Goal: Task Accomplishment & Management: Complete application form

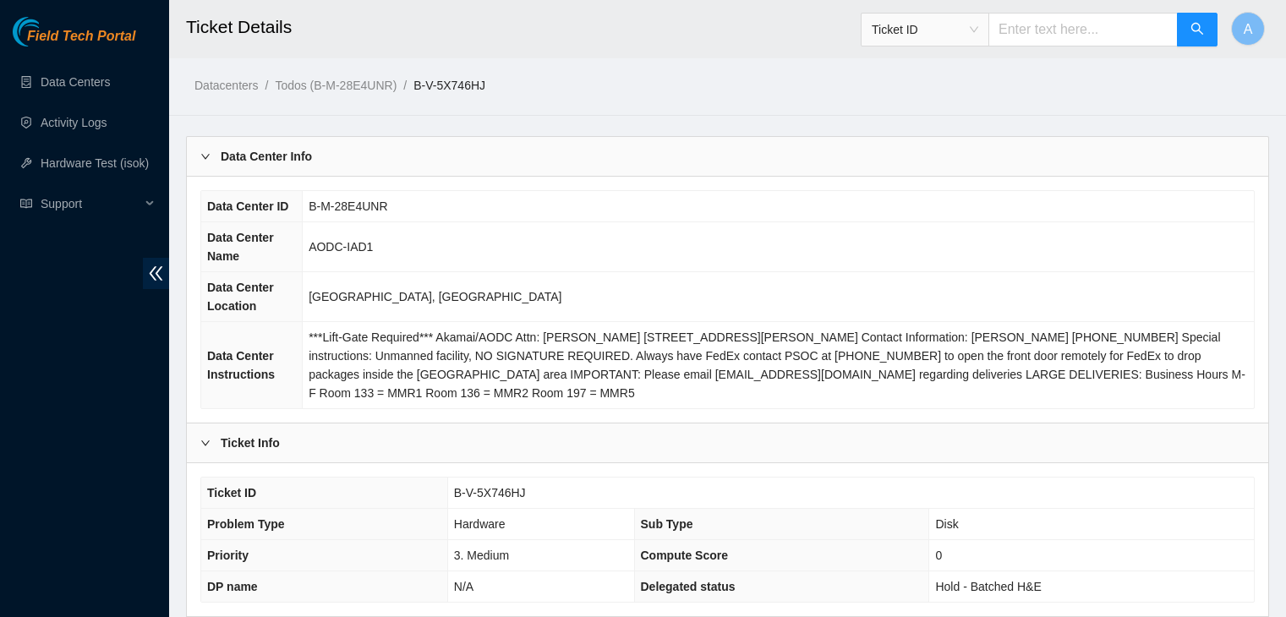
scroll to position [1019, 0]
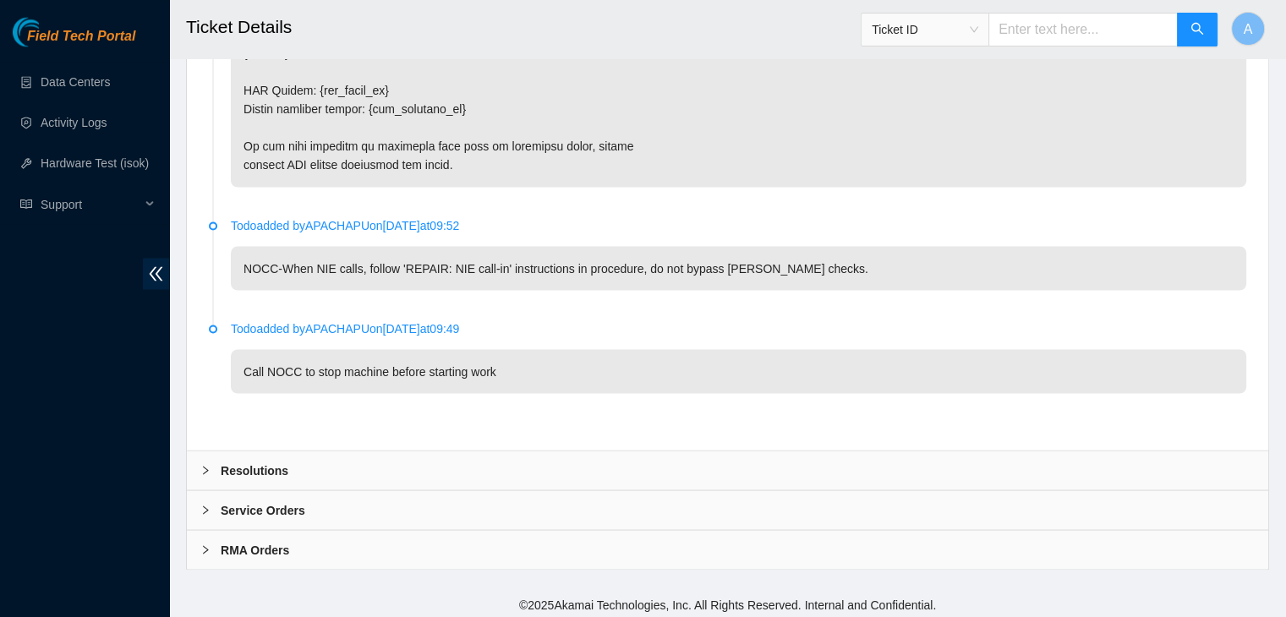
click at [562, 467] on div "Resolutions" at bounding box center [727, 470] width 1081 height 39
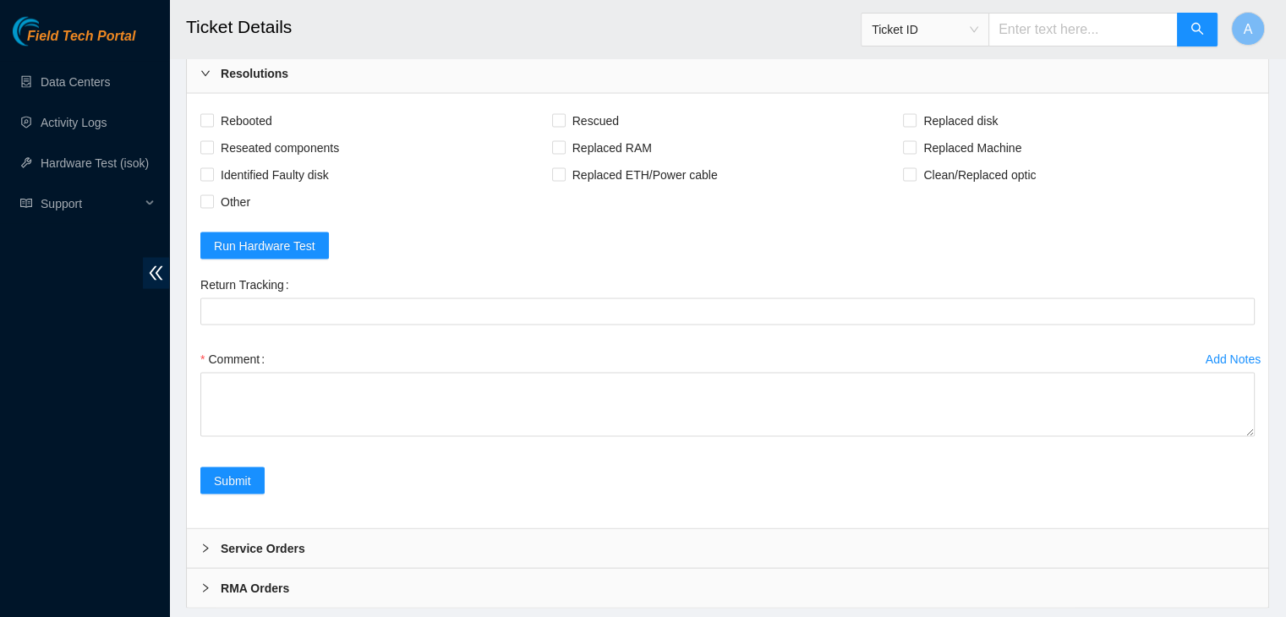
scroll to position [3473, 0]
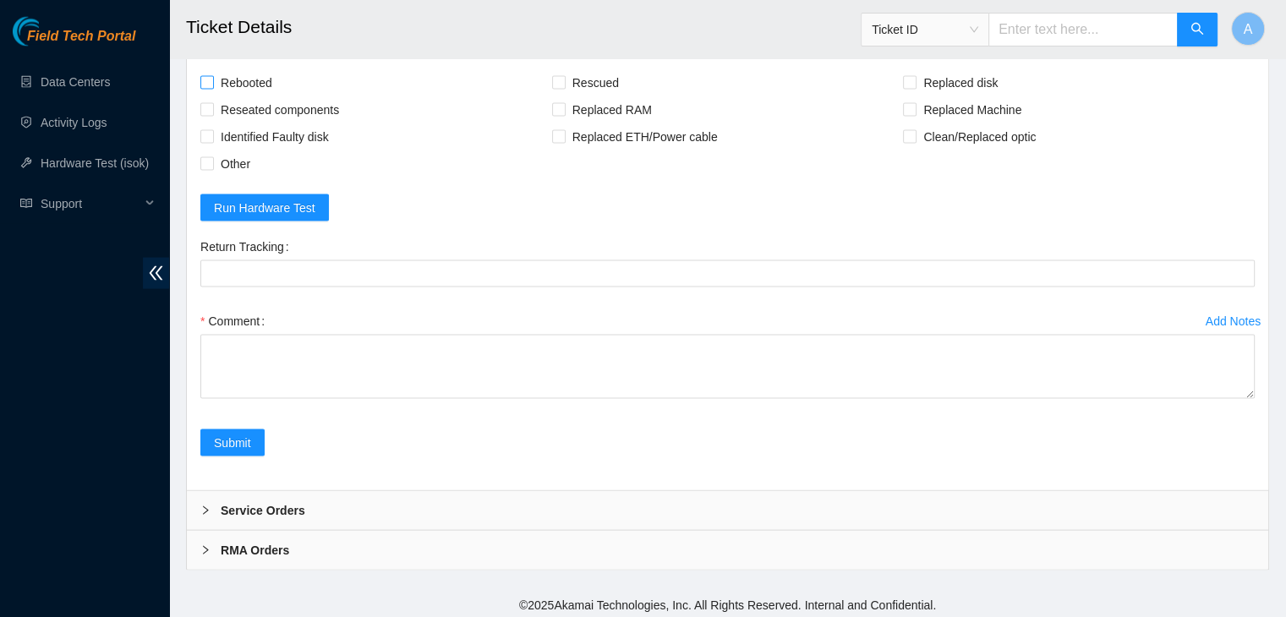
click at [247, 82] on span "Rebooted" at bounding box center [246, 82] width 65 height 27
click at [212, 82] on input "Rebooted" at bounding box center [206, 82] width 12 height 12
checkbox input "true"
click at [254, 102] on span "Reseated components" at bounding box center [280, 109] width 132 height 27
click at [212, 103] on input "Reseated components" at bounding box center [206, 109] width 12 height 12
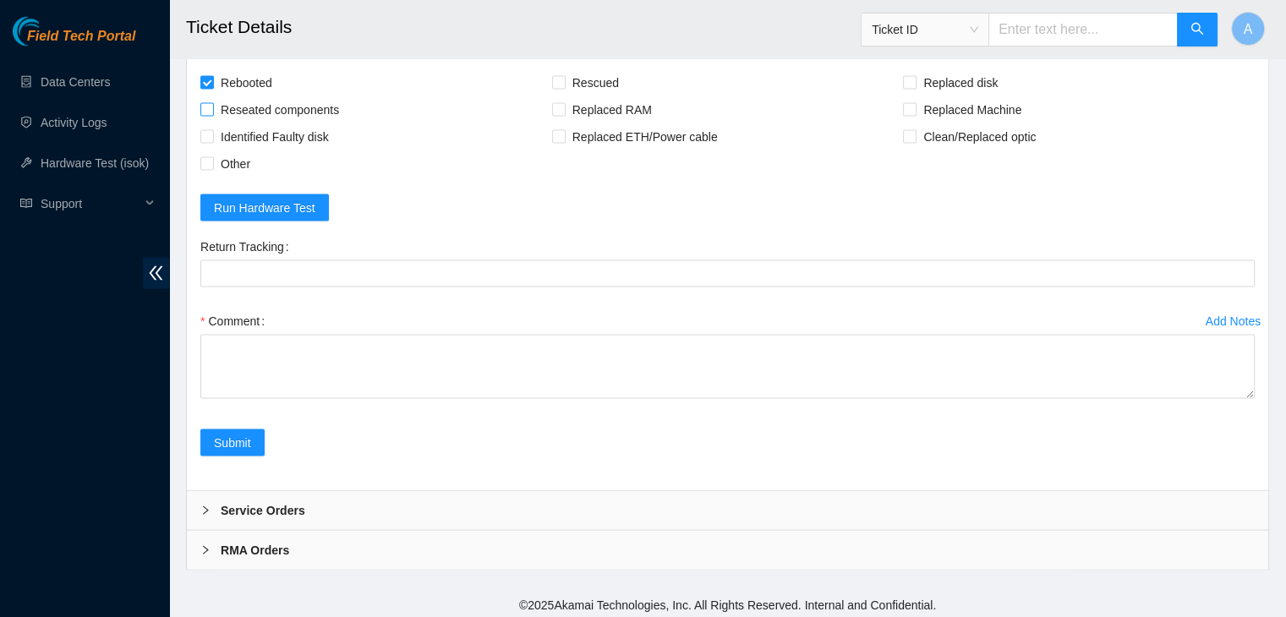
checkbox input "true"
click at [597, 81] on span "Rescued" at bounding box center [596, 82] width 60 height 27
click at [564, 81] on input "Rescued" at bounding box center [558, 82] width 12 height 12
checkbox input "true"
click at [946, 75] on span "Replaced disk" at bounding box center [960, 82] width 88 height 27
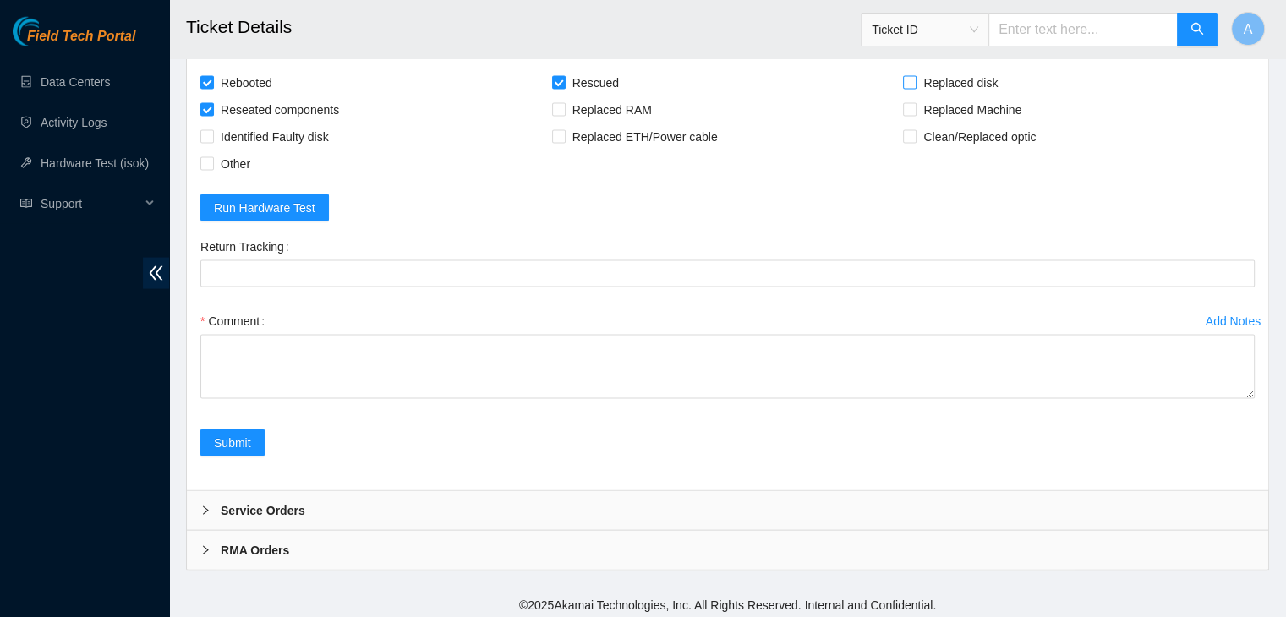
click at [915, 76] on input "Replaced disk" at bounding box center [909, 82] width 12 height 12
checkbox input "true"
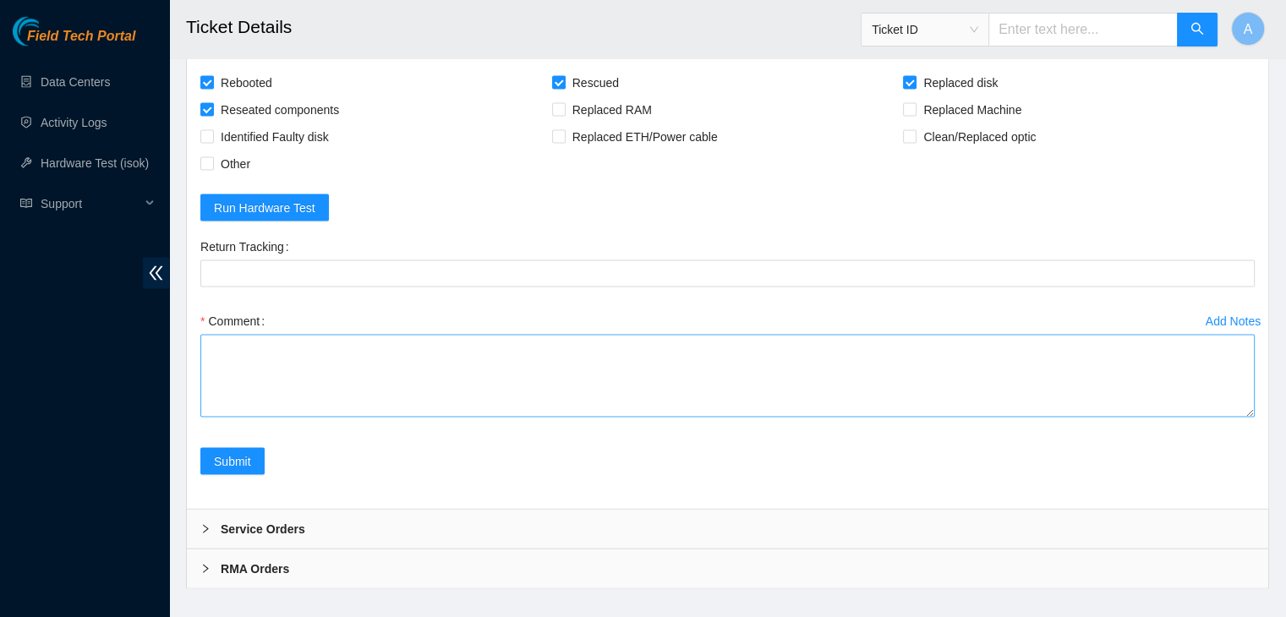
drag, startPoint x: 1251, startPoint y: 389, endPoint x: 1199, endPoint y: 606, distance: 223.5
click at [1199, 418] on textarea "Comment" at bounding box center [727, 376] width 1054 height 83
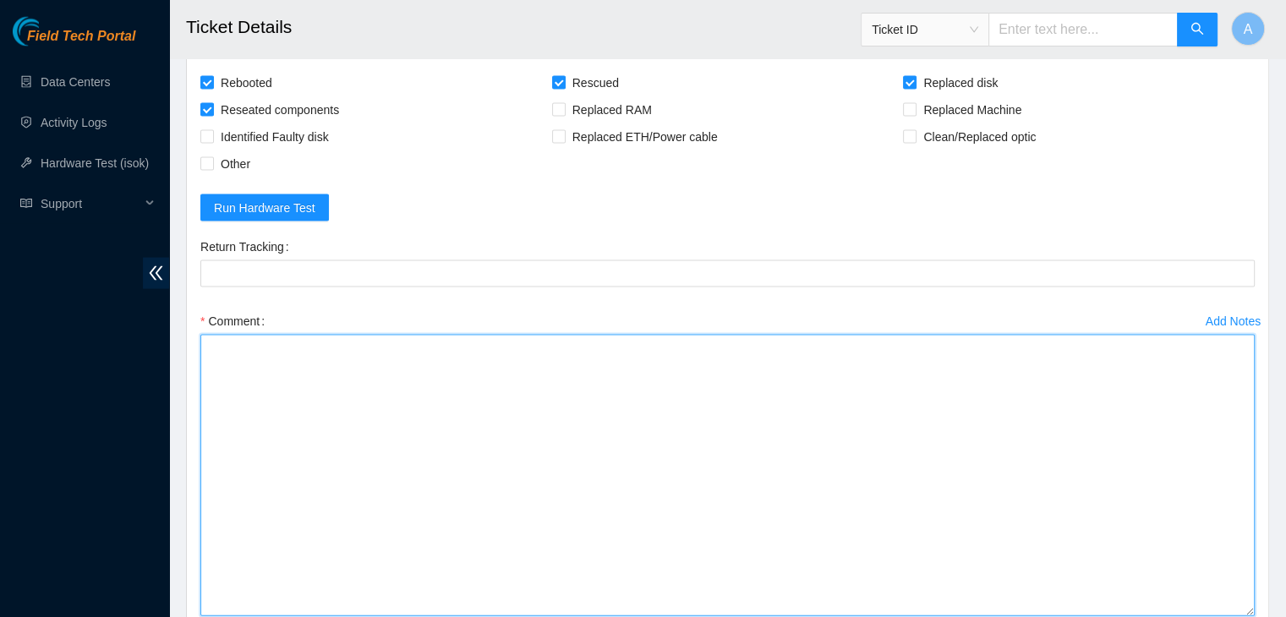
click at [1042, 511] on textarea "Comment" at bounding box center [727, 475] width 1054 height 281
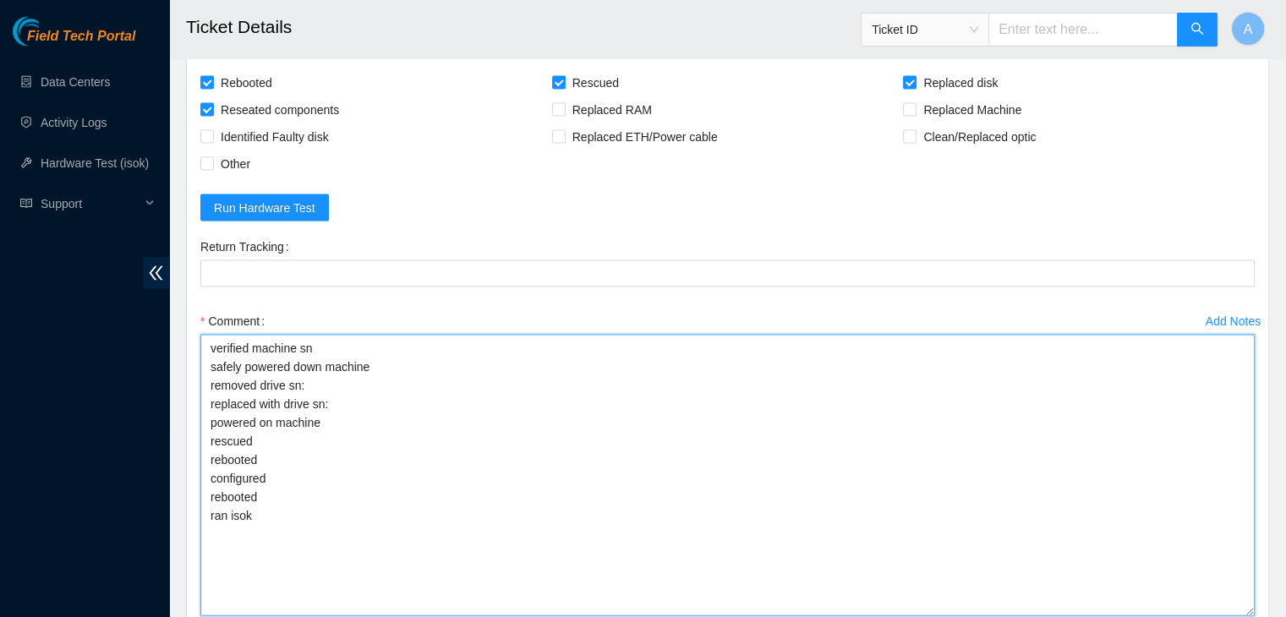
drag, startPoint x: 267, startPoint y: 520, endPoint x: 206, endPoint y: 348, distance: 182.1
click at [206, 348] on textarea "verified machine sn safely powered down machine removed drive sn: replaced with…" at bounding box center [727, 475] width 1054 height 281
click at [246, 361] on textarea "verified machine sn safely powered down machine removed drive sn: replaced with…" at bounding box center [727, 475] width 1054 height 281
click at [457, 386] on textarea "verified machine sn safely powered down machine removed drive sn: replaced with…" at bounding box center [727, 475] width 1054 height 281
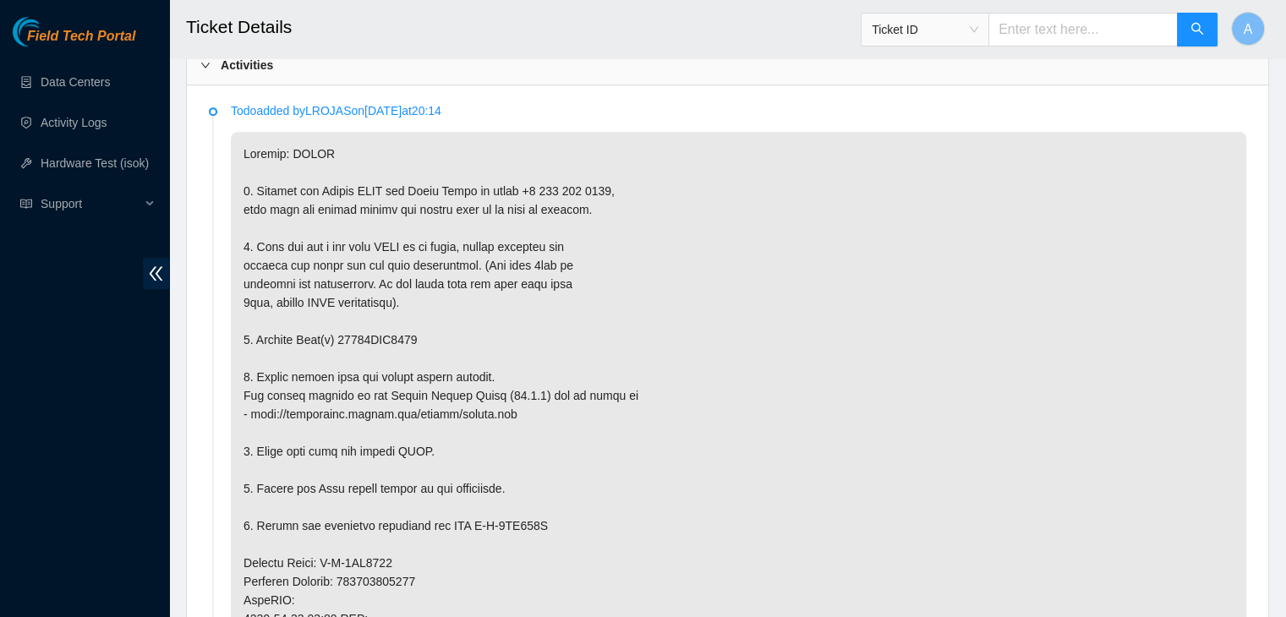
scroll to position [892, 0]
click at [405, 337] on p at bounding box center [738, 579] width 1015 height 899
copy p "18521FDA9049"
click at [405, 337] on p at bounding box center [738, 579] width 1015 height 899
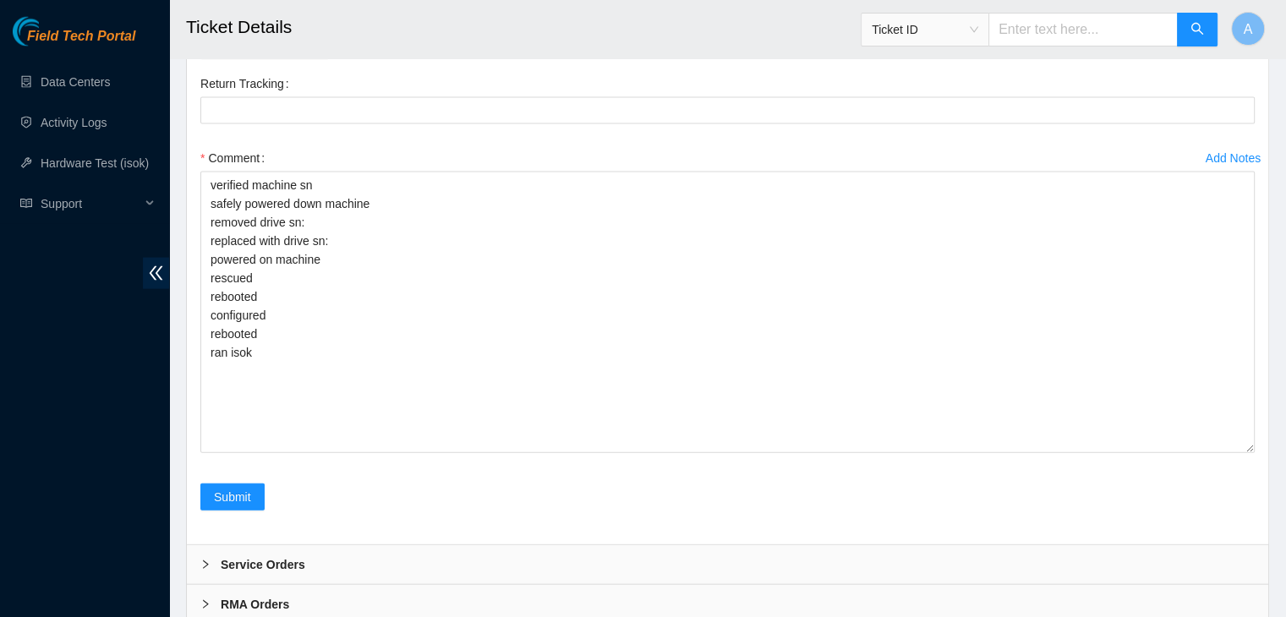
scroll to position [3690, 0]
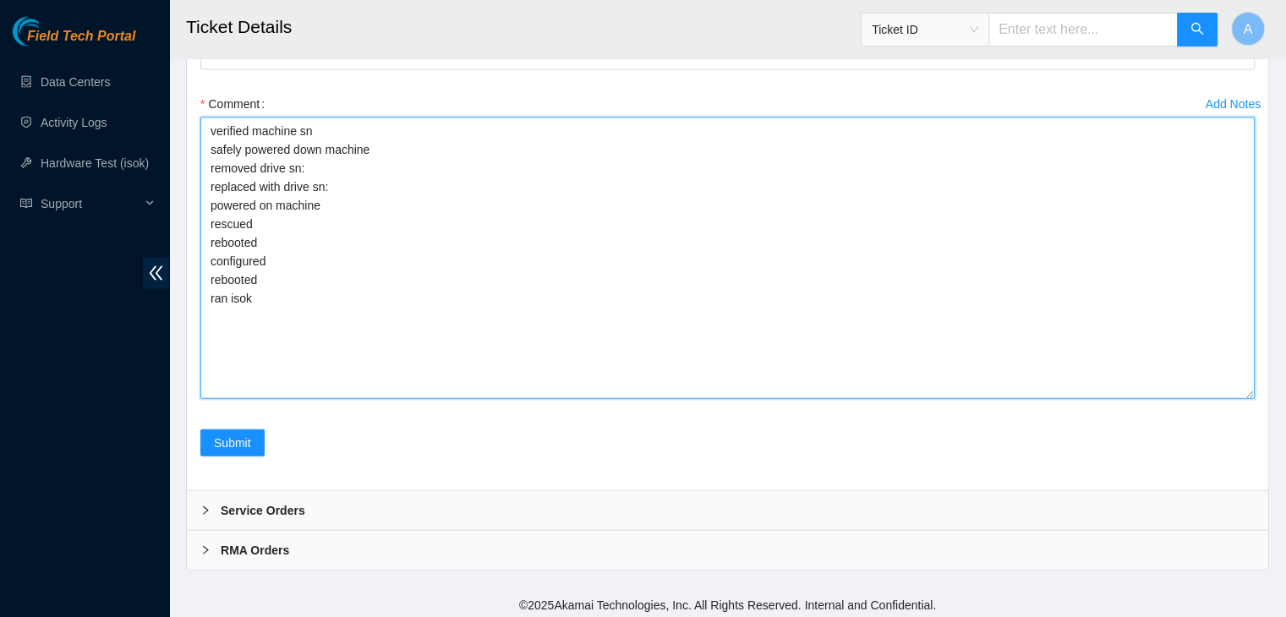
click at [644, 136] on textarea "verified machine sn safely powered down machine removed drive sn: replaced with…" at bounding box center [727, 258] width 1054 height 281
paste textarea "18521FDA9049"
paste textarea "S1G0NYAF701008"
type textarea "verified machine sn safely powered down machine removed drive sn: 18521FDA9049 …"
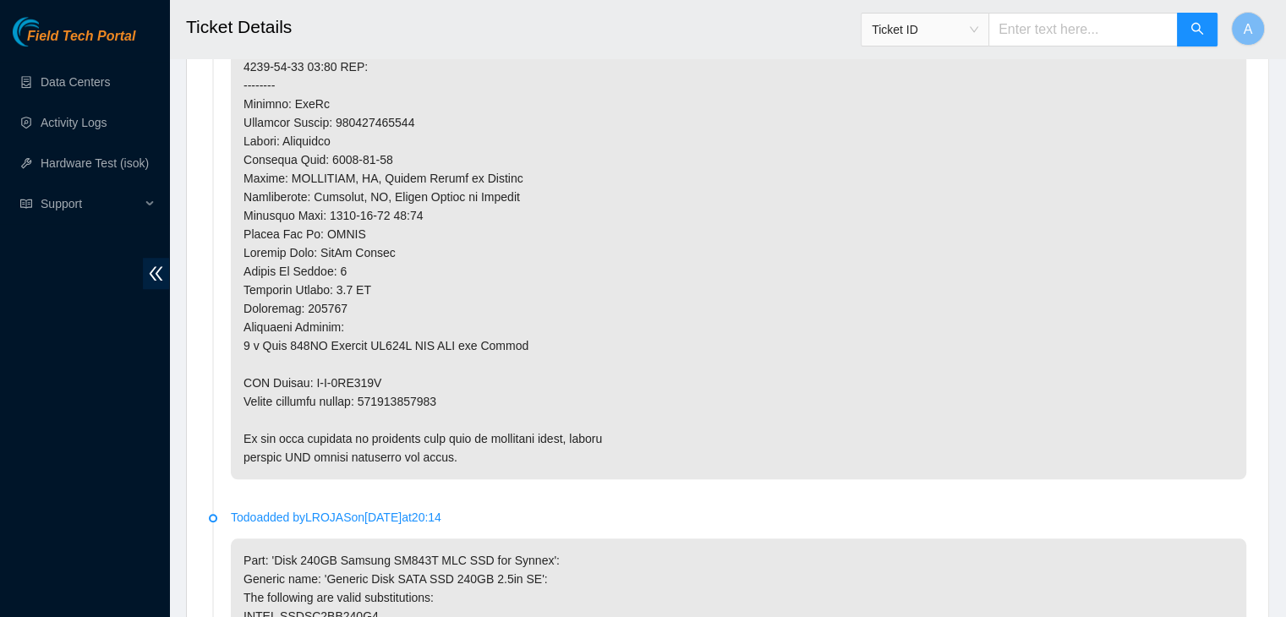
scroll to position [1444, 0]
click at [432, 391] on p at bounding box center [738, 27] width 1015 height 899
copy p "463470063133"
click at [432, 391] on p at bounding box center [738, 27] width 1015 height 899
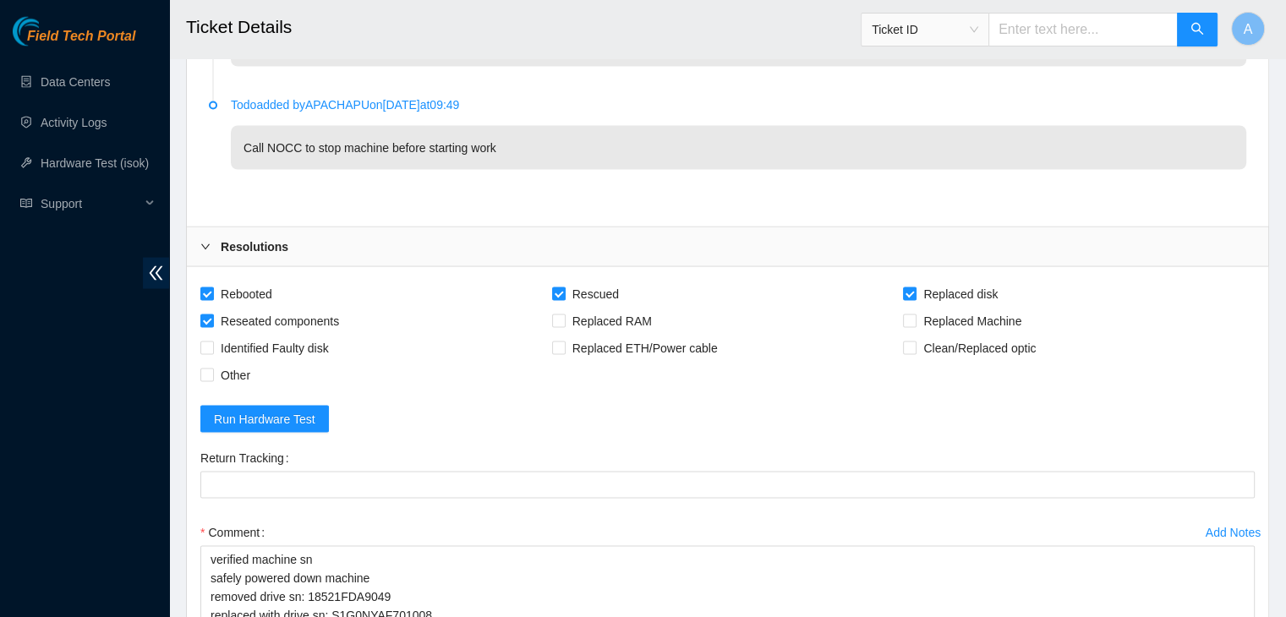
scroll to position [3284, 0]
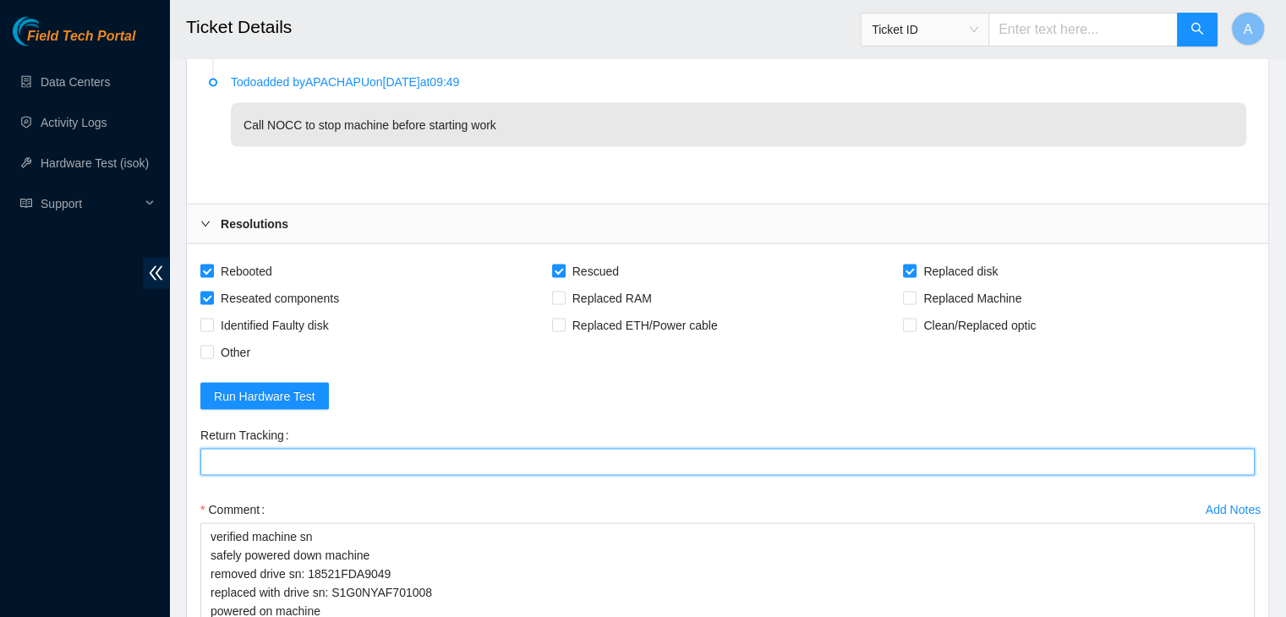
click at [423, 449] on Tracking "Return Tracking" at bounding box center [727, 462] width 1054 height 27
paste Tracking "463470063133"
type Tracking "463470063133"
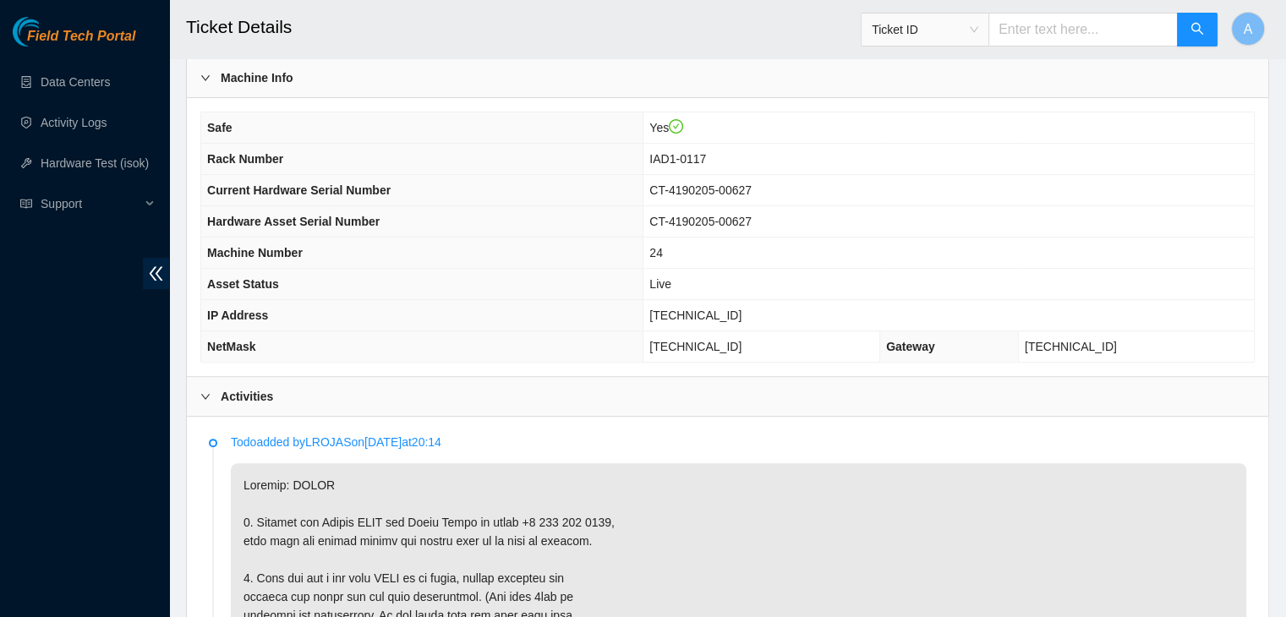
scroll to position [396, 0]
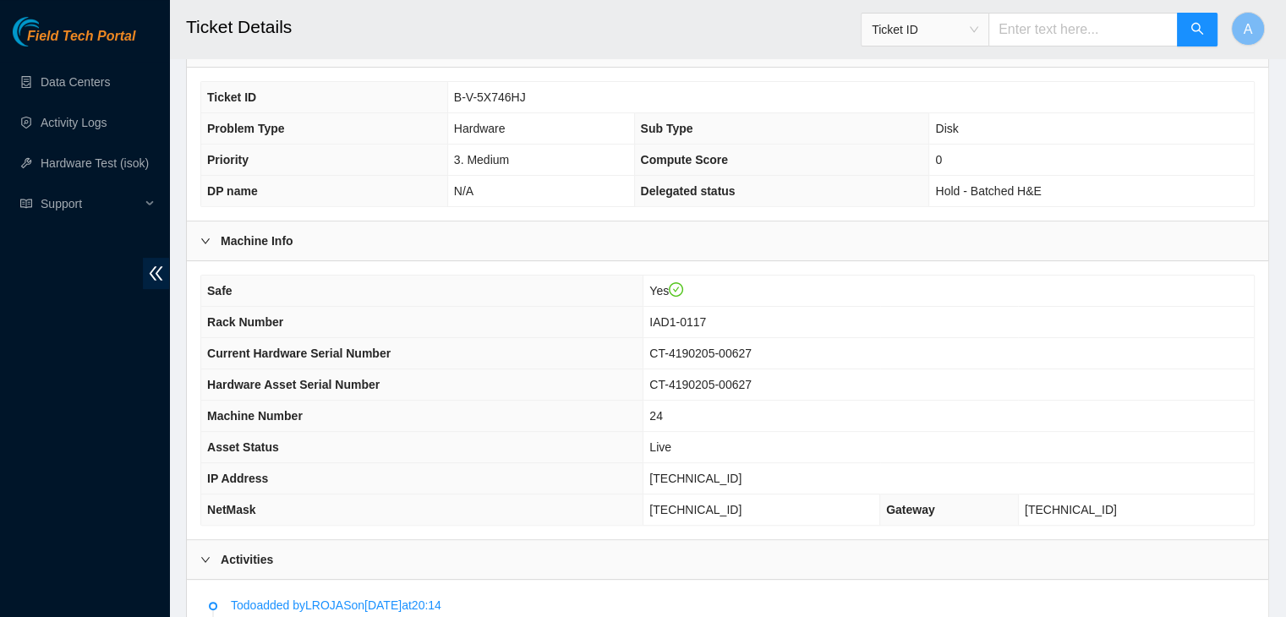
click at [718, 474] on span "[TECHNICAL_ID]" at bounding box center [695, 479] width 92 height 14
copy span "[TECHNICAL_ID]"
click at [718, 474] on span "[TECHNICAL_ID]" at bounding box center [695, 479] width 92 height 14
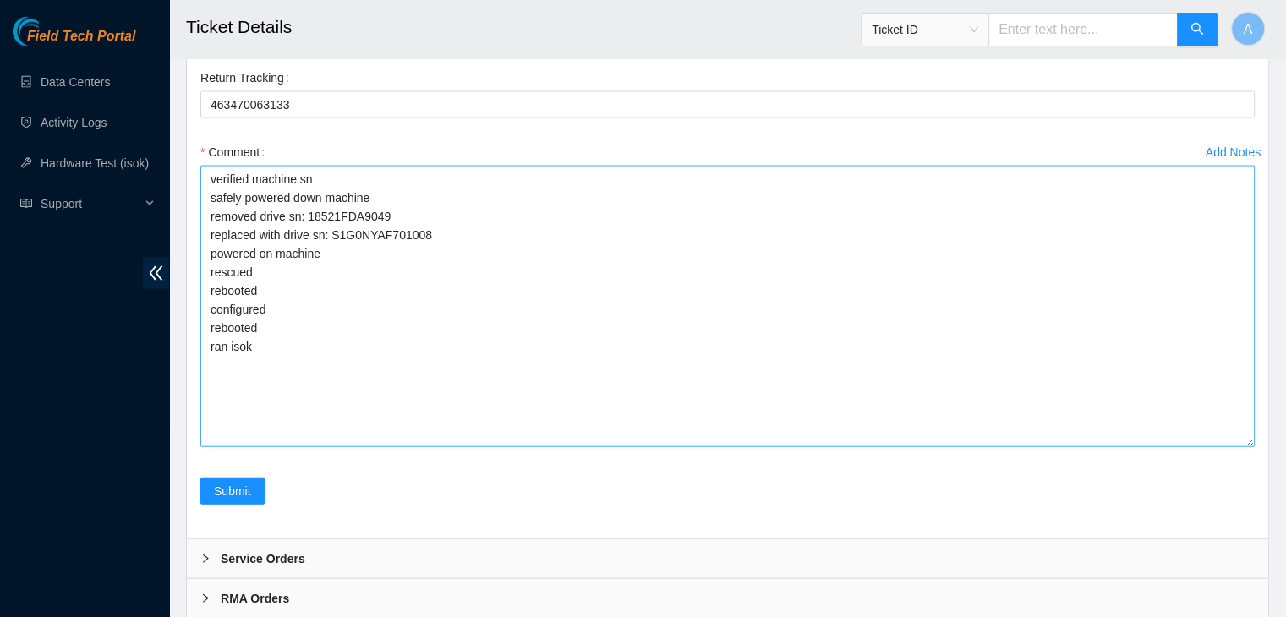
scroll to position [3647, 0]
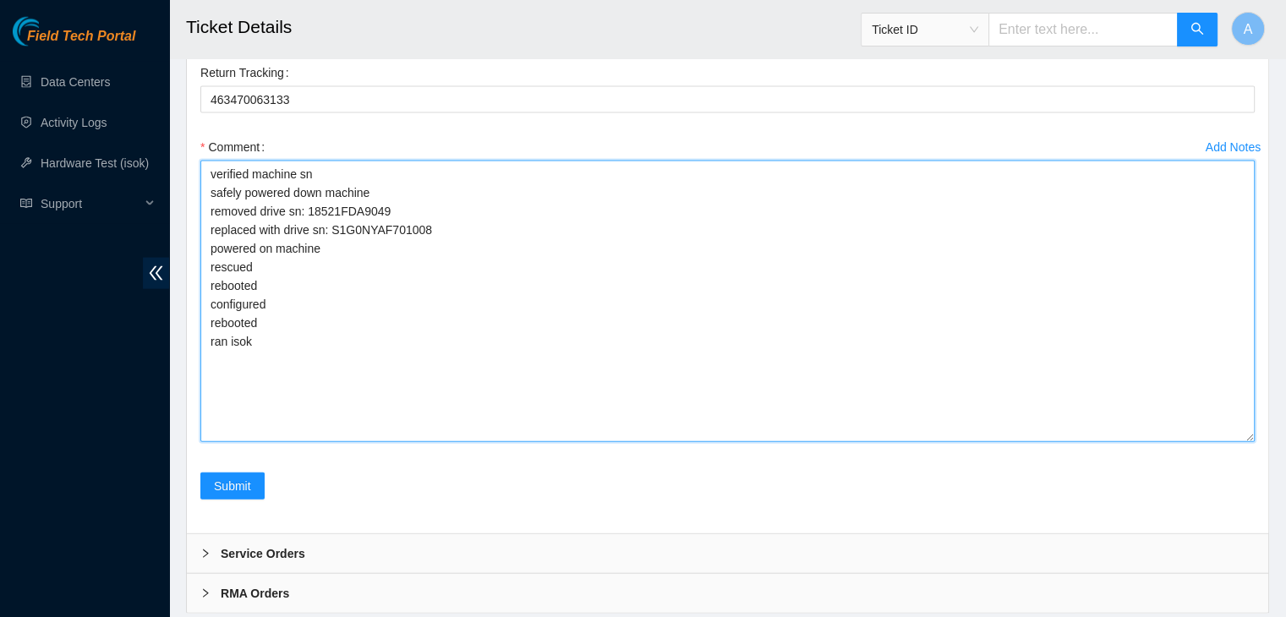
click at [561, 371] on textarea "verified machine sn safely powered down machine removed drive sn: 18521FDA9049 …" at bounding box center [727, 301] width 1054 height 281
paste textarea "351043 15-10-2025 02:05:55 104.84.229.63 COMPLETE Result Detail Message Ticket …"
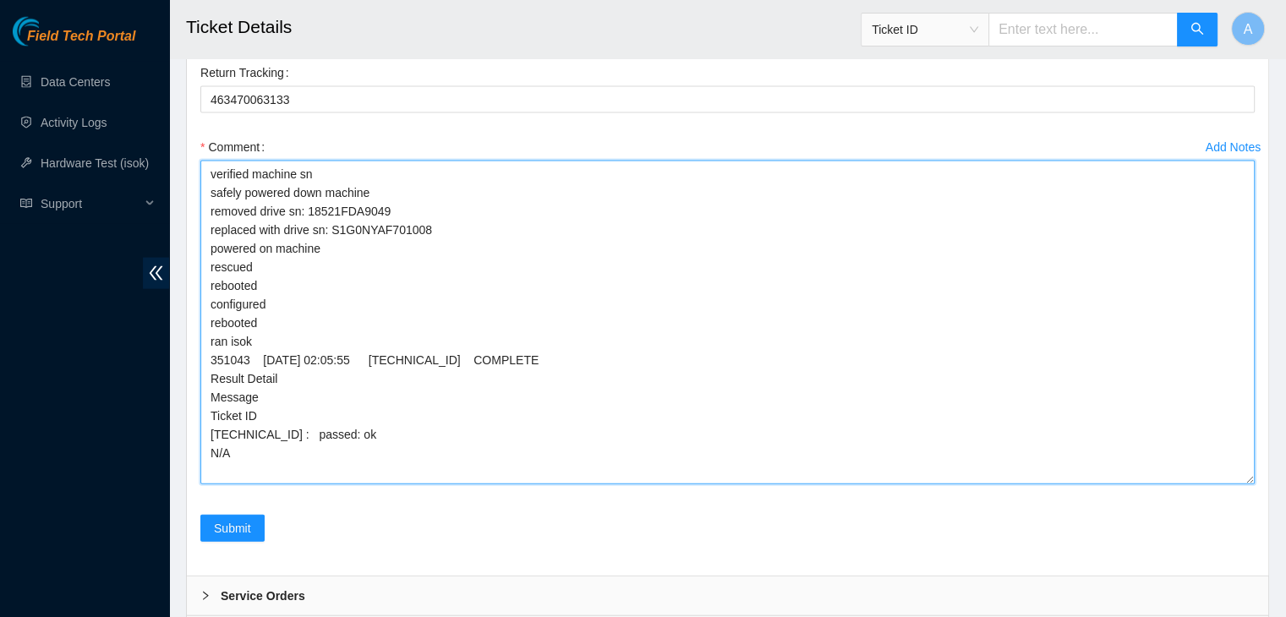
scroll to position [0, 0]
drag, startPoint x: 1250, startPoint y: 429, endPoint x: 1227, endPoint y: 557, distance: 130.5
click at [1227, 484] on textarea "verified machine sn safely powered down machine removed drive sn: 18521FDA9049 …" at bounding box center [727, 323] width 1054 height 324
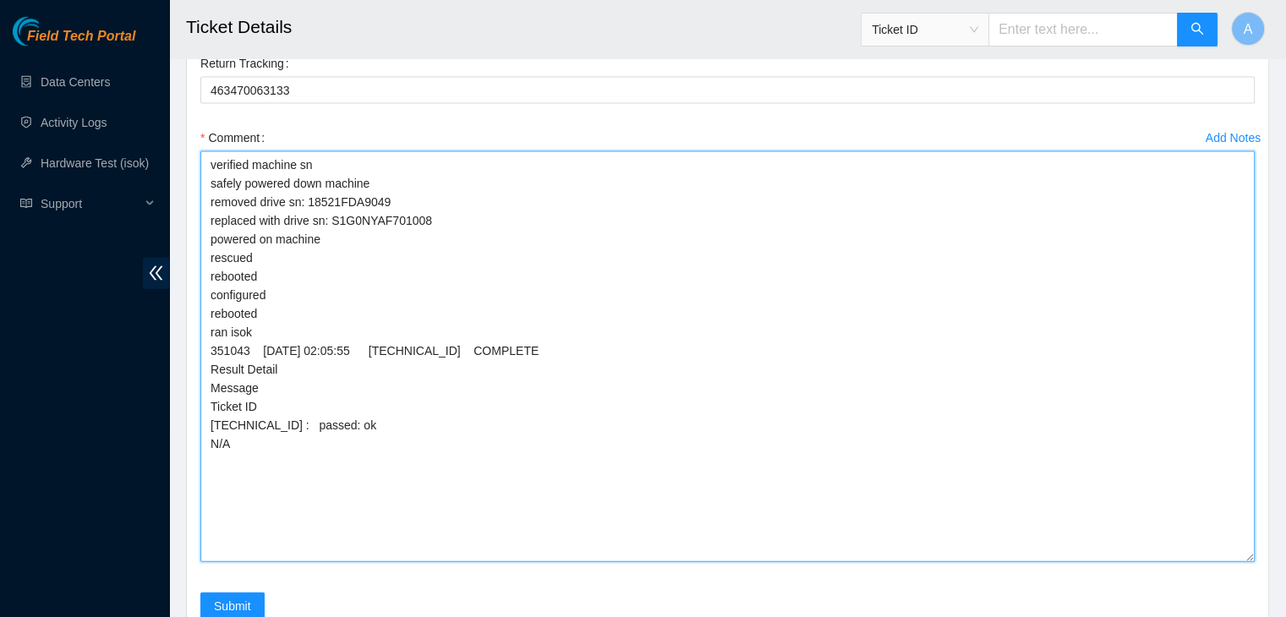
scroll to position [3820, 0]
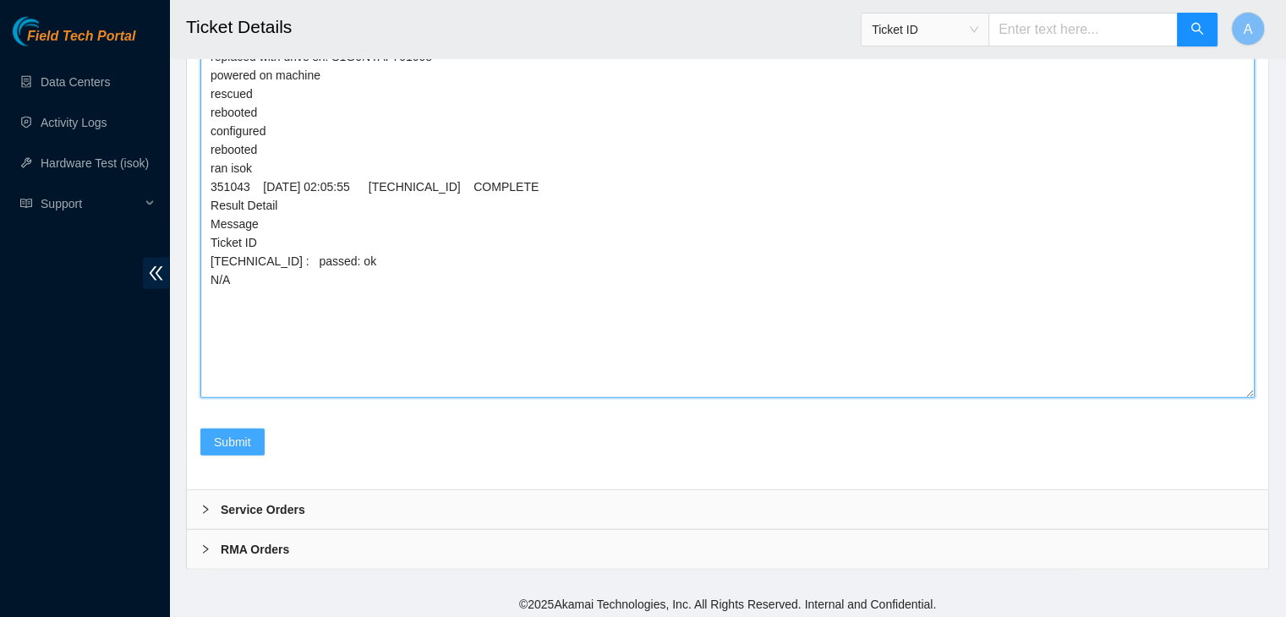
type textarea "verified machine sn safely powered down machine removed drive sn: 18521FDA9049 …"
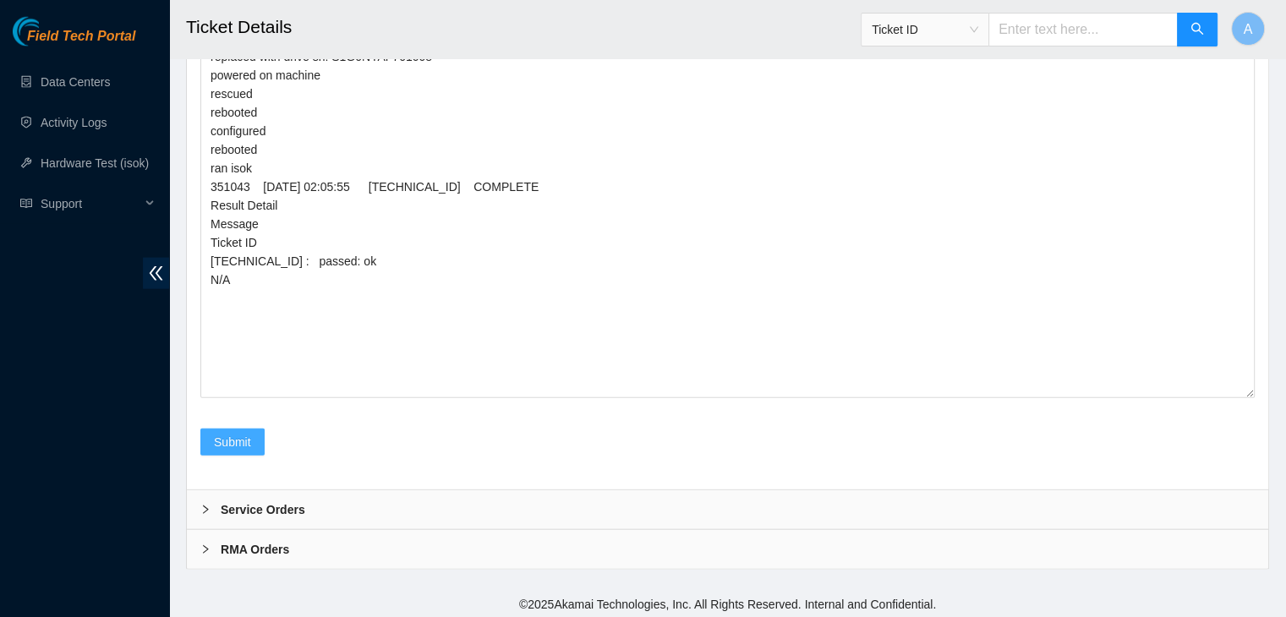
click at [235, 445] on span "Submit" at bounding box center [232, 442] width 37 height 19
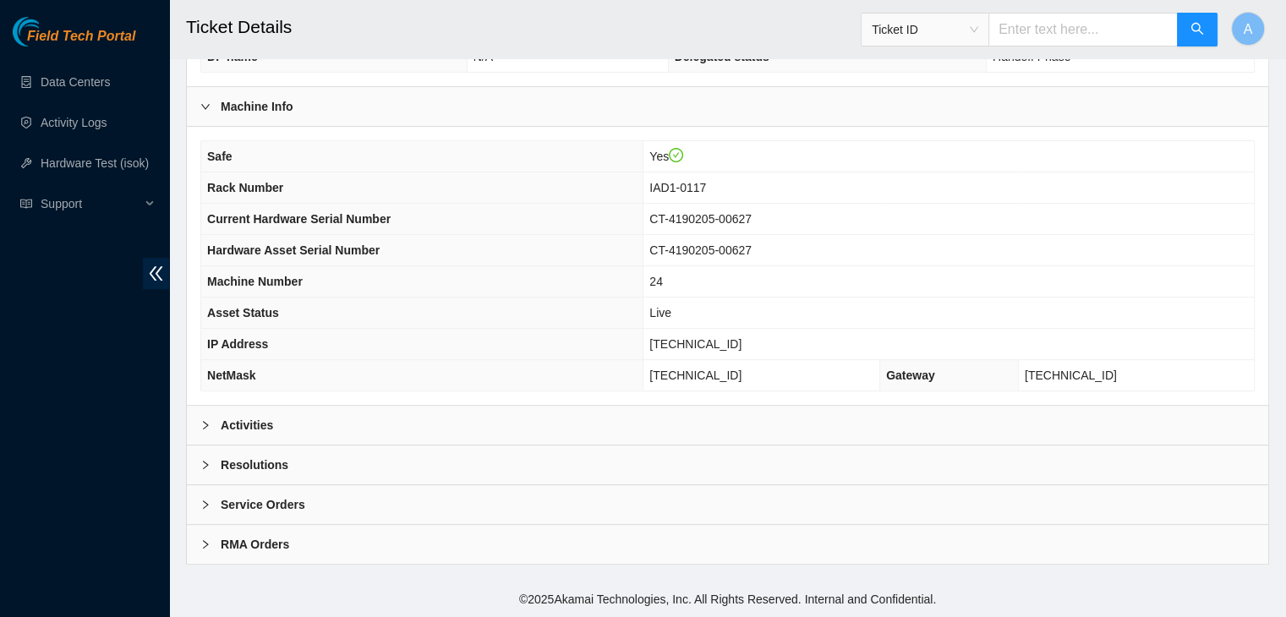
scroll to position [525, 0]
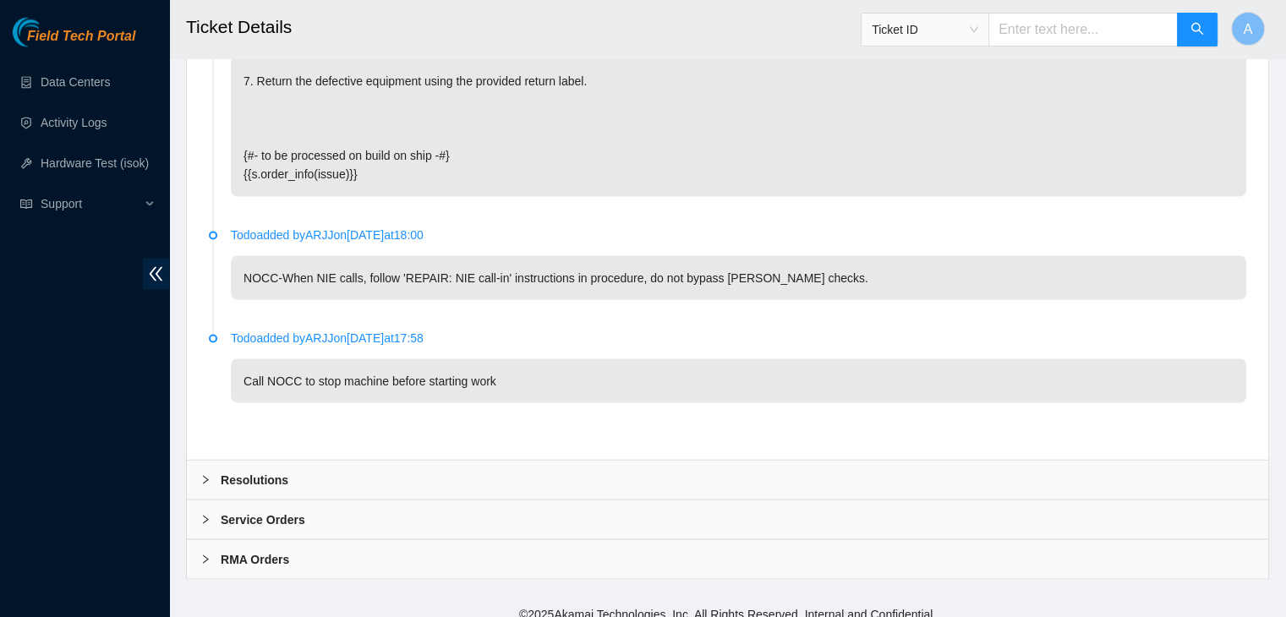
scroll to position [3224, 0]
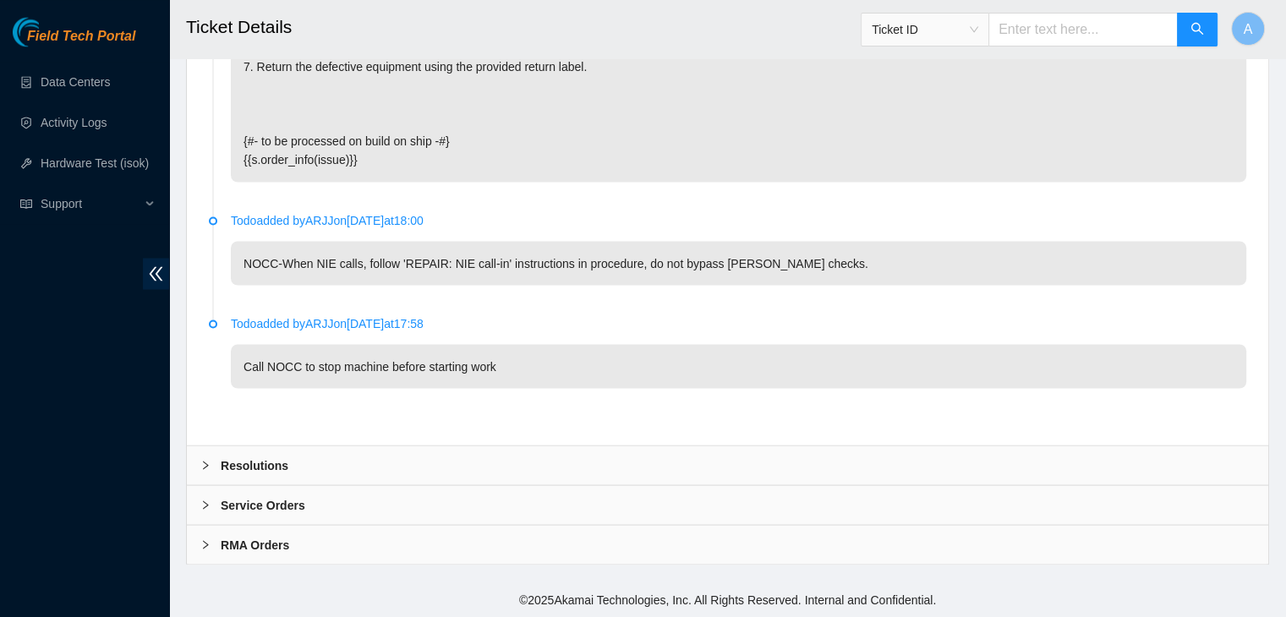
click at [501, 462] on div "Resolutions" at bounding box center [727, 464] width 1081 height 39
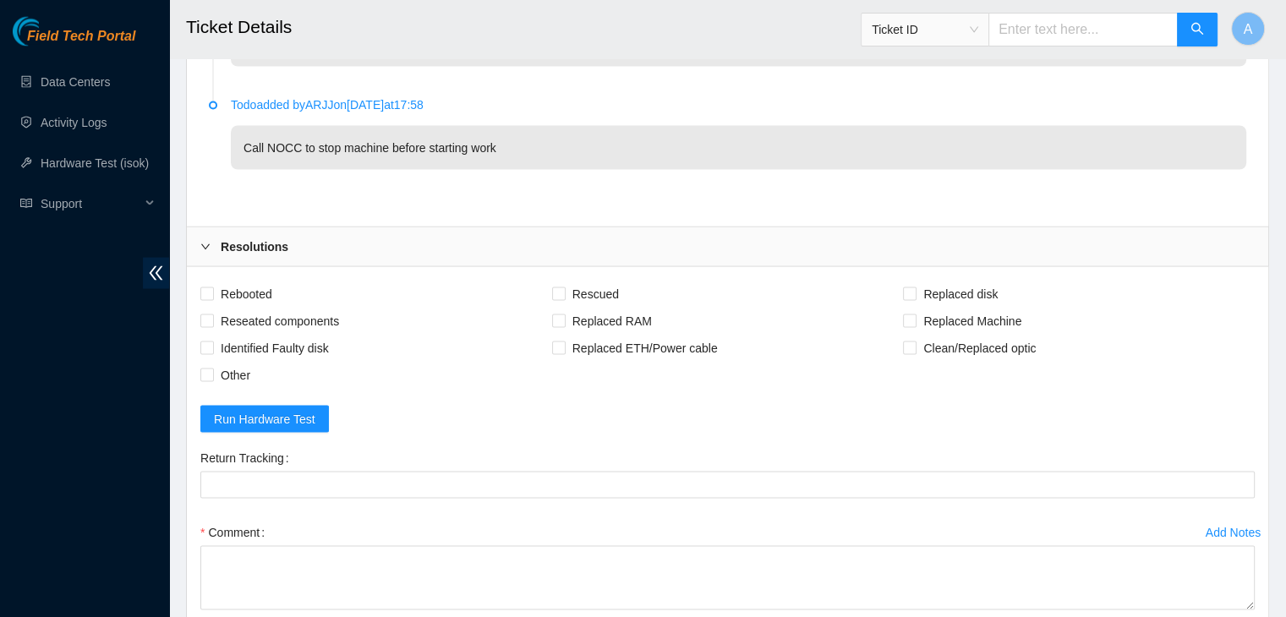
scroll to position [3659, 0]
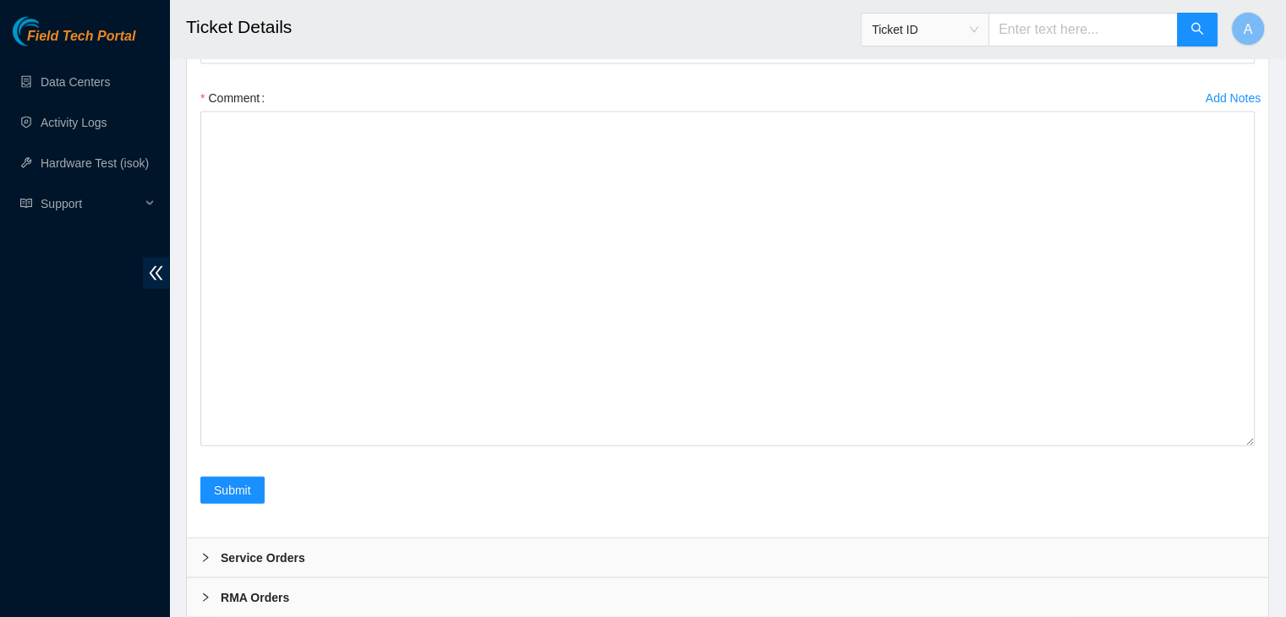
drag, startPoint x: 1248, startPoint y: 385, endPoint x: 1180, endPoint y: 656, distance: 278.8
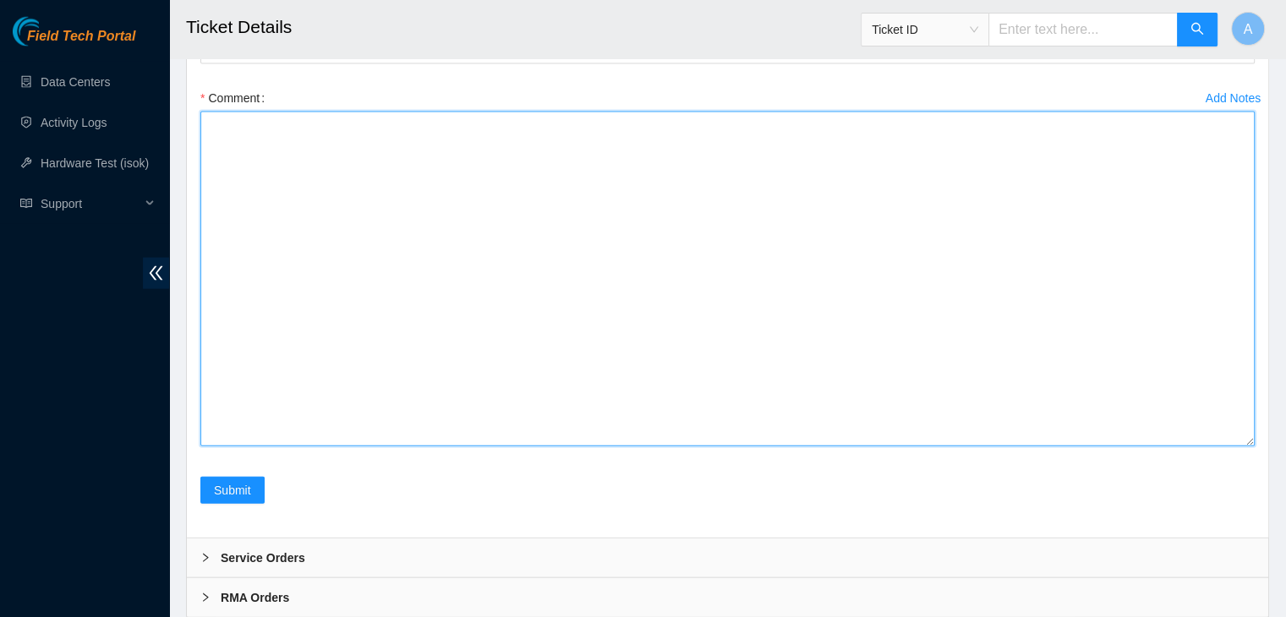
click at [970, 446] on textarea "Comment" at bounding box center [727, 279] width 1054 height 335
paste textarea "verified machine sn safely powered down machine removed drive sn: replaced with…"
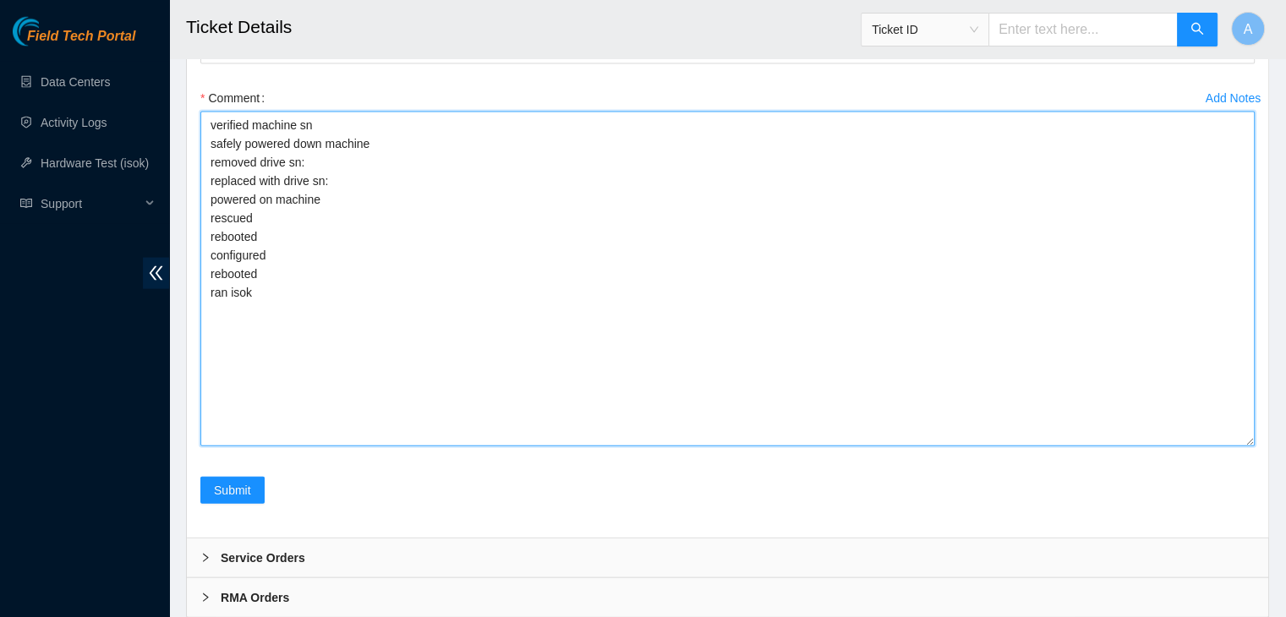
type textarea "verified machine sn safely powered down machine removed drive sn: replaced with…"
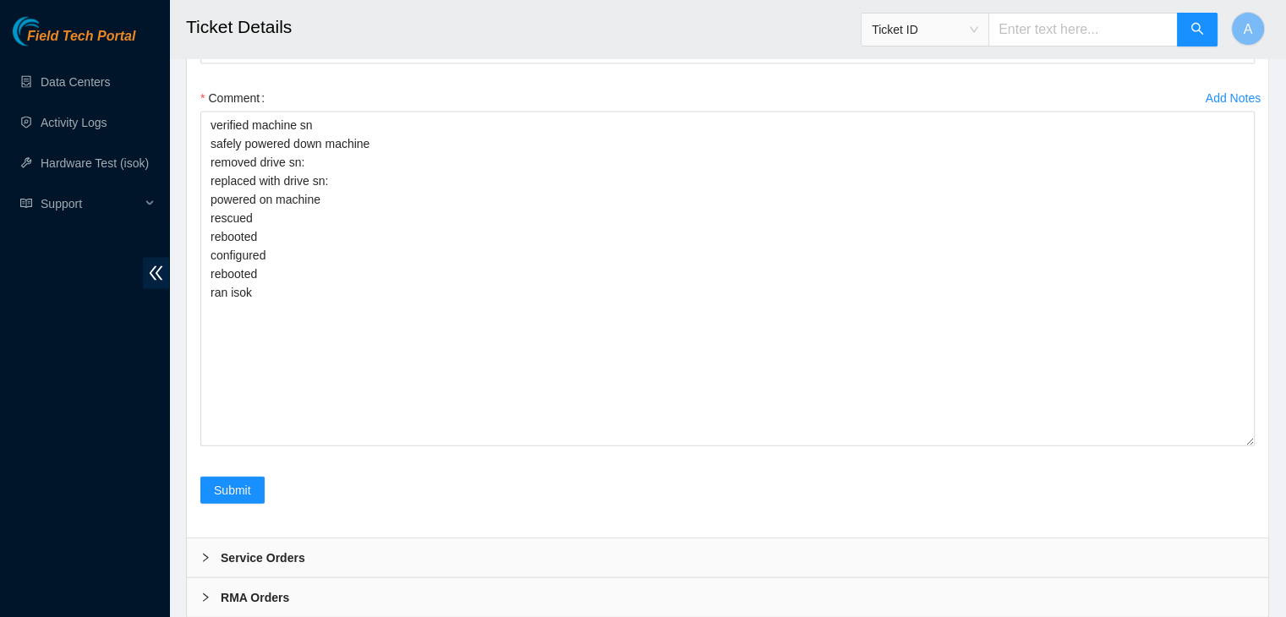
checkbox input "true"
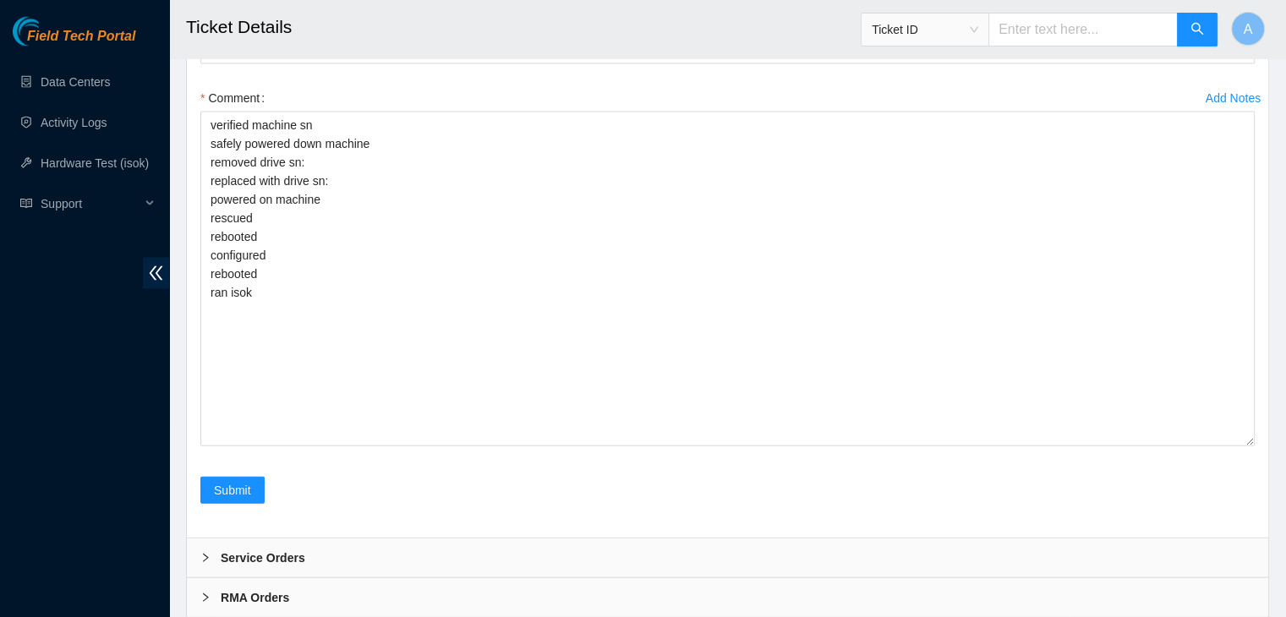
checkbox input "true"
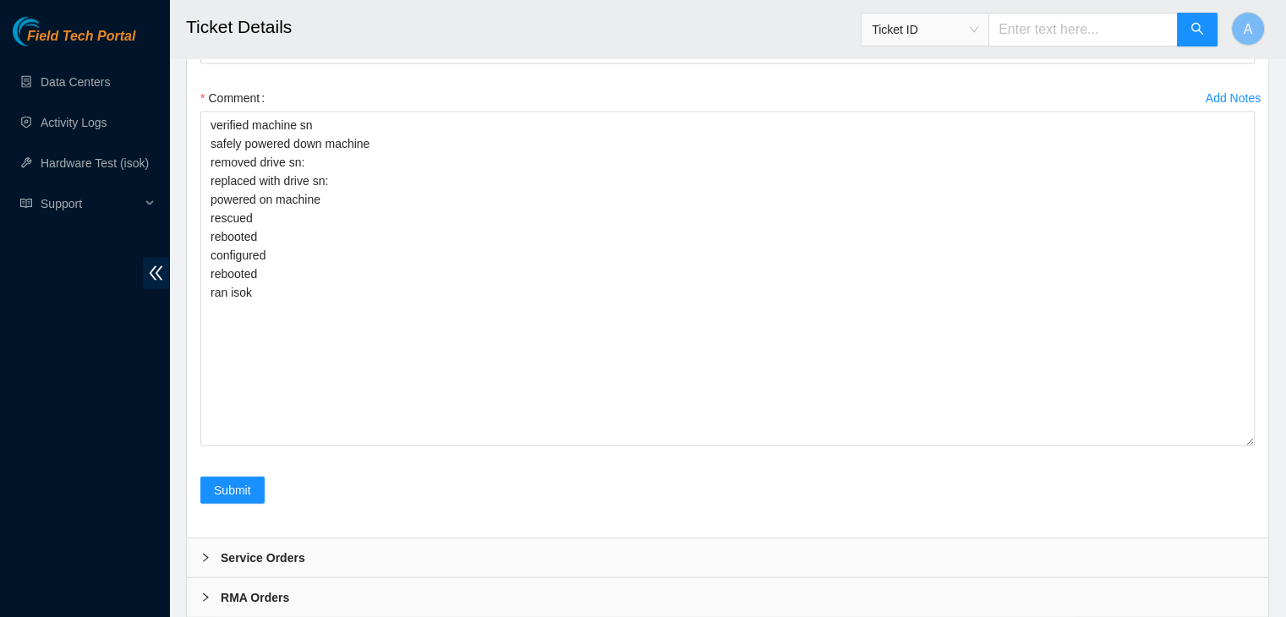
checkbox input "true"
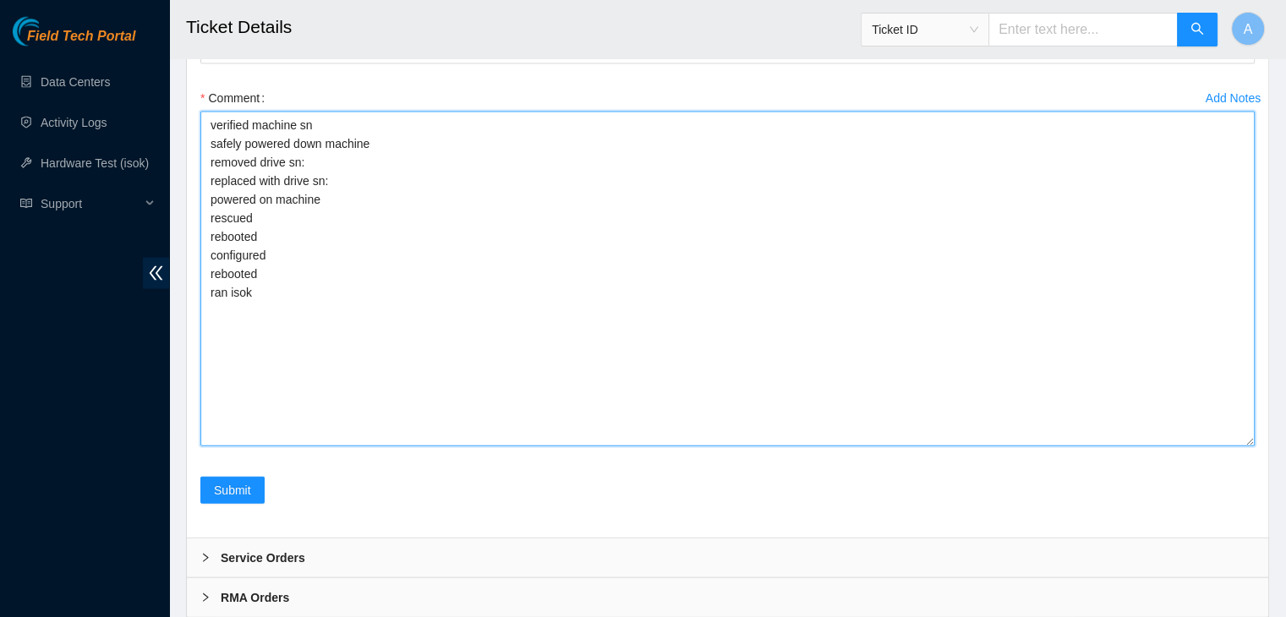
click at [434, 364] on textarea "verified machine sn safely powered down machine removed drive sn: replaced with…" at bounding box center [727, 279] width 1054 height 335
click at [440, 375] on textarea "verified machine sn safely powered down machine removed drive sn: replaced with…" at bounding box center [727, 279] width 1054 height 335
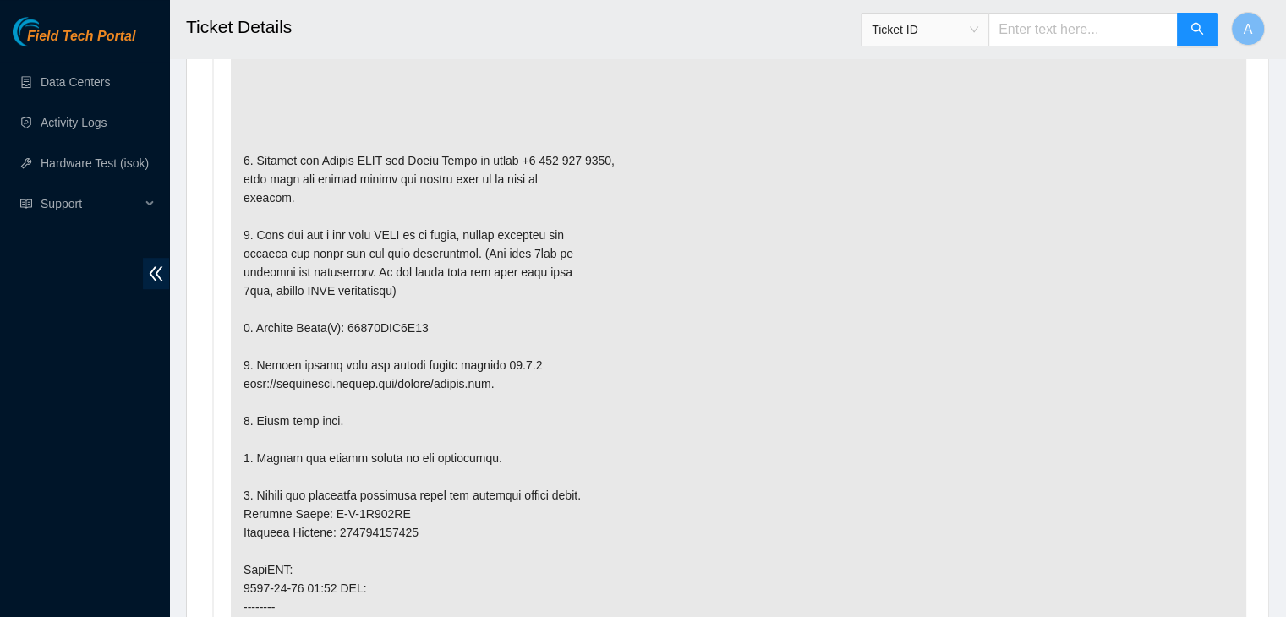
scroll to position [981, 0]
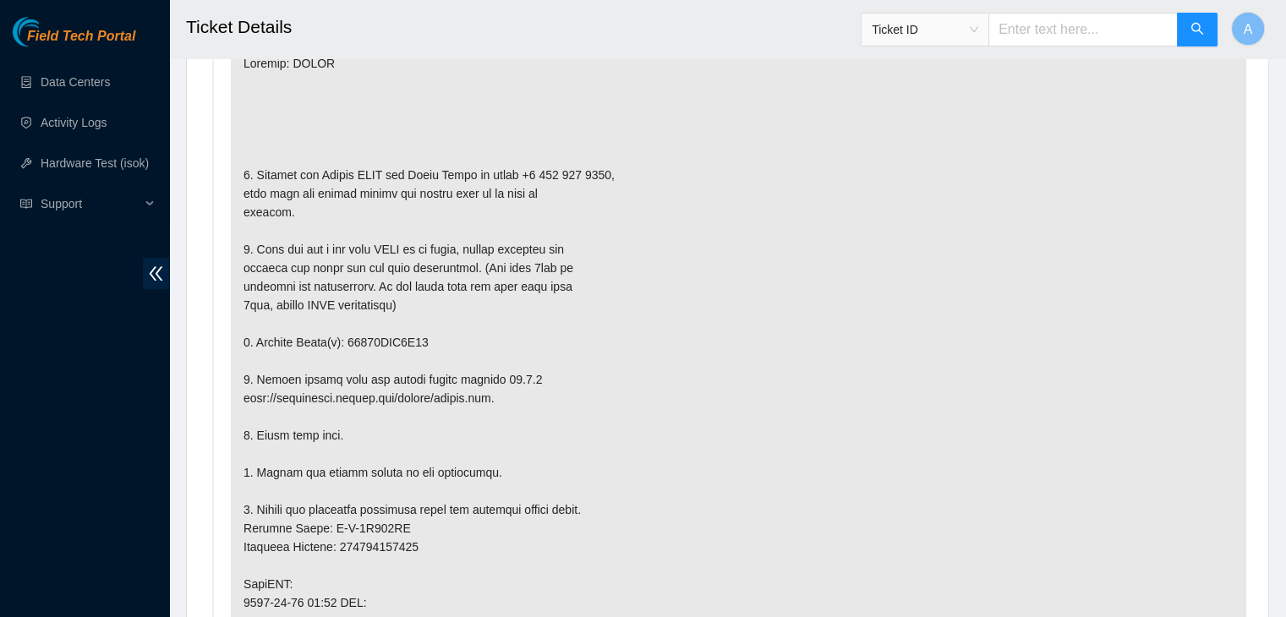
click at [414, 337] on p at bounding box center [738, 546] width 1015 height 1011
copy p "18521FDA8B14"
click at [414, 337] on p at bounding box center [738, 546] width 1015 height 1011
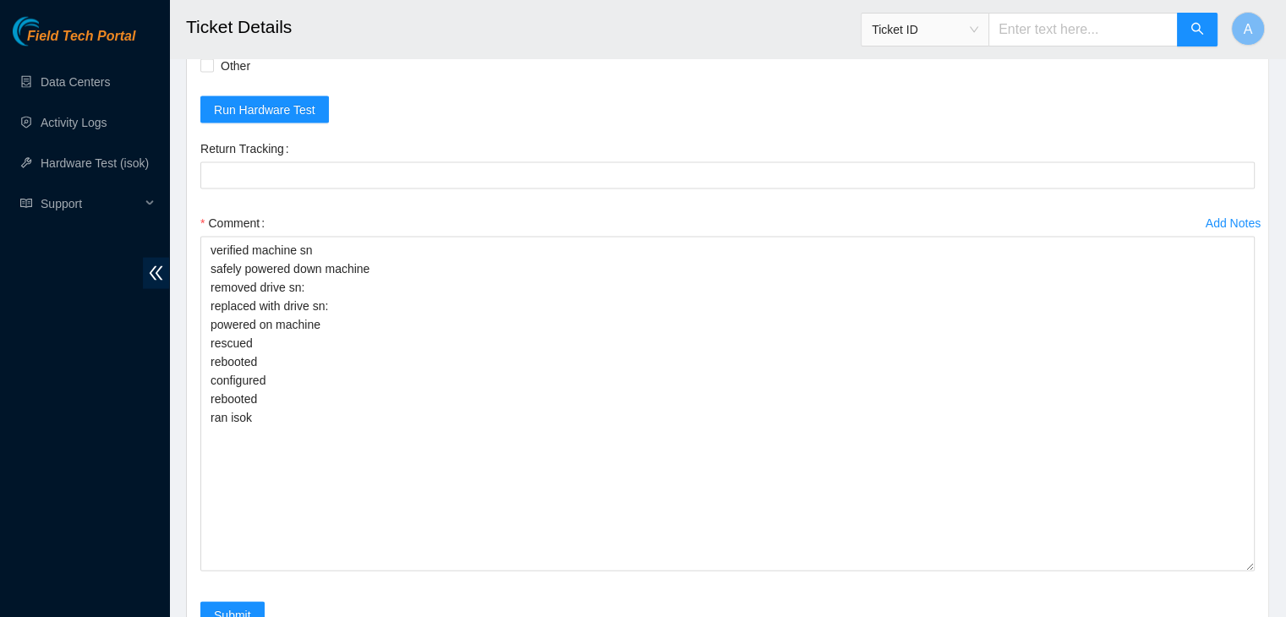
scroll to position [3541, 0]
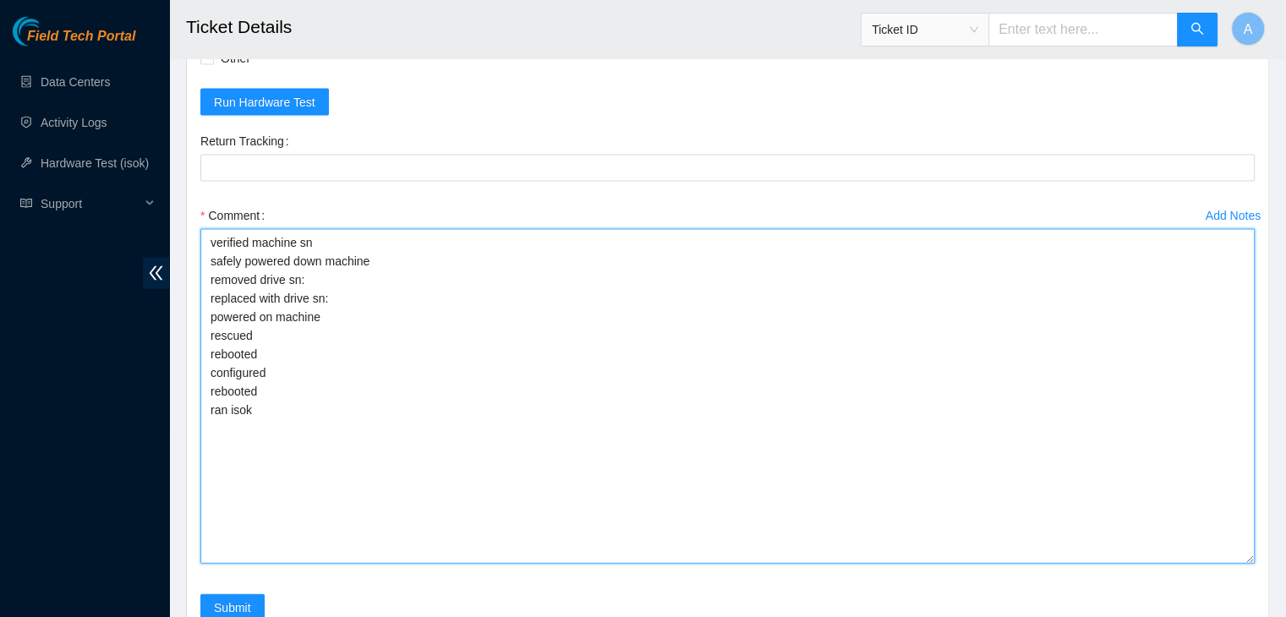
click at [409, 526] on textarea "verified machine sn safely powered down machine removed drive sn: replaced with…" at bounding box center [727, 396] width 1054 height 335
paste textarea "18521FDA8B14"
paste textarea "S45RNA0R333472"
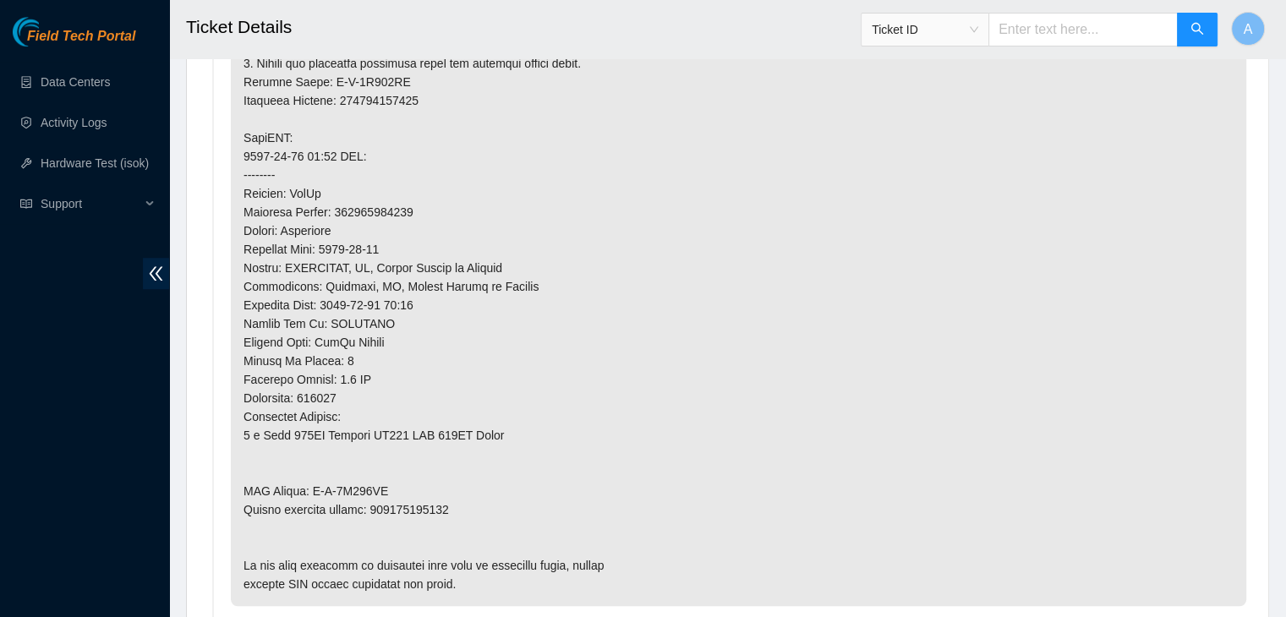
scroll to position [1428, 0]
type textarea "verified machine sn safely powered down machine removed drive sn: 18521FDA8B14 …"
click at [414, 507] on p at bounding box center [738, 99] width 1015 height 1011
copy p "463470065331"
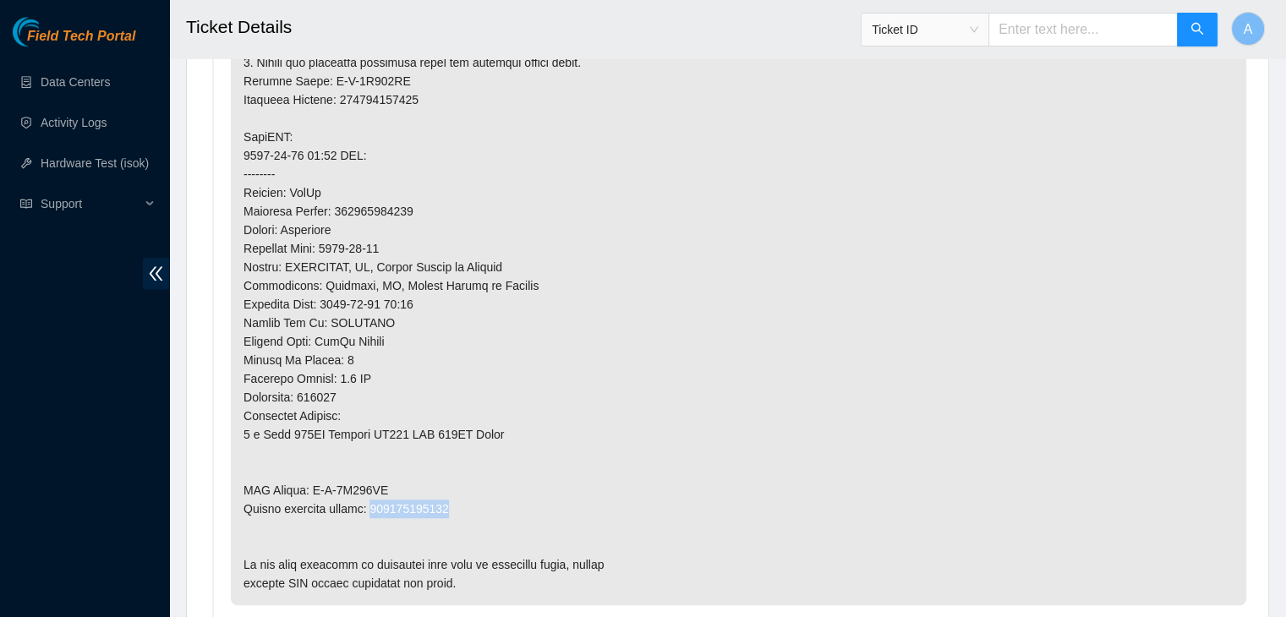
click at [414, 507] on p at bounding box center [738, 99] width 1015 height 1011
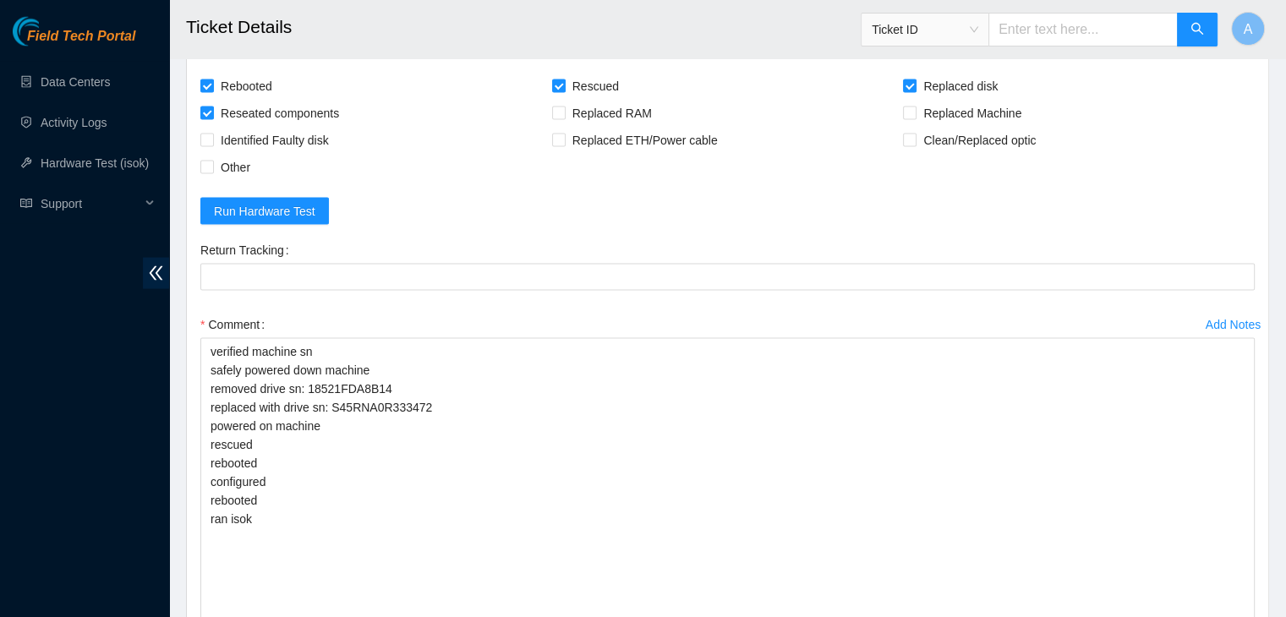
scroll to position [3439, 0]
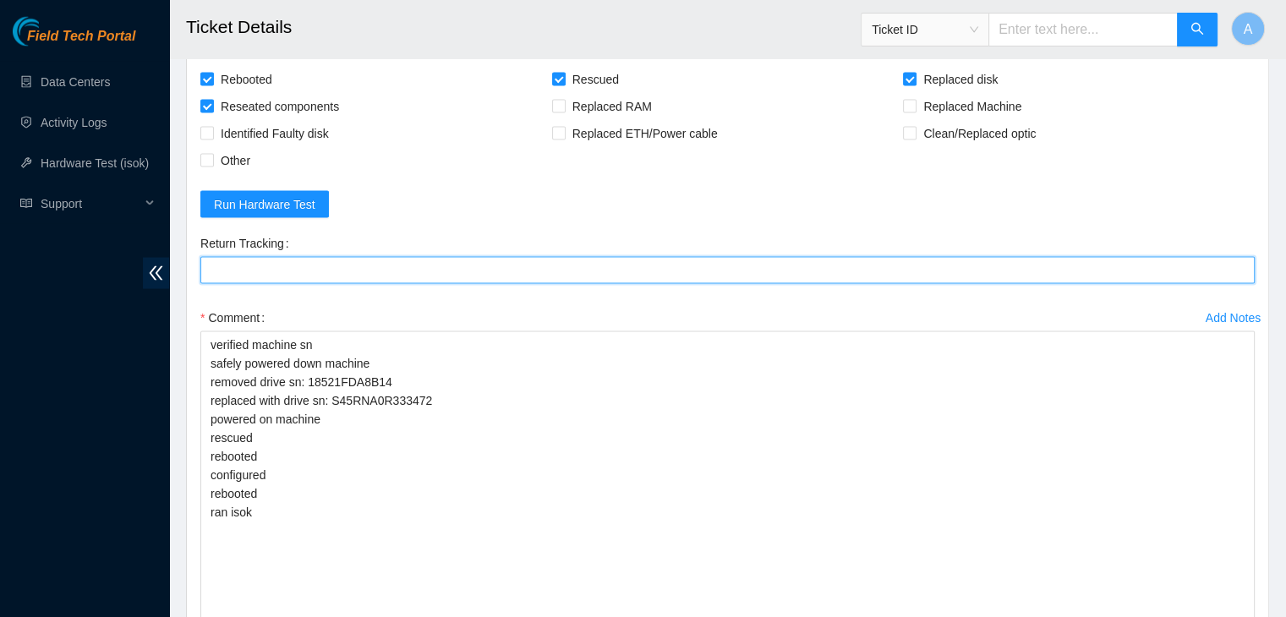
click at [442, 284] on Tracking "Return Tracking" at bounding box center [727, 270] width 1054 height 27
paste Tracking "463470065331"
type Tracking "463470065331"
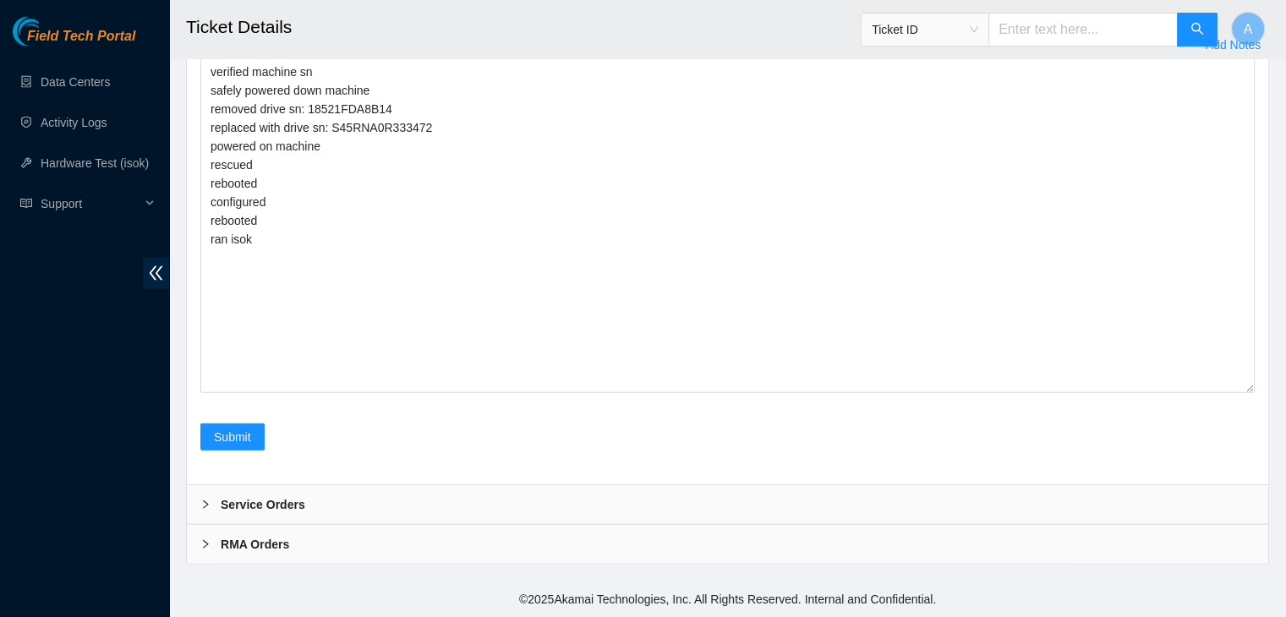
scroll to position [3760, 0]
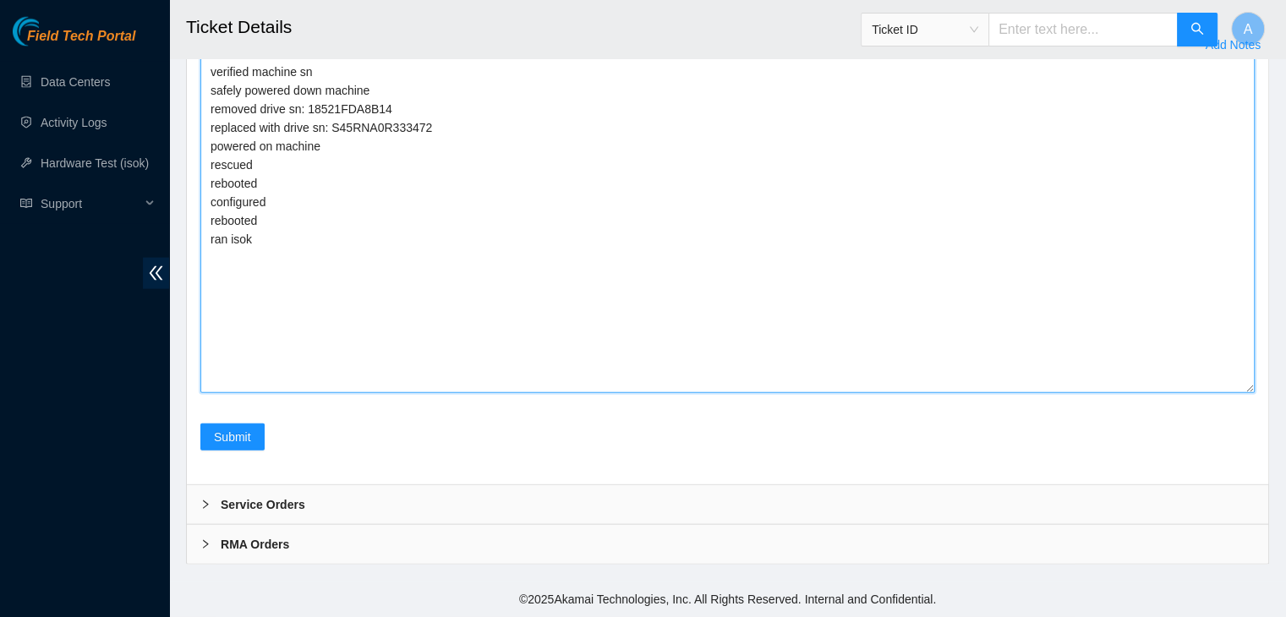
click at [399, 393] on textarea "verified machine sn safely powered down machine removed drive sn: 18521FDA8B14 …" at bounding box center [727, 225] width 1054 height 335
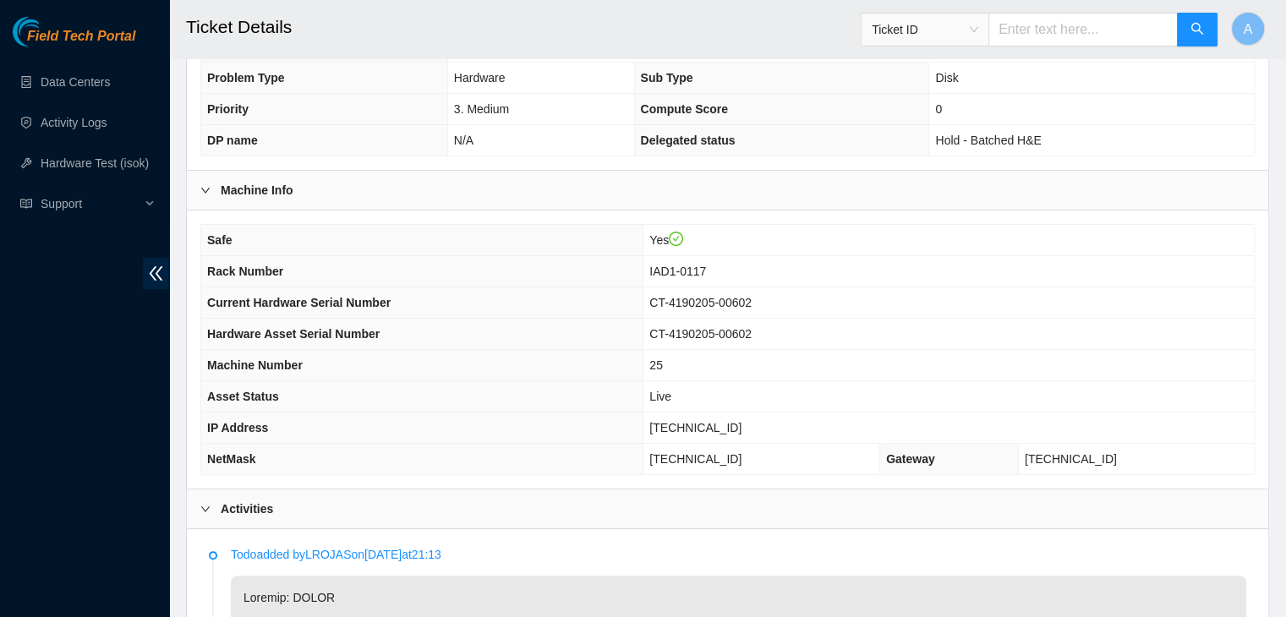
scroll to position [381, 0]
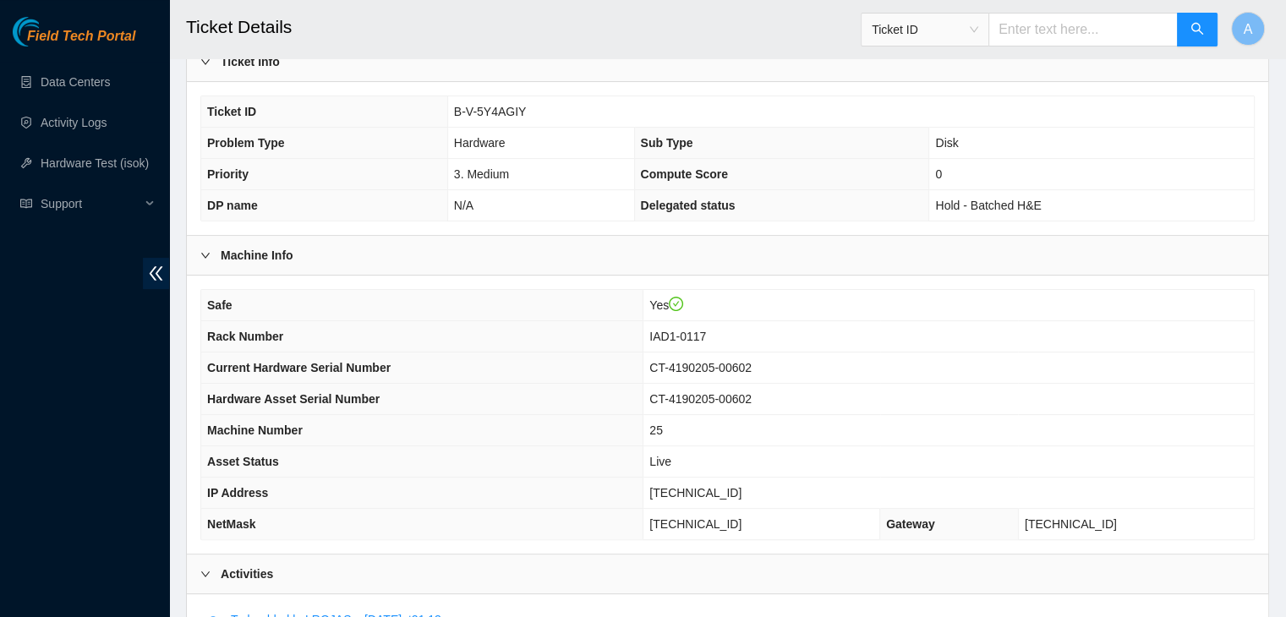
click at [713, 488] on span "[TECHNICAL_ID]" at bounding box center [695, 493] width 92 height 14
copy span "[TECHNICAL_ID]"
click at [713, 488] on span "[TECHNICAL_ID]" at bounding box center [695, 493] width 92 height 14
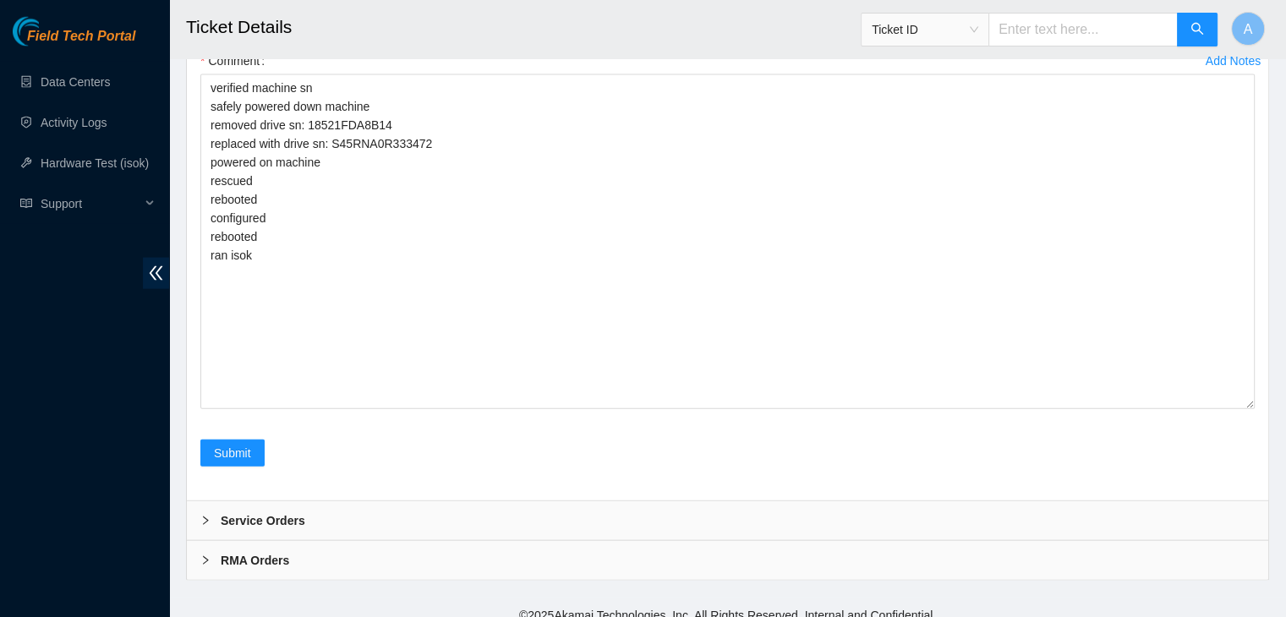
scroll to position [3929, 0]
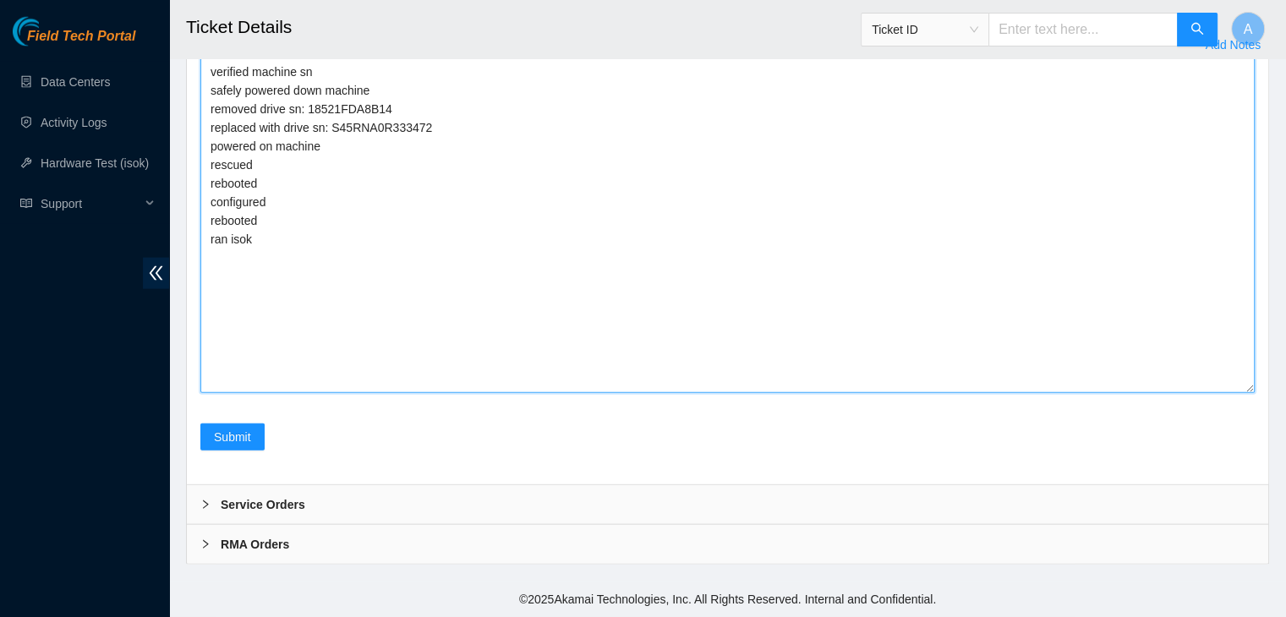
click at [754, 342] on textarea "verified machine sn safely powered down machine removed drive sn: 18521FDA8B14 …" at bounding box center [727, 225] width 1054 height 335
paste textarea "351044 15-10-2025 02:07:31 104.84.229.64 COMPLETE Result Detail Message Ticket …"
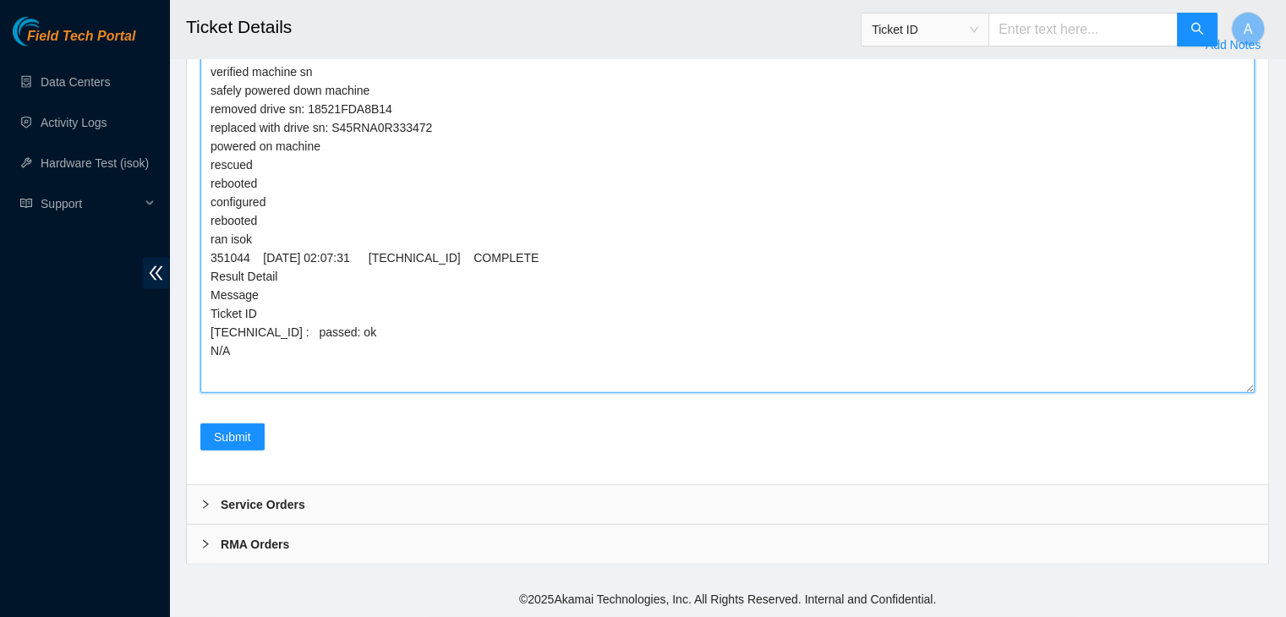
scroll to position [3884, 0]
type textarea "verified machine sn safely powered down machine removed drive sn: 18521FDA8B14 …"
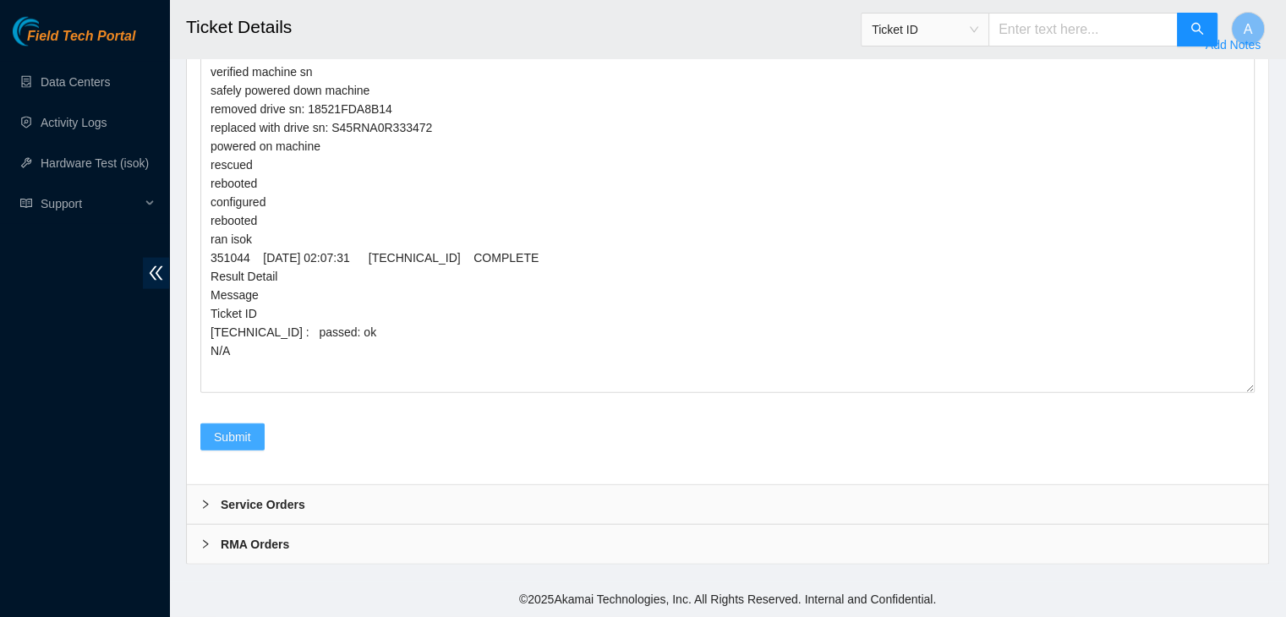
click at [259, 451] on button "Submit" at bounding box center [232, 437] width 64 height 27
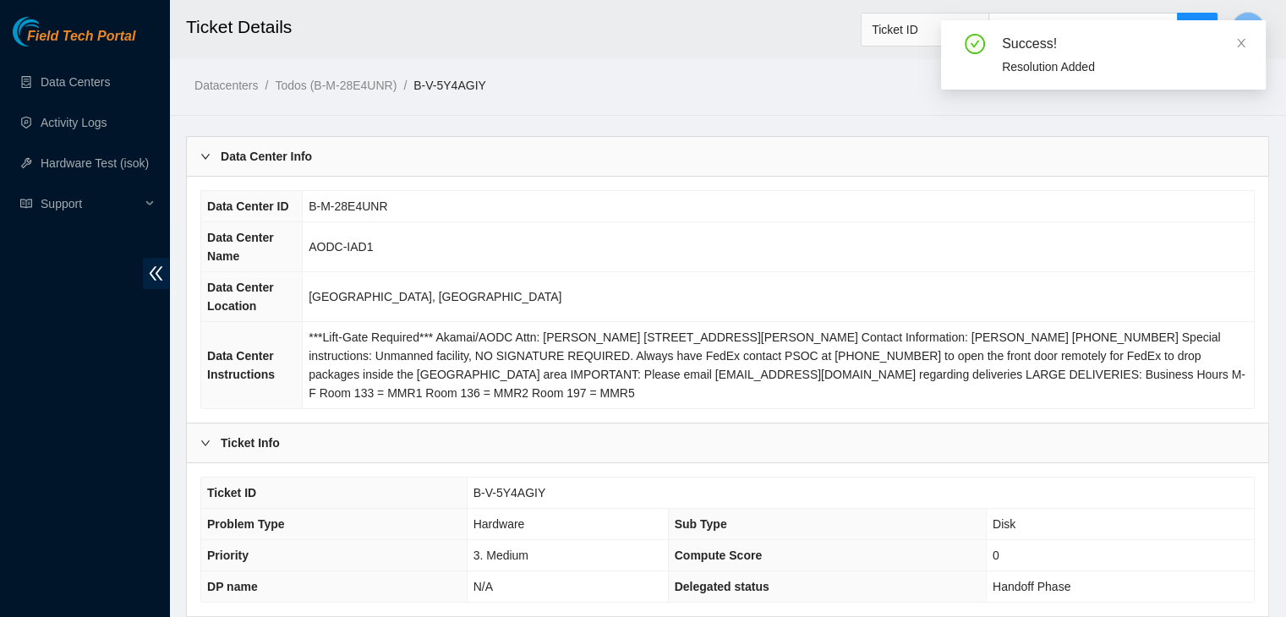
scroll to position [525, 0]
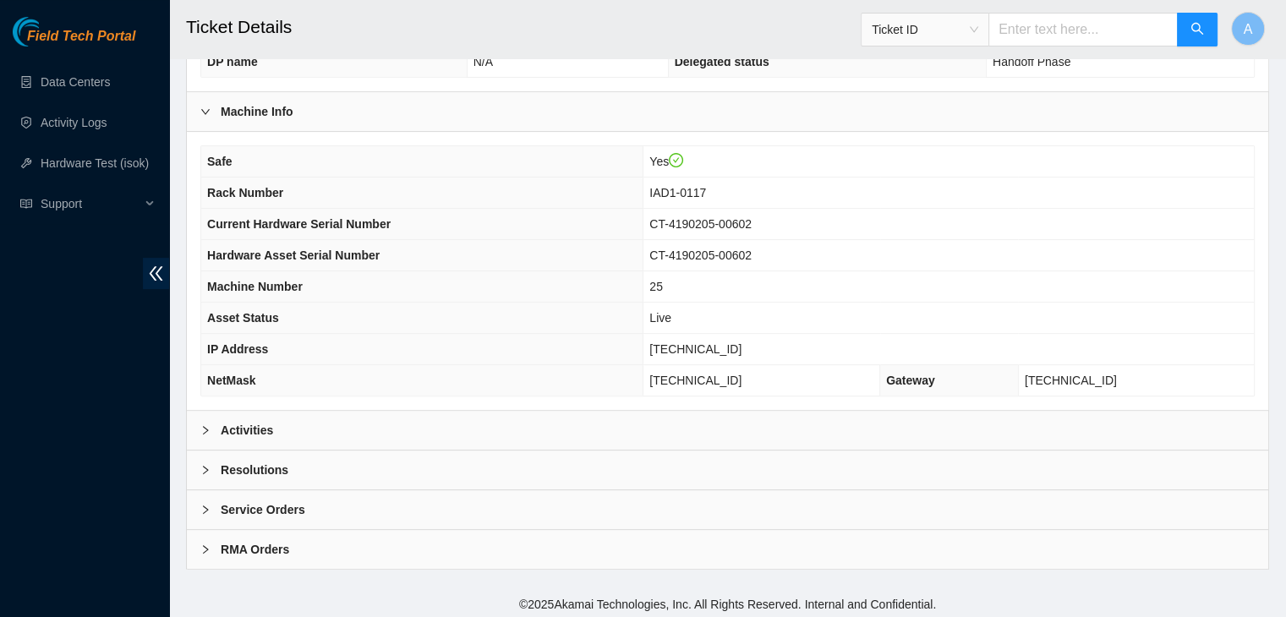
click at [545, 416] on div "Activities" at bounding box center [727, 430] width 1081 height 39
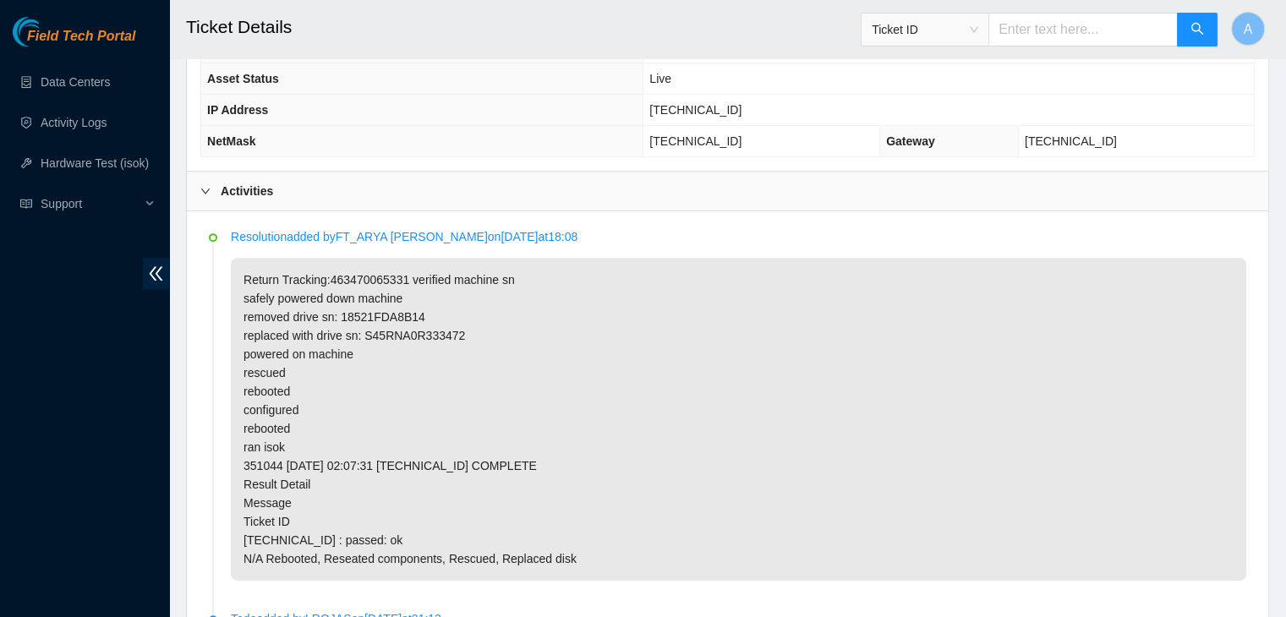
scroll to position [762, 0]
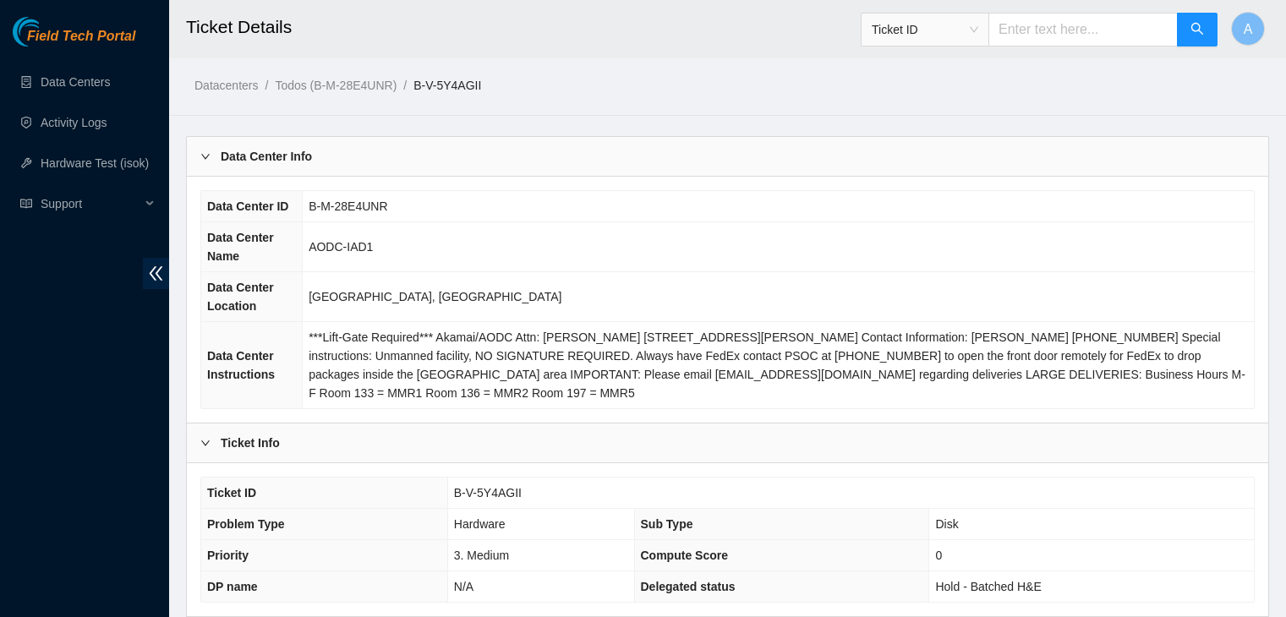
scroll to position [525, 0]
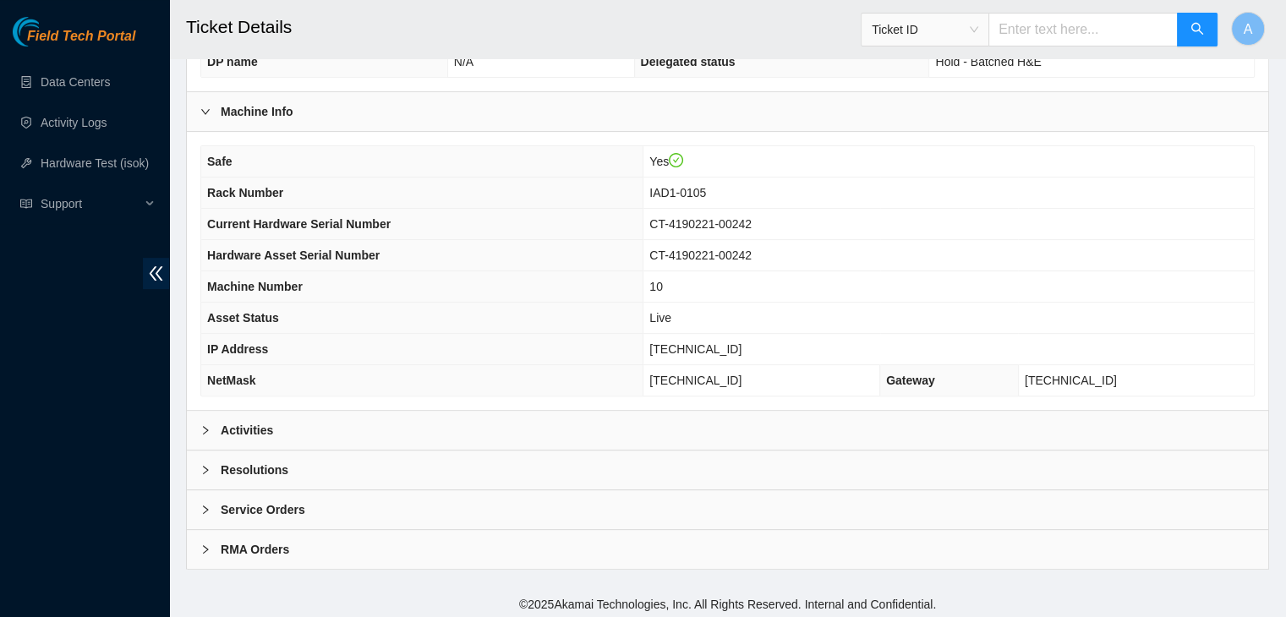
click at [535, 418] on div "Activities" at bounding box center [727, 430] width 1081 height 39
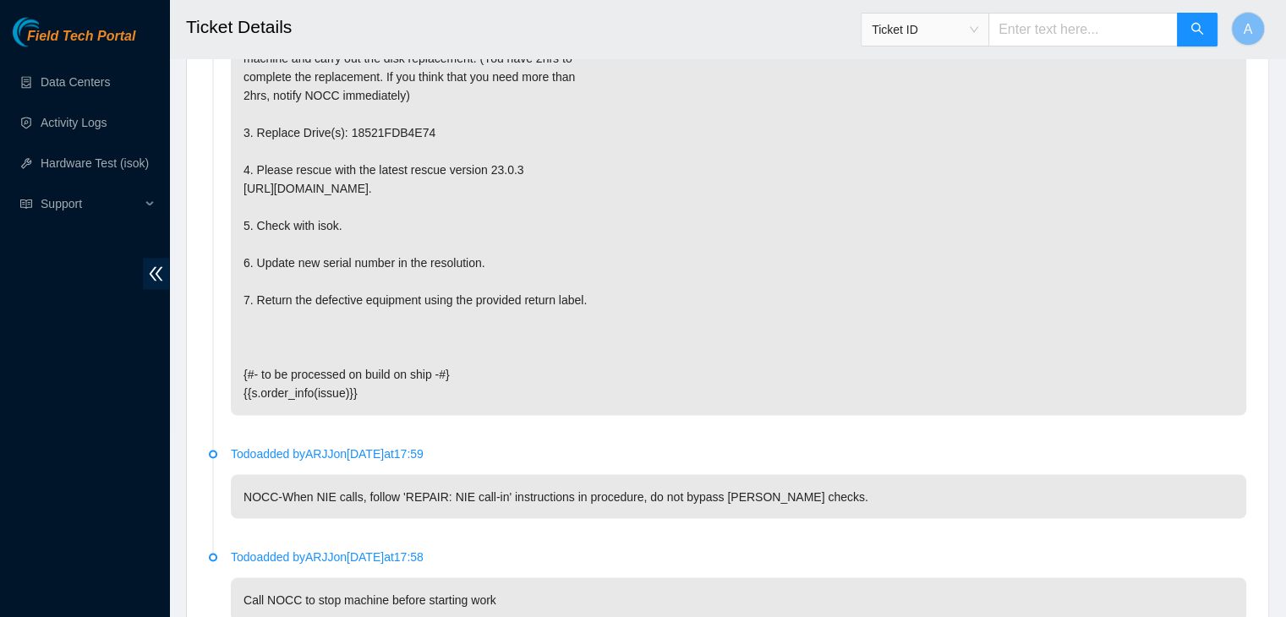
scroll to position [3224, 0]
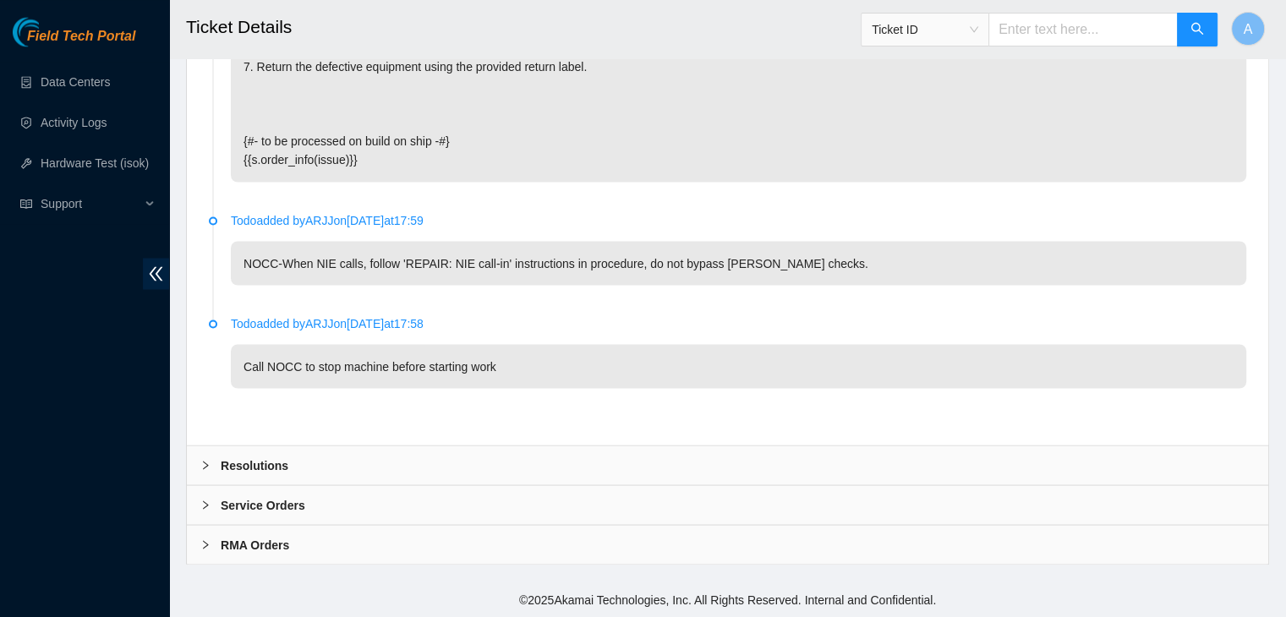
click at [530, 467] on div "Resolutions" at bounding box center [727, 464] width 1081 height 39
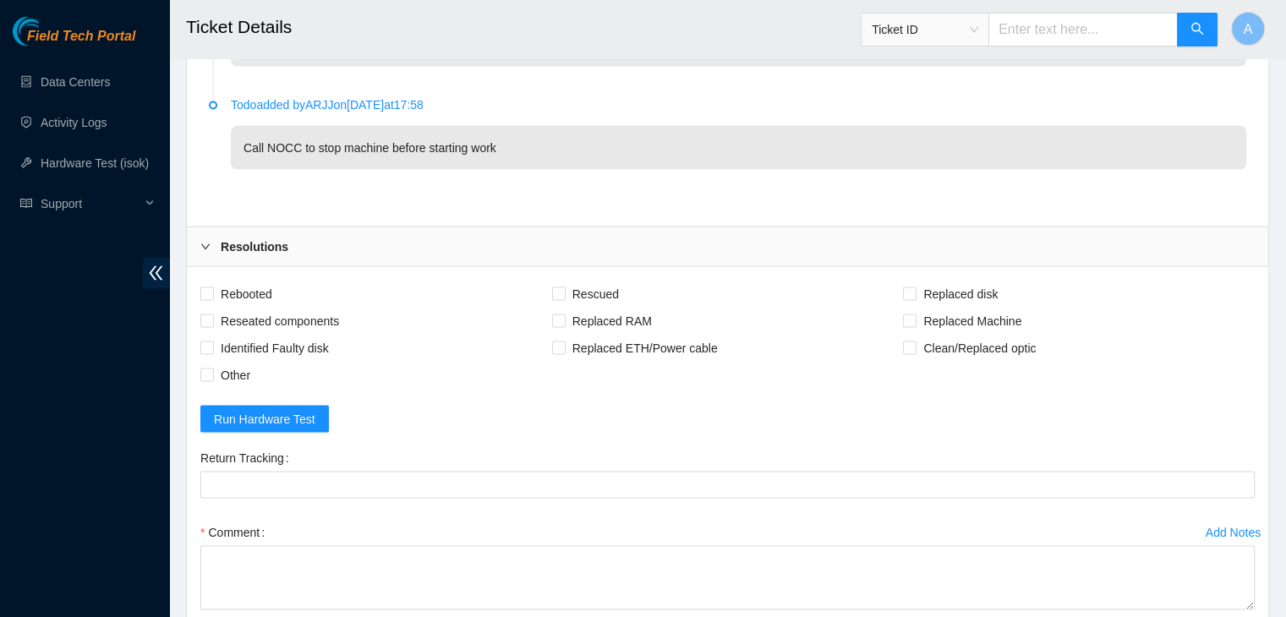
scroll to position [3659, 0]
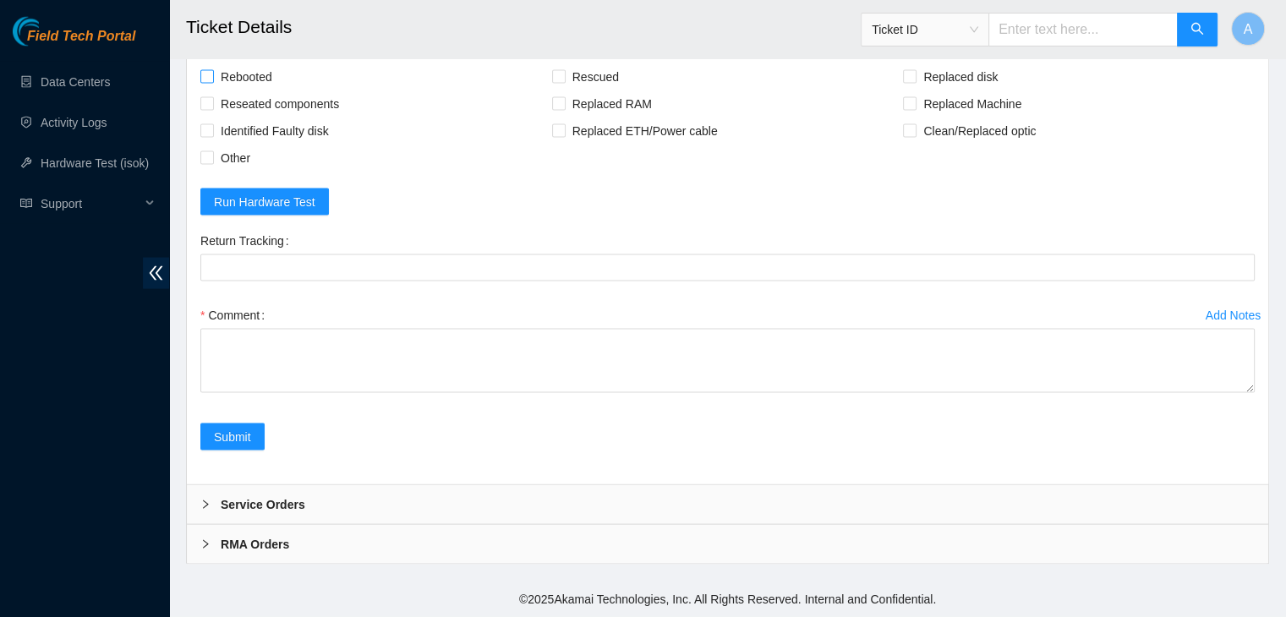
click at [251, 75] on span "Rebooted" at bounding box center [246, 76] width 65 height 27
click at [212, 75] on input "Rebooted" at bounding box center [206, 76] width 12 height 12
checkbox input "true"
click at [260, 101] on span "Reseated components" at bounding box center [280, 103] width 132 height 27
click at [212, 101] on input "Reseated components" at bounding box center [206, 103] width 12 height 12
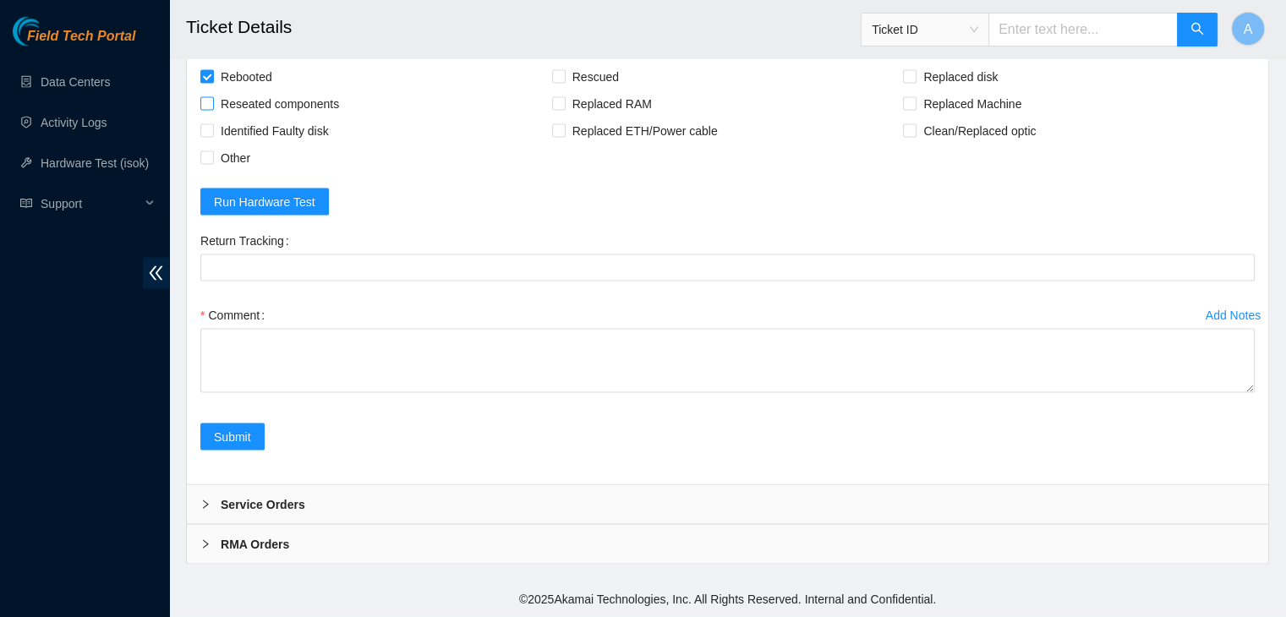
checkbox input "true"
click at [580, 86] on span "Rescued" at bounding box center [596, 76] width 60 height 27
click at [564, 82] on input "Rescued" at bounding box center [558, 76] width 12 height 12
checkbox input "true"
click at [929, 78] on span "Replaced disk" at bounding box center [960, 76] width 88 height 27
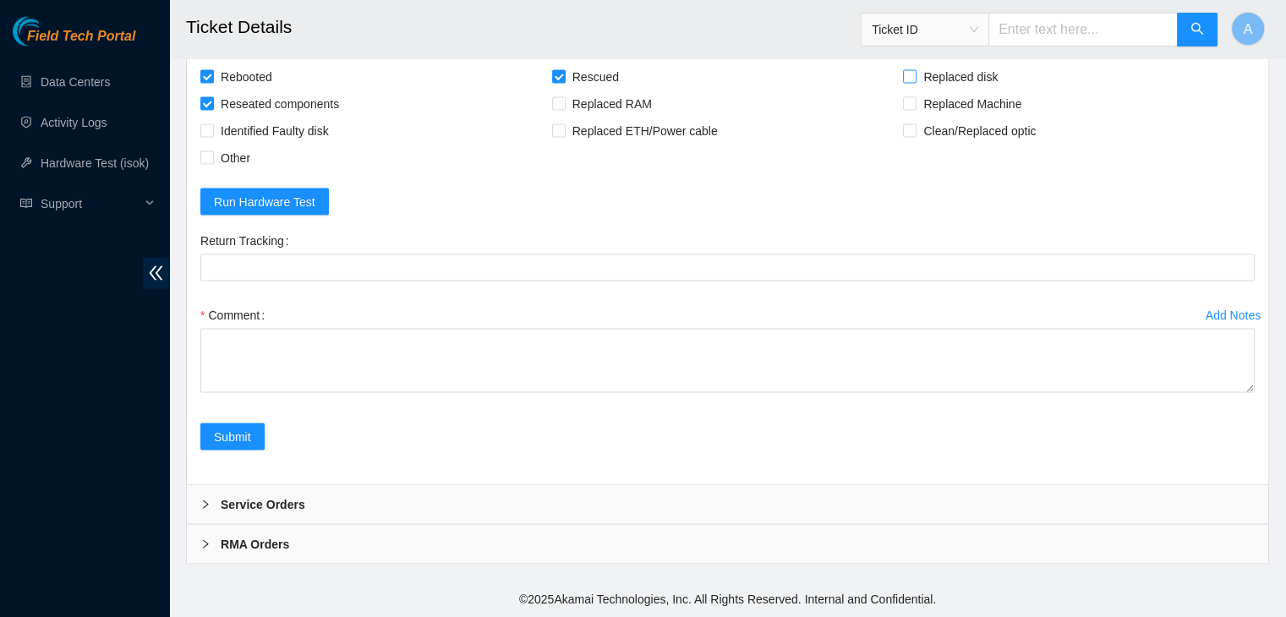
click at [915, 78] on input "Replaced disk" at bounding box center [909, 76] width 12 height 12
checkbox input "true"
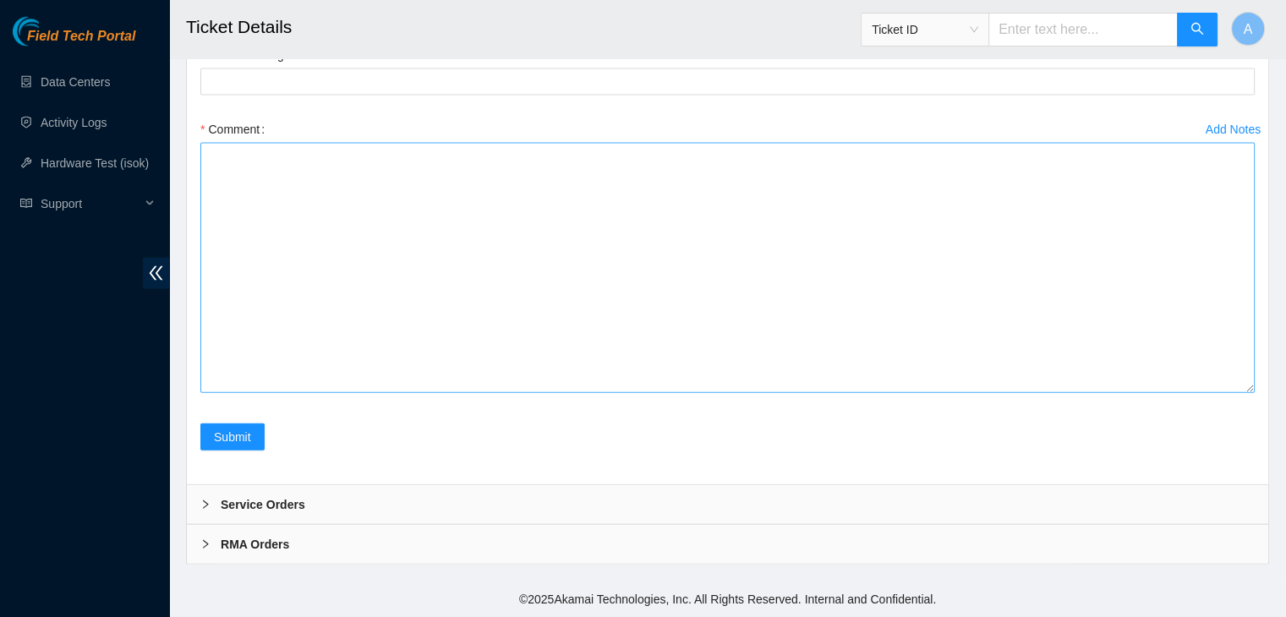
drag, startPoint x: 1248, startPoint y: 386, endPoint x: 1222, endPoint y: 605, distance: 220.4
click at [1222, 393] on textarea "Comment" at bounding box center [727, 268] width 1054 height 250
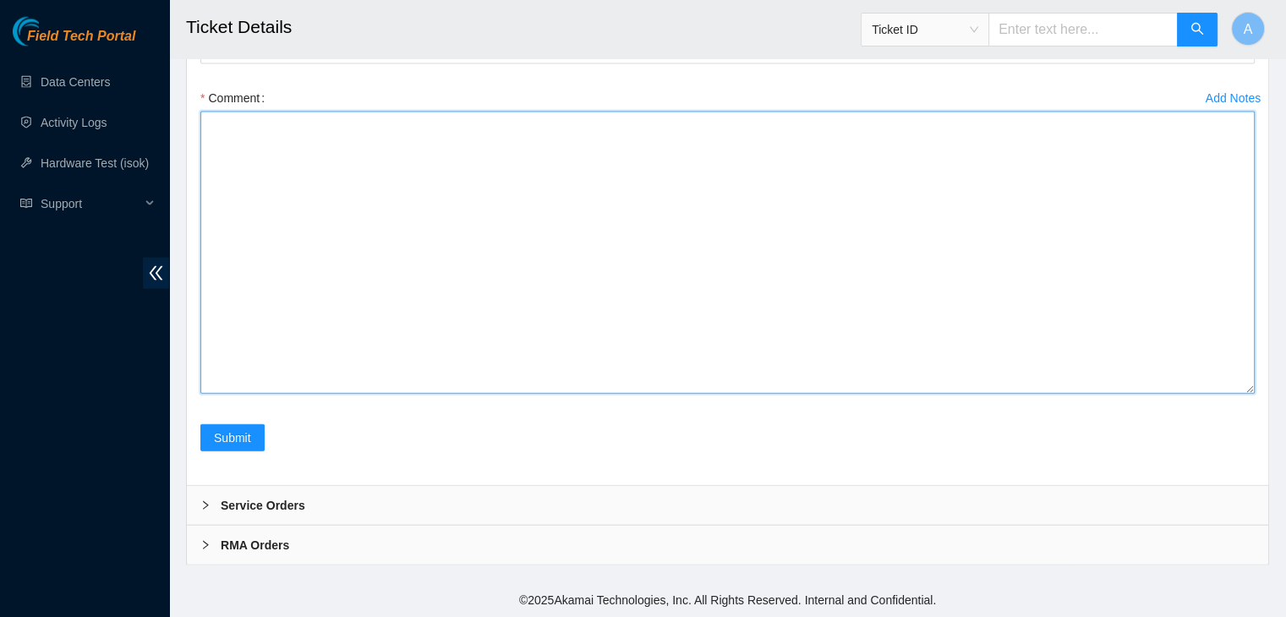
click at [1085, 394] on textarea "Comment" at bounding box center [727, 253] width 1054 height 282
paste textarea "verified machine sn safely powered down machine removed drive sn: replaced with…"
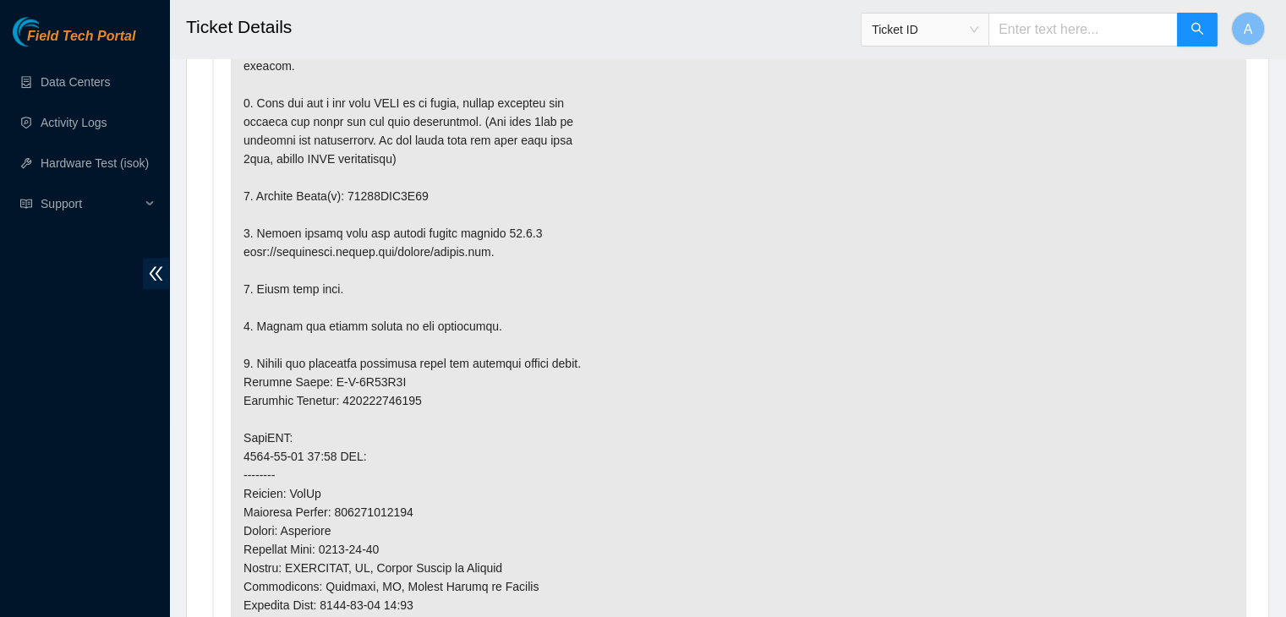
scroll to position [1129, 0]
click at [416, 191] on p at bounding box center [738, 398] width 1015 height 1011
copy p "18521FDB4E74"
click at [416, 191] on p at bounding box center [738, 398] width 1015 height 1011
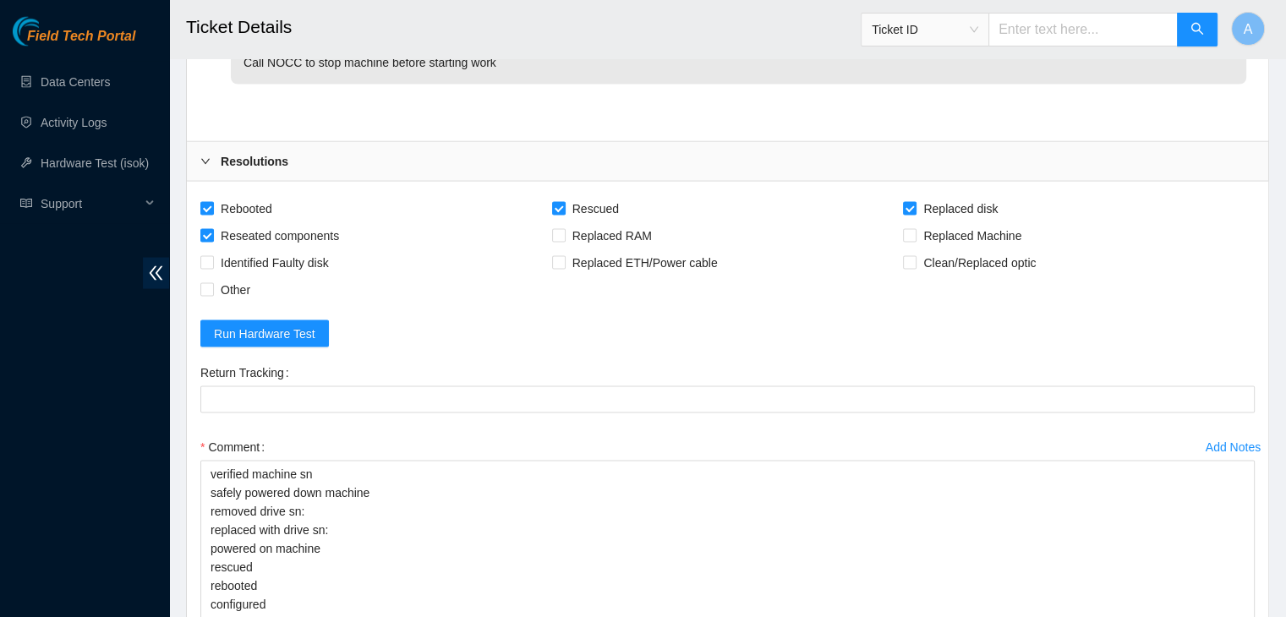
scroll to position [3878, 0]
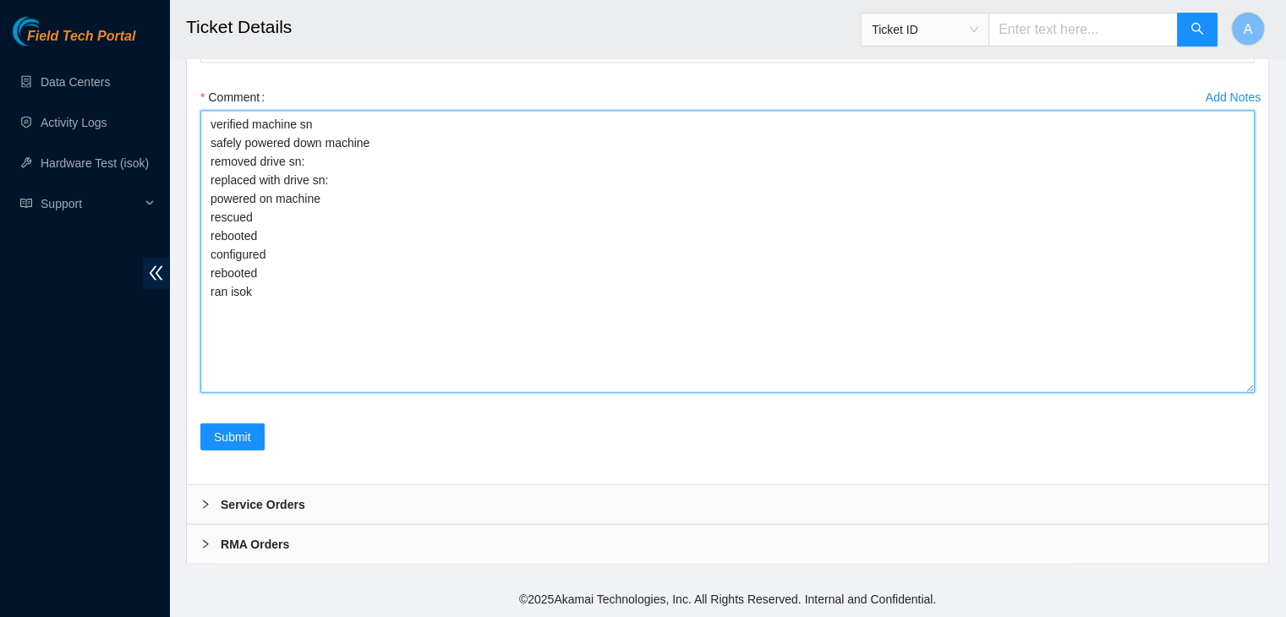
click at [446, 206] on textarea "verified machine sn safely powered down machine removed drive sn: replaced with…" at bounding box center [727, 252] width 1054 height 282
paste textarea "18521FDB4E74"
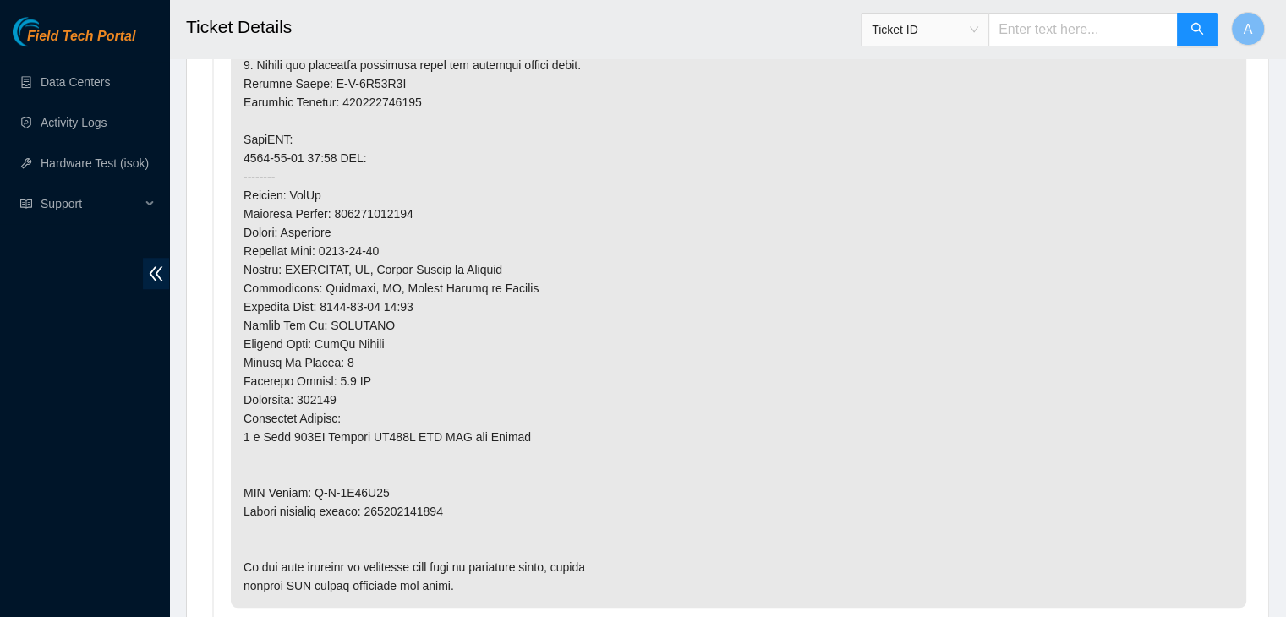
scroll to position [1511, 0]
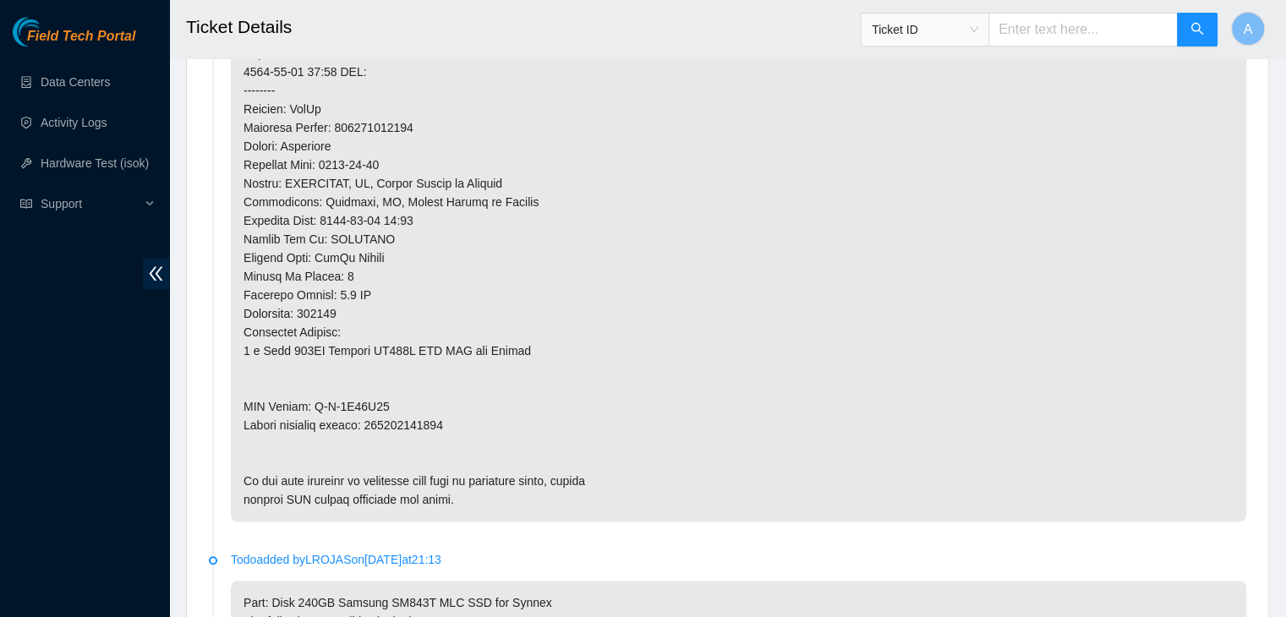
click at [407, 417] on p at bounding box center [738, 16] width 1015 height 1011
copy p "463470065732"
click at [407, 417] on p at bounding box center [738, 16] width 1015 height 1011
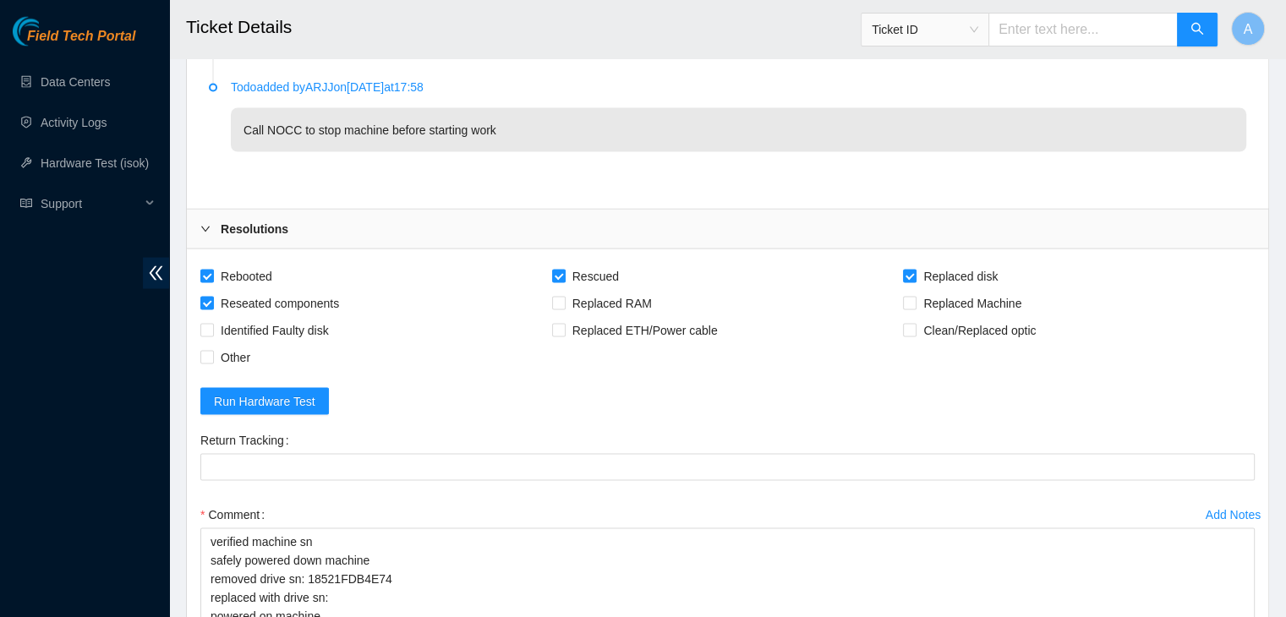
scroll to position [3595, 0]
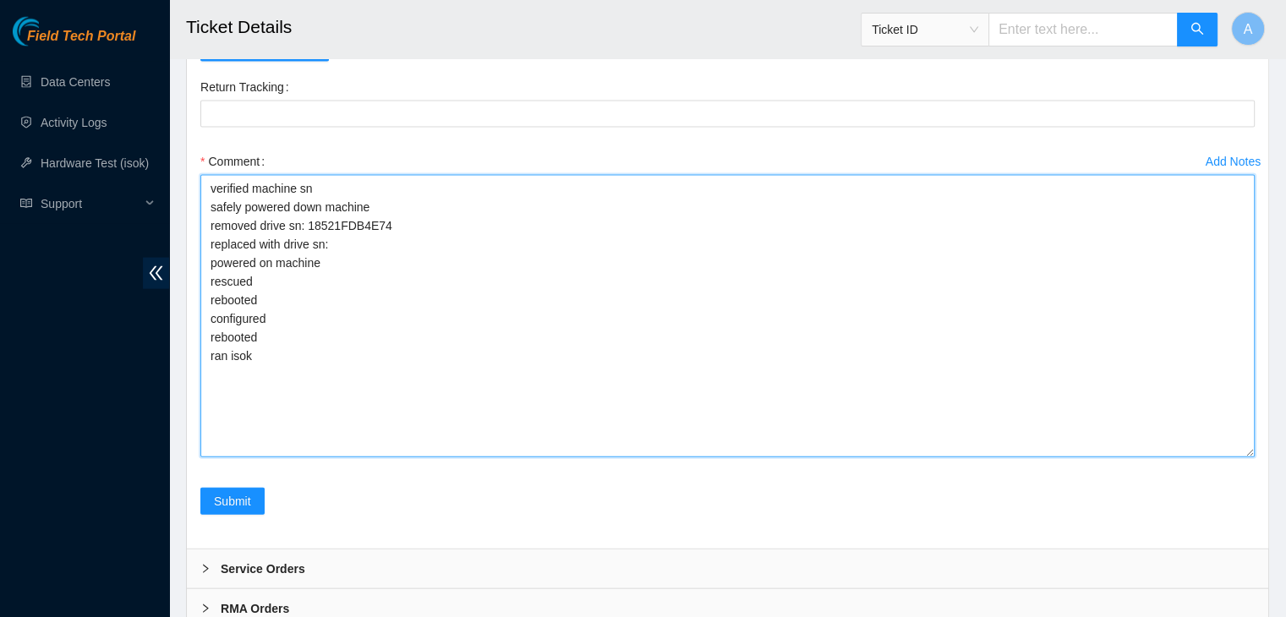
click at [418, 457] on textarea "verified machine sn safely powered down machine removed drive sn: 18521FDB4E74 …" at bounding box center [727, 316] width 1054 height 282
paste textarea "463470065732"
type textarea "verified machine sn safely powered down machine removed drive sn: 18521FDB4E74 …"
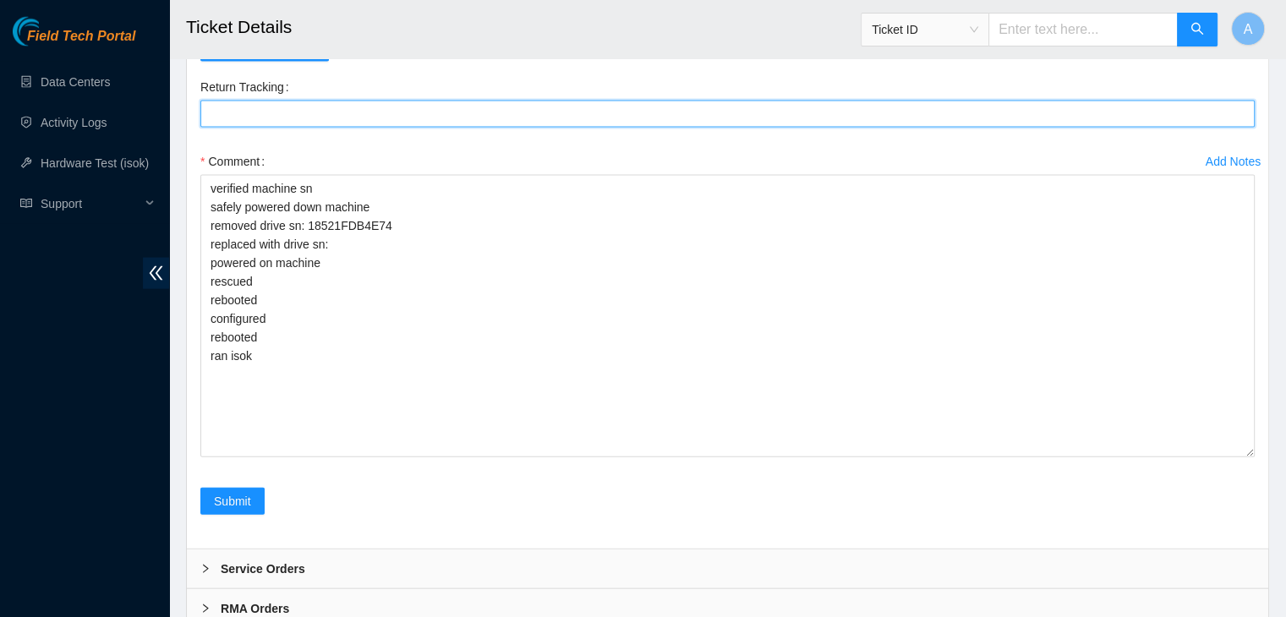
click at [522, 128] on Tracking "Return Tracking" at bounding box center [727, 114] width 1054 height 27
paste Tracking "463470065732"
type Tracking "463470065732"
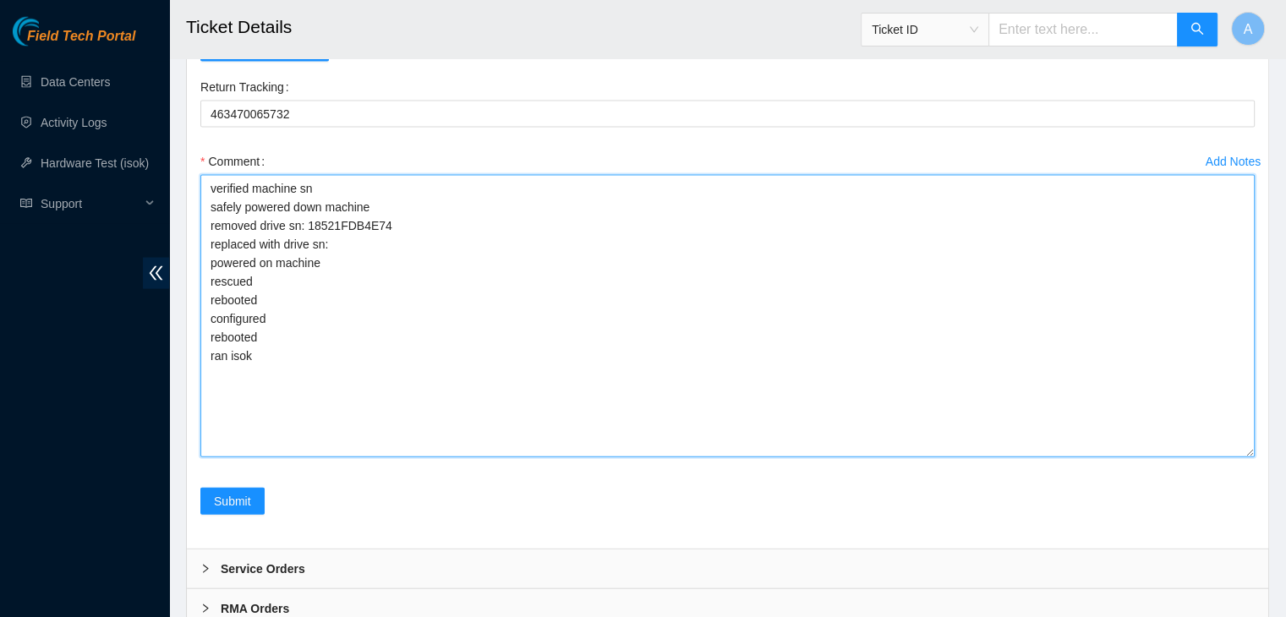
click at [647, 444] on textarea "verified machine sn safely powered down machine removed drive sn: 18521FDB4E74 …" at bounding box center [727, 316] width 1054 height 282
paste textarea "S1G0NYAF504953"
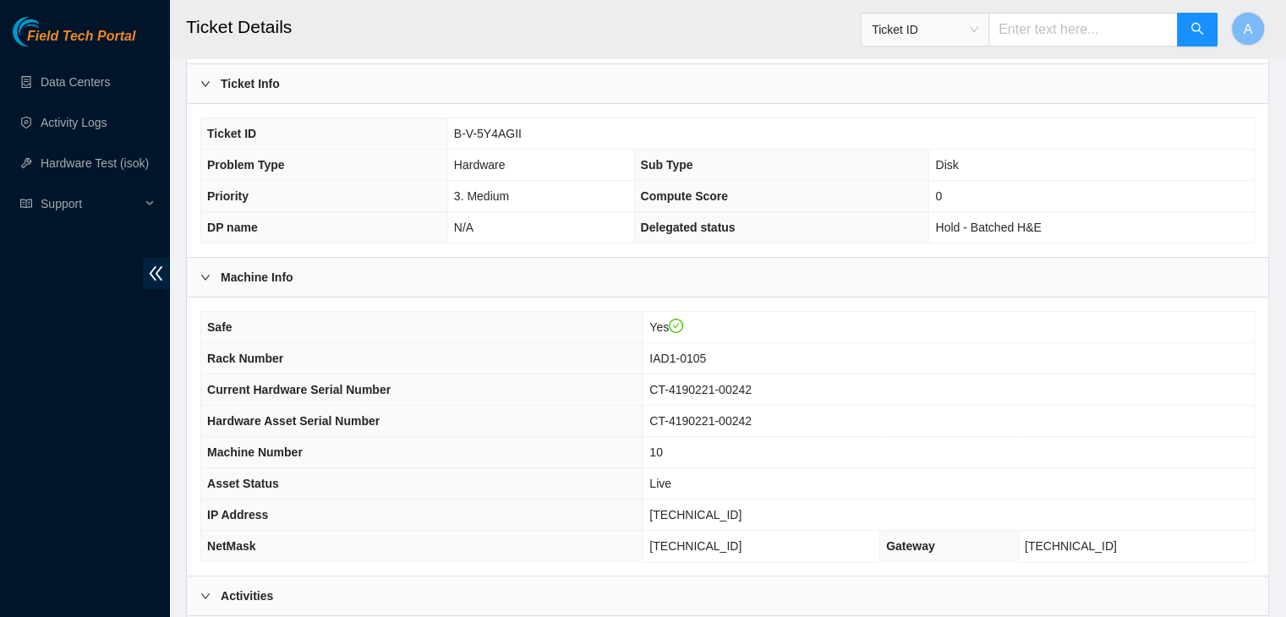
scroll to position [363, 0]
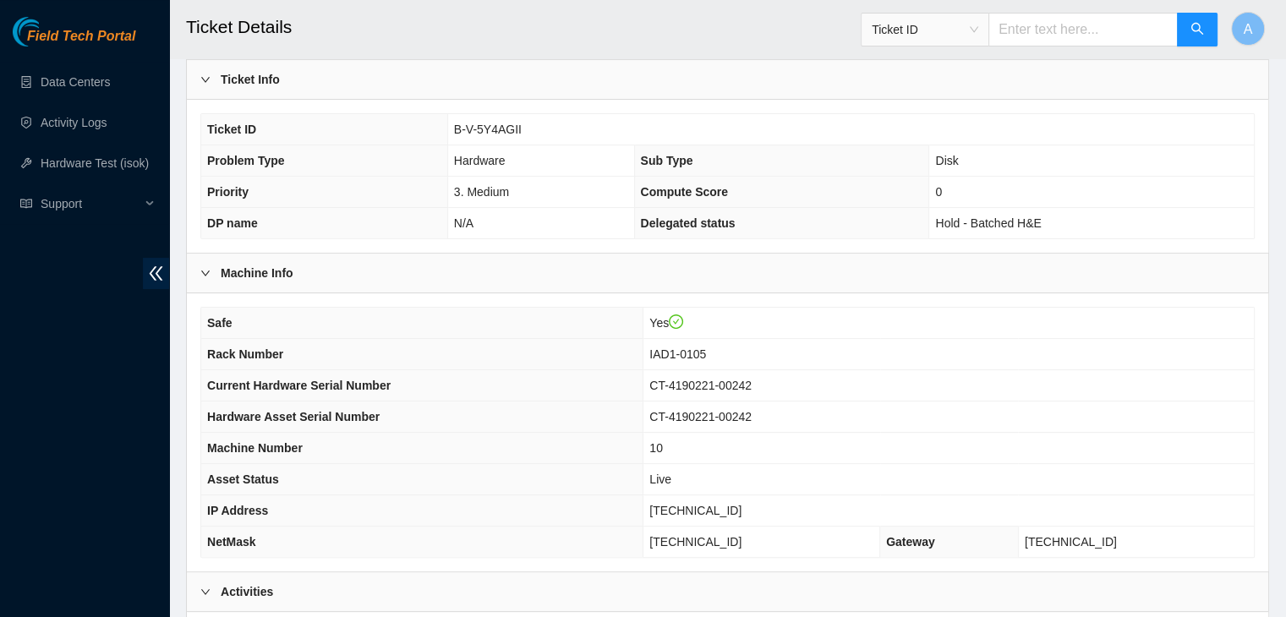
click at [738, 515] on td "[TECHNICAL_ID]" at bounding box center [948, 510] width 610 height 31
copy span "[TECHNICAL_ID]"
click at [738, 515] on td "[TECHNICAL_ID]" at bounding box center [948, 510] width 610 height 31
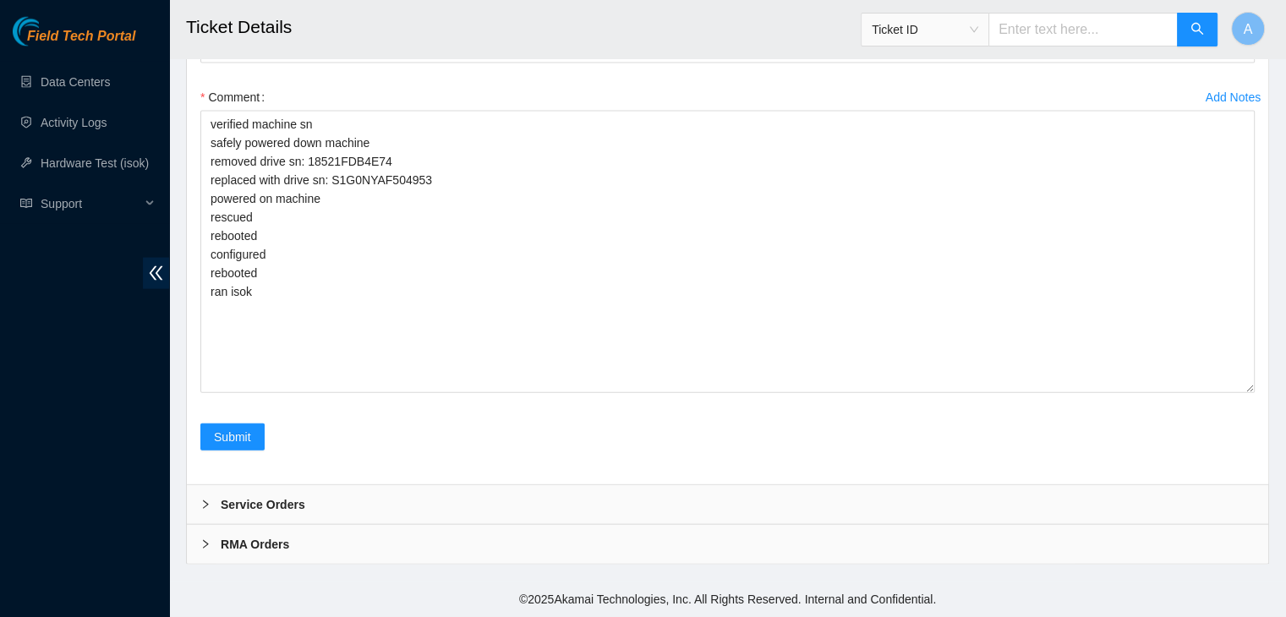
scroll to position [3878, 0]
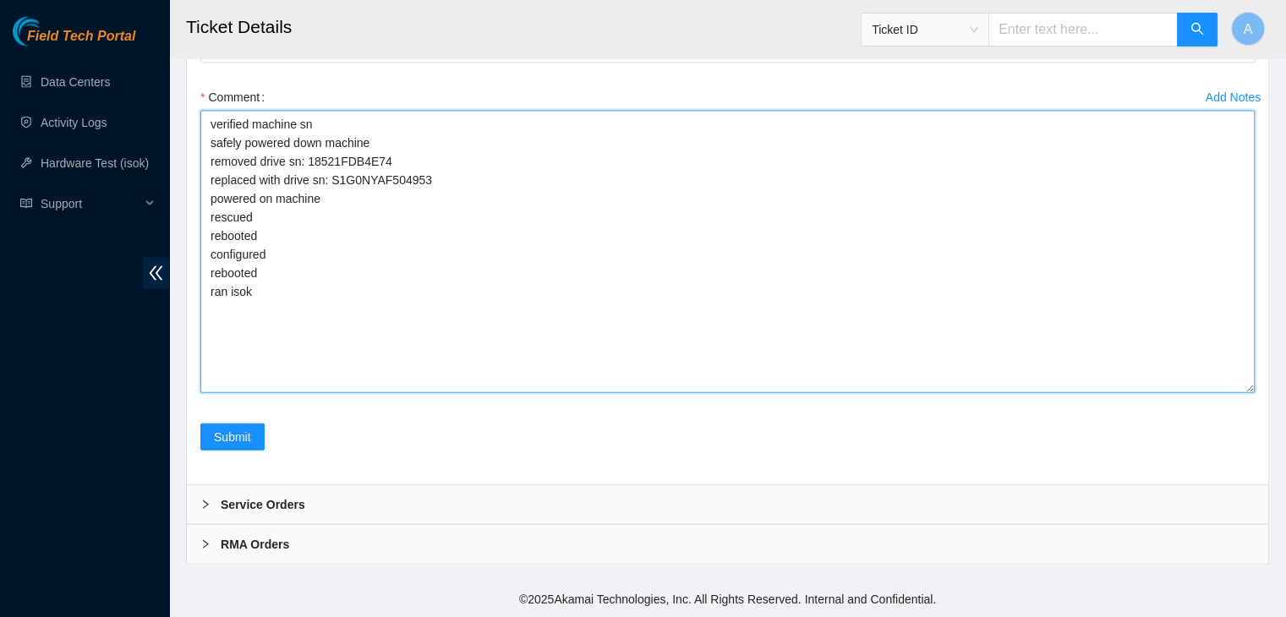
click at [449, 366] on textarea "verified machine sn safely powered down machine removed drive sn: 18521FDB4E74 …" at bounding box center [727, 252] width 1054 height 282
paste textarea "351053 15-10-2025 02:23:09 104.84.154.183 COMPLETE Result Detail Message Ticket…"
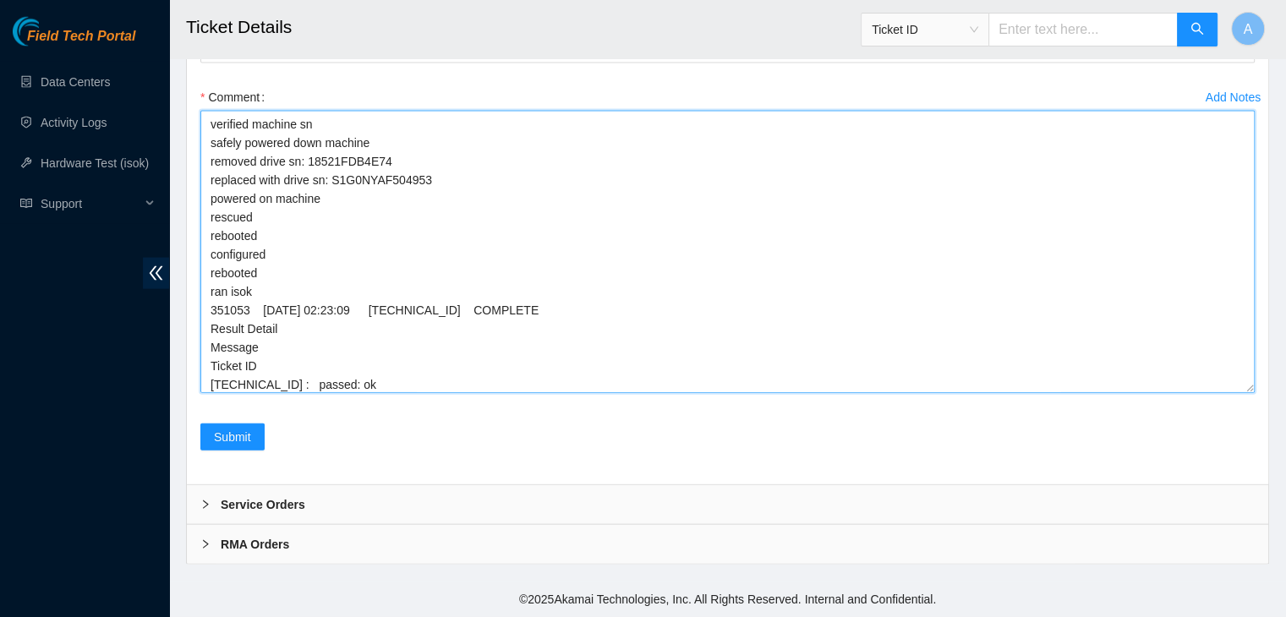
scroll to position [37, 0]
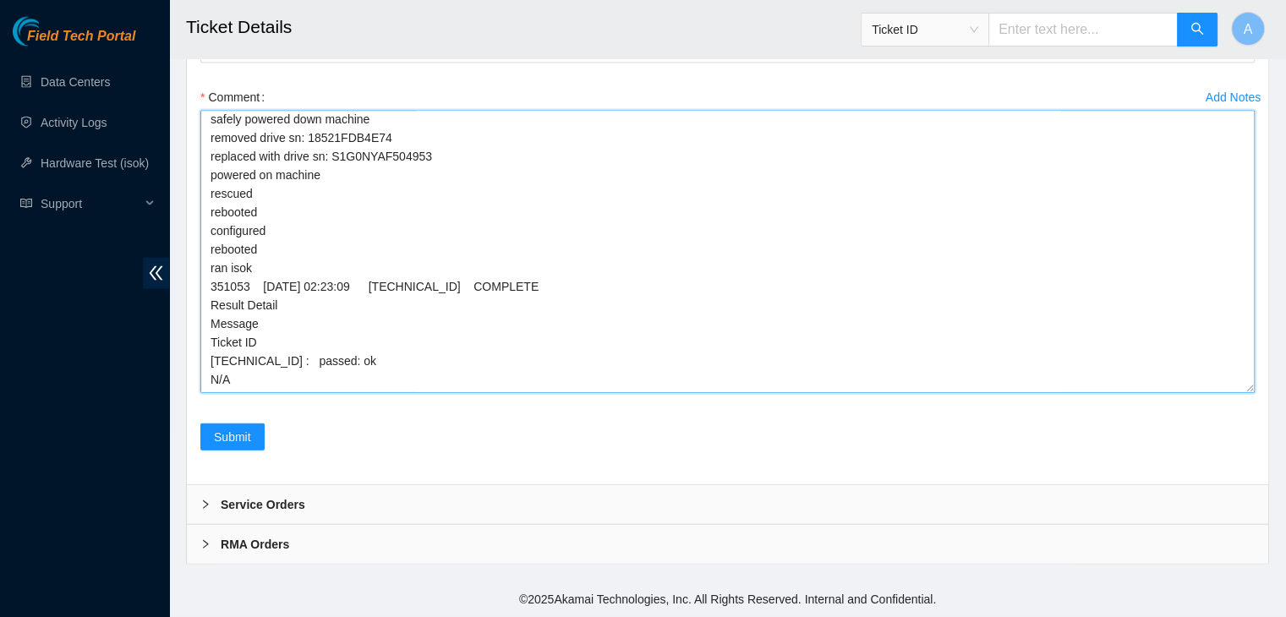
drag, startPoint x: 1252, startPoint y: 385, endPoint x: 1224, endPoint y: 513, distance: 130.7
click at [1224, 393] on textarea "verified machine sn safely powered down machine removed drive sn: 18521FDB4E74 …" at bounding box center [727, 252] width 1054 height 282
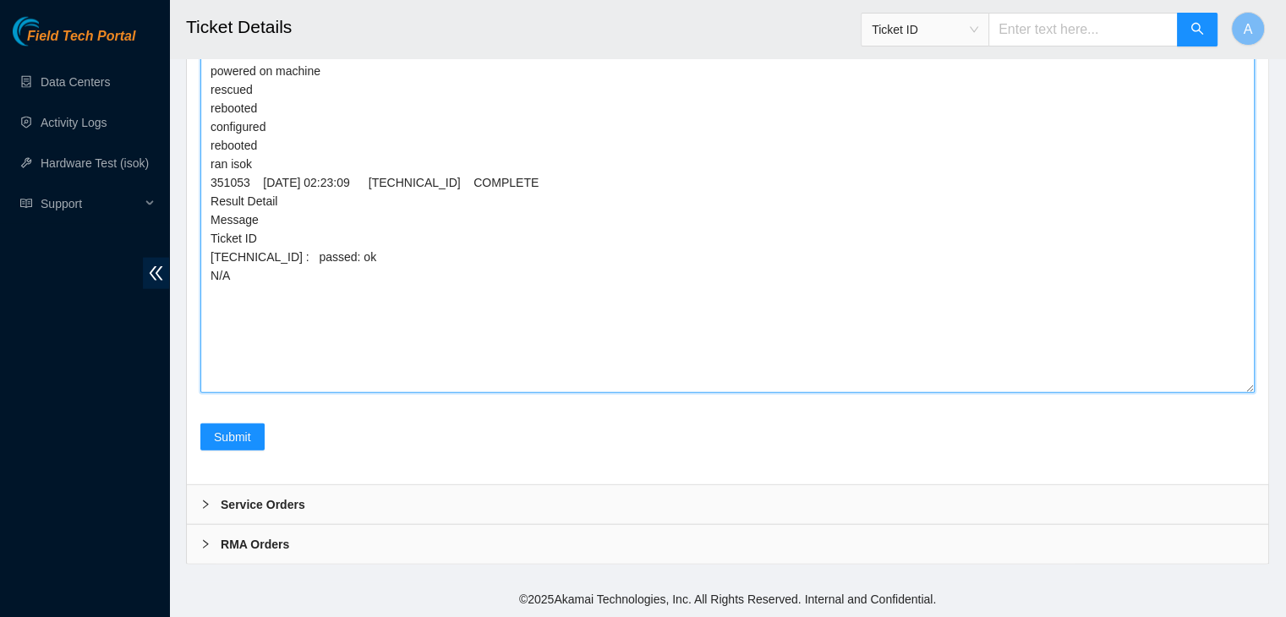
scroll to position [3840, 0]
type textarea "verified machine sn safely powered down machine removed drive sn: 18521FDB4E74 …"
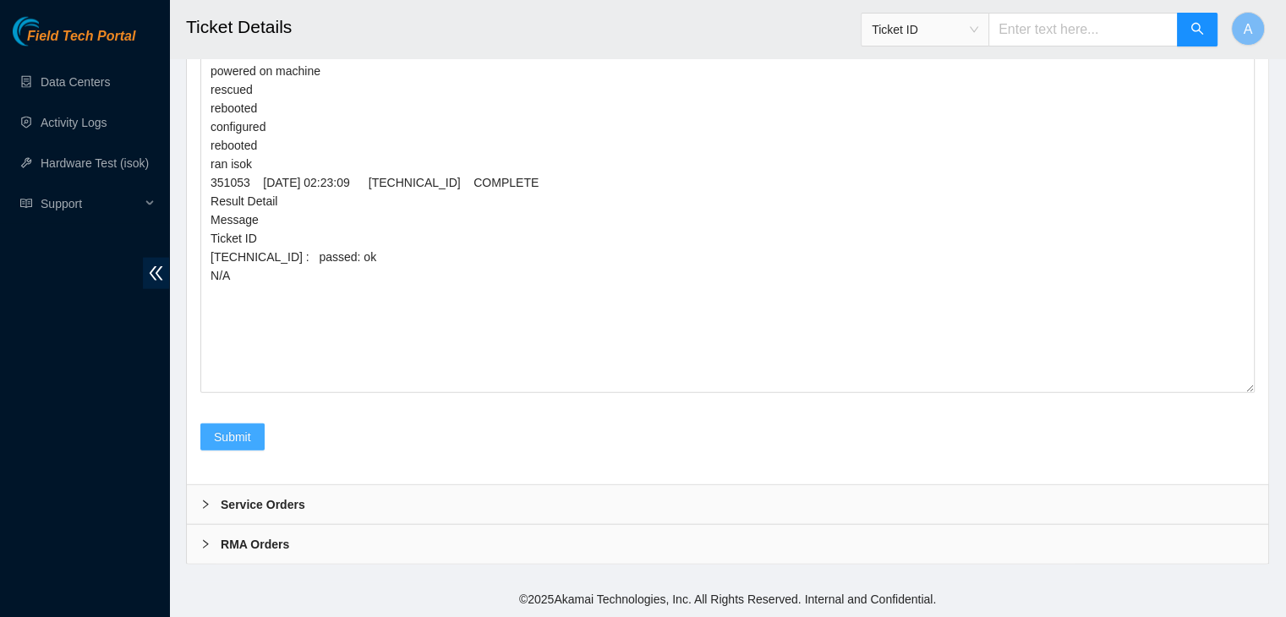
click at [250, 451] on button "Submit" at bounding box center [232, 437] width 64 height 27
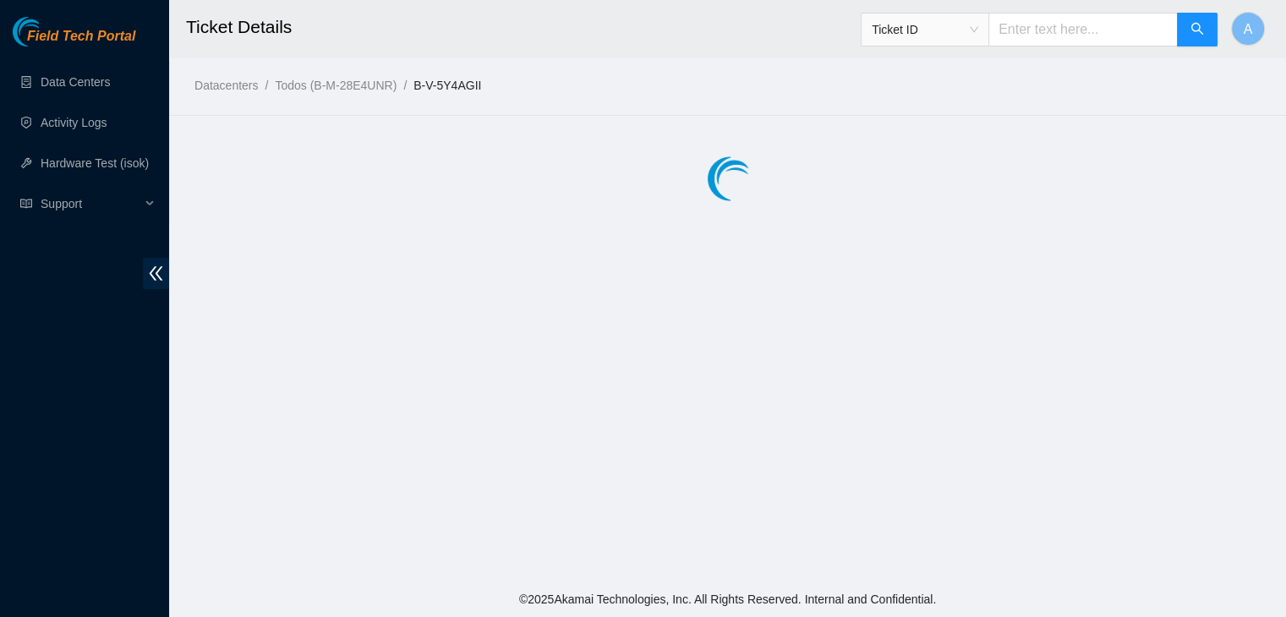
scroll to position [0, 0]
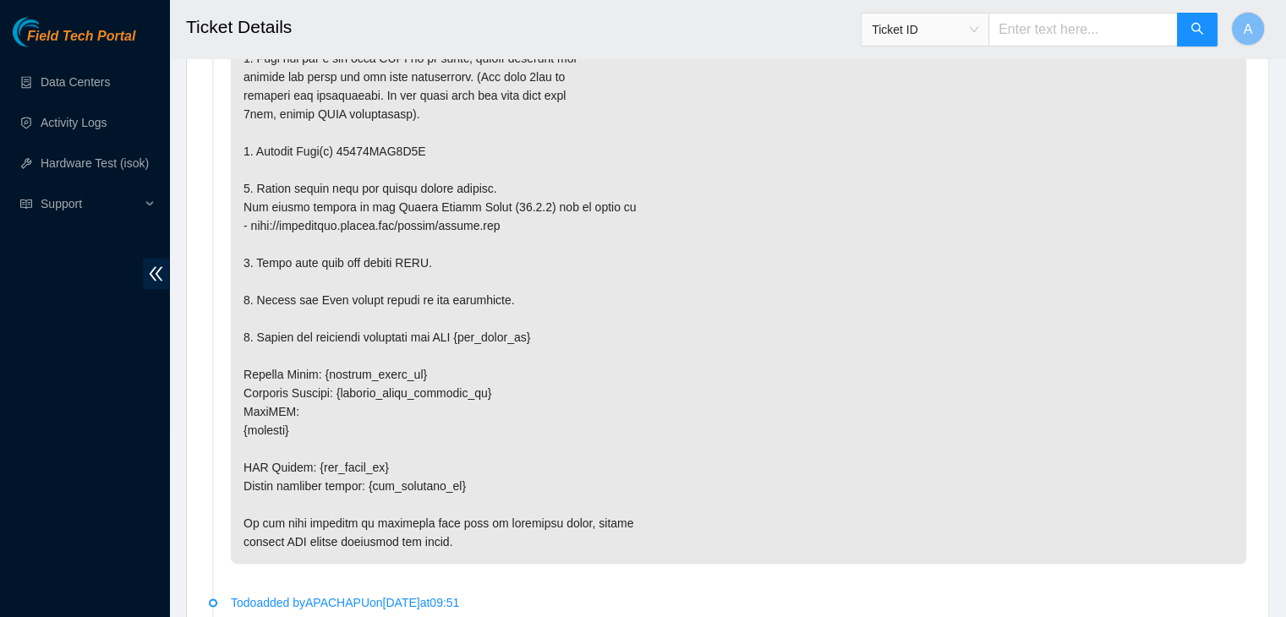
scroll to position [3038, 0]
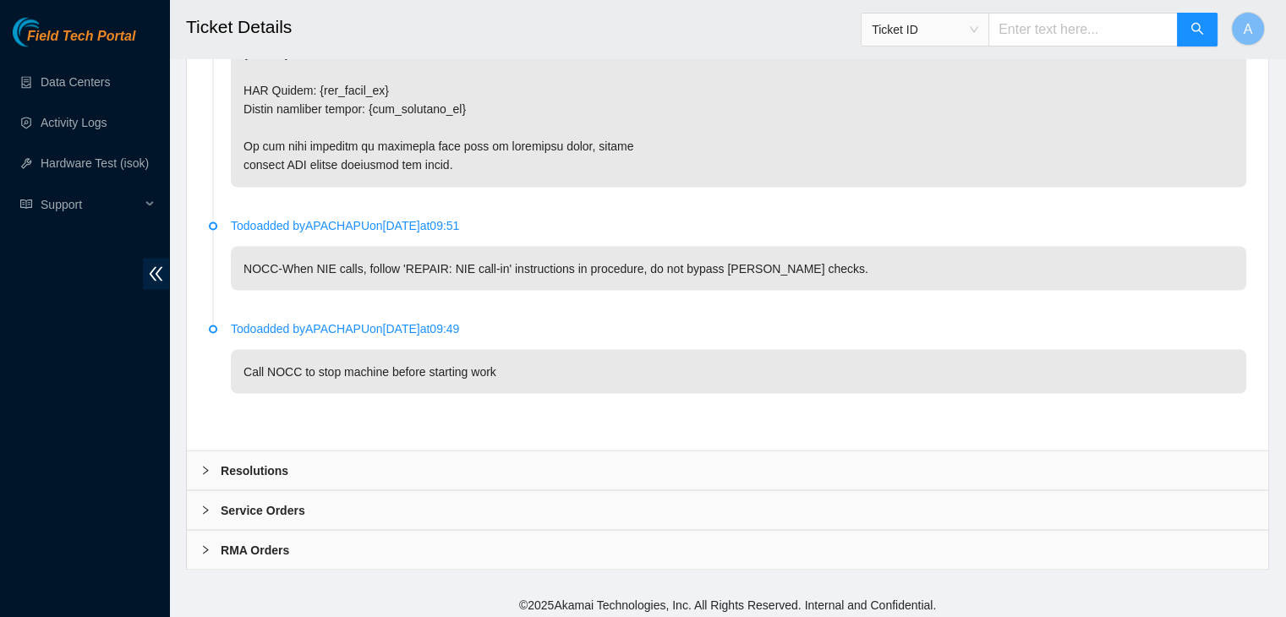
click at [577, 478] on div "Resolutions" at bounding box center [727, 470] width 1081 height 39
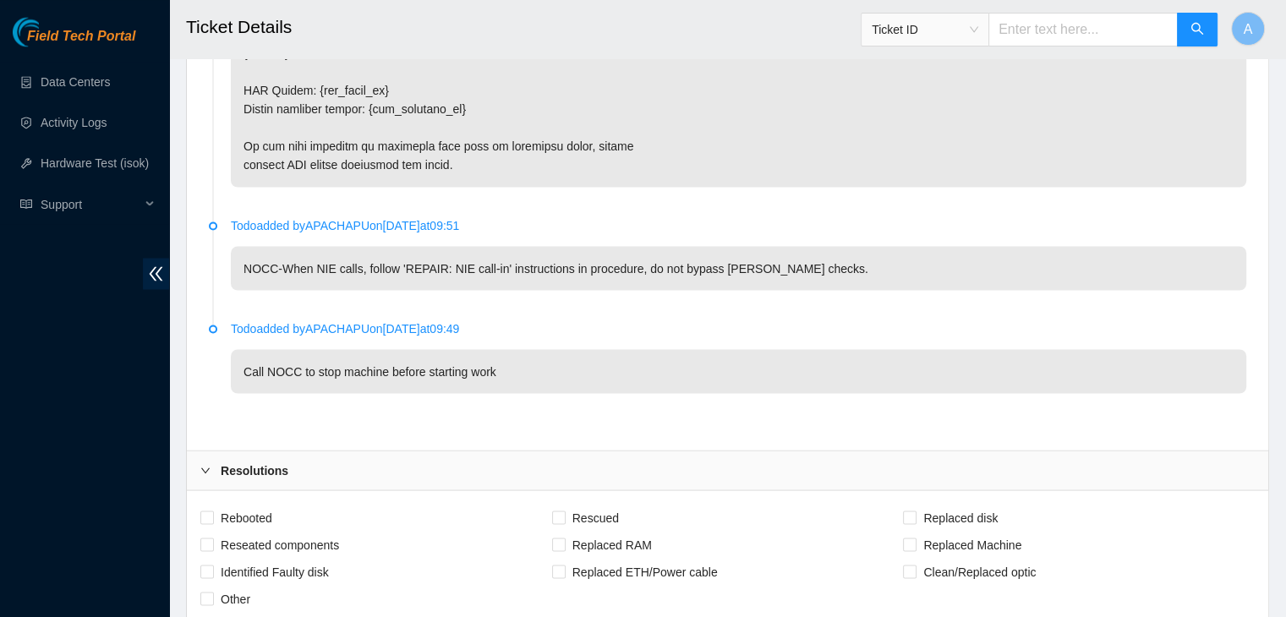
scroll to position [3473, 0]
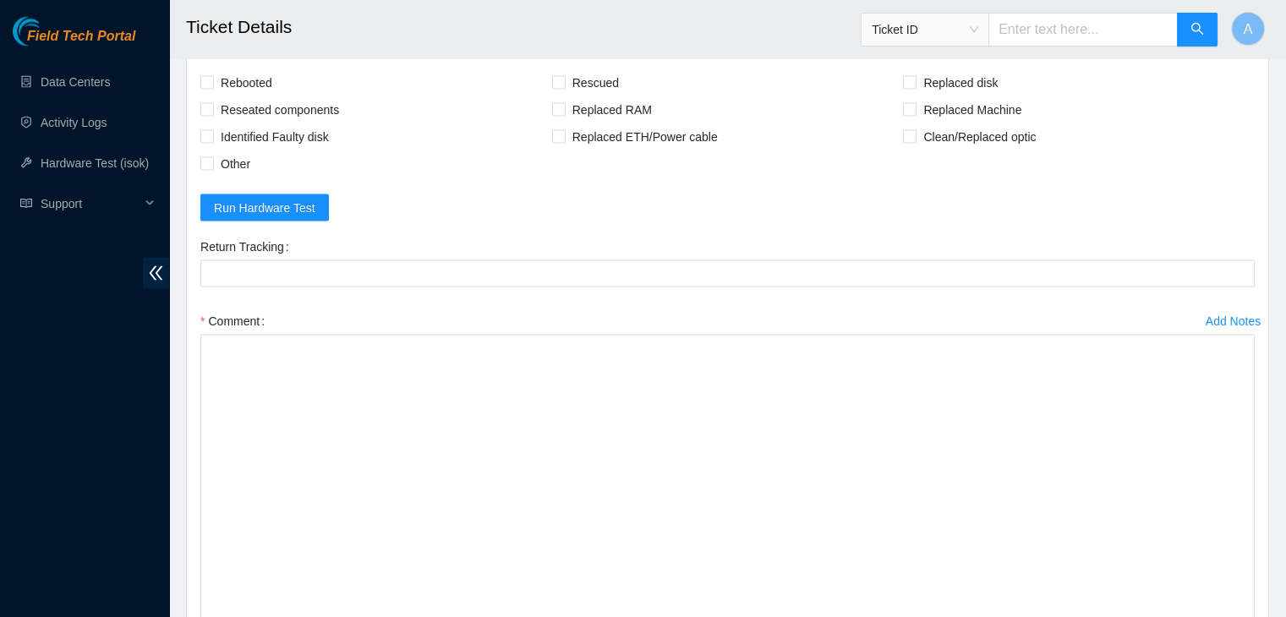
drag, startPoint x: 1249, startPoint y: 385, endPoint x: 1199, endPoint y: 578, distance: 199.9
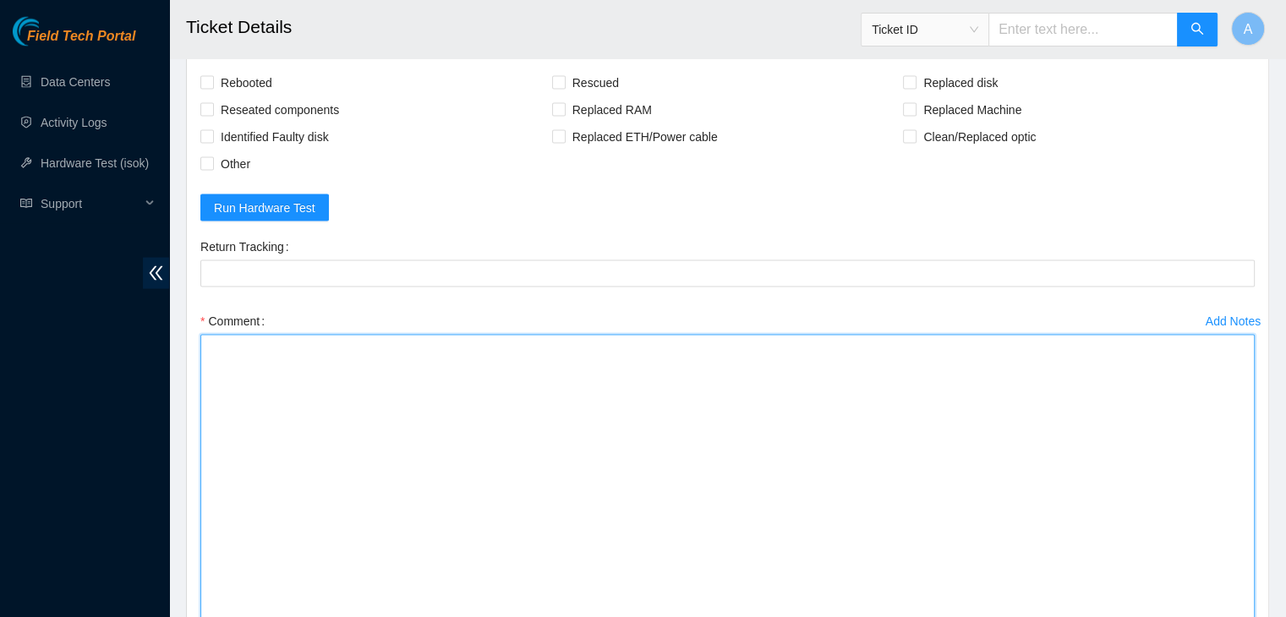
click at [997, 459] on textarea "Comment" at bounding box center [727, 489] width 1054 height 308
paste textarea "verified machine sn safely powered down machine removed drive sn: replaced with…"
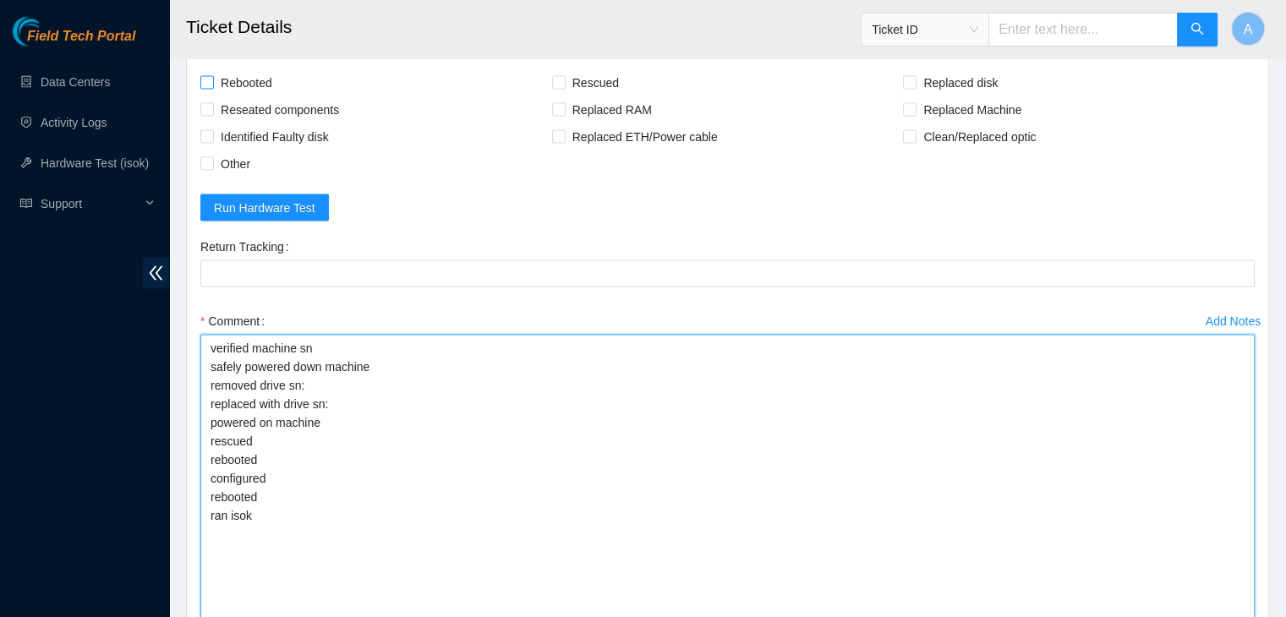
type textarea "verified machine sn safely powered down machine removed drive sn: replaced with…"
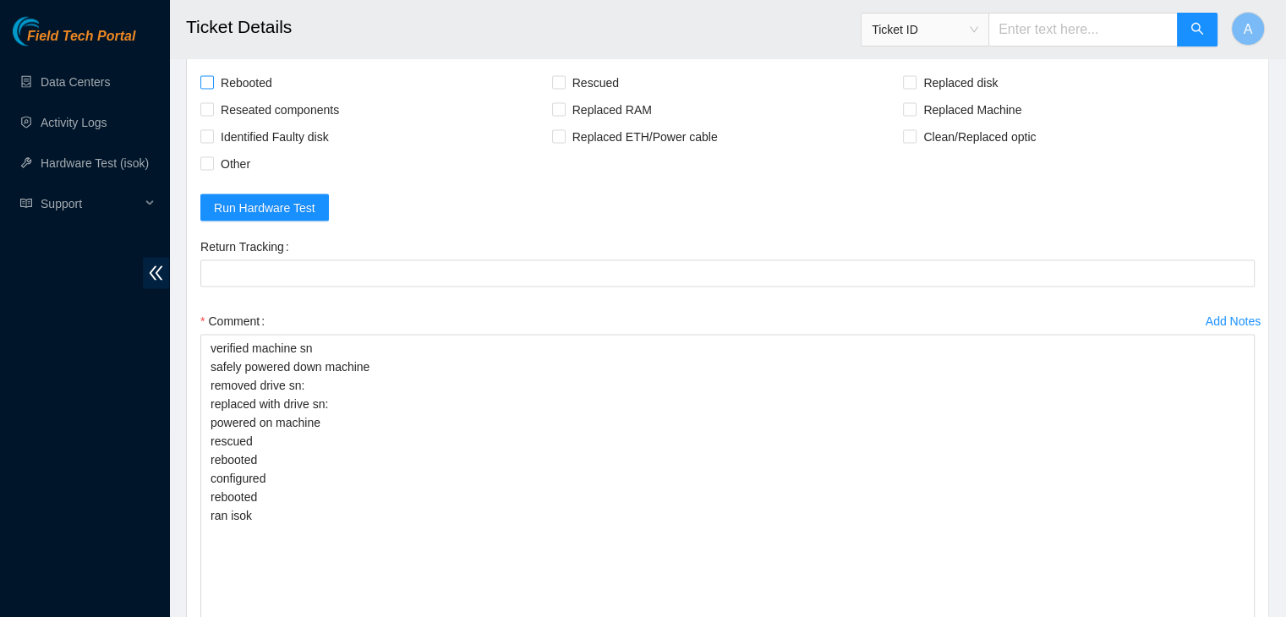
click at [249, 77] on span "Rebooted" at bounding box center [246, 82] width 65 height 27
click at [212, 77] on input "Rebooted" at bounding box center [206, 82] width 12 height 12
checkbox input "true"
click at [255, 97] on span "Reseated components" at bounding box center [280, 109] width 132 height 27
click at [212, 103] on input "Reseated components" at bounding box center [206, 109] width 12 height 12
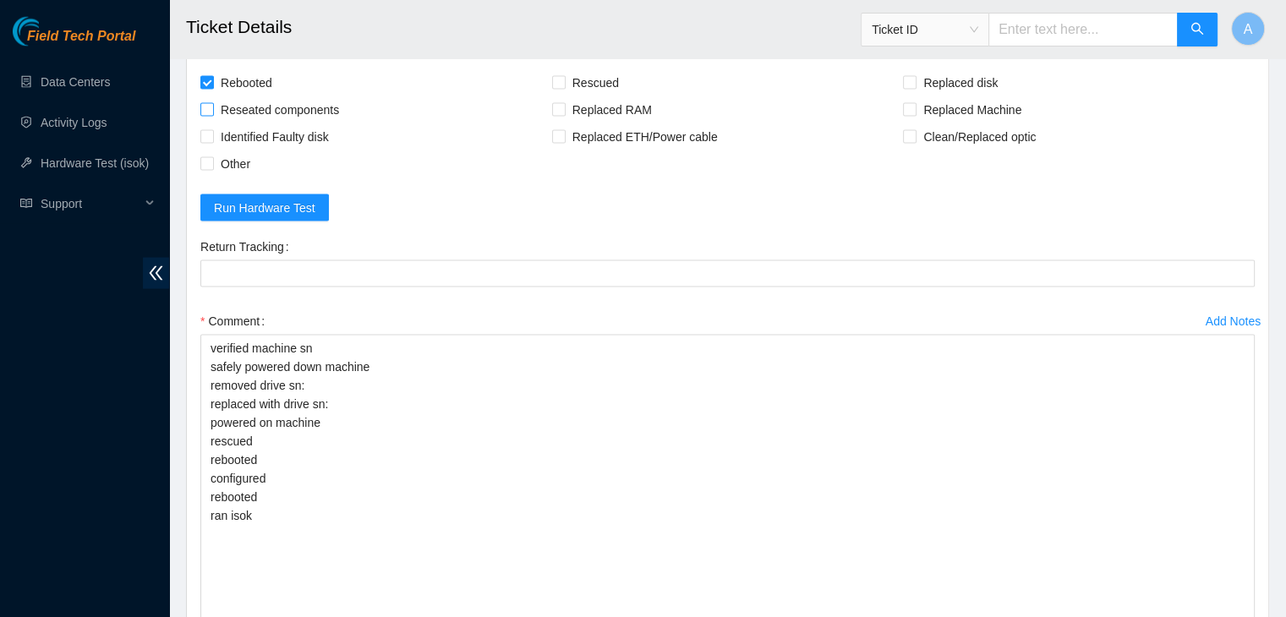
checkbox input "true"
click at [592, 69] on span "Rescued" at bounding box center [596, 82] width 60 height 27
click at [564, 76] on input "Rescued" at bounding box center [558, 82] width 12 height 12
checkbox input "true"
click at [962, 79] on span "Replaced disk" at bounding box center [960, 82] width 88 height 27
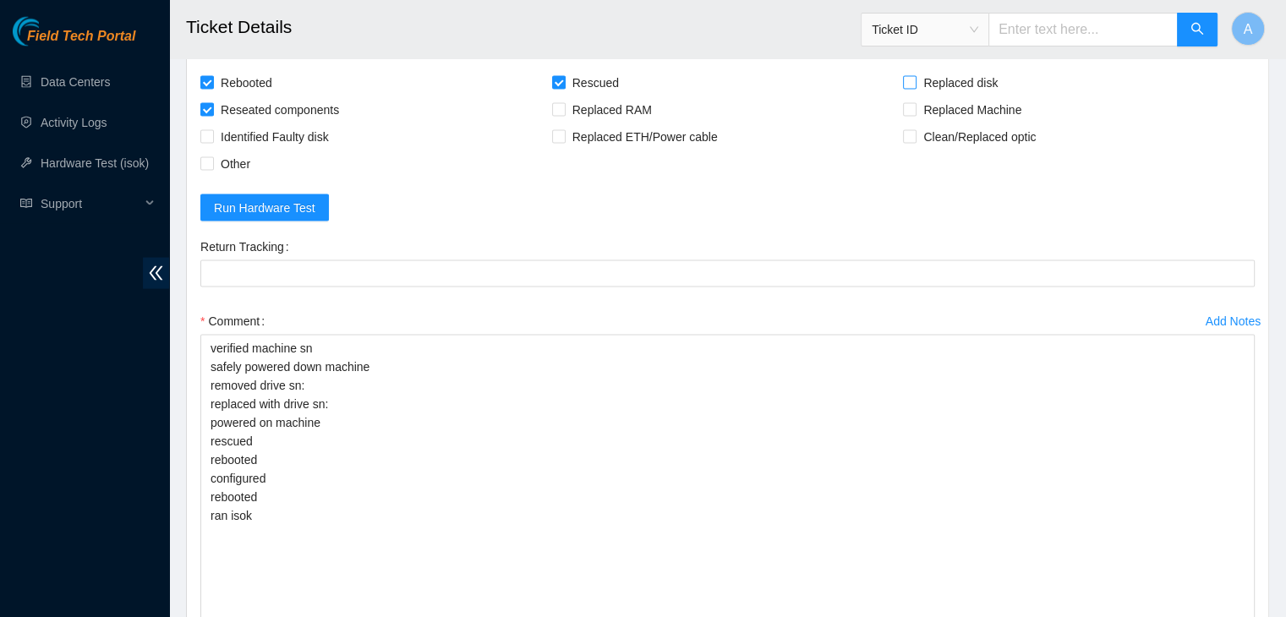
click at [915, 79] on input "Replaced disk" at bounding box center [909, 82] width 12 height 12
checkbox input "true"
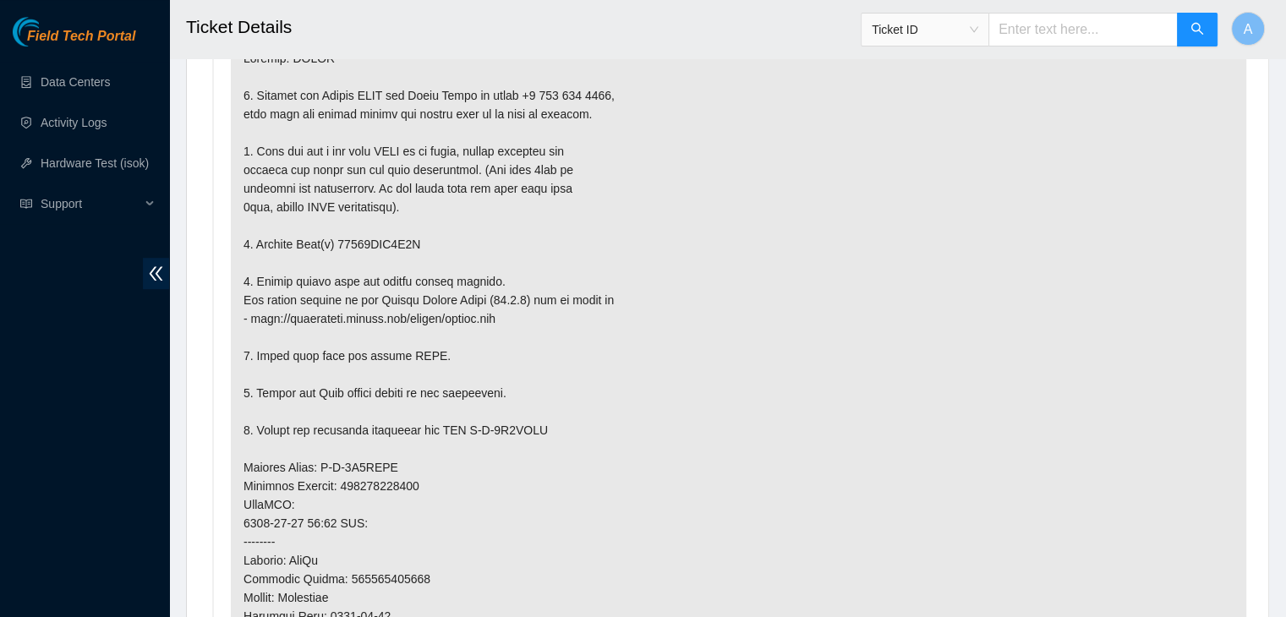
scroll to position [997, 0]
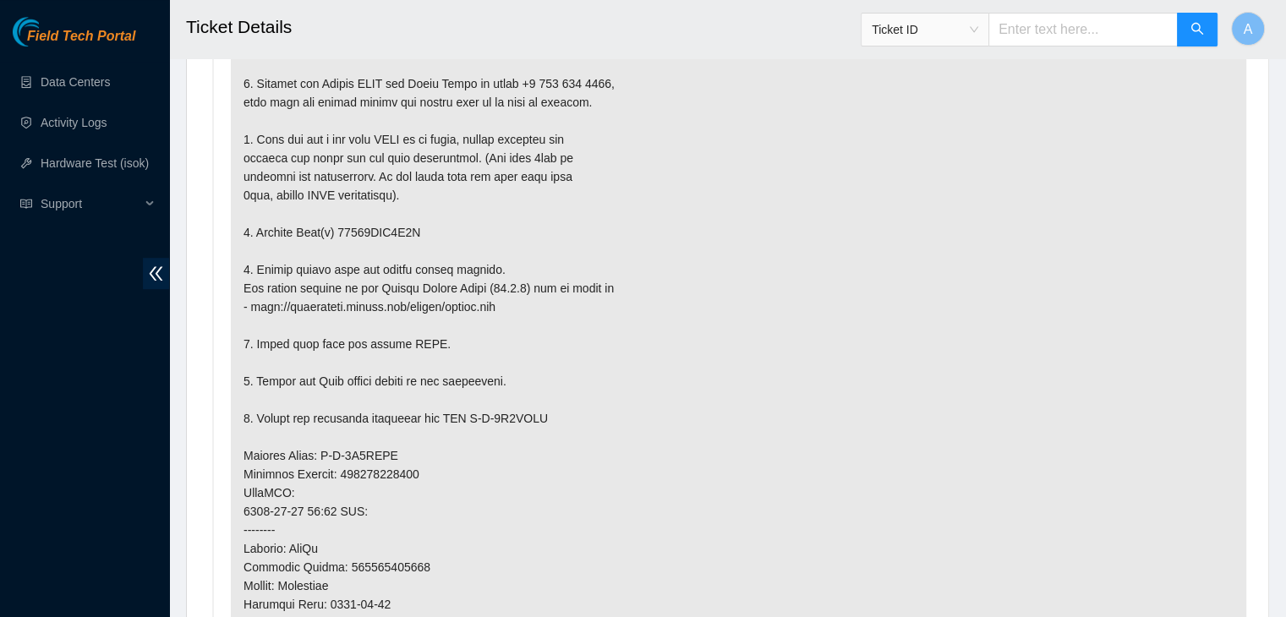
click at [399, 231] on p at bounding box center [738, 474] width 1015 height 899
copy p "18521FDA0B5C"
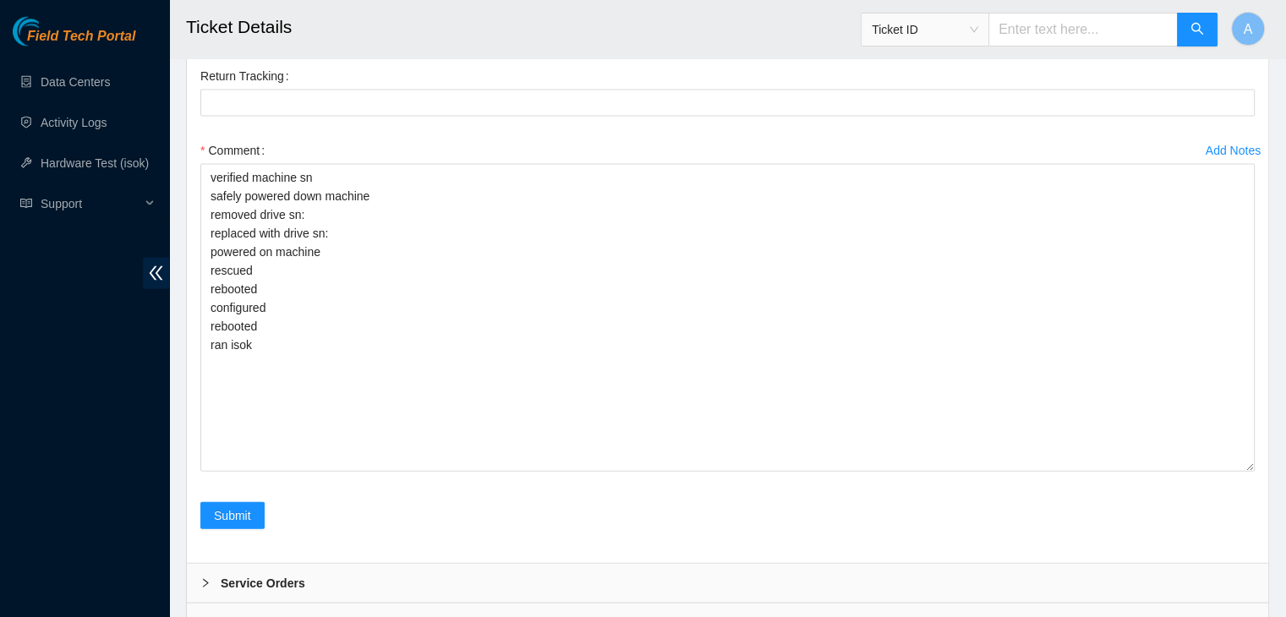
scroll to position [3716, 0]
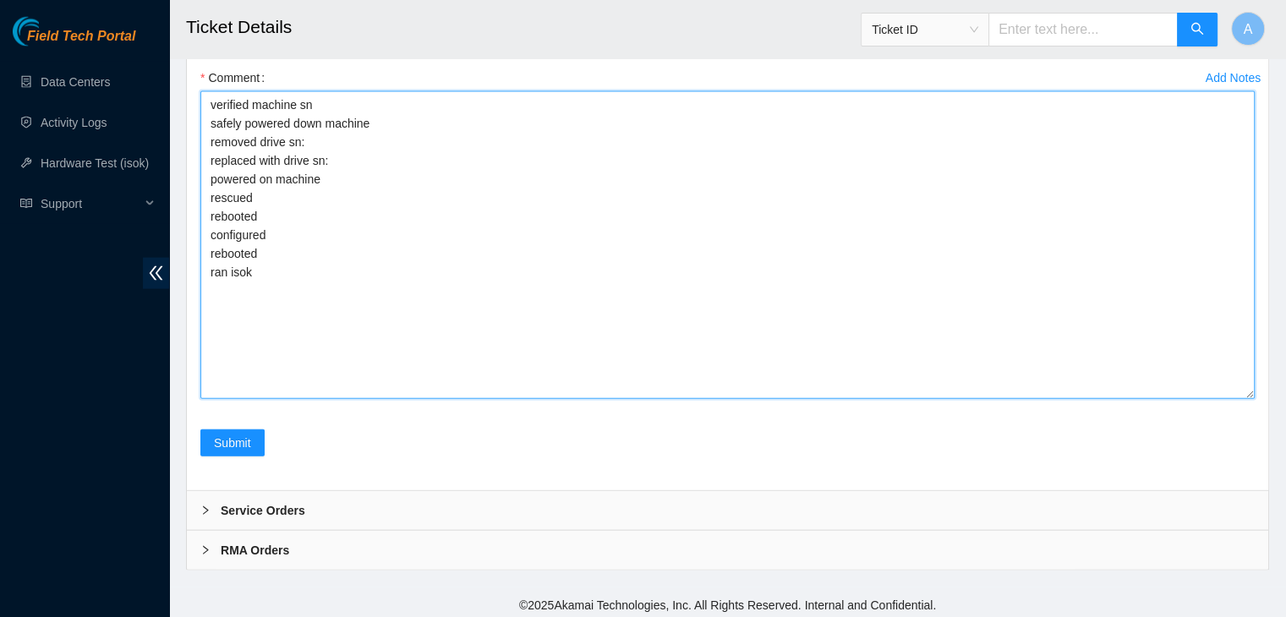
click at [488, 119] on textarea "verified machine sn safely powered down machine removed drive sn: replaced with…" at bounding box center [727, 245] width 1054 height 308
paste textarea "18521FDA0B5C"
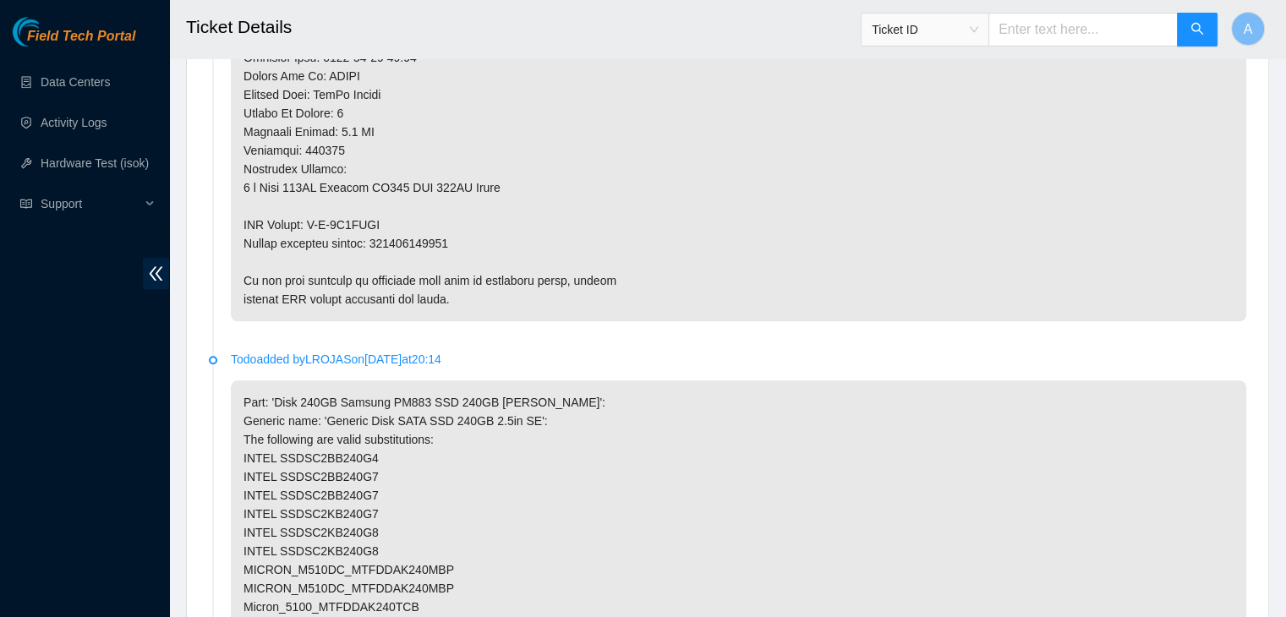
scroll to position [1597, 0]
type textarea "verified machine sn safely powered down machine removed drive sn: 18521FDA0B5C …"
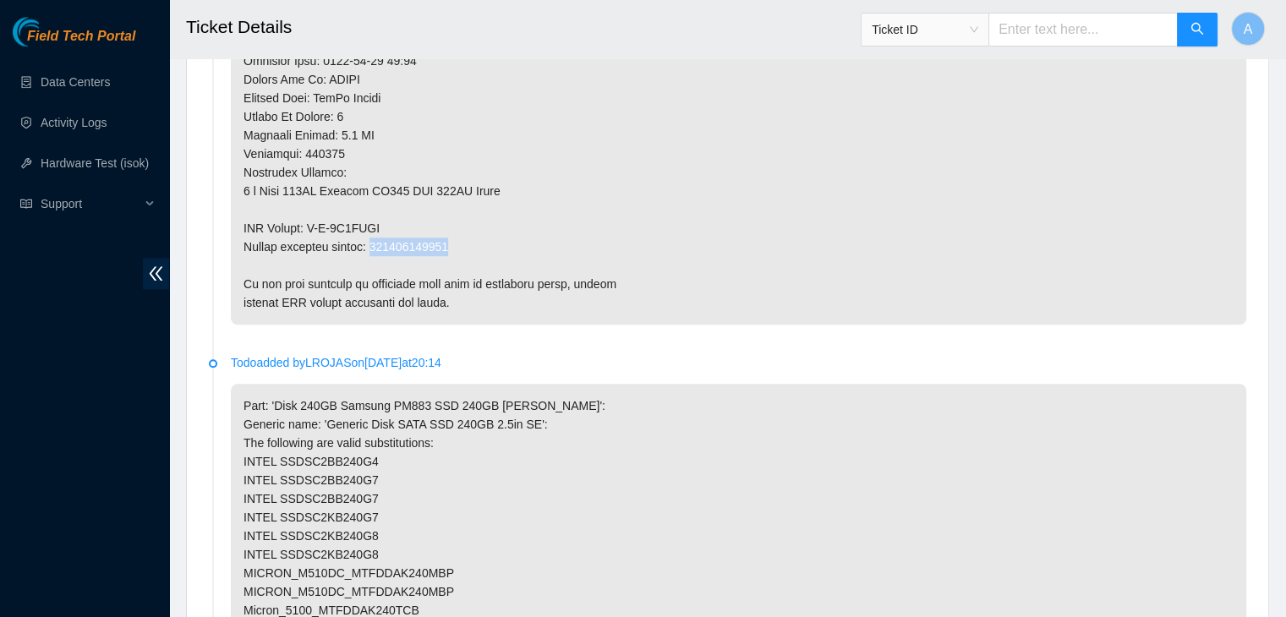
copy p "463470063074"
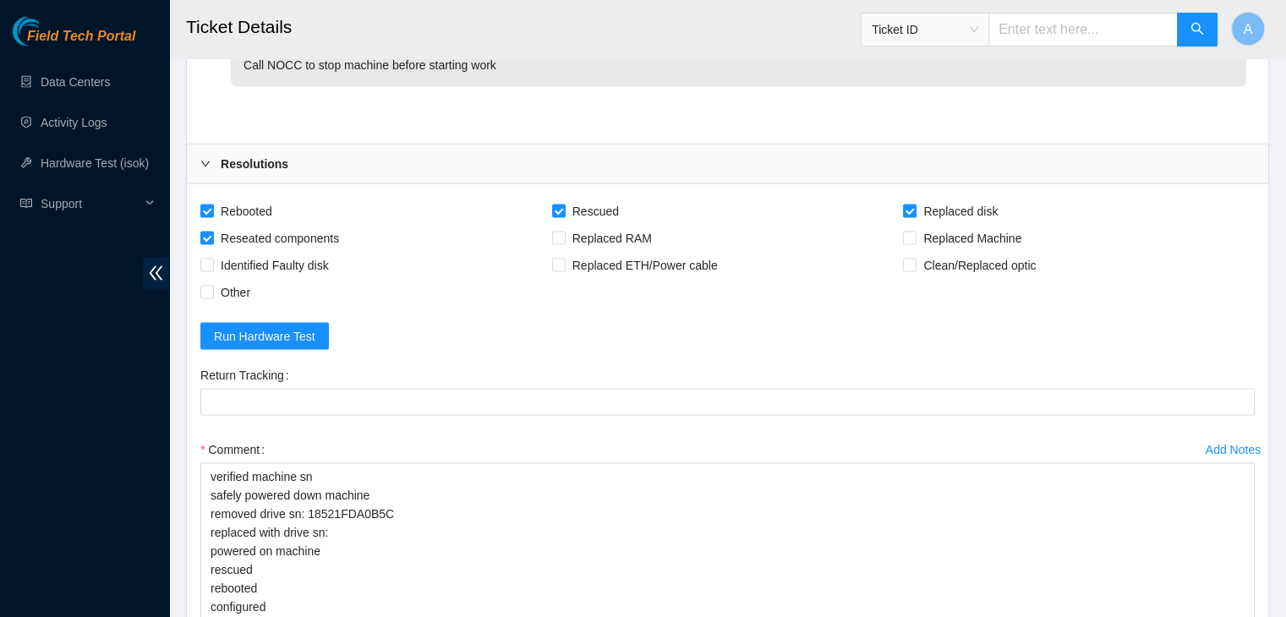
scroll to position [3347, 0]
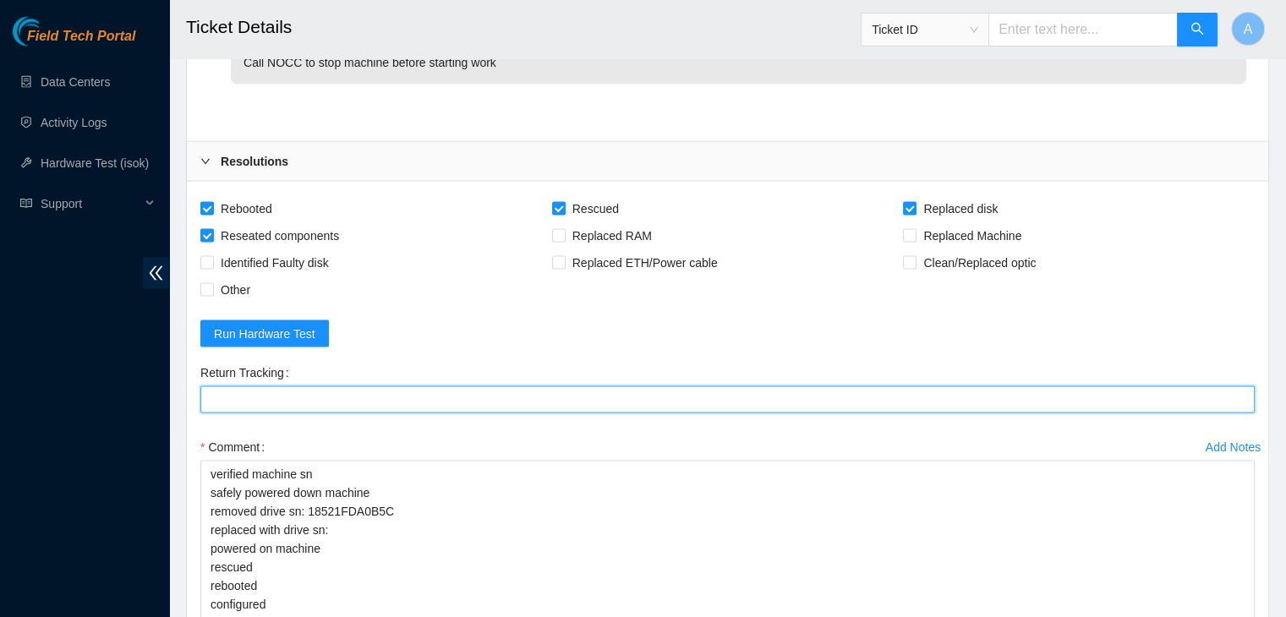
click at [405, 407] on Tracking "Return Tracking" at bounding box center [727, 399] width 1054 height 27
paste Tracking "463470063074"
type Tracking "463470063074"
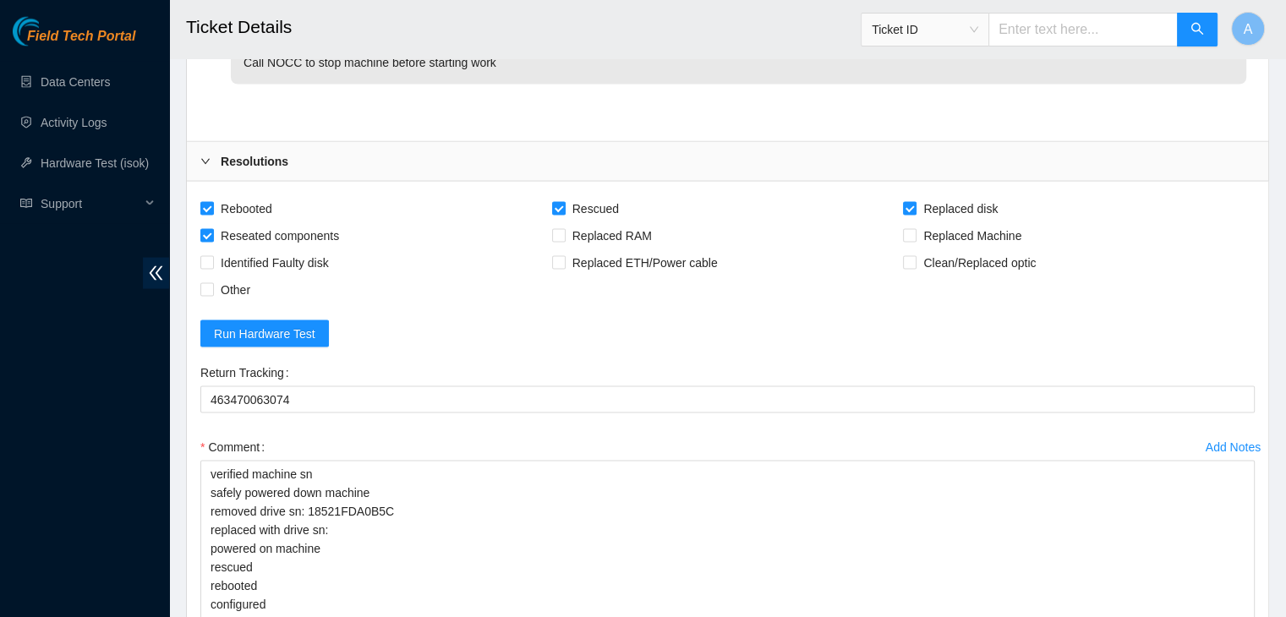
click at [8, 467] on div "Field Tech Portal Data Centers Activity Logs Hardware Test (isok) Support" at bounding box center [84, 317] width 169 height 600
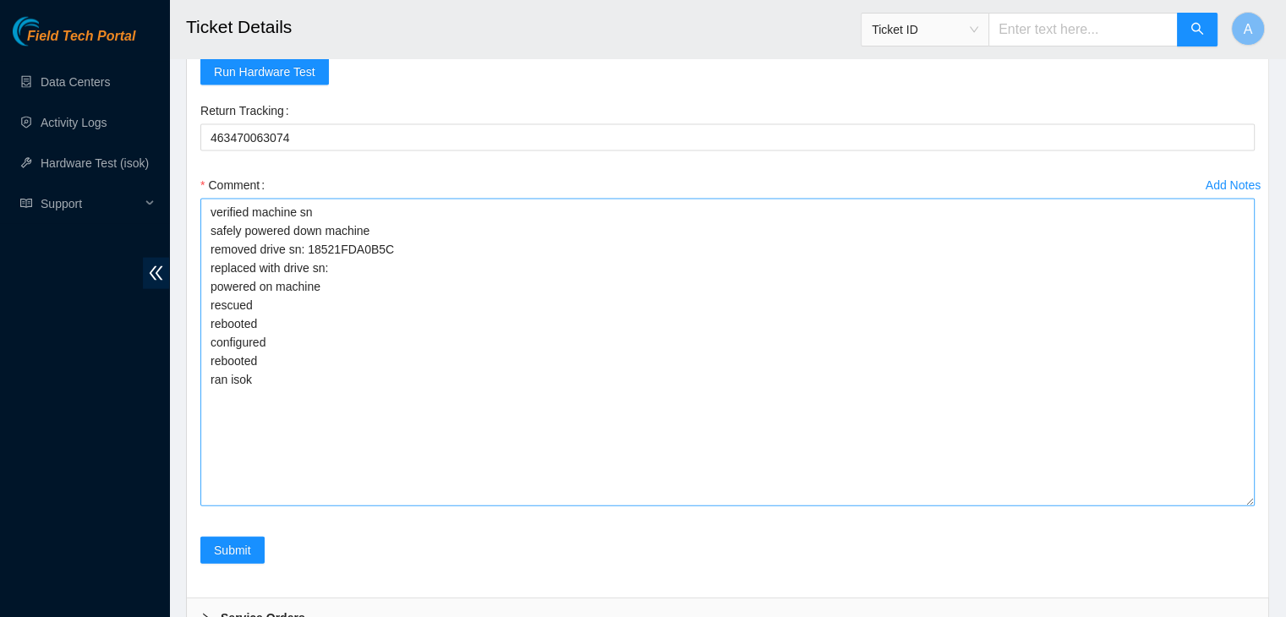
scroll to position [3617, 0]
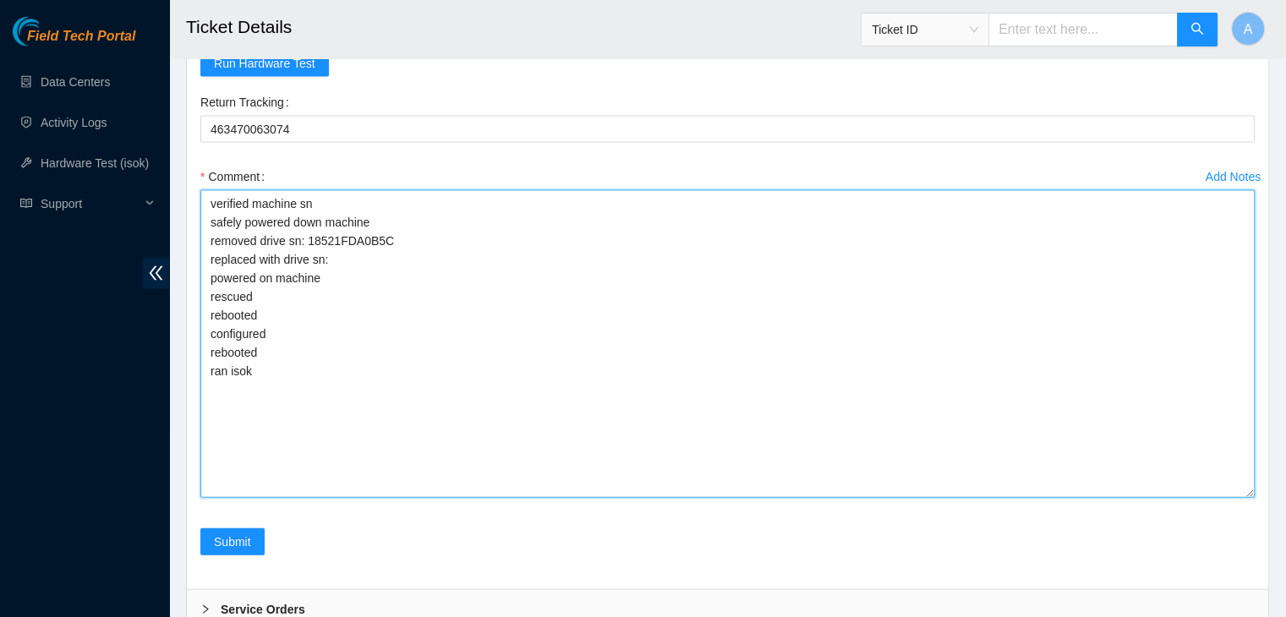
click at [692, 274] on textarea "verified machine sn safely powered down machine removed drive sn: 18521FDA0B5C …" at bounding box center [727, 344] width 1054 height 308
paste textarea "S45RNC0R904965"
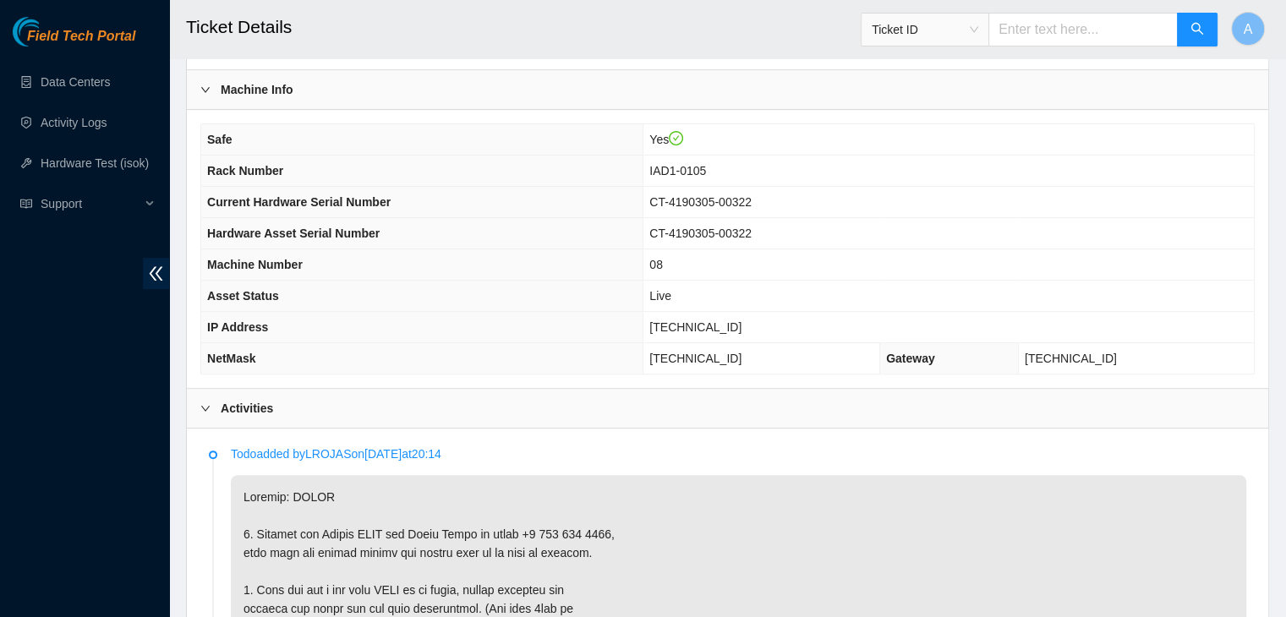
scroll to position [545, 0]
click at [713, 329] on span "104.84.154.181" at bounding box center [695, 329] width 92 height 14
copy span "104.84.154.181"
click at [713, 329] on span "104.84.154.181" at bounding box center [695, 329] width 92 height 14
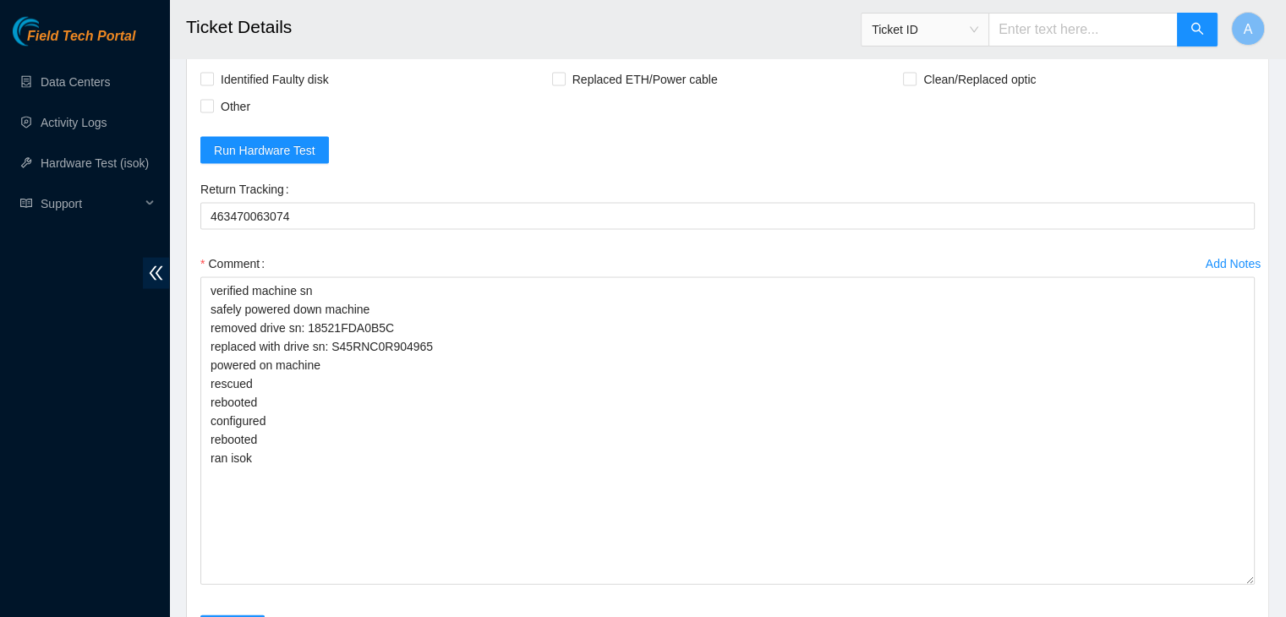
scroll to position [3530, 0]
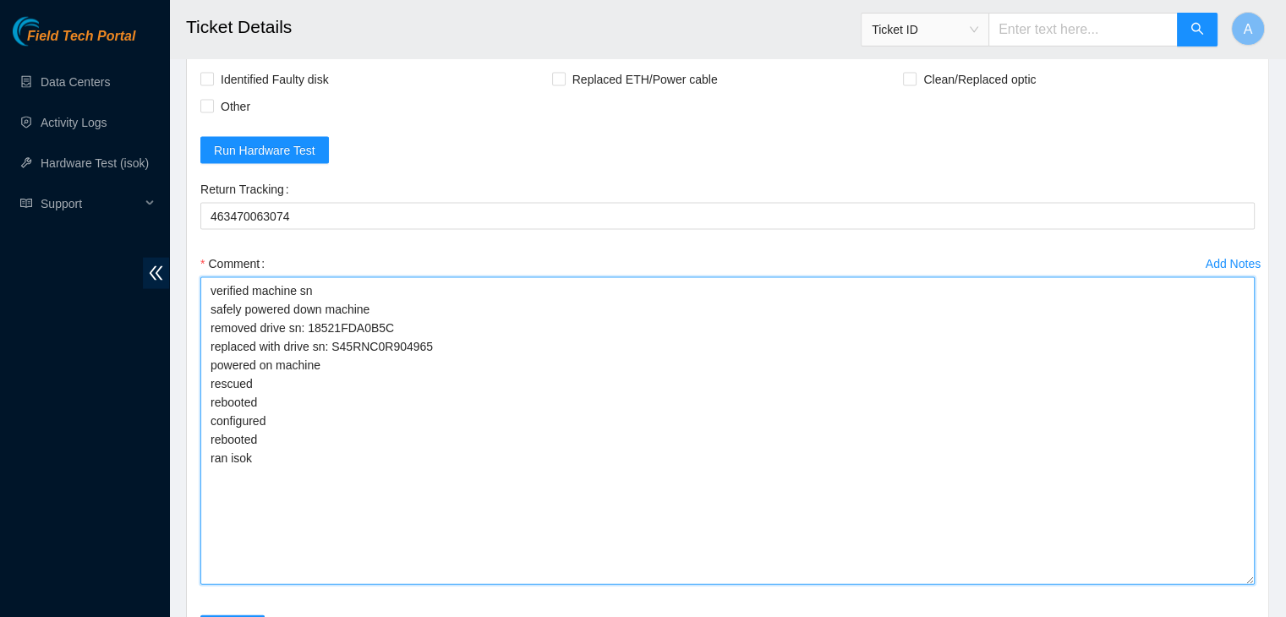
click at [396, 511] on textarea "verified machine sn safely powered down machine removed drive sn: 18521FDA0B5C …" at bounding box center [727, 431] width 1054 height 308
paste textarea "351052 15-10-2025 02:21:52 104.84.154.181 COMPLETE Result Detail Message Ticket…"
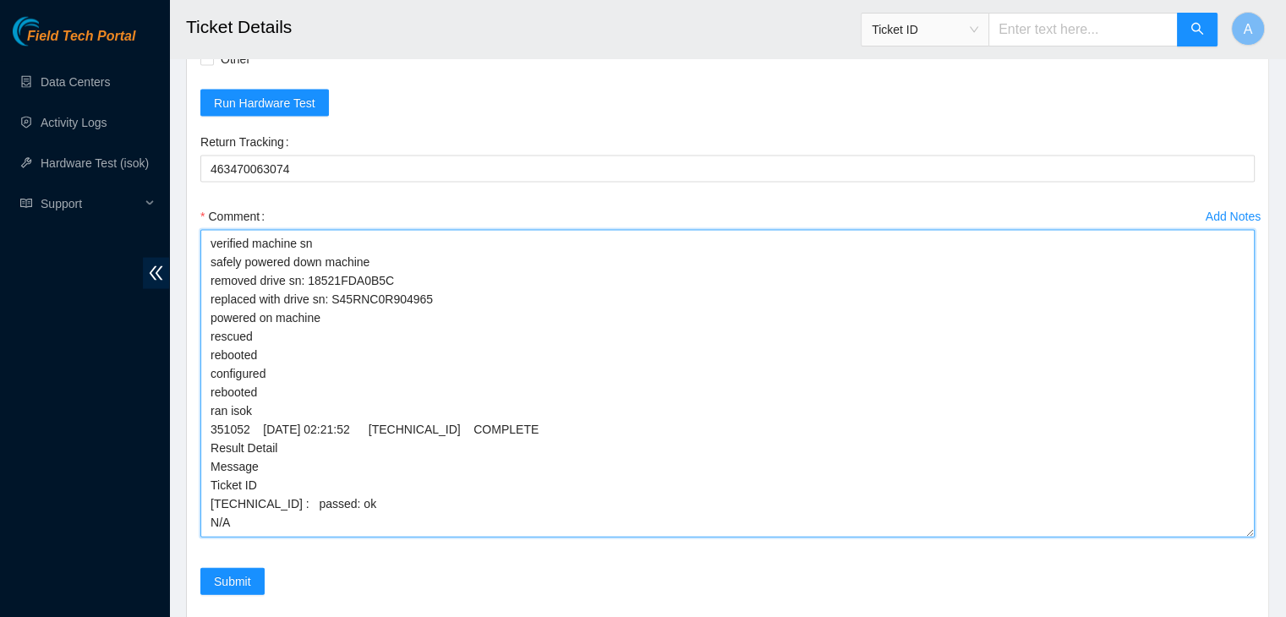
scroll to position [3578, 0]
type textarea "verified machine sn safely powered down machine removed drive sn: 18521FDA0B5C …"
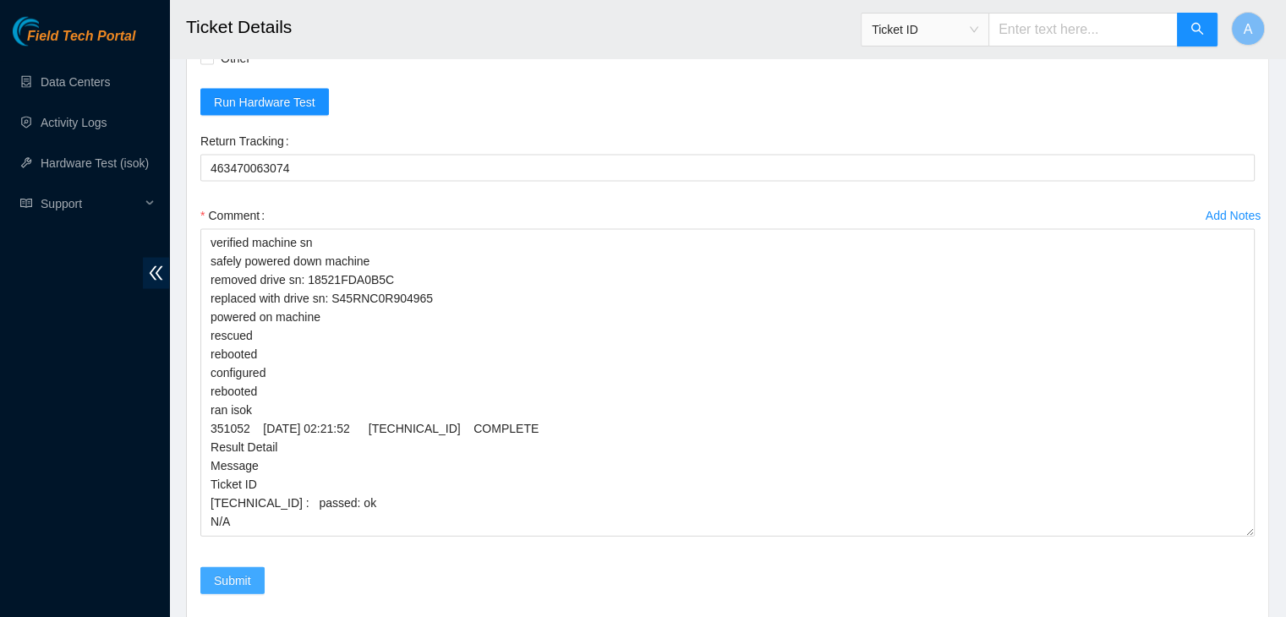
click at [227, 571] on span "Submit" at bounding box center [232, 580] width 37 height 19
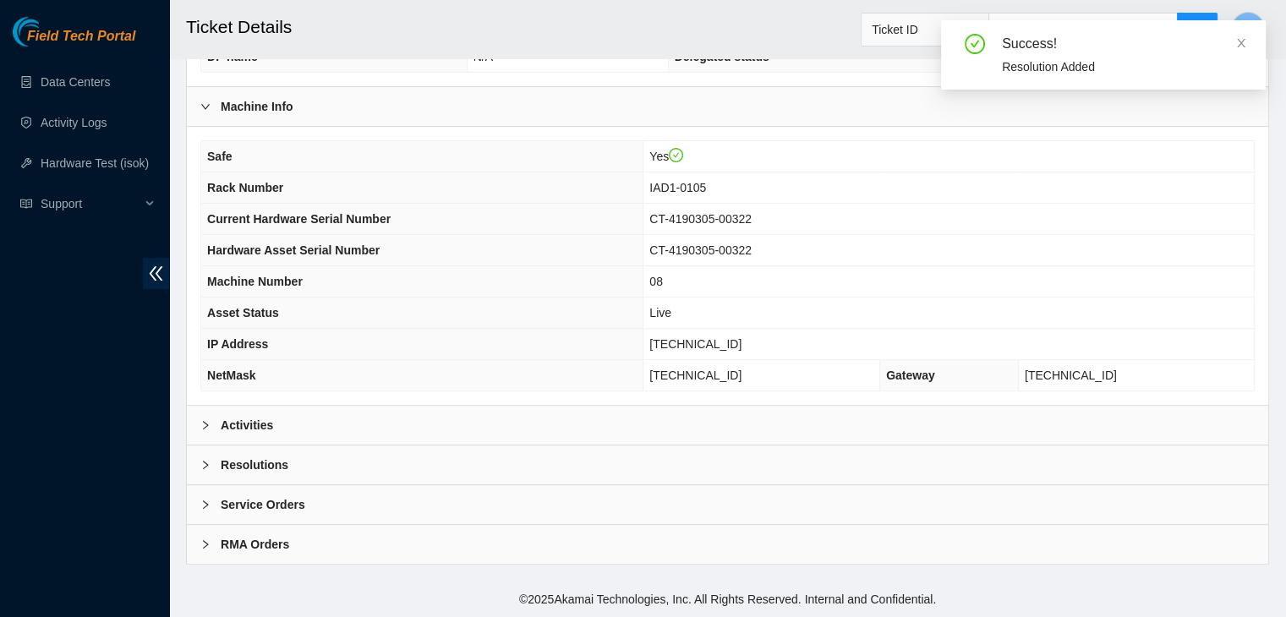
scroll to position [525, 0]
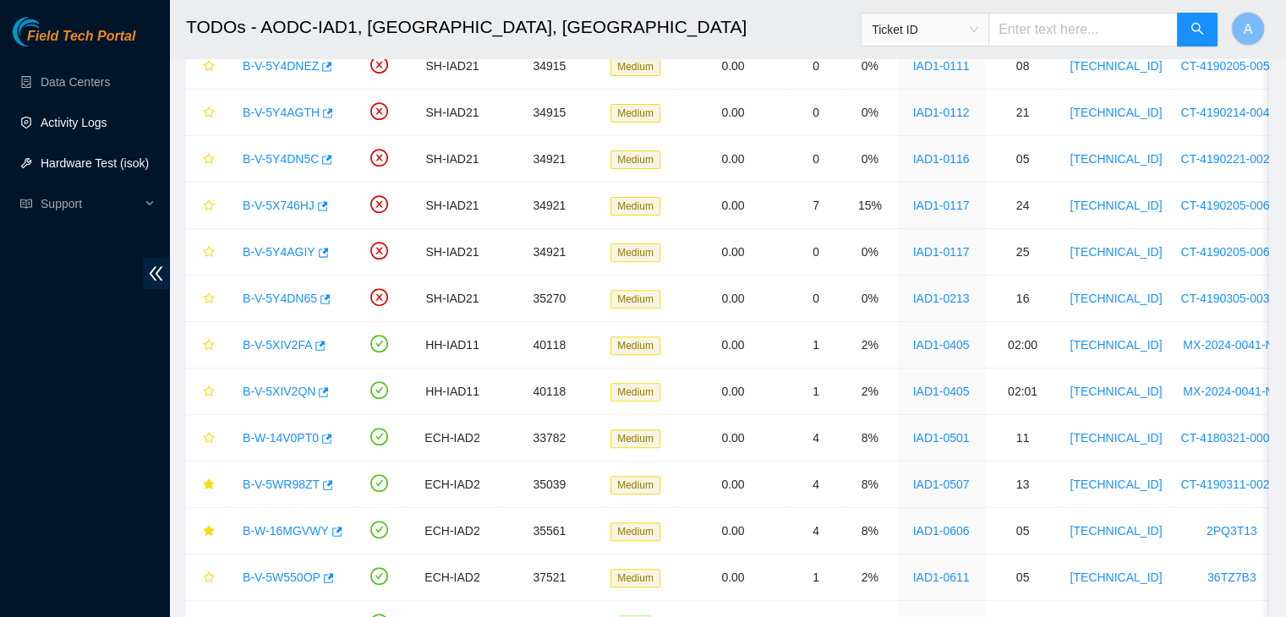
scroll to position [354, 0]
click at [101, 164] on link "Hardware Test (isok)" at bounding box center [95, 163] width 108 height 14
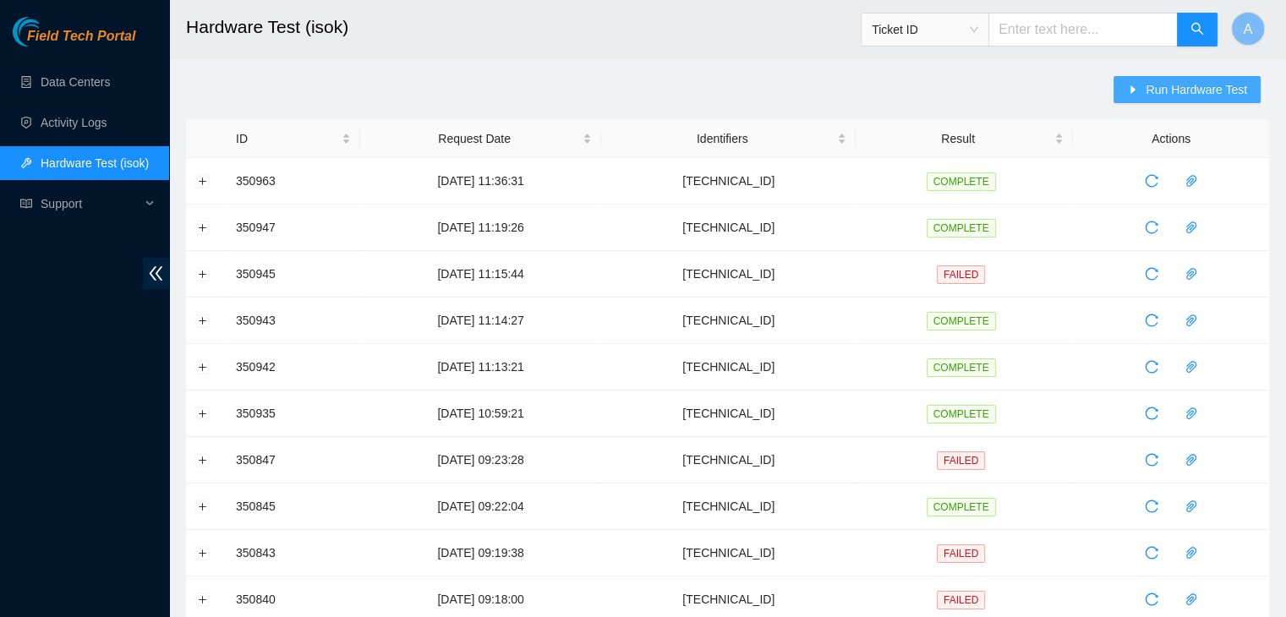
click at [1167, 97] on span "Run Hardware Test" at bounding box center [1195, 89] width 101 height 19
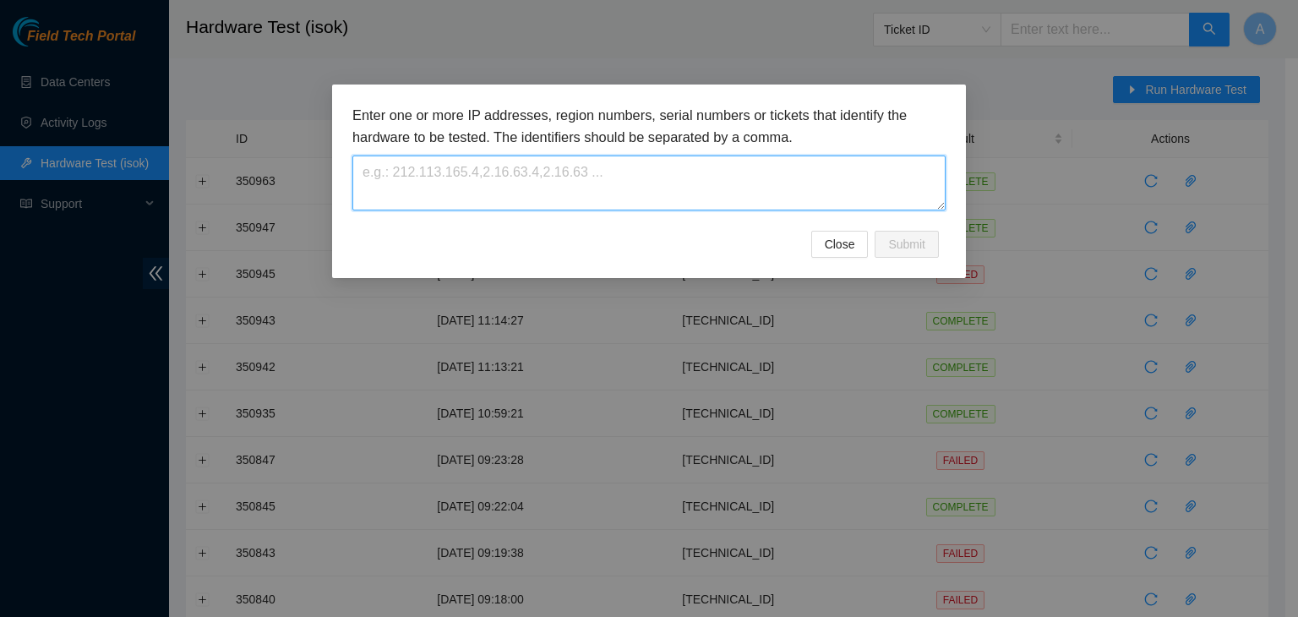
click at [858, 183] on textarea at bounding box center [649, 183] width 593 height 55
paste textarea "[TECHNICAL_ID]"
type textarea "[TECHNICAL_ID]"
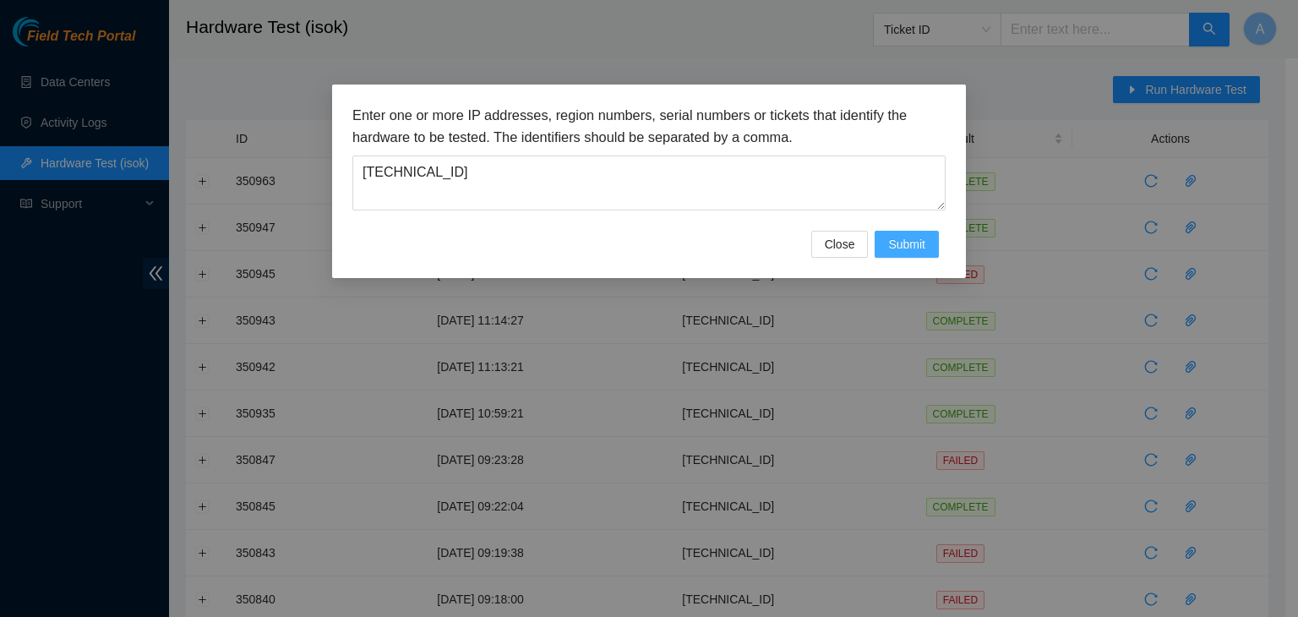
click at [932, 237] on button "Submit" at bounding box center [907, 244] width 64 height 27
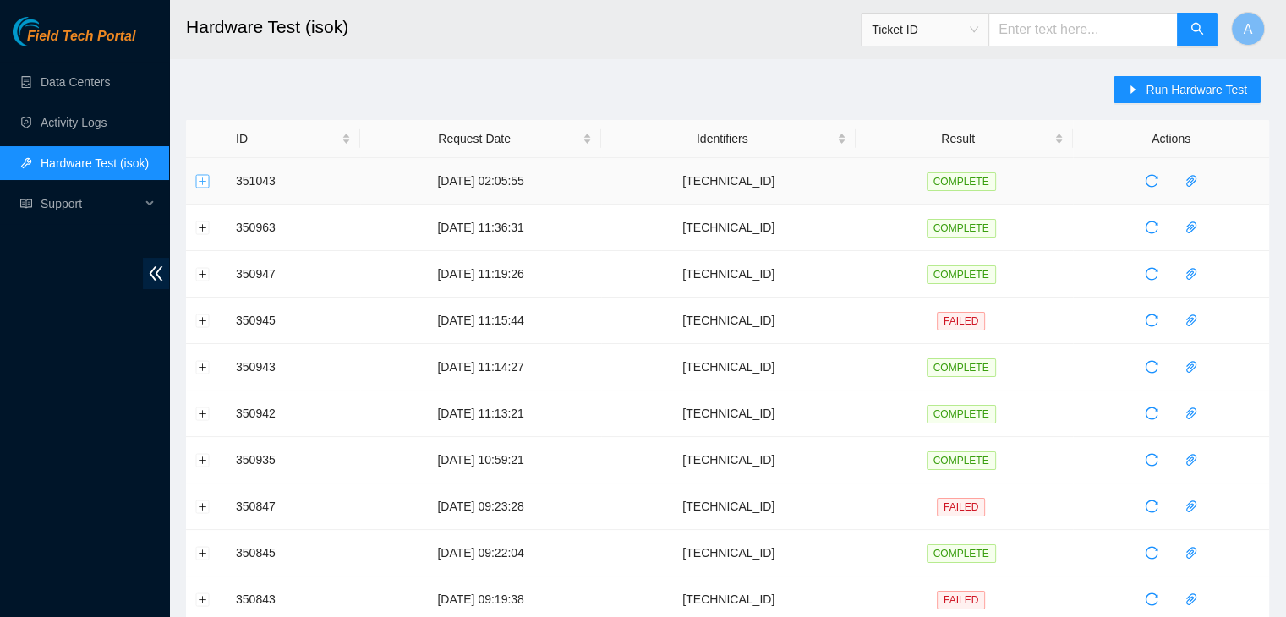
click at [201, 180] on button "Expand row" at bounding box center [203, 181] width 14 height 14
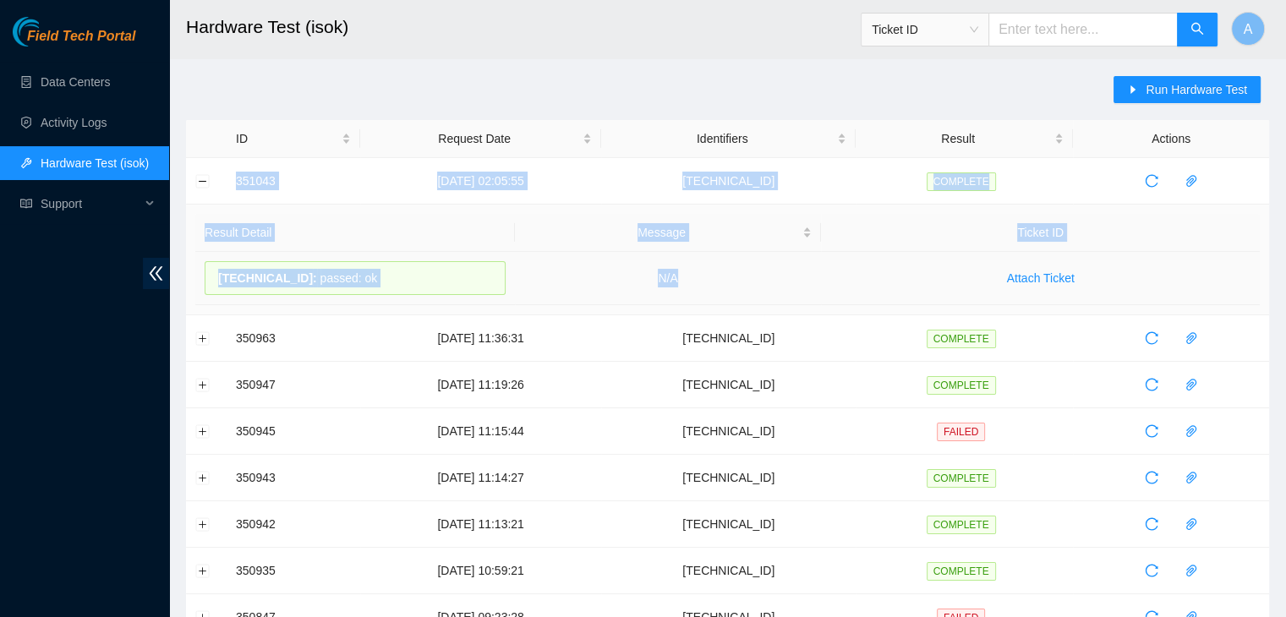
drag, startPoint x: 216, startPoint y: 180, endPoint x: 782, endPoint y: 279, distance: 574.9
copy tbody "351043 [DATE] 02:05:55 [TECHNICAL_ID] COMPLETE Result Detail Message Ticket ID …"
click at [782, 279] on td "N/A" at bounding box center [668, 278] width 307 height 53
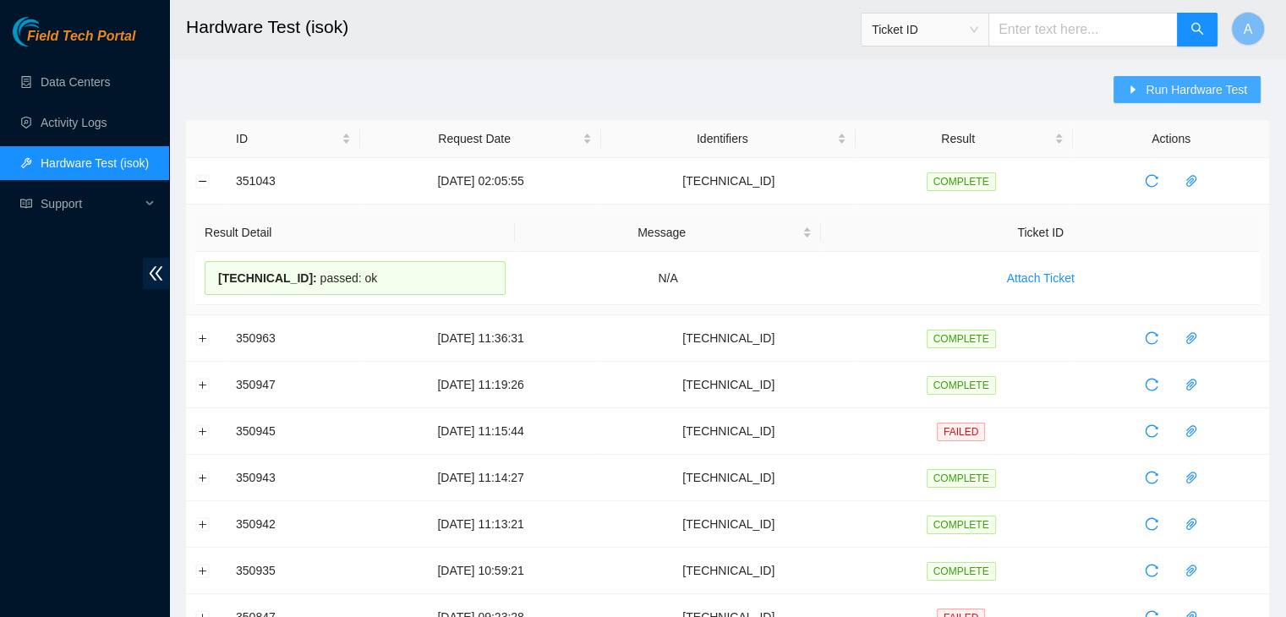
click at [1174, 85] on span "Run Hardware Test" at bounding box center [1195, 89] width 101 height 19
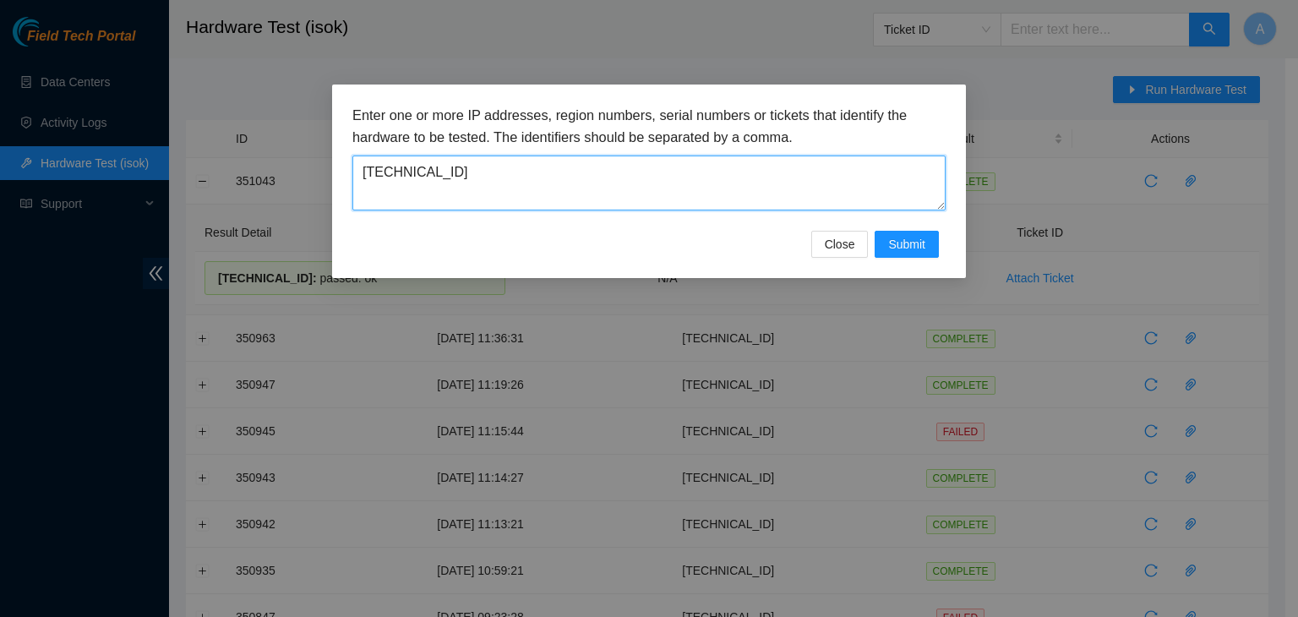
click at [779, 166] on textarea "[TECHNICAL_ID]" at bounding box center [649, 183] width 593 height 55
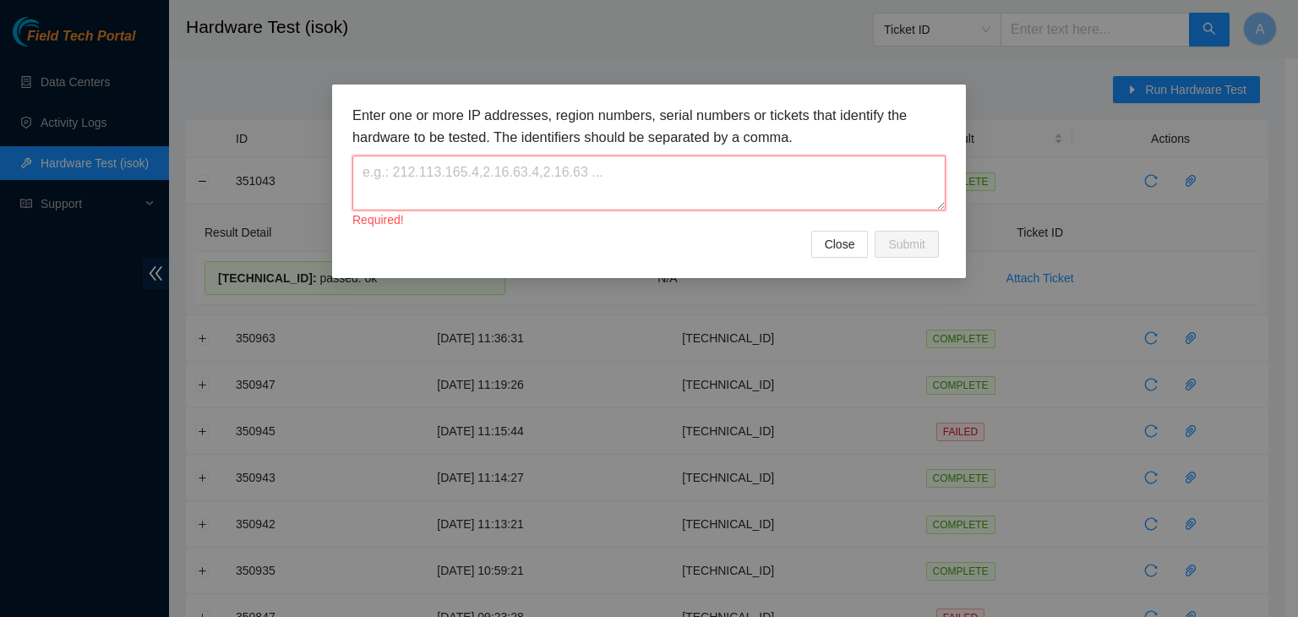
paste textarea "[TECHNICAL_ID]"
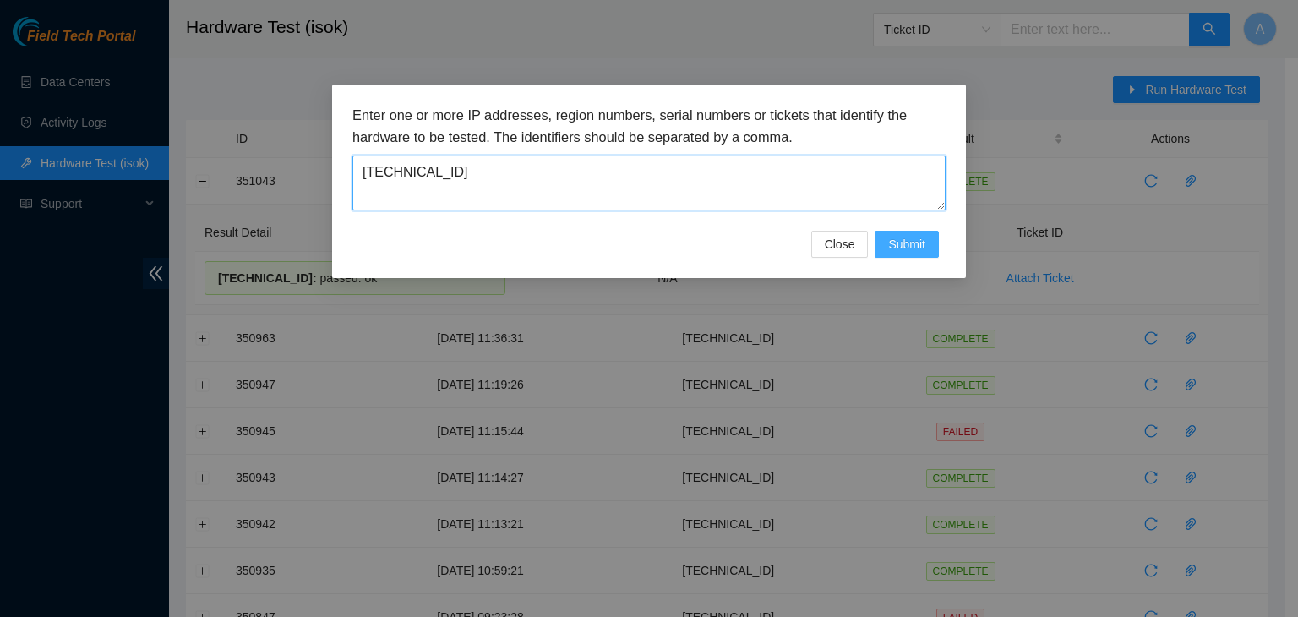
type textarea "[TECHNICAL_ID]"
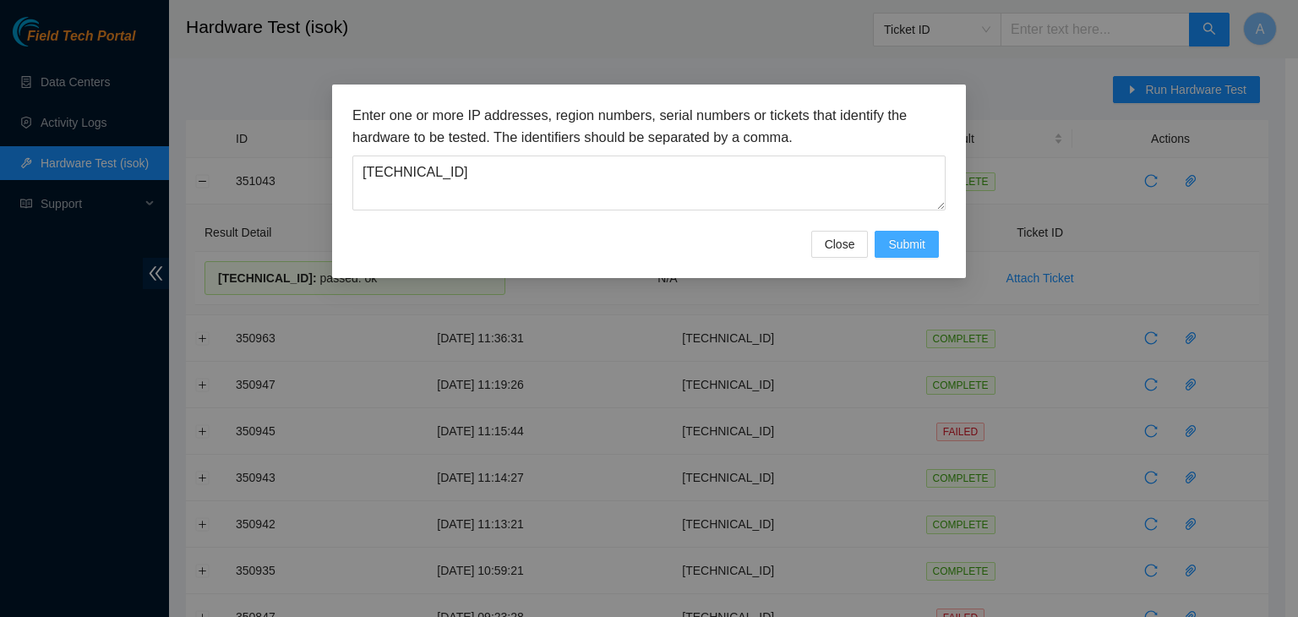
click at [896, 235] on span "Submit" at bounding box center [906, 244] width 37 height 19
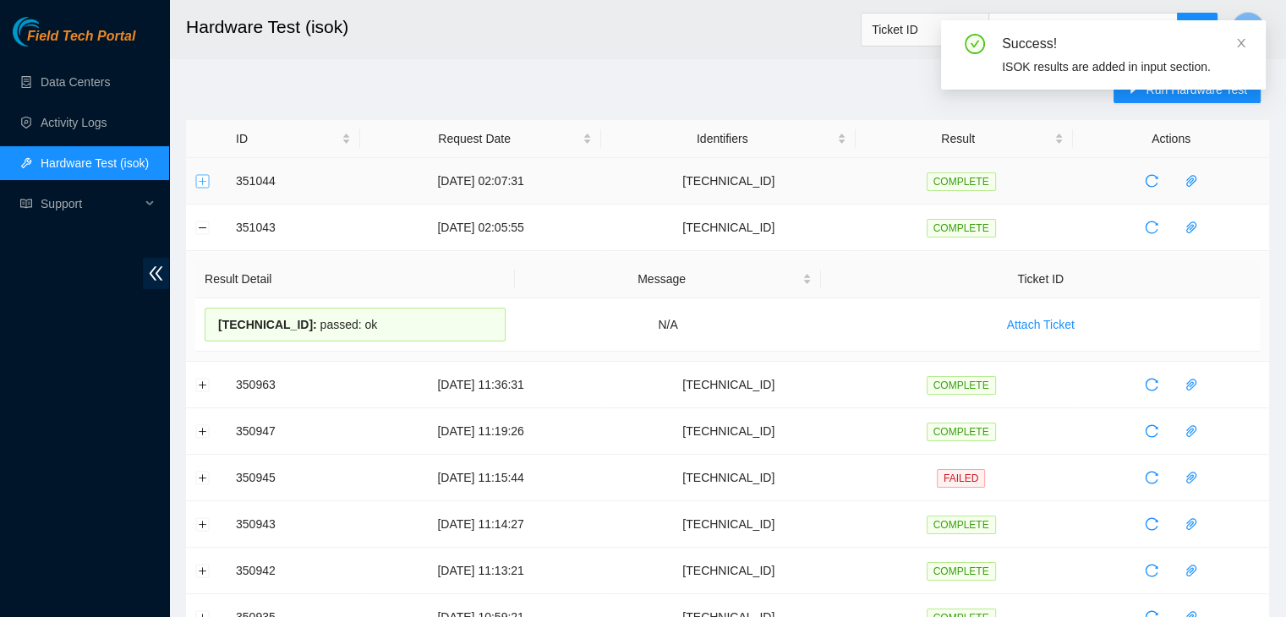
click at [205, 176] on button "Expand row" at bounding box center [203, 181] width 14 height 14
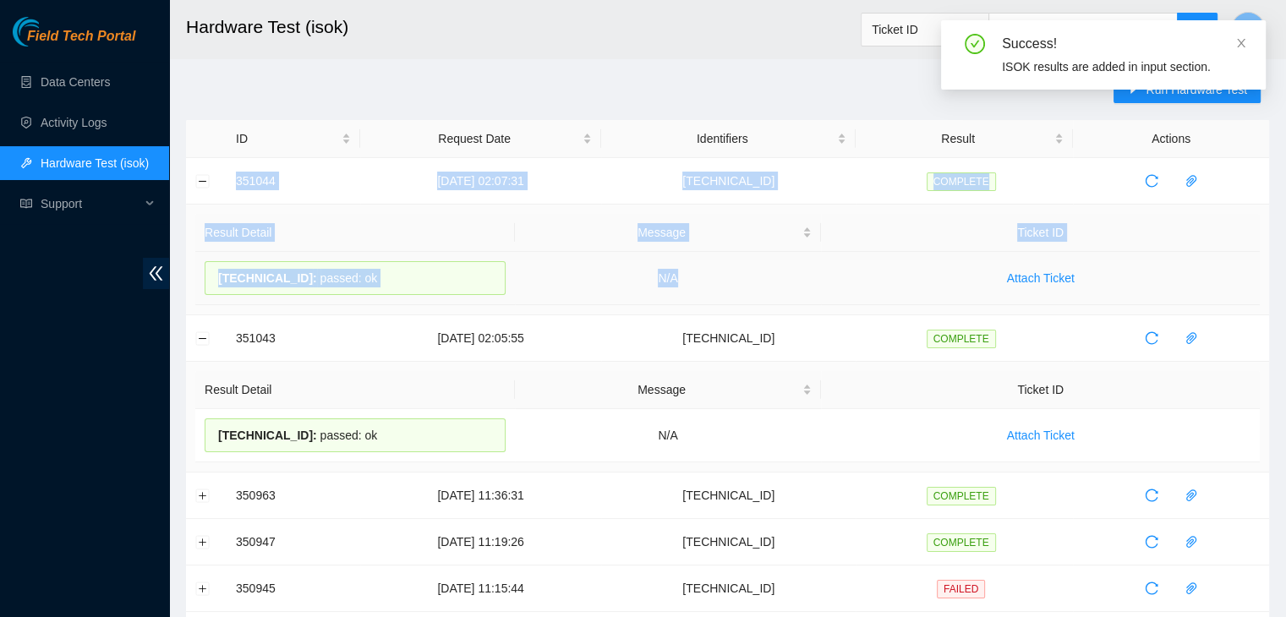
drag, startPoint x: 221, startPoint y: 178, endPoint x: 753, endPoint y: 299, distance: 546.3
copy tbody "351044 15-10-2025 02:07:31 104.84.229.64 COMPLETE Result Detail Message Ticket …"
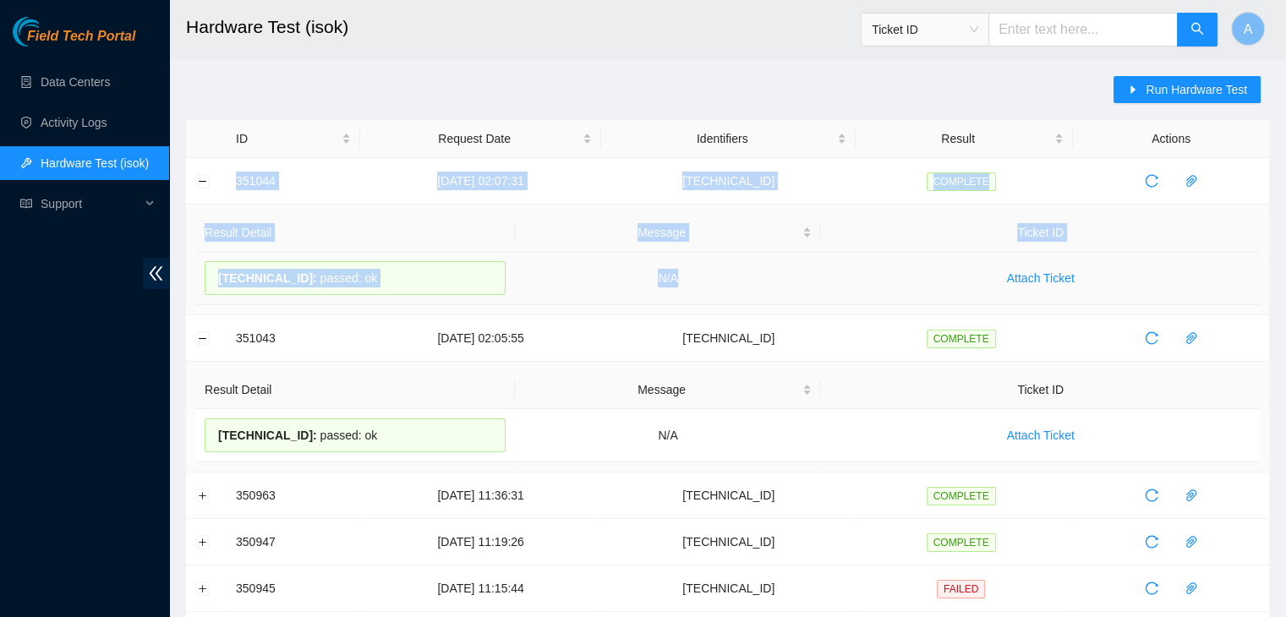
click at [753, 299] on td "N/A" at bounding box center [668, 278] width 307 height 53
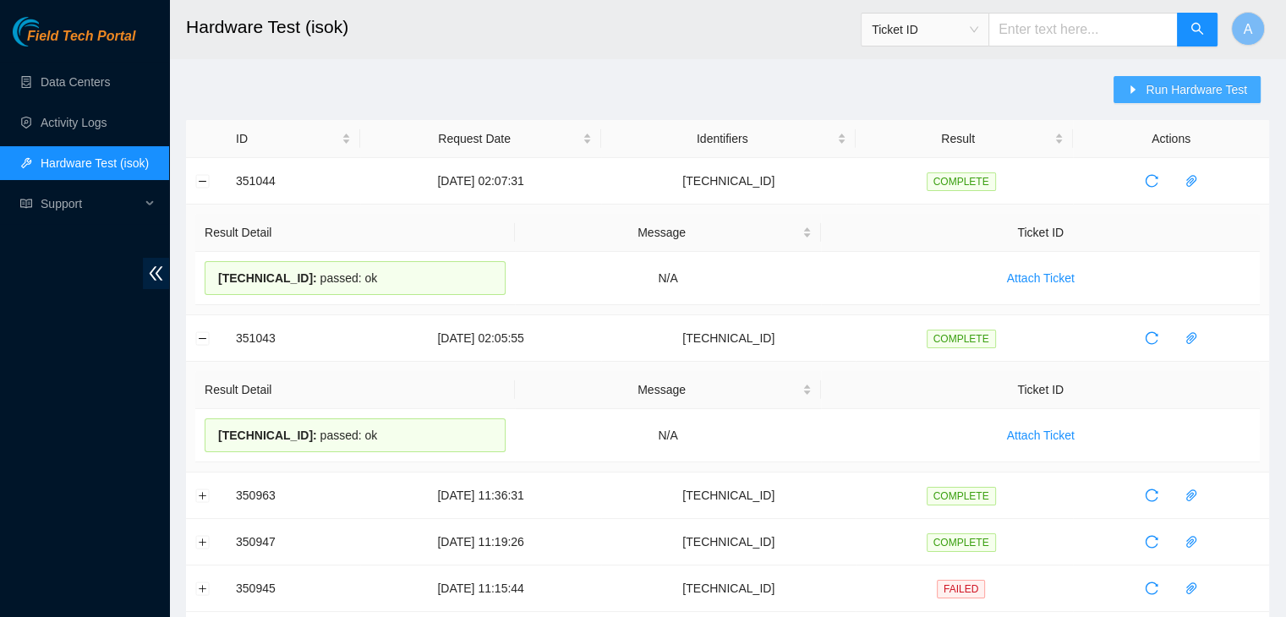
click at [1167, 100] on button "Run Hardware Test" at bounding box center [1186, 89] width 147 height 27
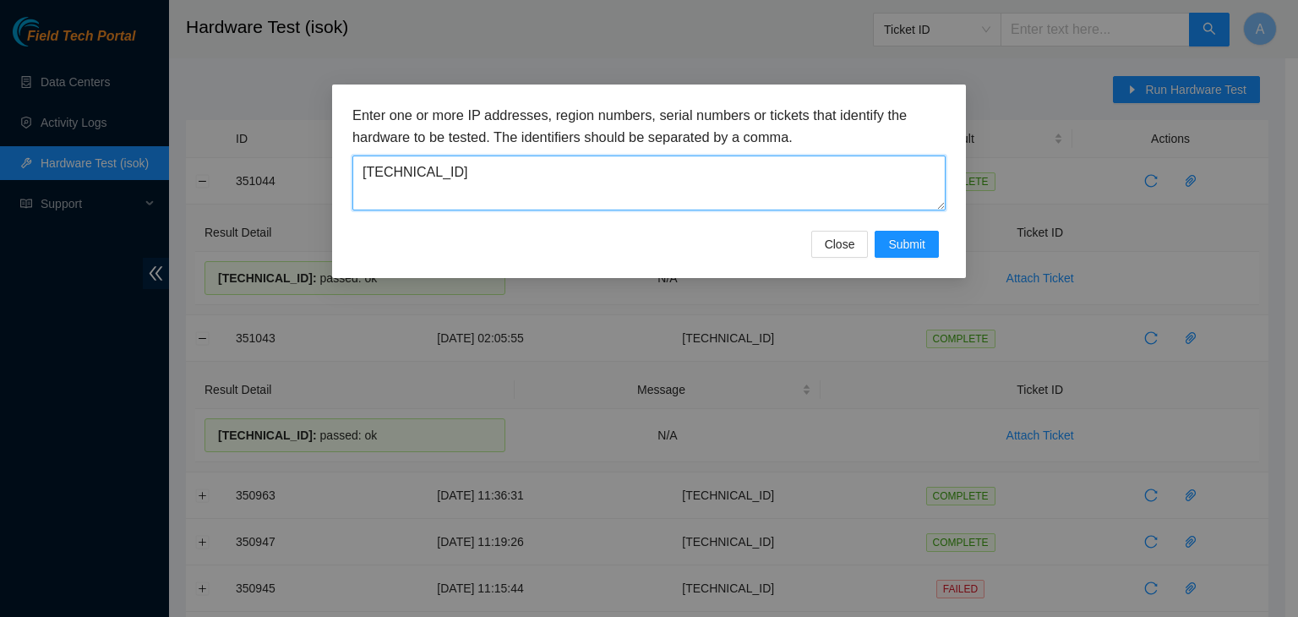
click at [670, 178] on textarea "104.84.229.64" at bounding box center [649, 183] width 593 height 55
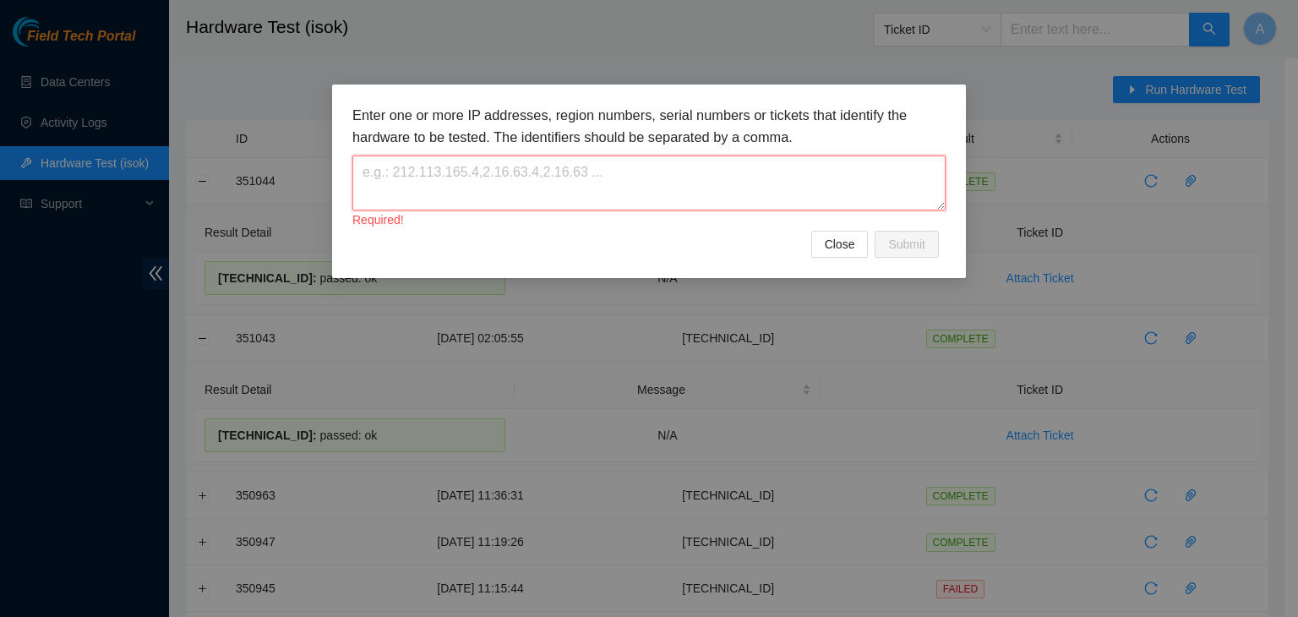
paste textarea "104.84.154.181"
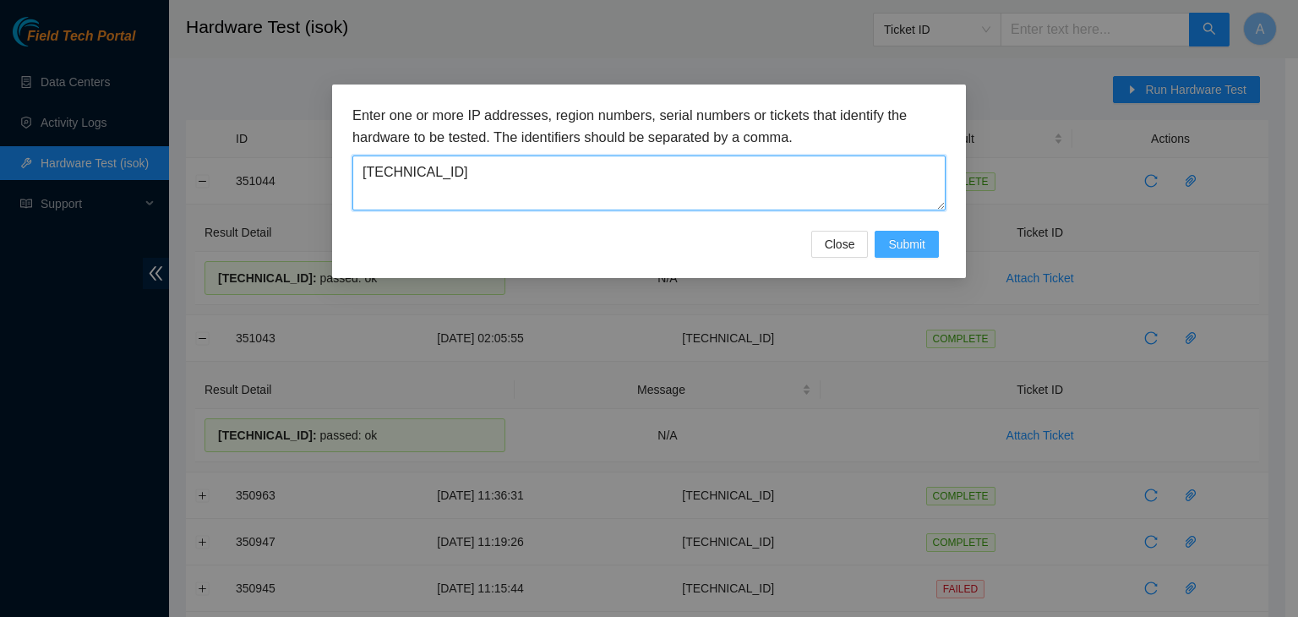
type textarea "104.84.154.181"
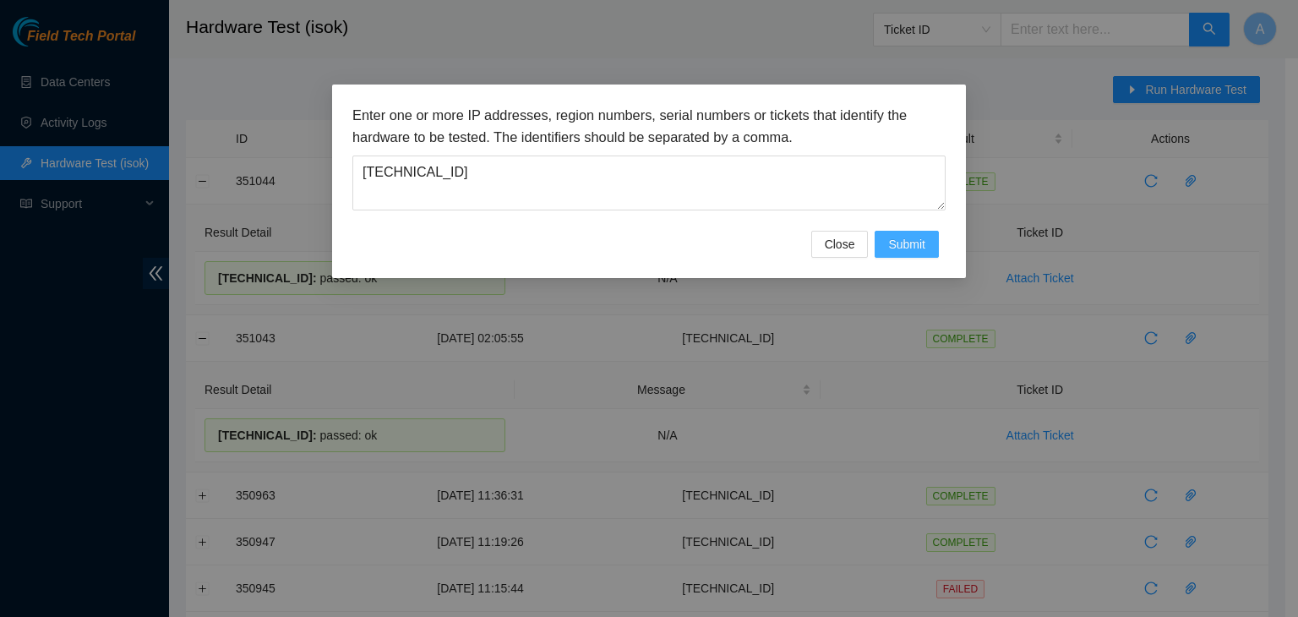
click at [913, 254] on button "Submit" at bounding box center [907, 244] width 64 height 27
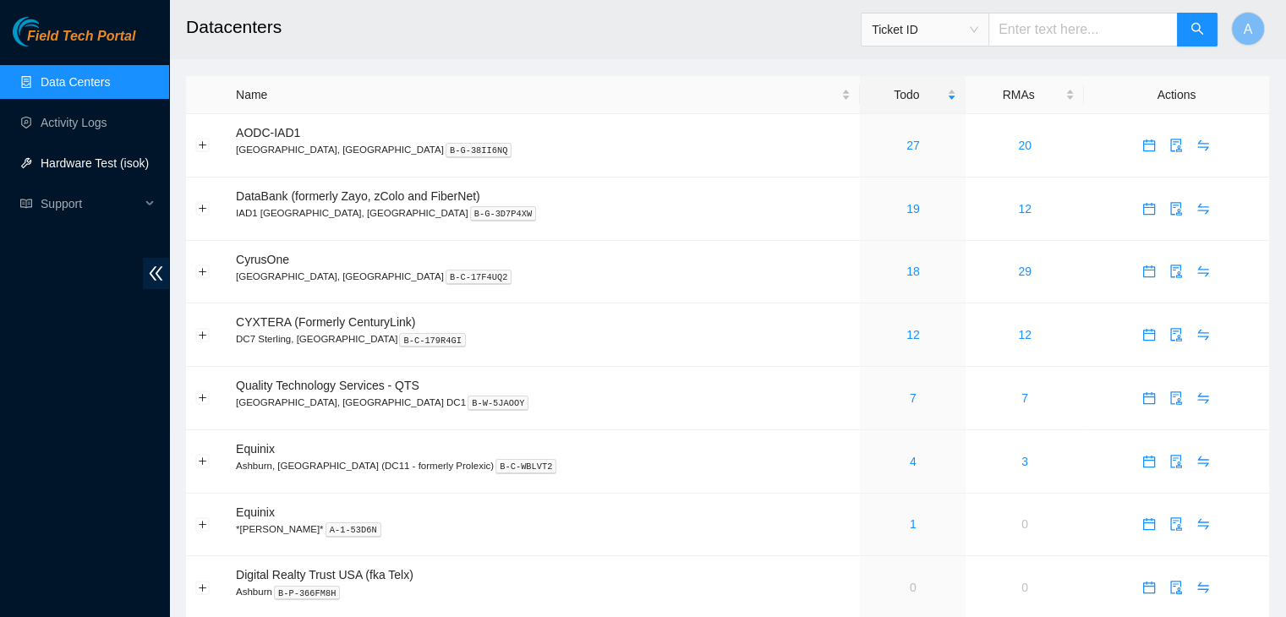
click at [125, 169] on link "Hardware Test (isok)" at bounding box center [95, 163] width 108 height 14
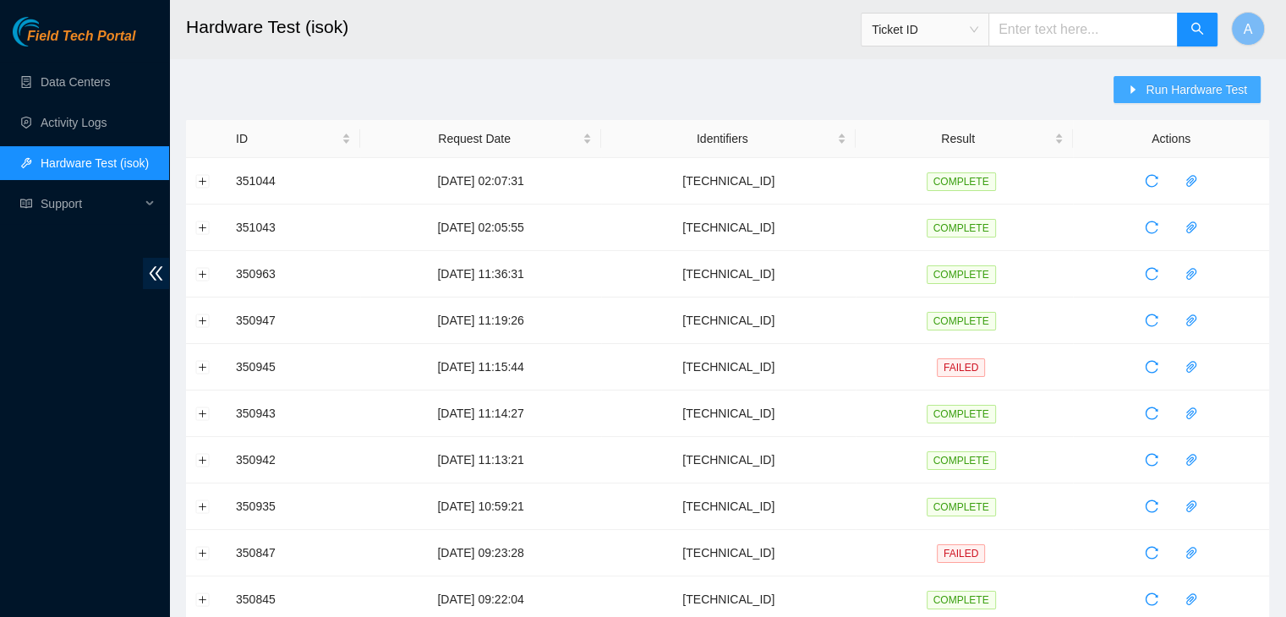
click at [1199, 88] on span "Run Hardware Test" at bounding box center [1195, 89] width 101 height 19
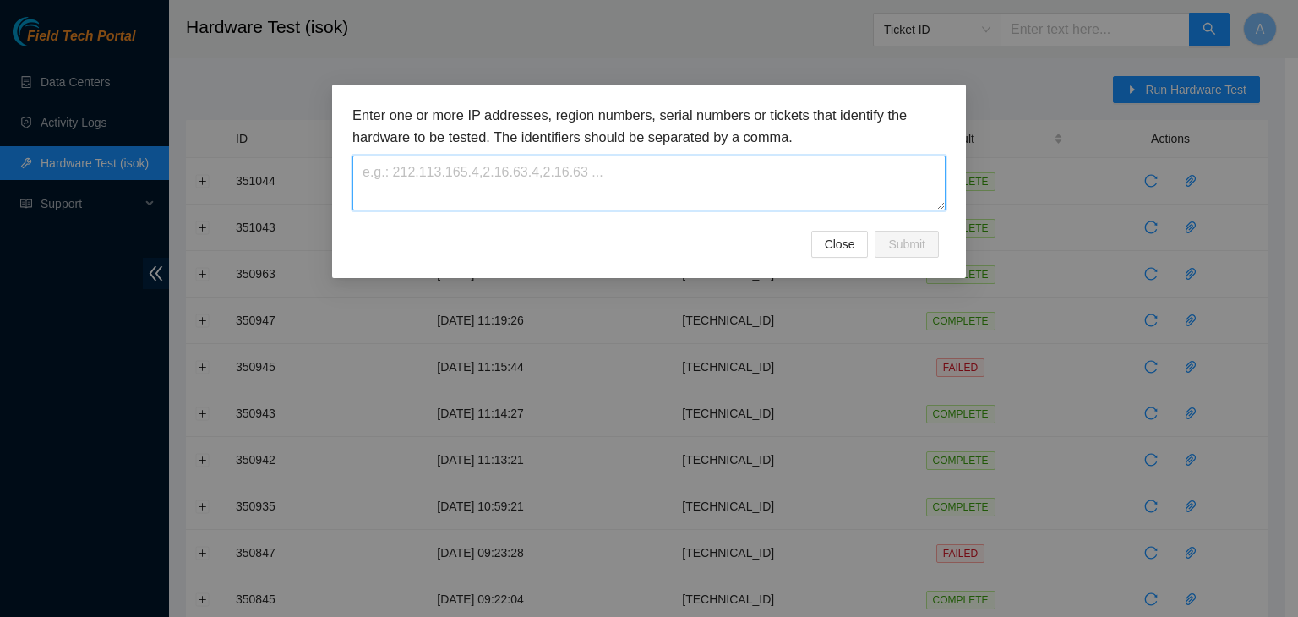
click at [781, 206] on textarea at bounding box center [649, 183] width 593 height 55
paste textarea "[TECHNICAL_ID]"
type textarea "[TECHNICAL_ID]"
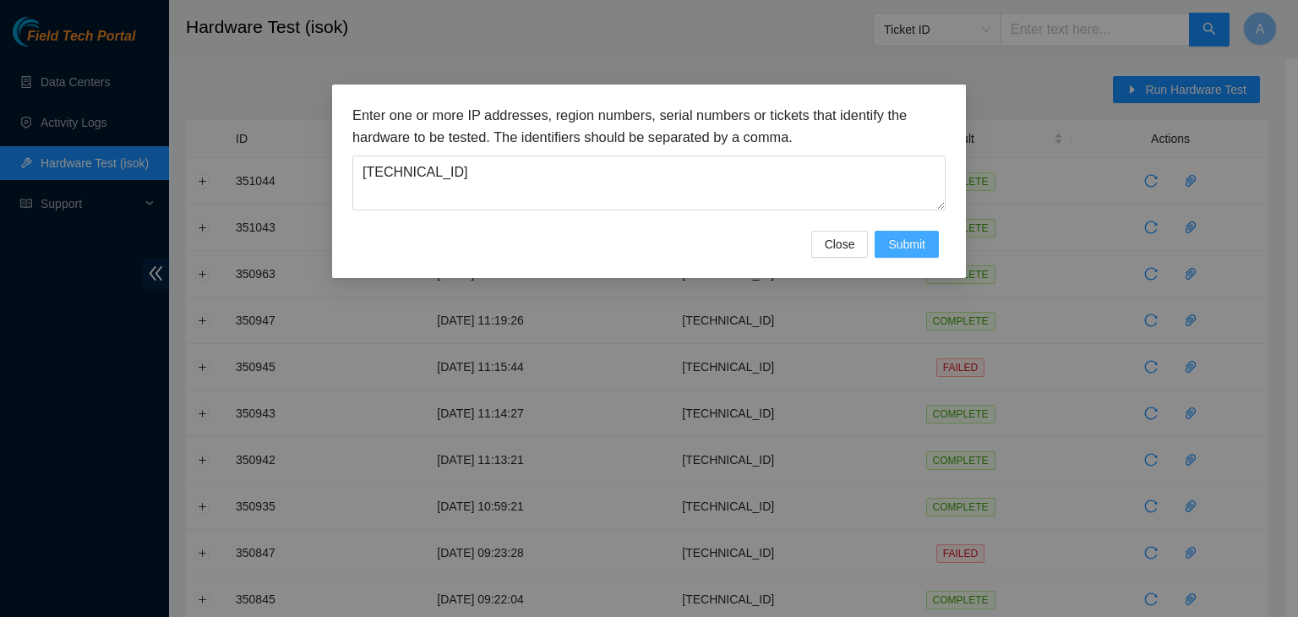
click at [899, 235] on span "Submit" at bounding box center [906, 244] width 37 height 19
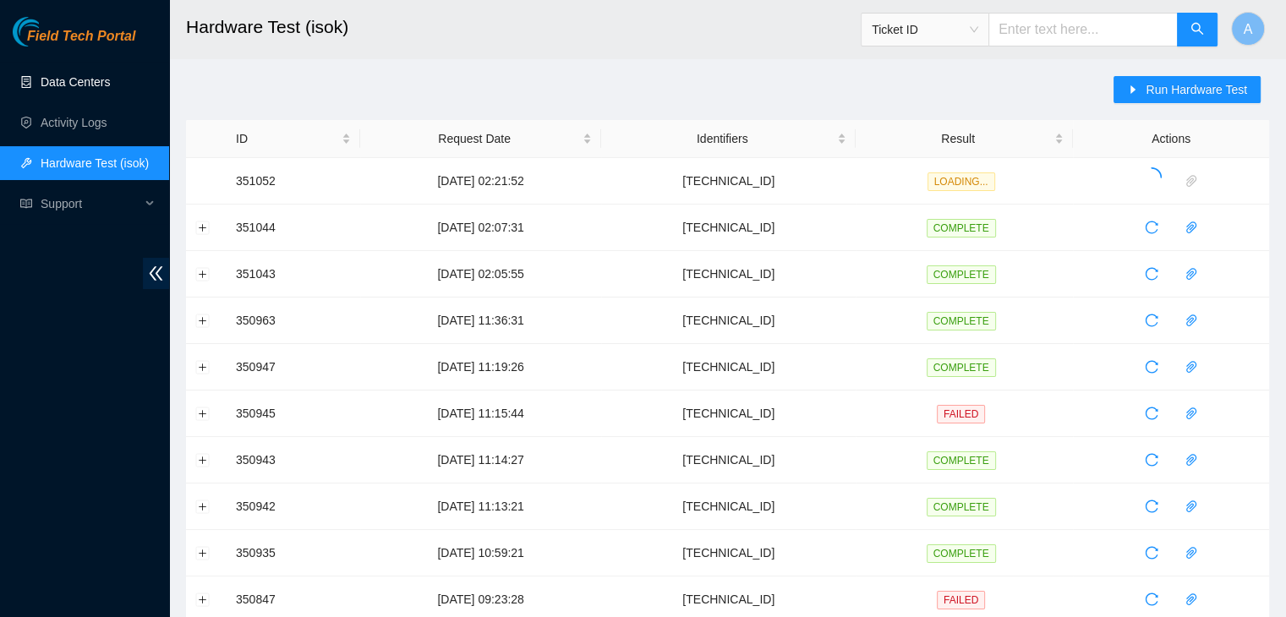
click at [110, 89] on link "Data Centers" at bounding box center [75, 82] width 69 height 14
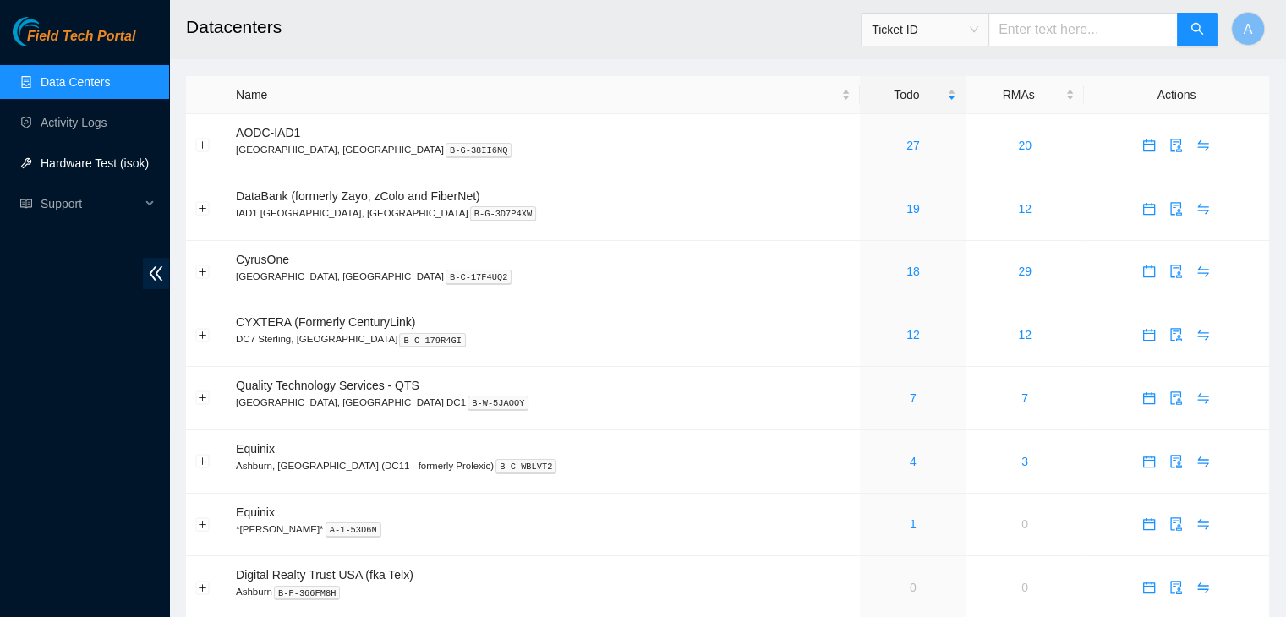
click at [101, 161] on link "Hardware Test (isok)" at bounding box center [95, 163] width 108 height 14
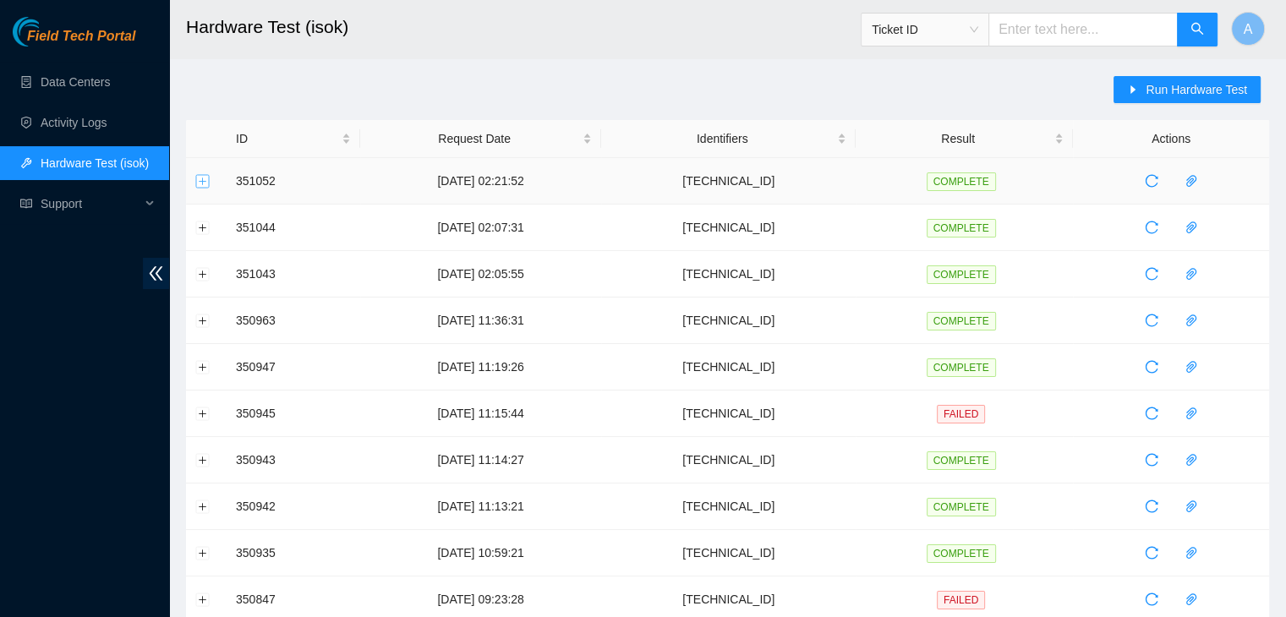
click at [202, 177] on button "Expand row" at bounding box center [203, 181] width 14 height 14
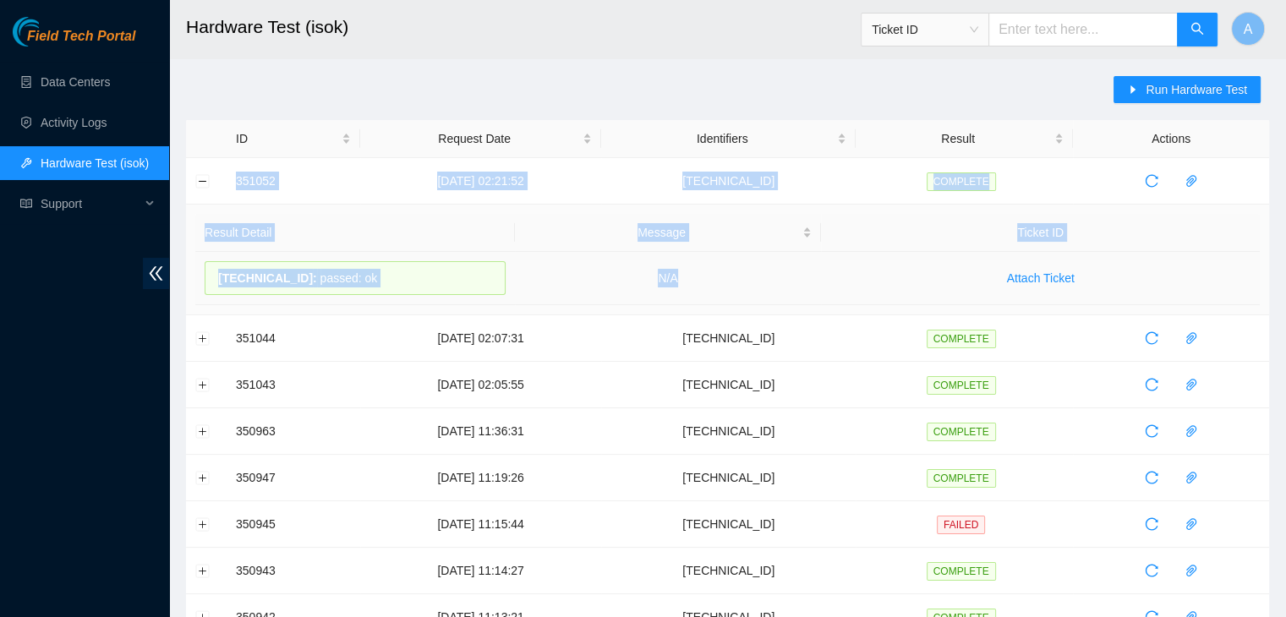
drag, startPoint x: 220, startPoint y: 180, endPoint x: 722, endPoint y: 281, distance: 512.1
copy tbody "351052 [DATE] 02:21:52 [TECHNICAL_ID] COMPLETE Result Detail Message Ticket ID …"
click at [722, 281] on td "N/A" at bounding box center [668, 278] width 307 height 53
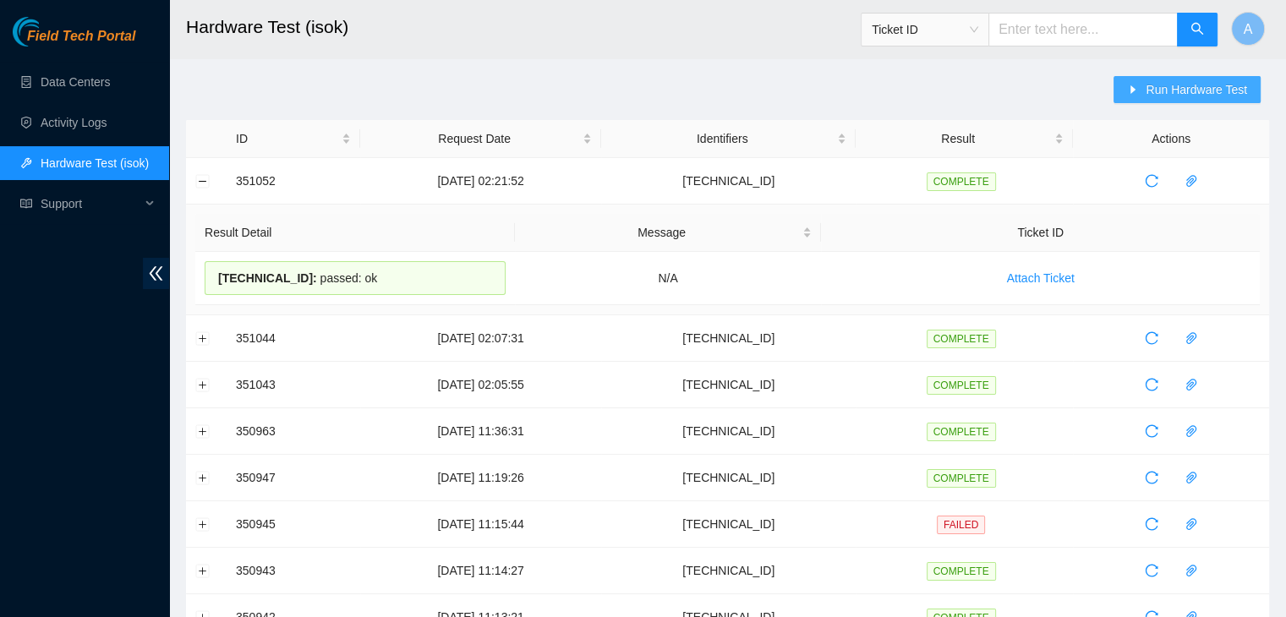
click at [1121, 79] on button "Run Hardware Test" at bounding box center [1186, 89] width 147 height 27
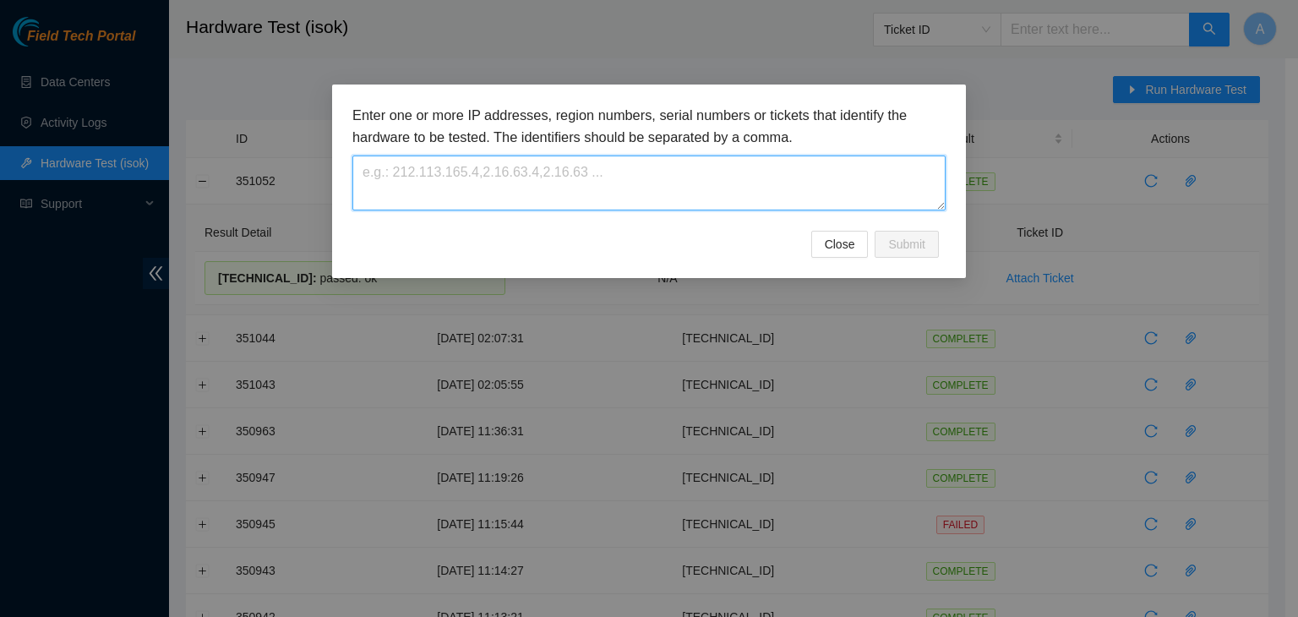
click at [864, 196] on textarea at bounding box center [649, 183] width 593 height 55
paste textarea "104.84.154.183"
type textarea "104.84.154.183"
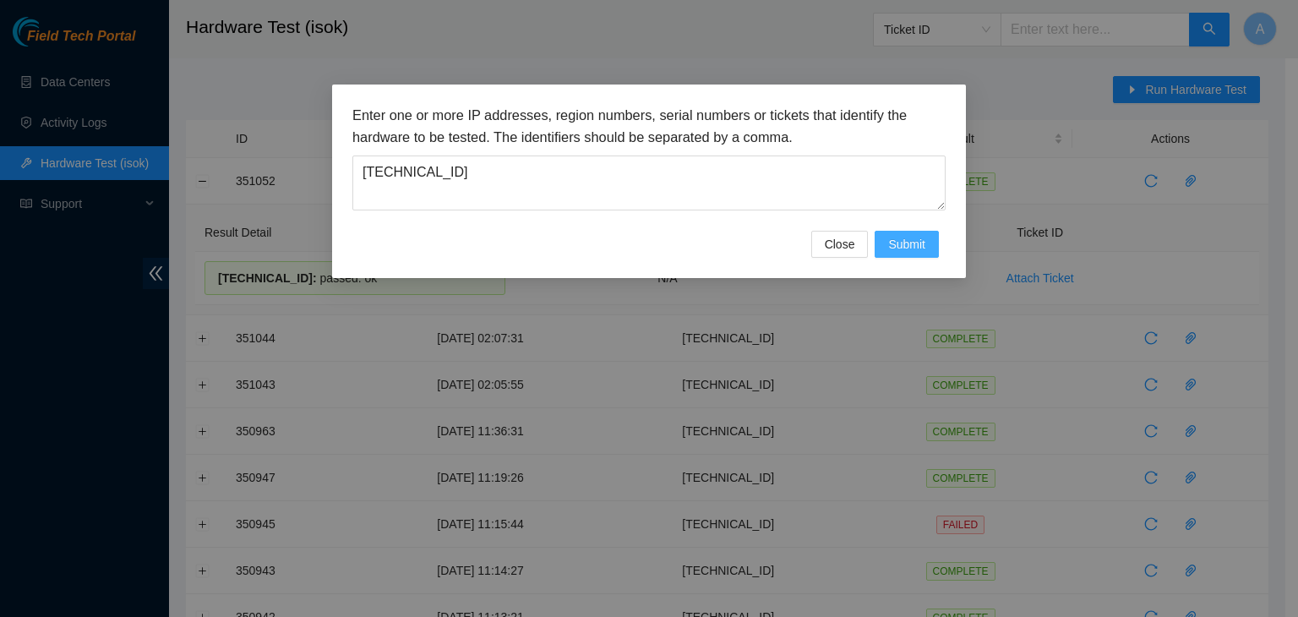
click at [884, 239] on button "Submit" at bounding box center [907, 244] width 64 height 27
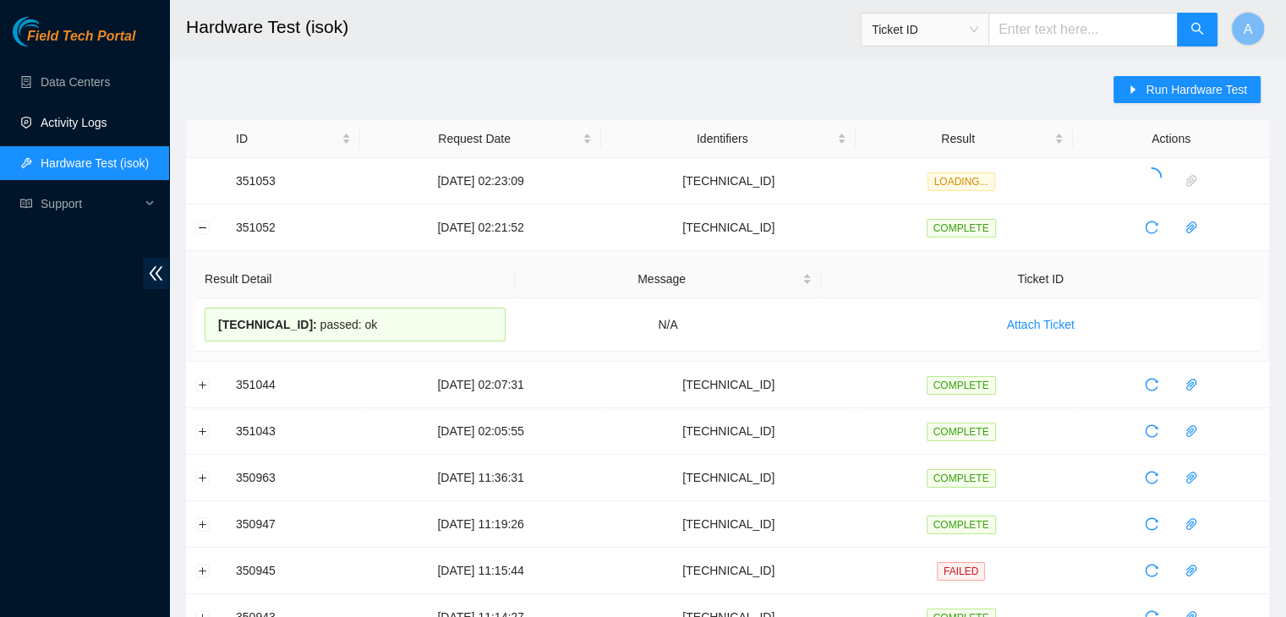
click at [107, 121] on link "Activity Logs" at bounding box center [74, 123] width 67 height 14
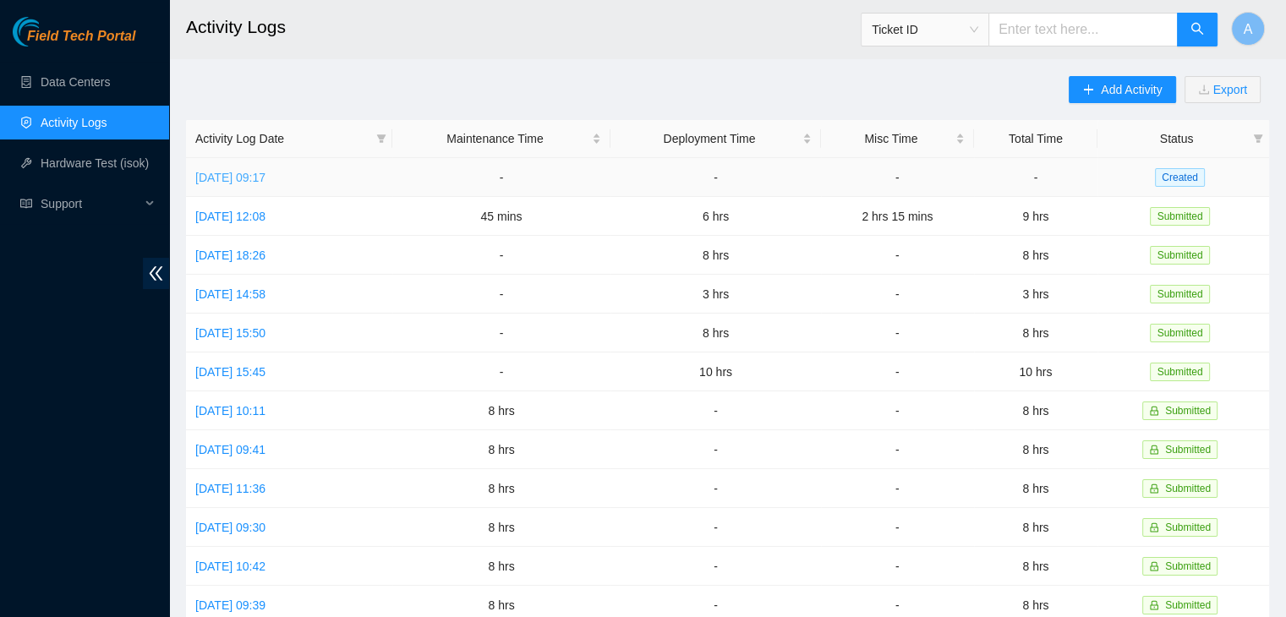
click at [265, 183] on link "[DATE] 09:17" at bounding box center [230, 178] width 70 height 14
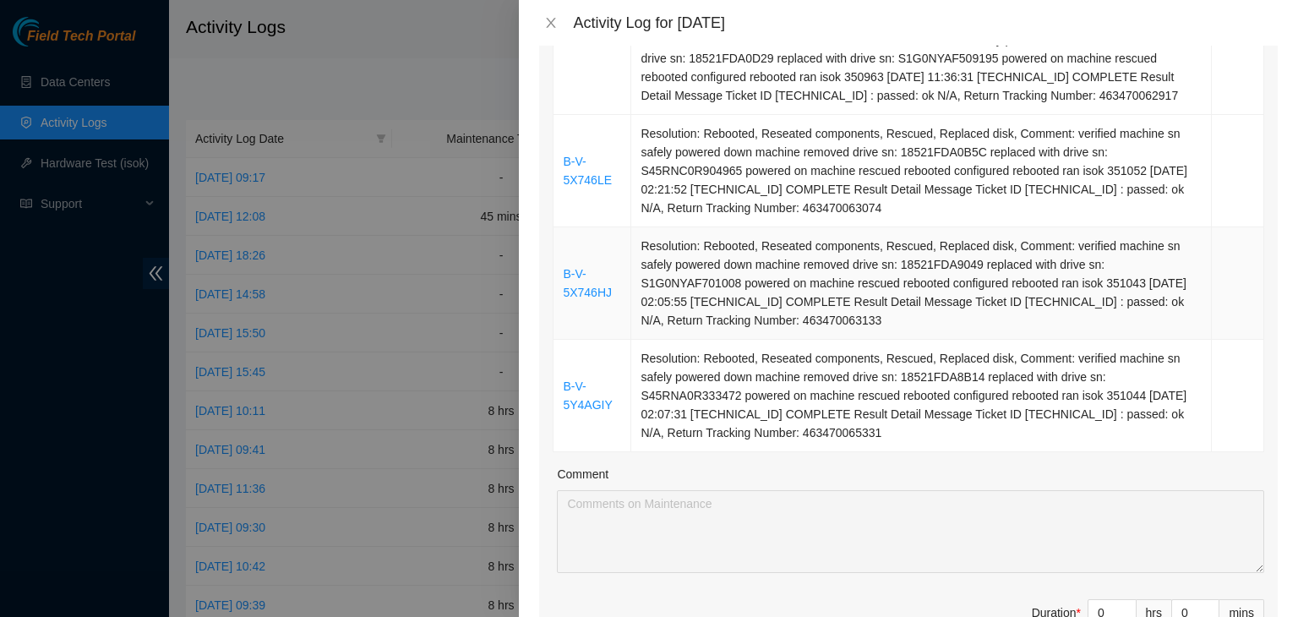
scroll to position [2083, 0]
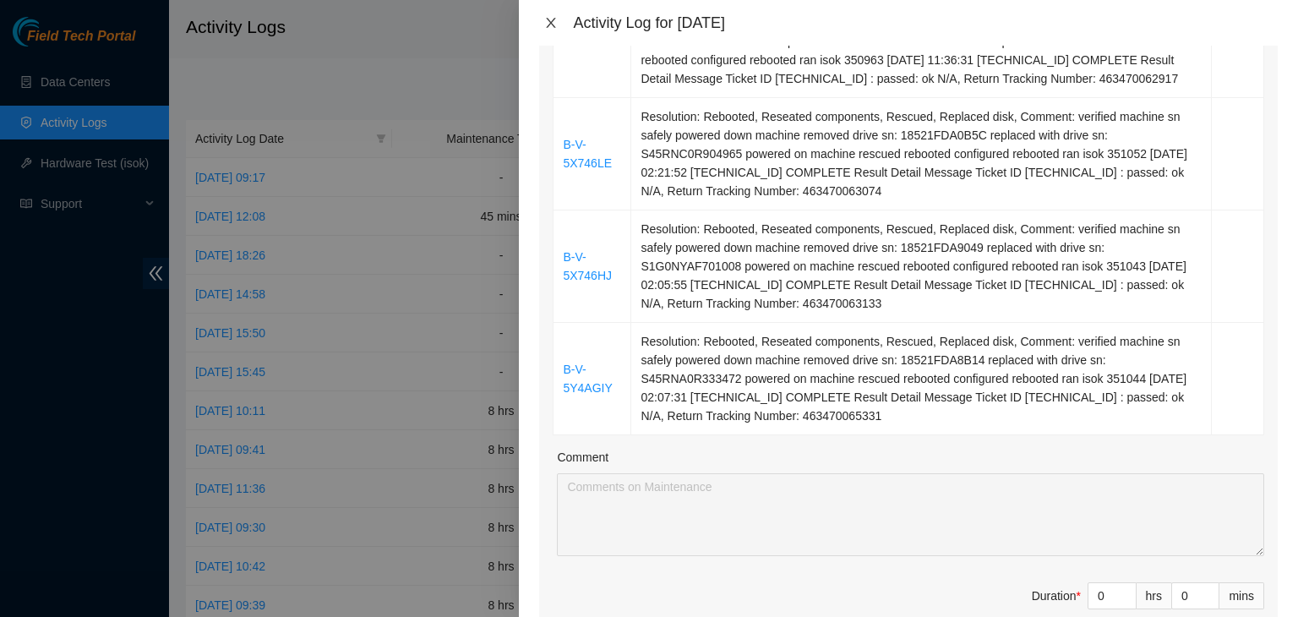
click at [558, 25] on button "Close" at bounding box center [551, 23] width 24 height 16
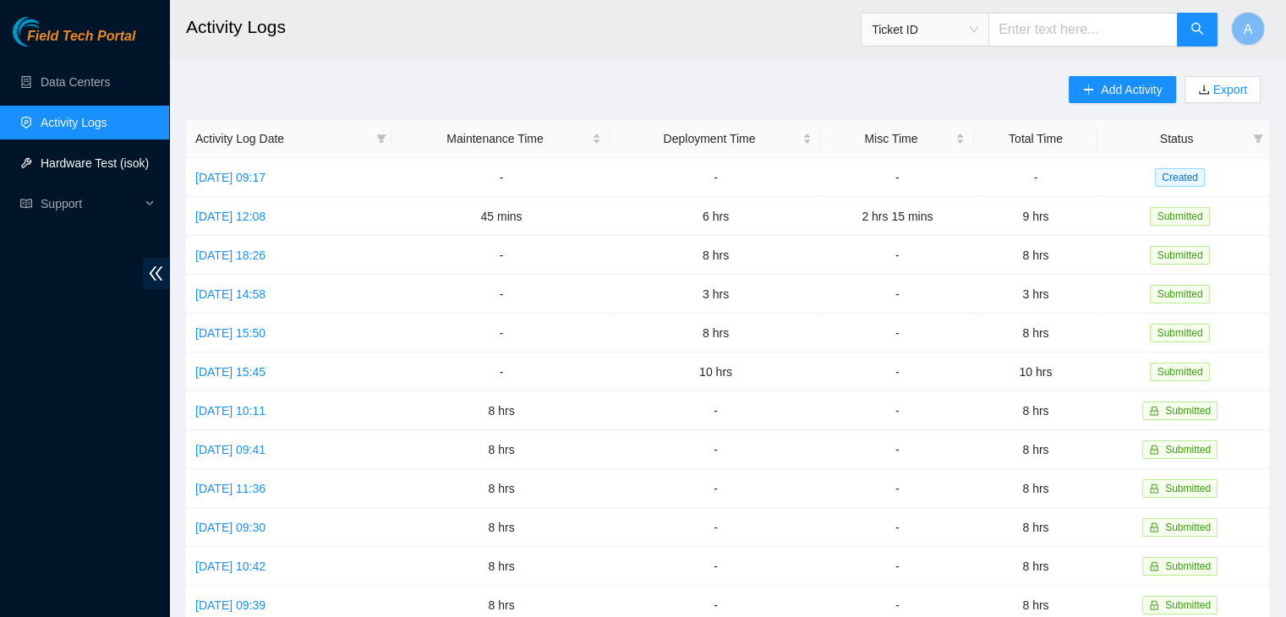
click at [123, 170] on link "Hardware Test (isok)" at bounding box center [95, 163] width 108 height 14
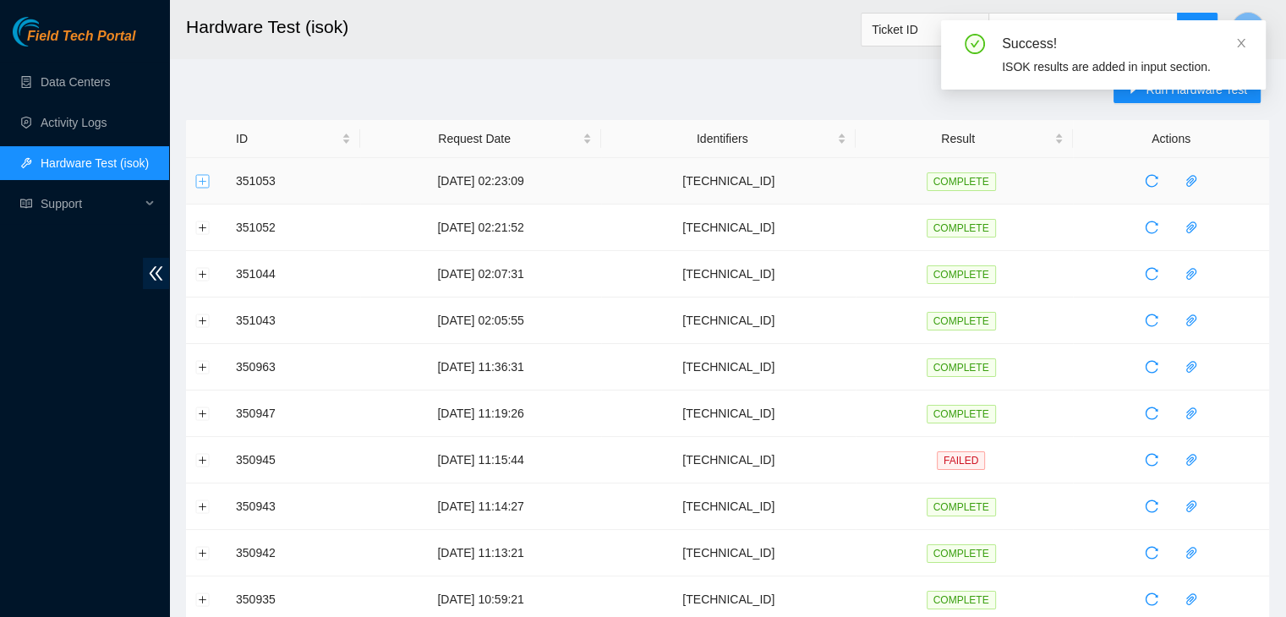
click at [206, 181] on button "Expand row" at bounding box center [203, 181] width 14 height 14
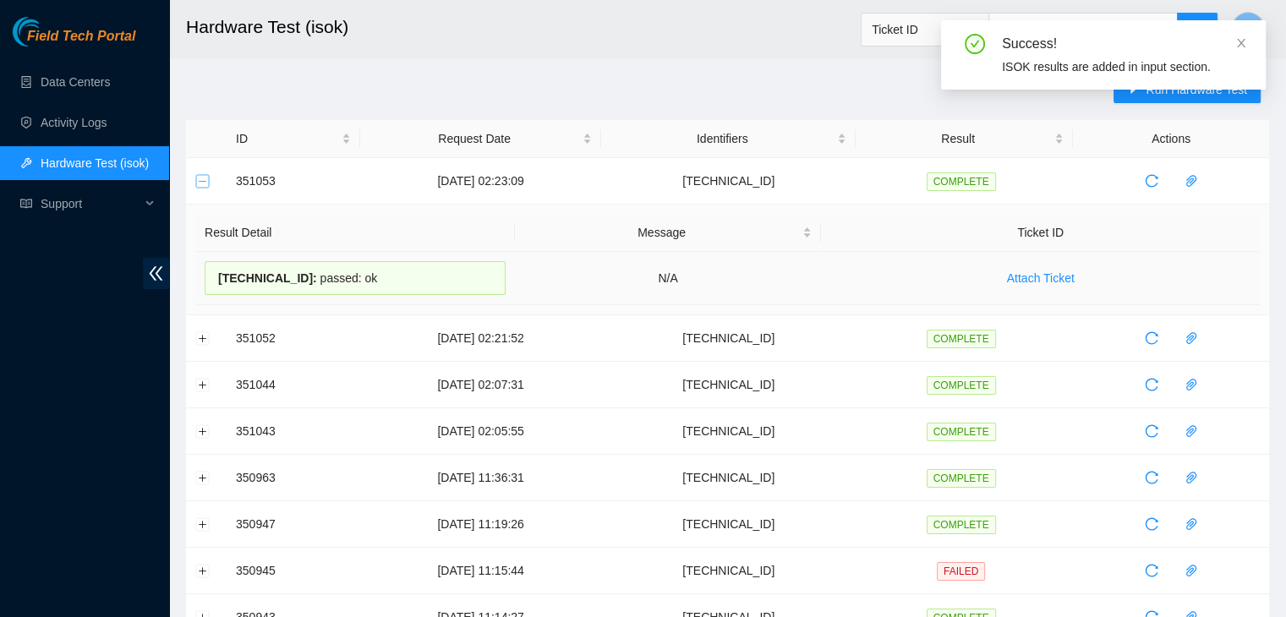
drag, startPoint x: 206, startPoint y: 181, endPoint x: 848, endPoint y: 298, distance: 652.3
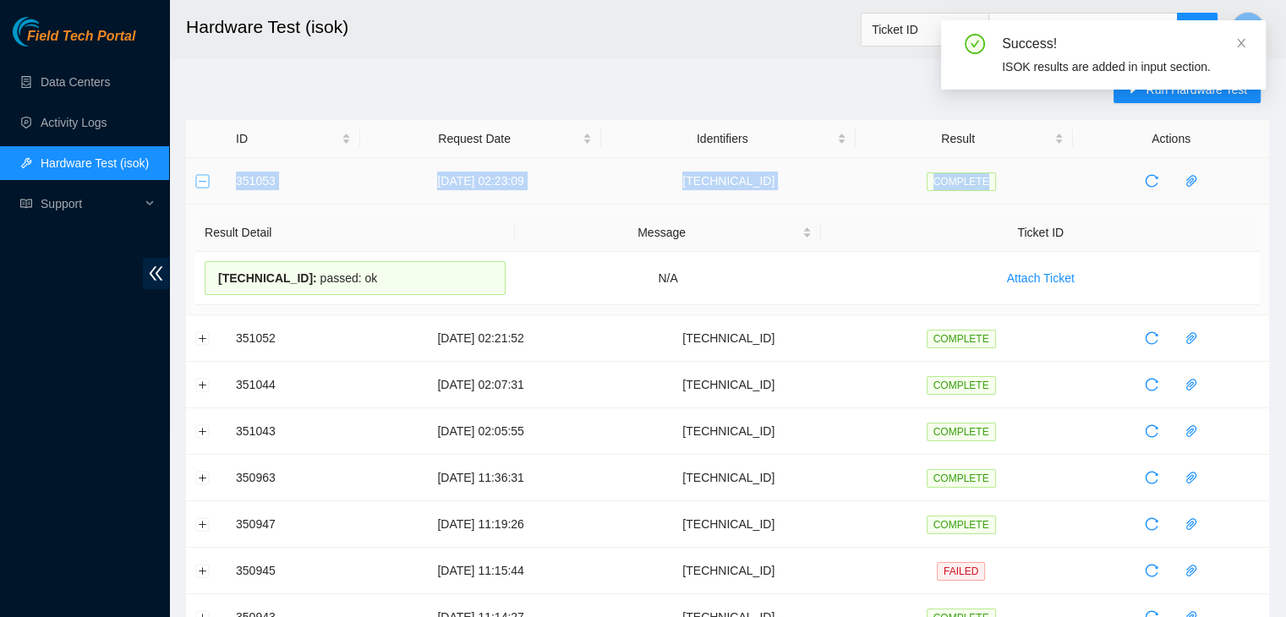
drag, startPoint x: 848, startPoint y: 298, endPoint x: 205, endPoint y: 183, distance: 653.5
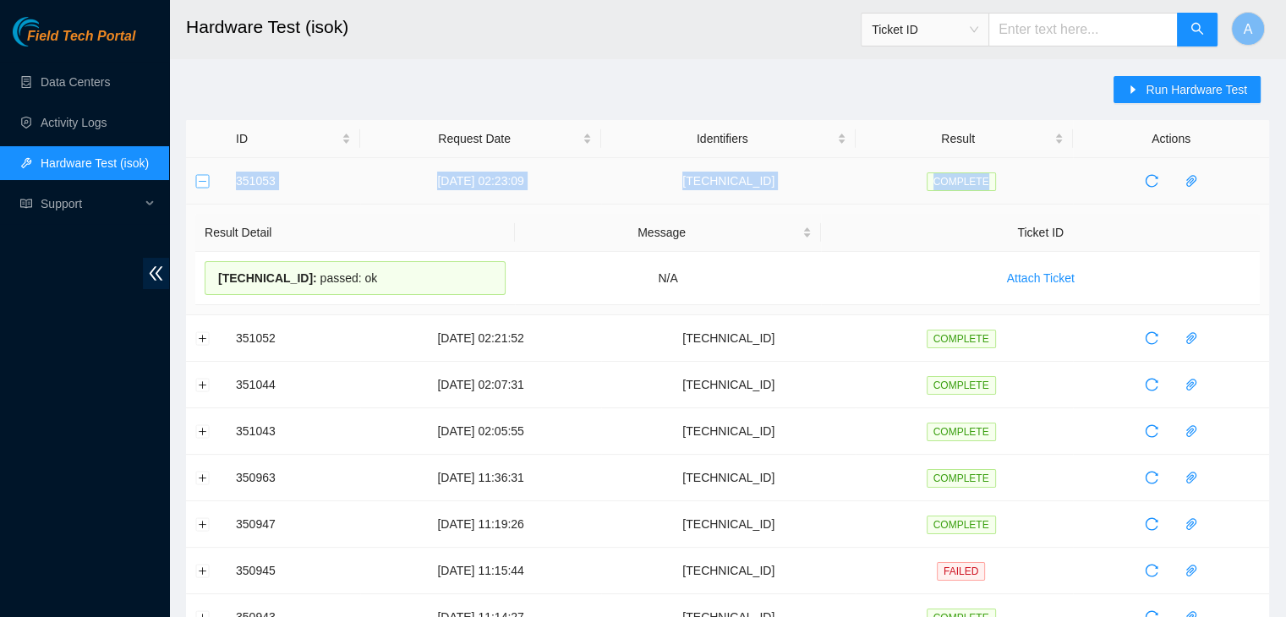
copy tr "351053 15-10-2025 02:23:09 104.84.154.183 COMPLETE"
click at [325, 207] on td "Result Detail Message Ticket ID 104.84.154.183 : passed: ok N/A Attach Ticket" at bounding box center [727, 260] width 1083 height 111
click at [203, 177] on button "Collapse row" at bounding box center [203, 181] width 14 height 14
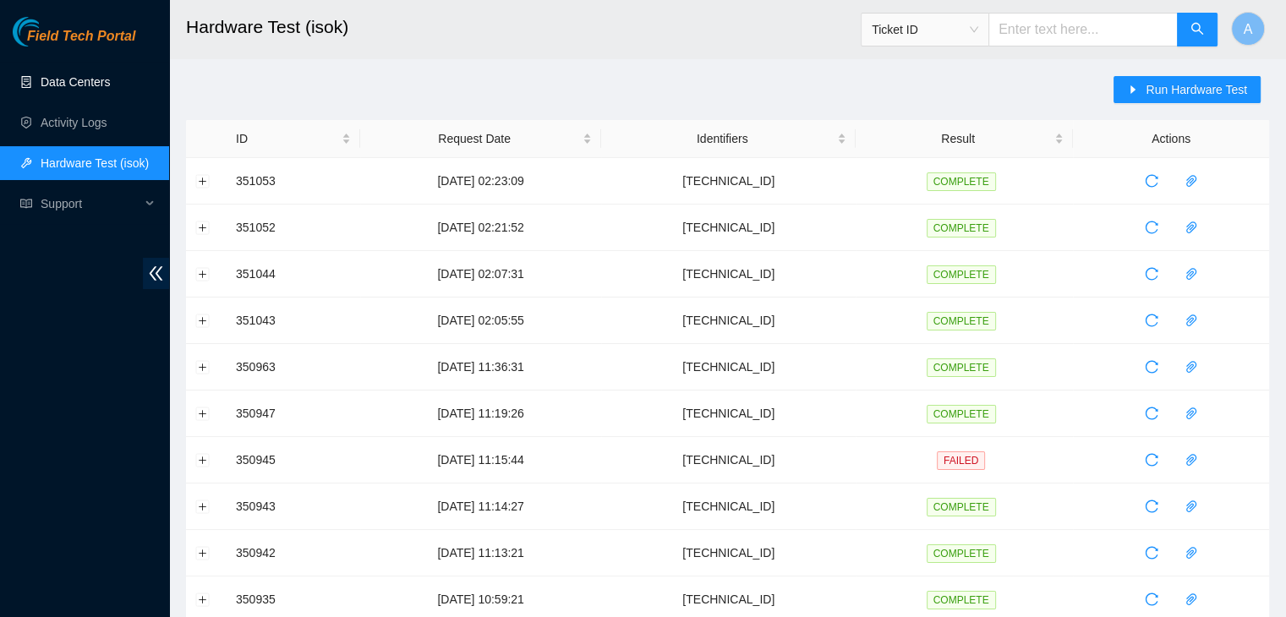
click at [102, 89] on link "Data Centers" at bounding box center [75, 82] width 69 height 14
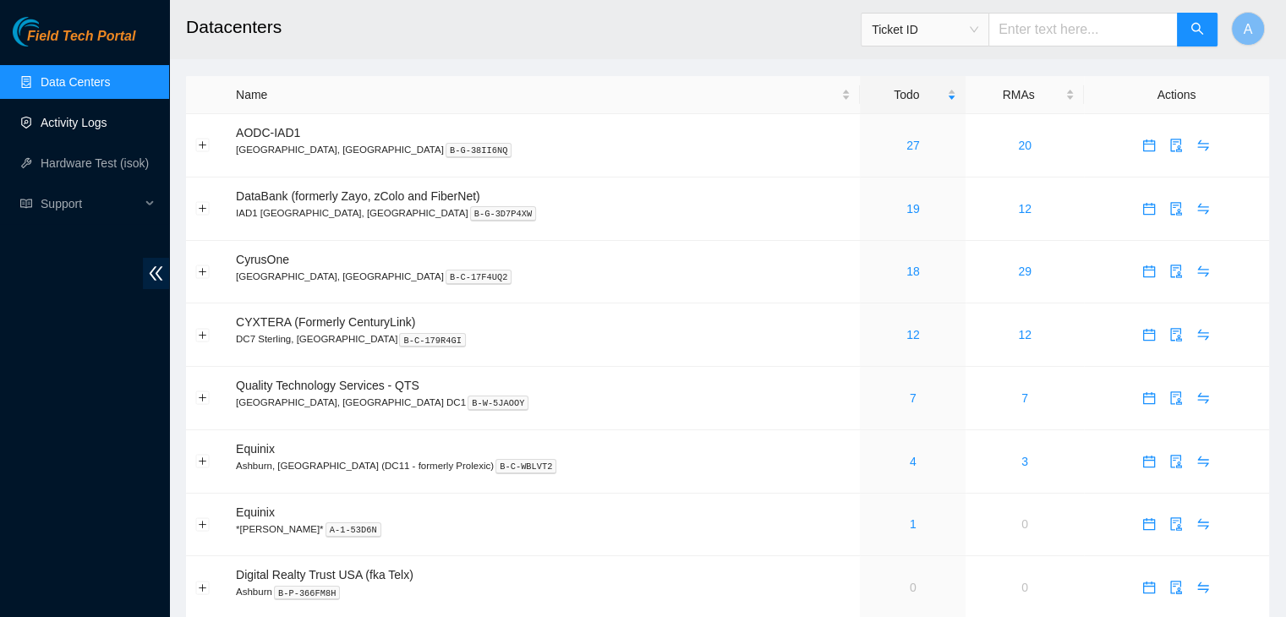
click at [107, 116] on link "Activity Logs" at bounding box center [74, 123] width 67 height 14
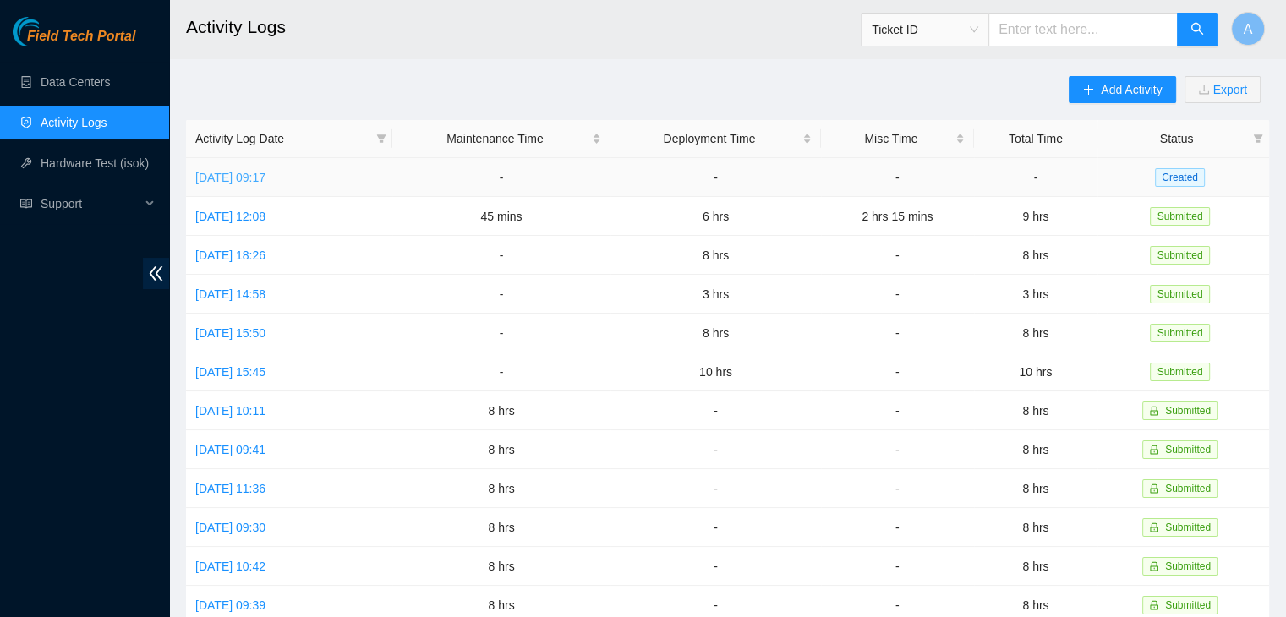
click at [265, 174] on link "Wed, 15 Oct 2025 09:17" at bounding box center [230, 178] width 70 height 14
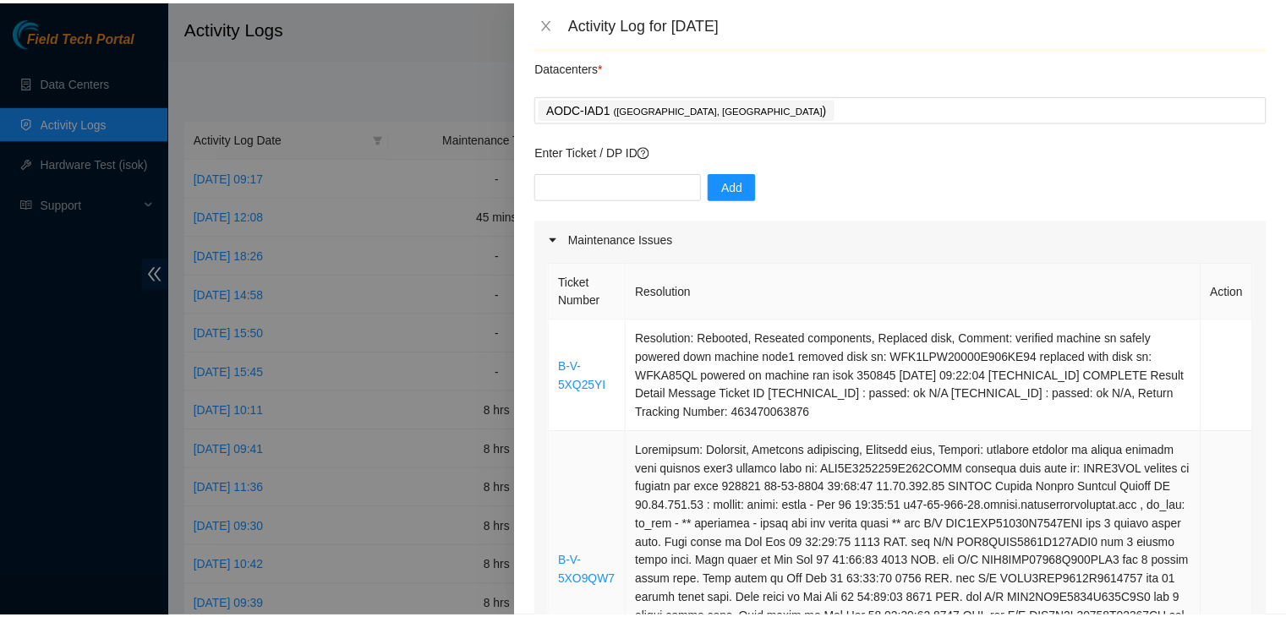
scroll to position [47, 0]
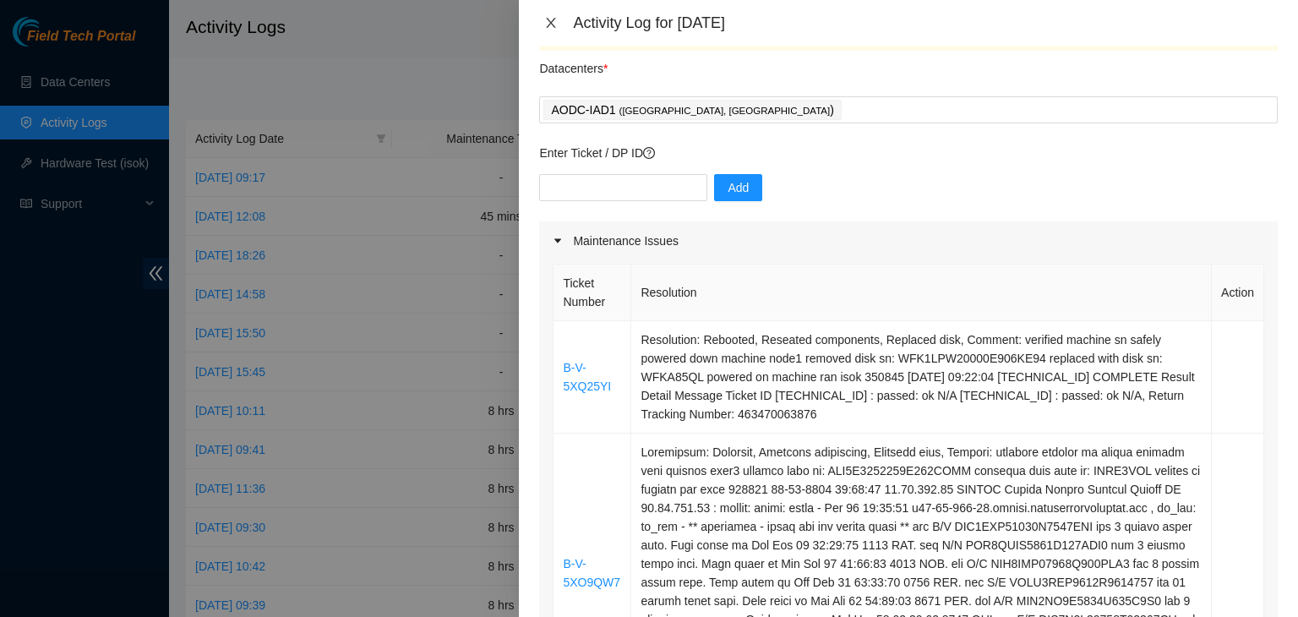
click at [549, 20] on icon "close" at bounding box center [551, 23] width 9 height 10
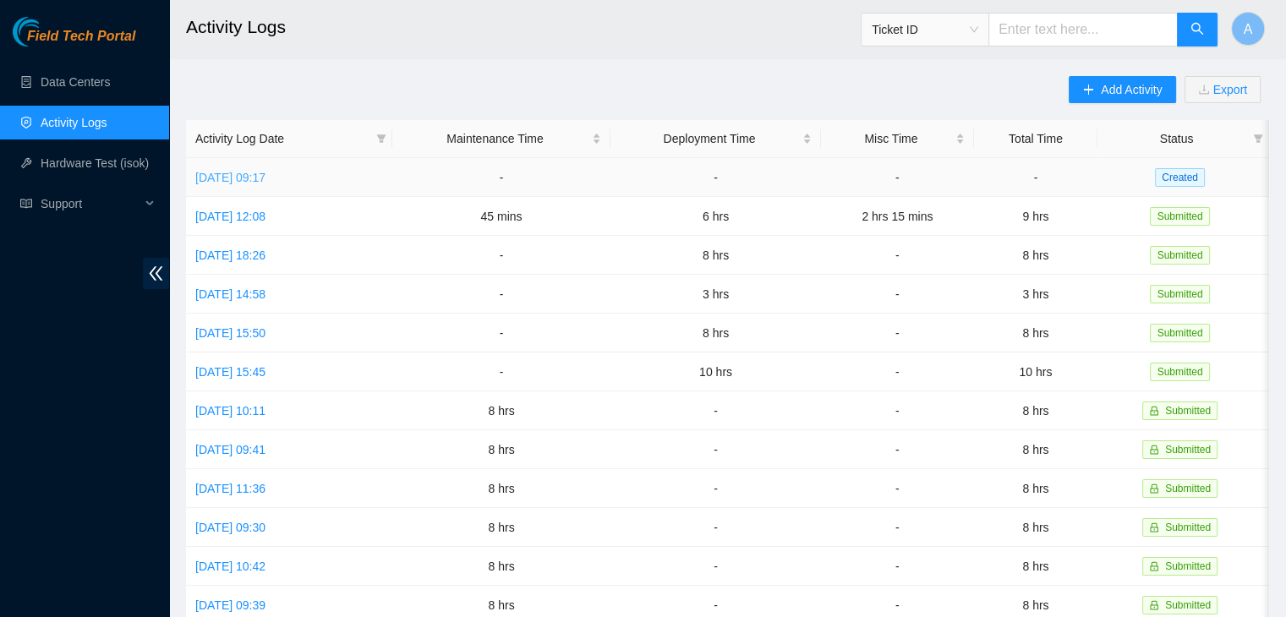
click at [265, 172] on link "[DATE] 09:17" at bounding box center [230, 178] width 70 height 14
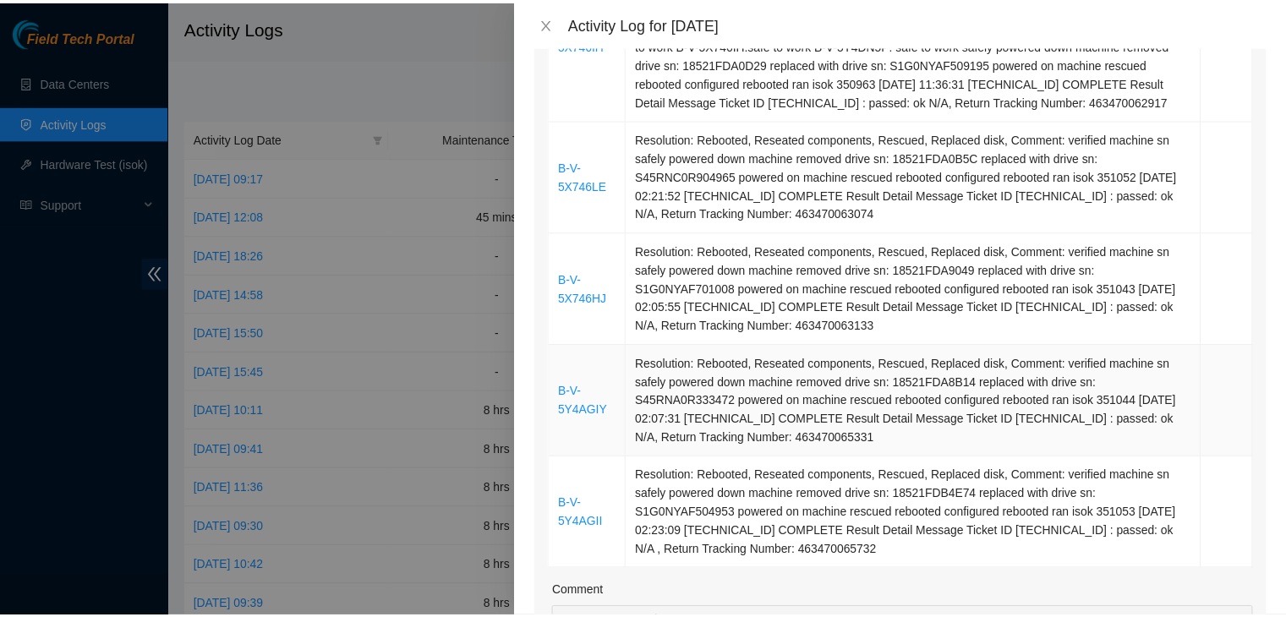
scroll to position [2125, 0]
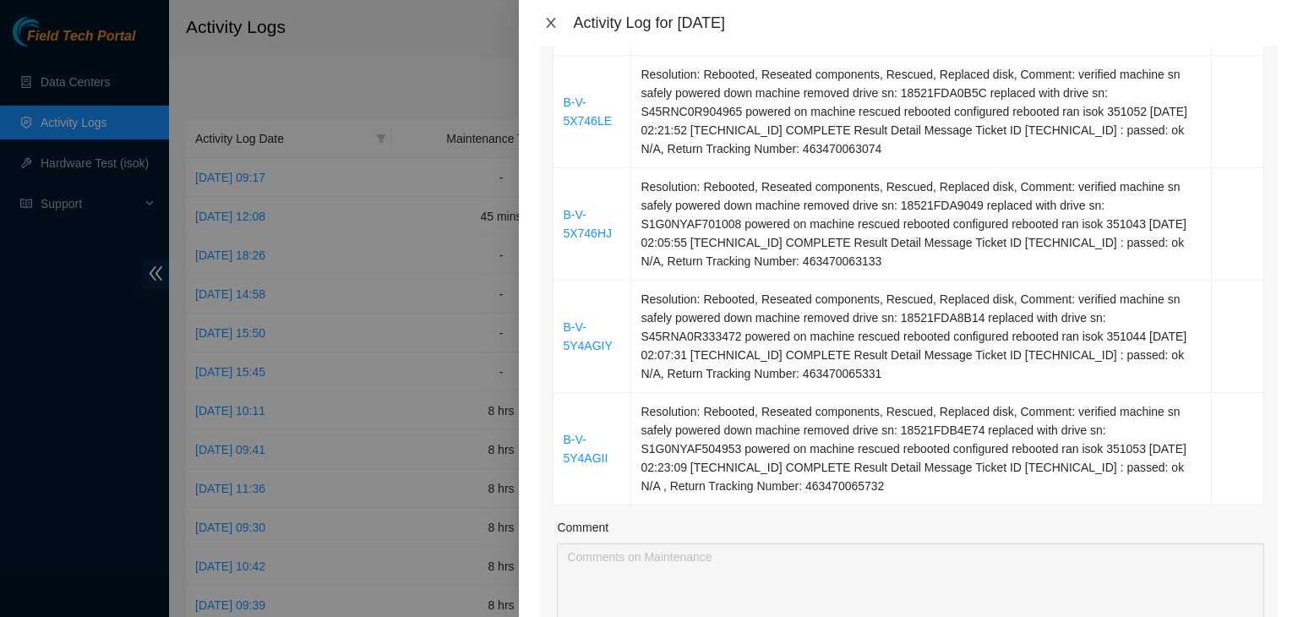
click at [552, 19] on icon "close" at bounding box center [551, 23] width 14 height 14
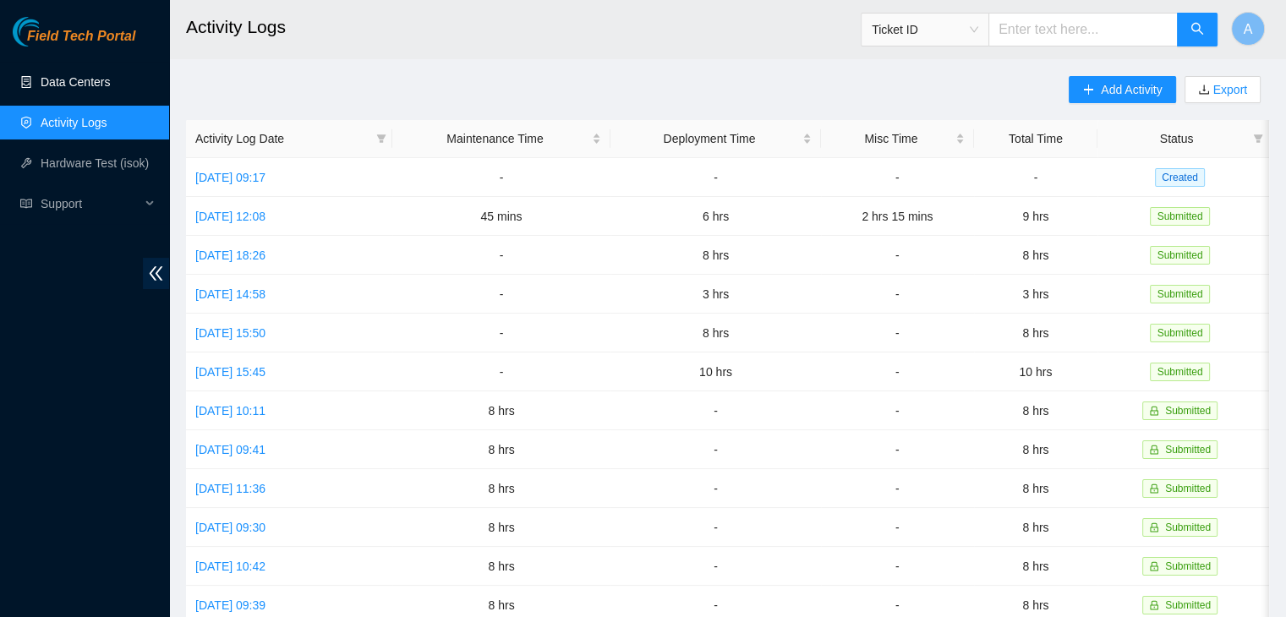
click at [110, 75] on link "Data Centers" at bounding box center [75, 82] width 69 height 14
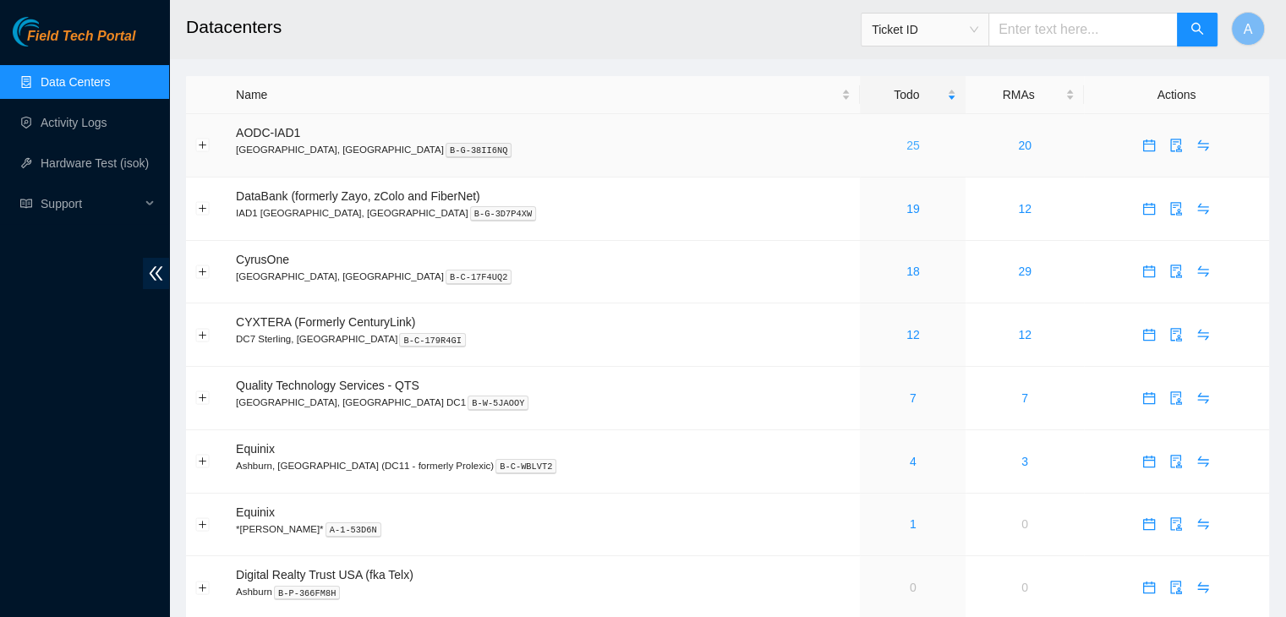
click at [906, 146] on link "25" at bounding box center [913, 146] width 14 height 14
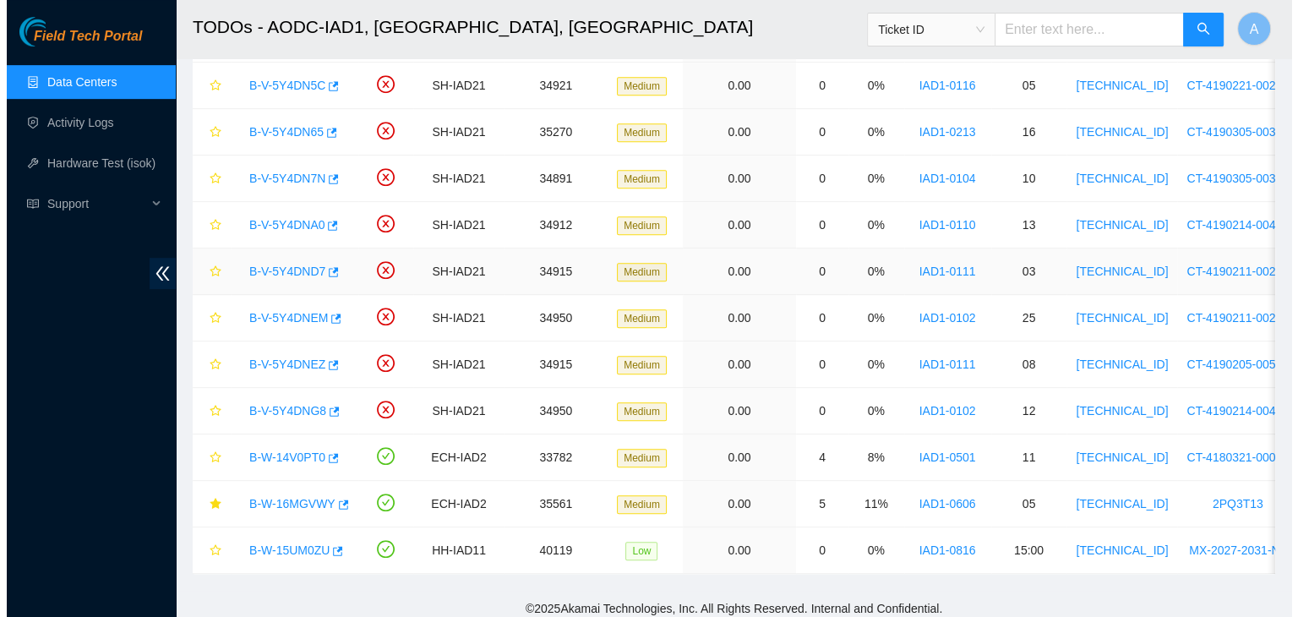
scroll to position [788, 0]
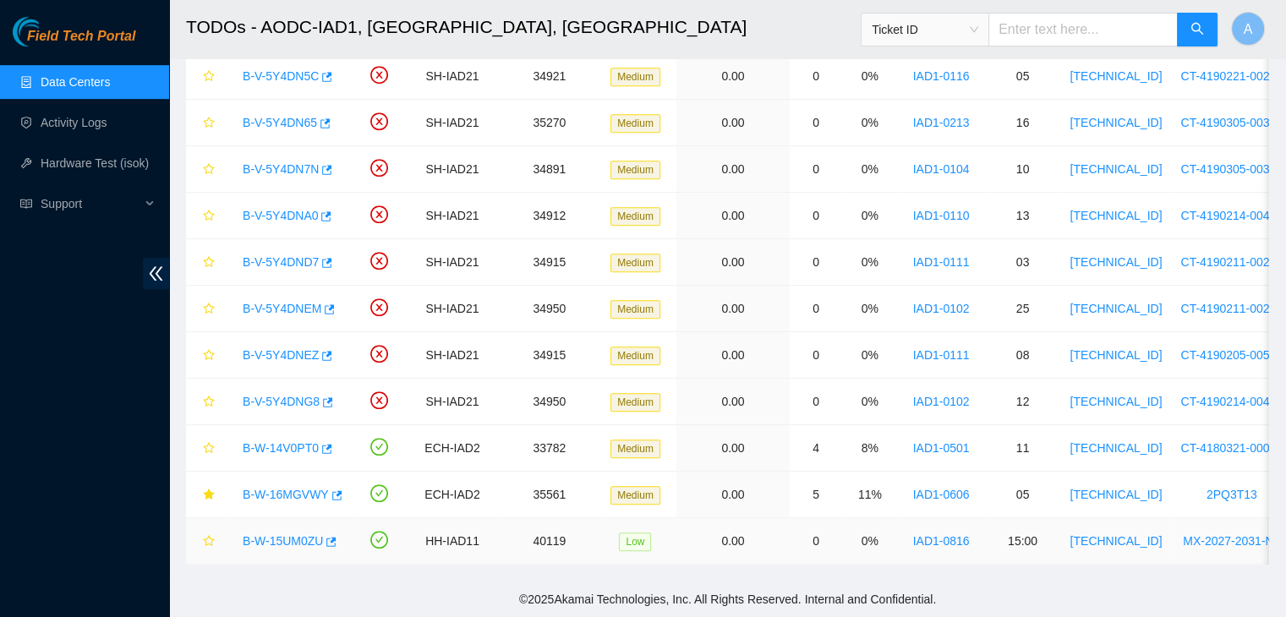
click at [298, 534] on link "B-W-15UM0ZU" at bounding box center [283, 541] width 80 height 14
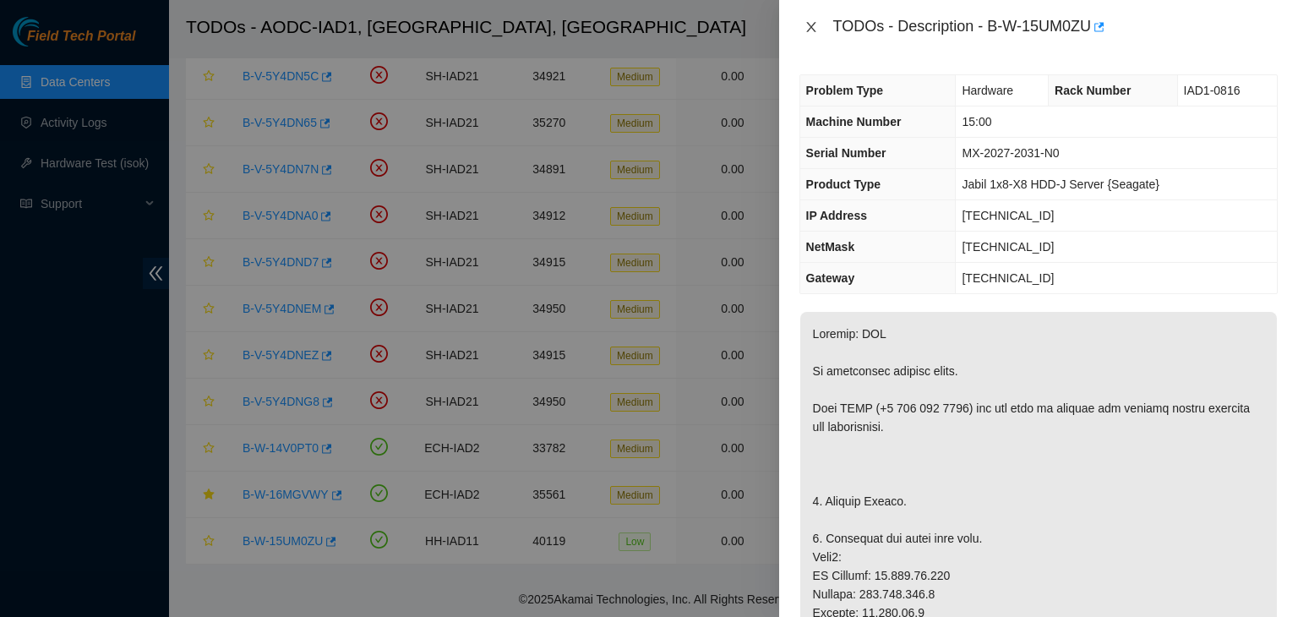
click at [812, 33] on icon "close" at bounding box center [812, 27] width 14 height 14
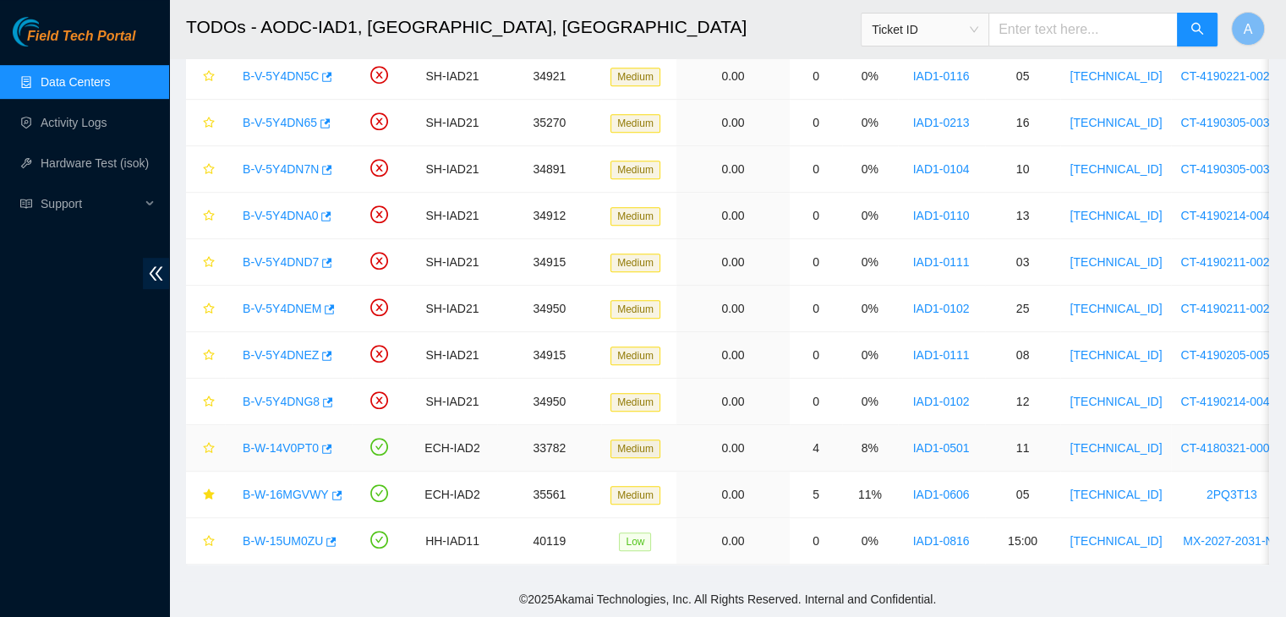
click at [302, 441] on link "B-W-14V0PT0" at bounding box center [281, 448] width 76 height 14
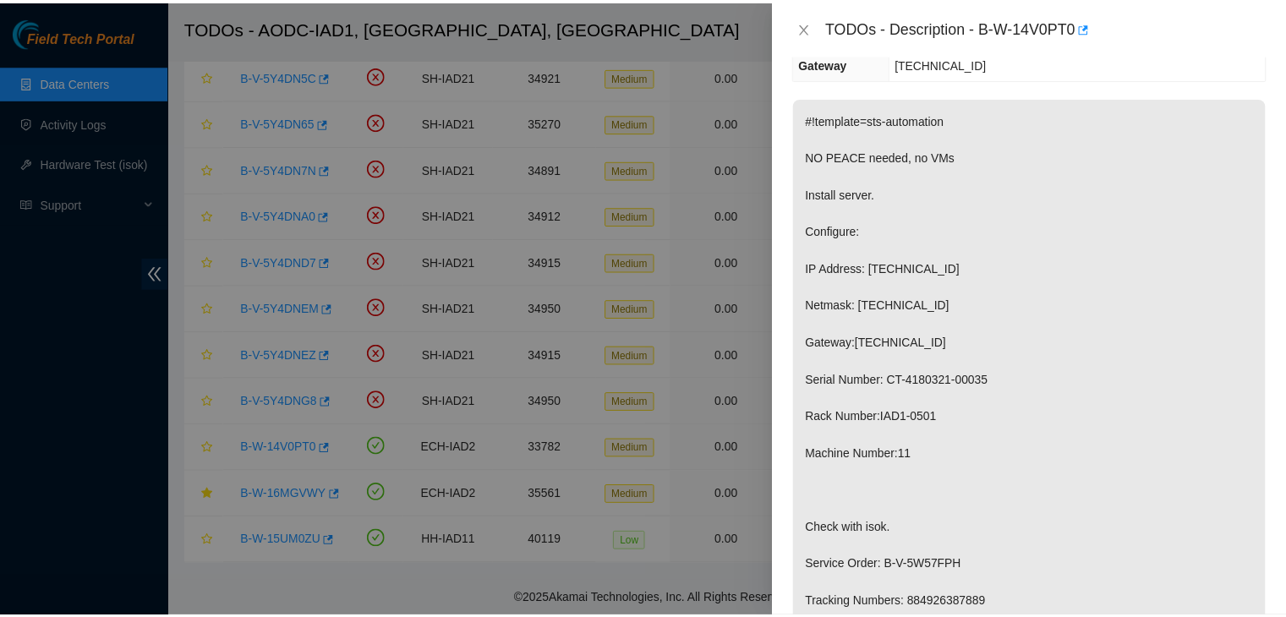
scroll to position [284, 0]
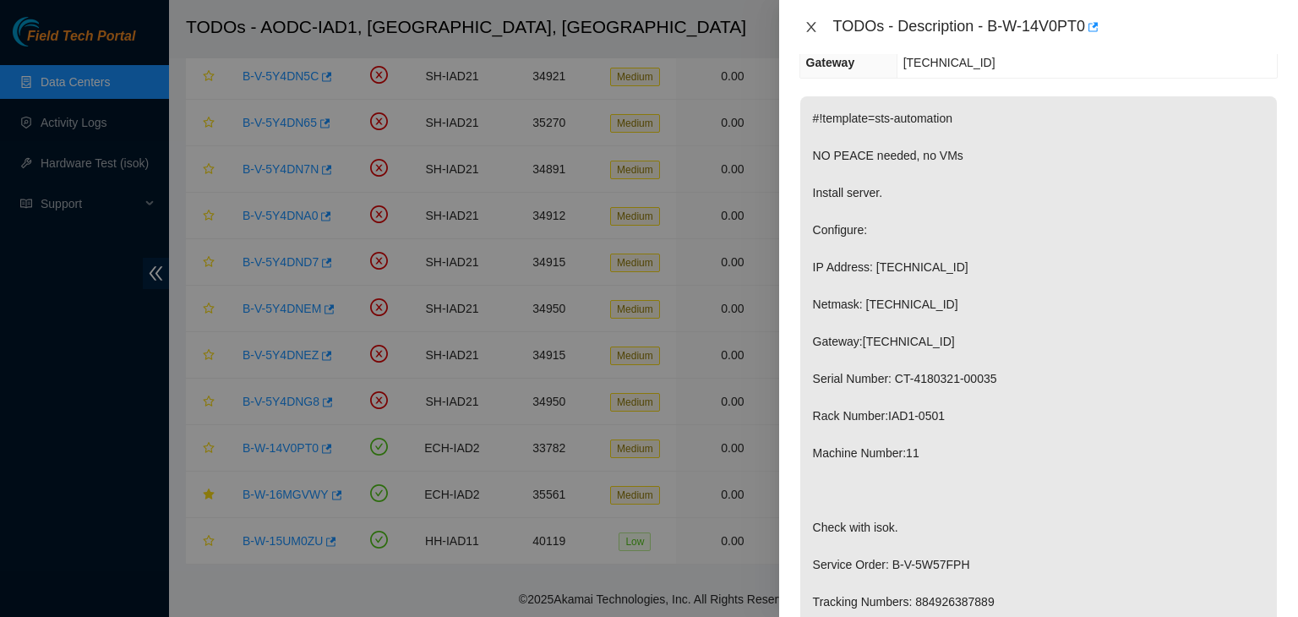
click at [812, 29] on icon "close" at bounding box center [810, 27] width 9 height 10
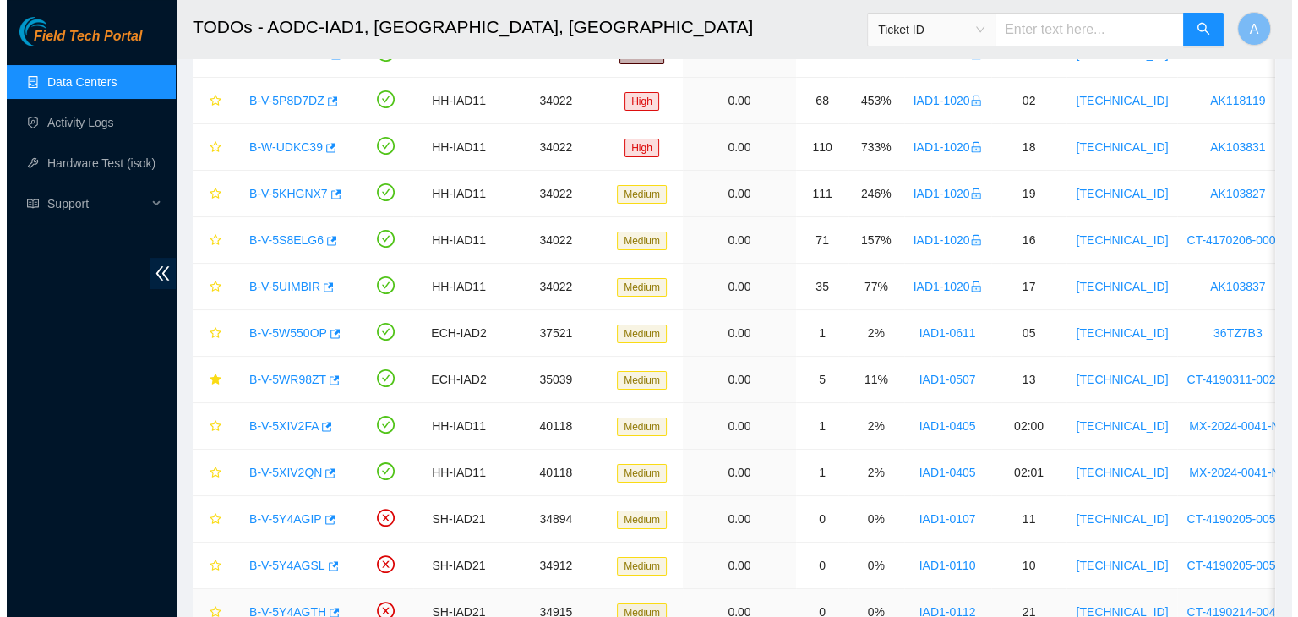
scroll to position [189, 0]
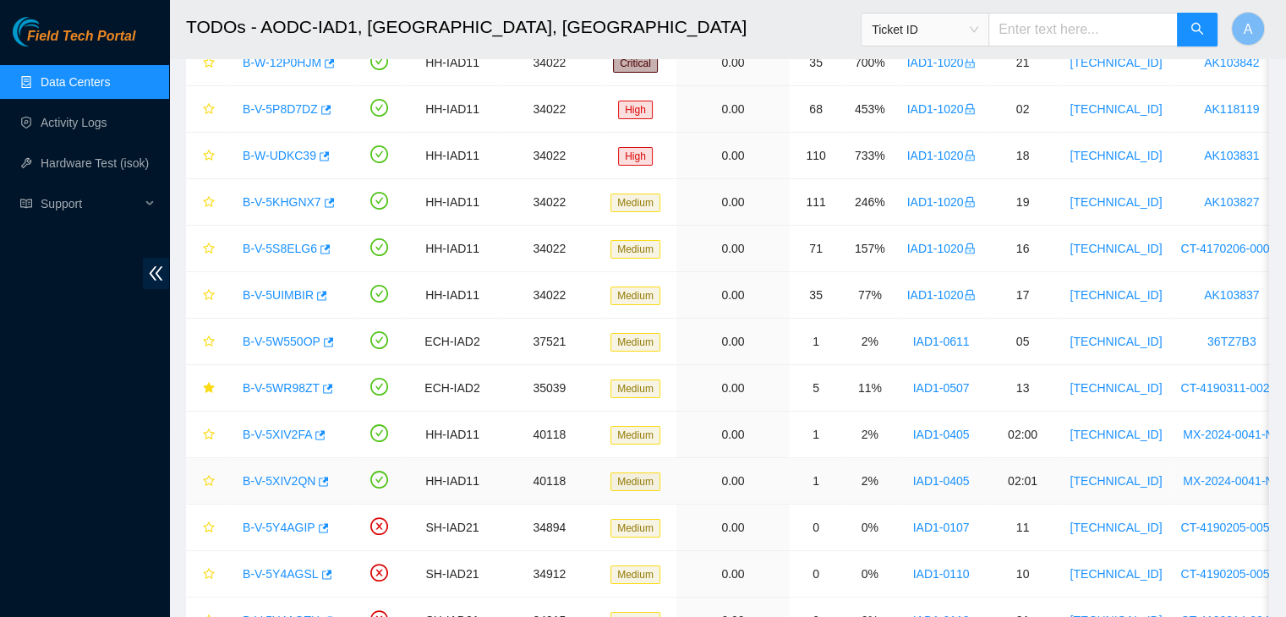
click at [296, 474] on link "B-V-5XIV2QN" at bounding box center [279, 481] width 73 height 14
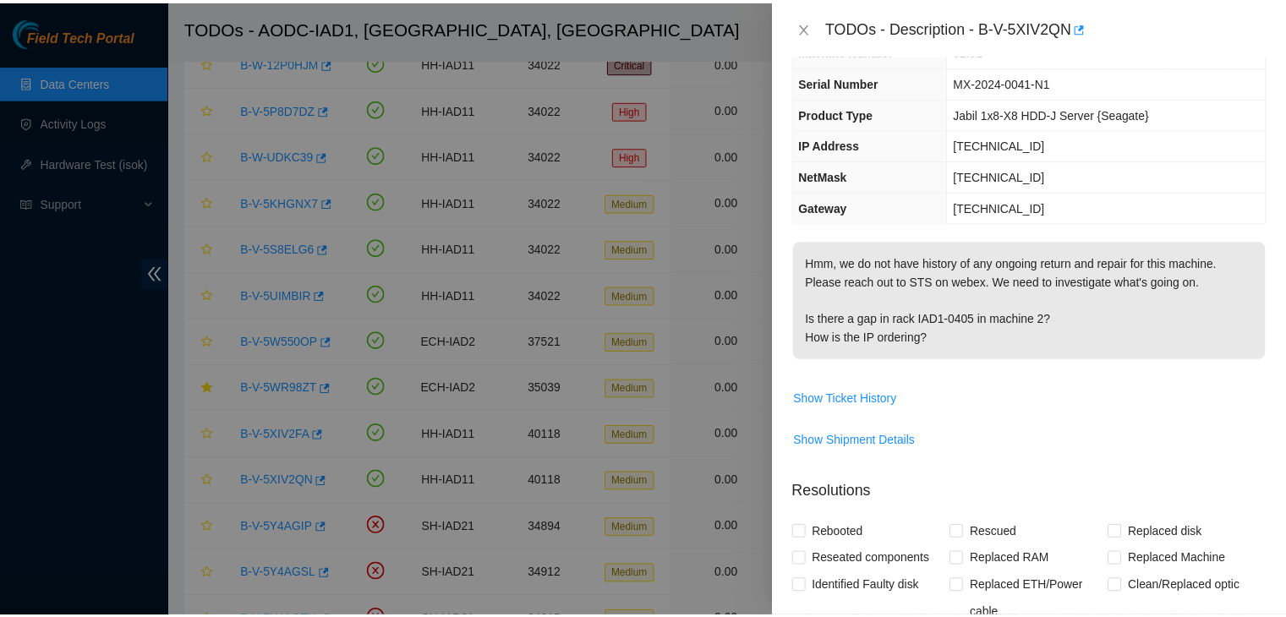
scroll to position [71, 0]
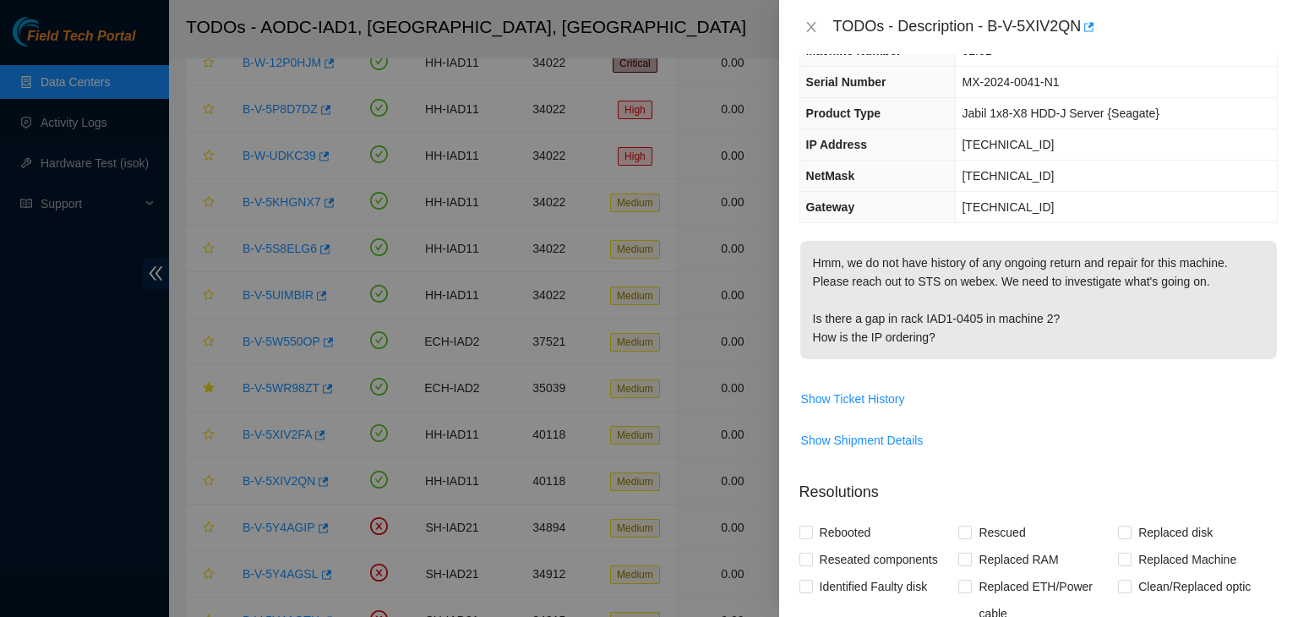
click at [813, 18] on div "TODOs - Description - B-V-5XIV2QN" at bounding box center [1039, 27] width 478 height 27
click at [814, 35] on button "Close" at bounding box center [812, 27] width 24 height 16
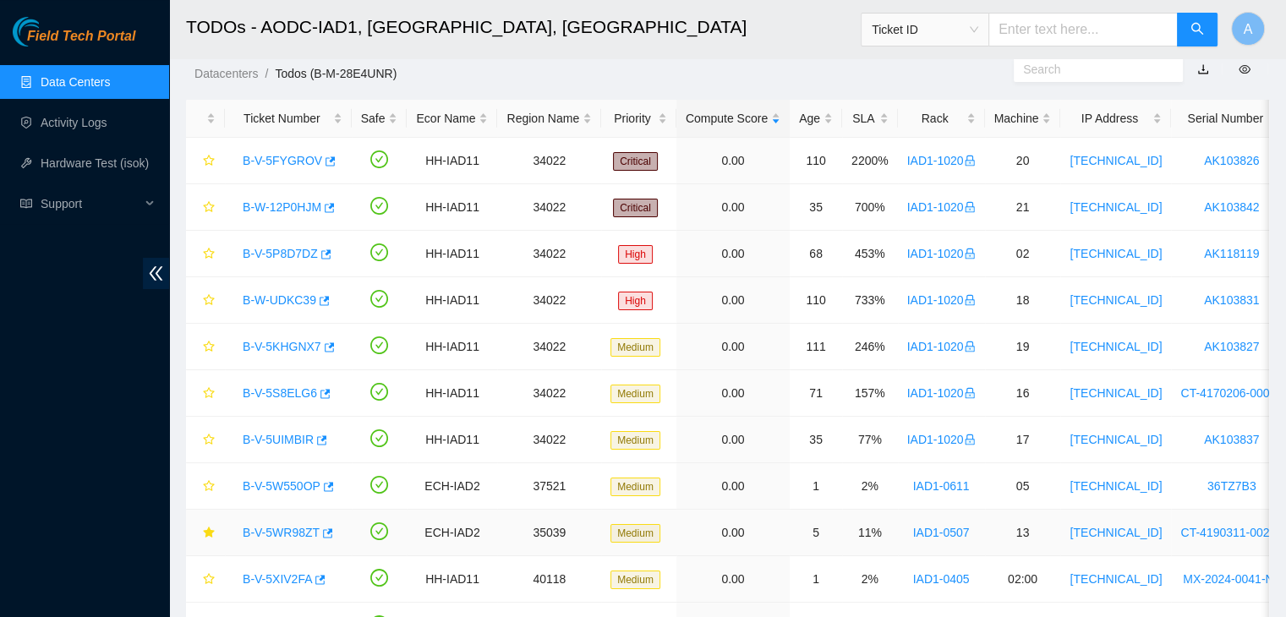
scroll to position [43, 0]
click at [379, 128] on div "Safe" at bounding box center [379, 119] width 37 height 19
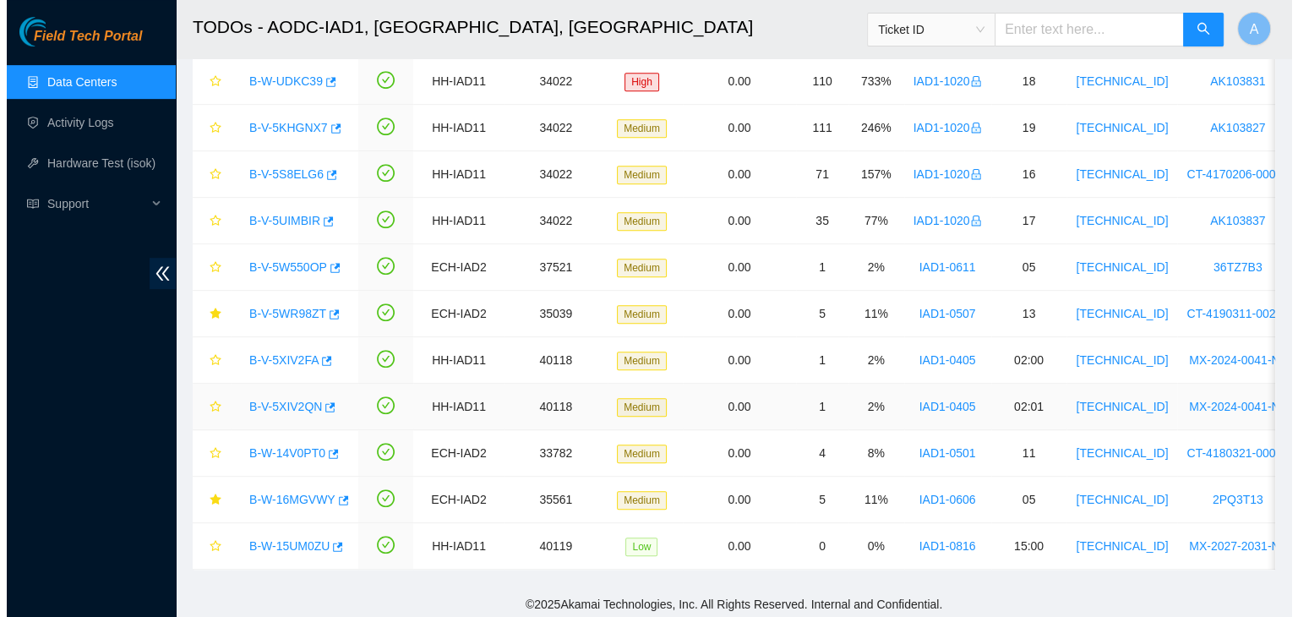
scroll to position [788, 0]
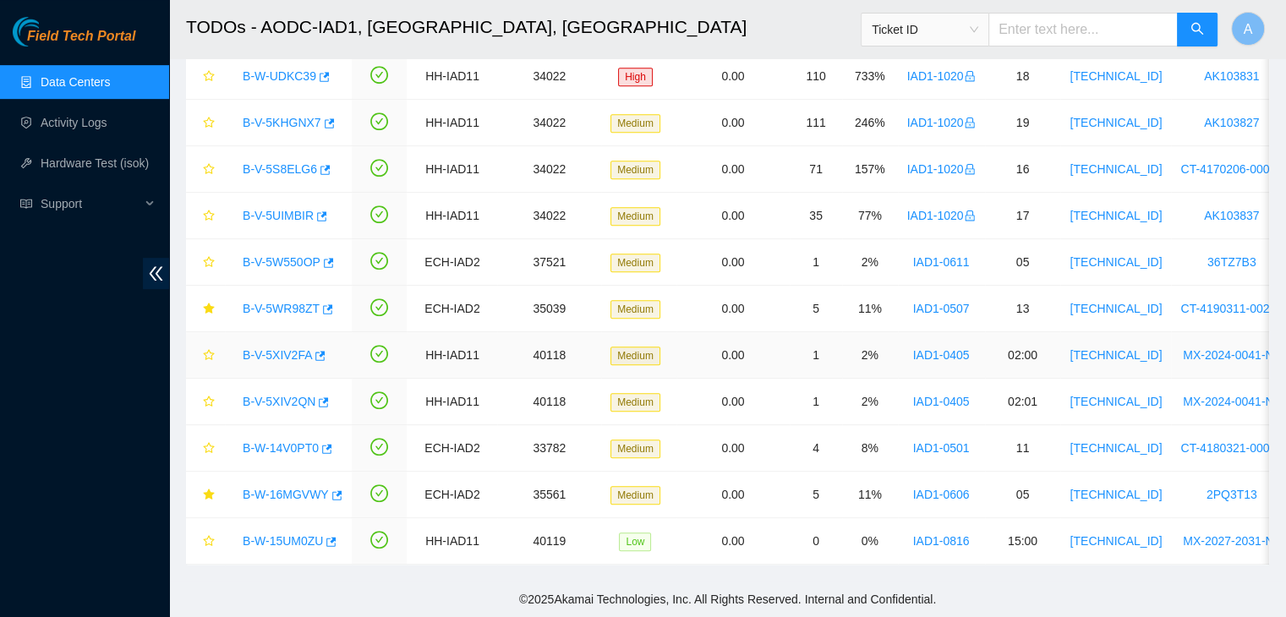
click at [285, 348] on link "B-V-5XIV2FA" at bounding box center [277, 355] width 69 height 14
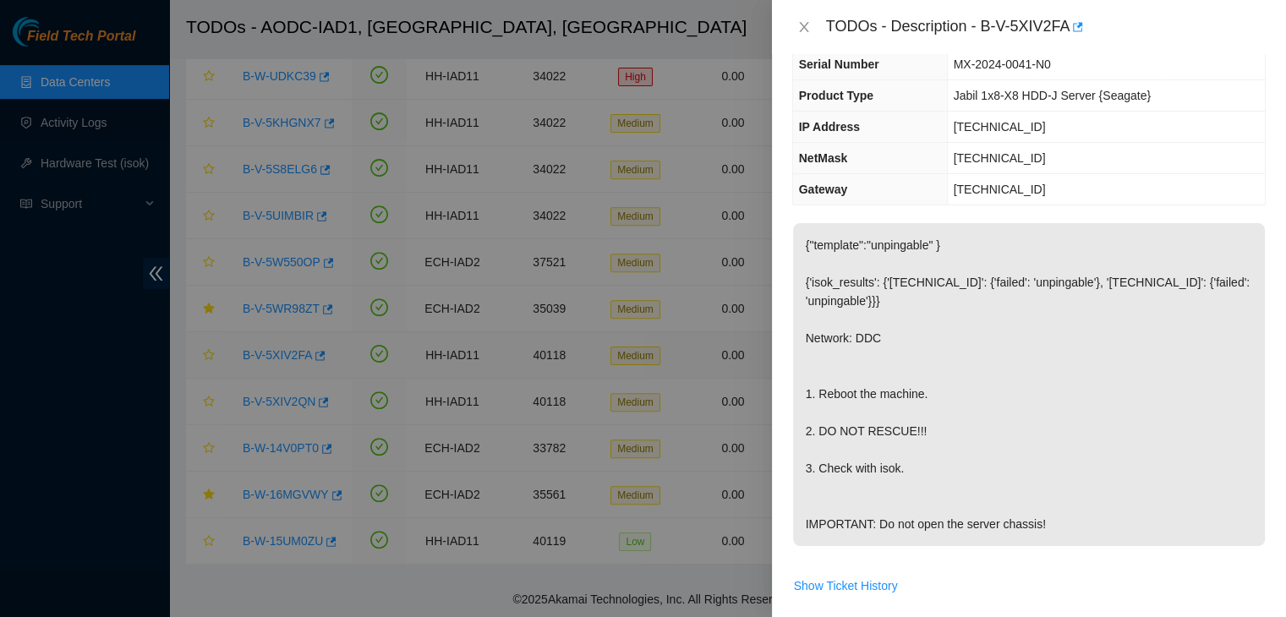
scroll to position [71, 0]
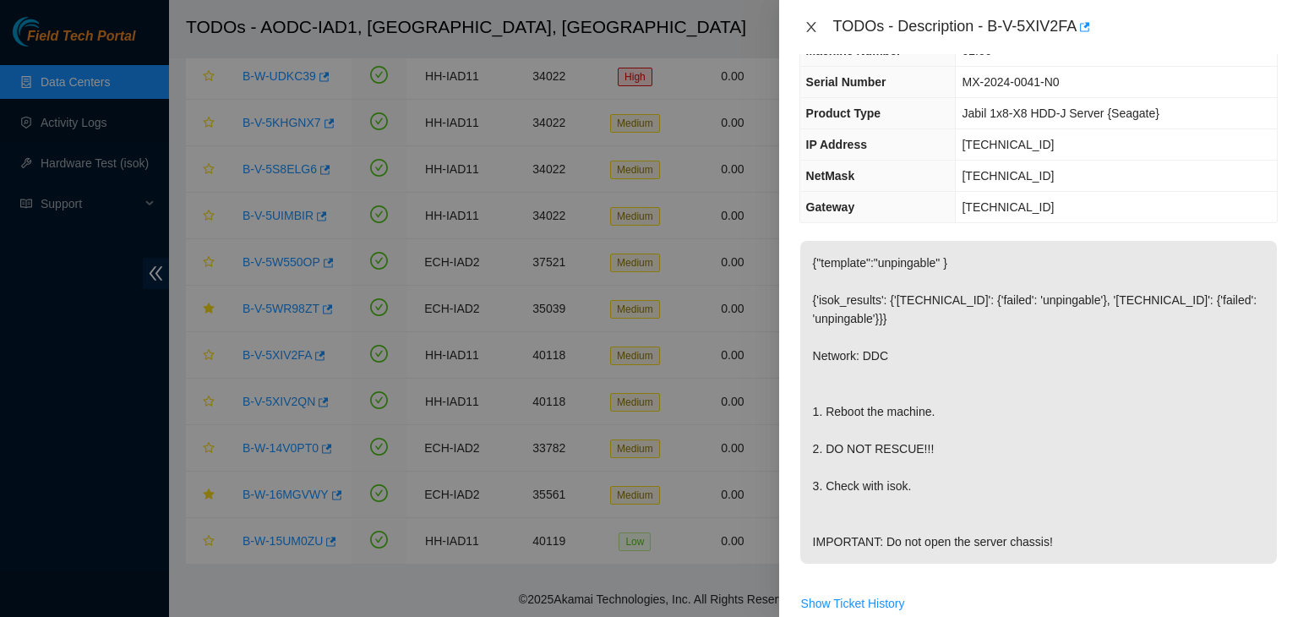
click at [817, 21] on icon "close" at bounding box center [812, 27] width 14 height 14
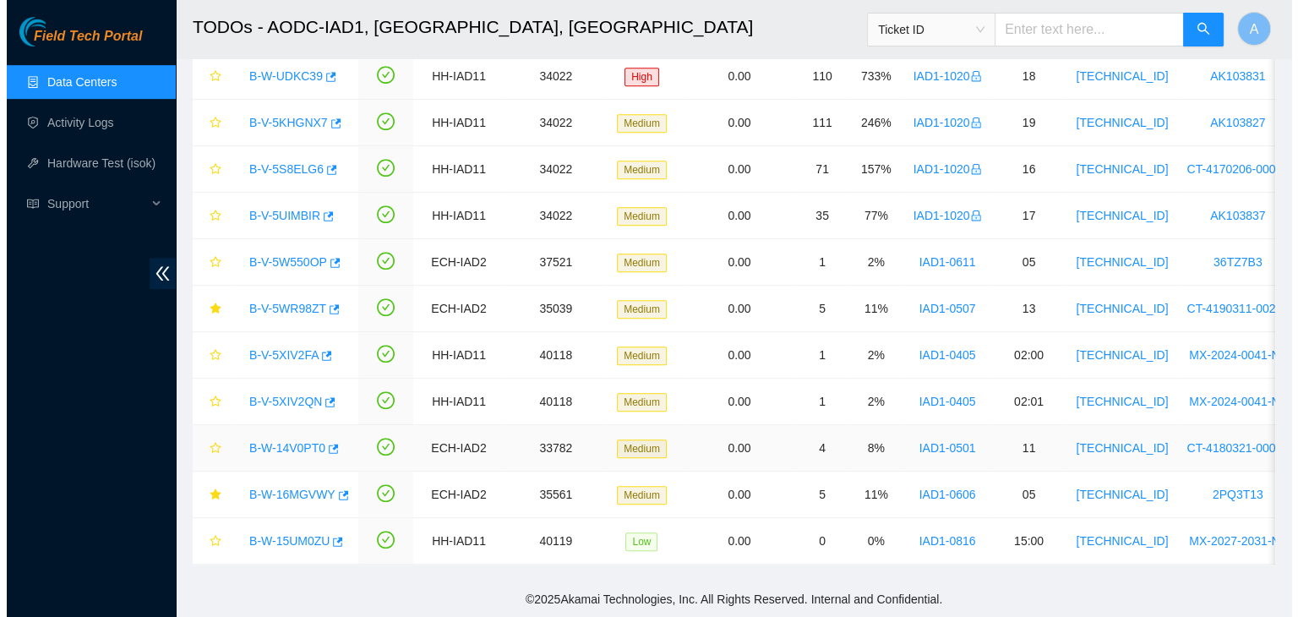
scroll to position [89, 0]
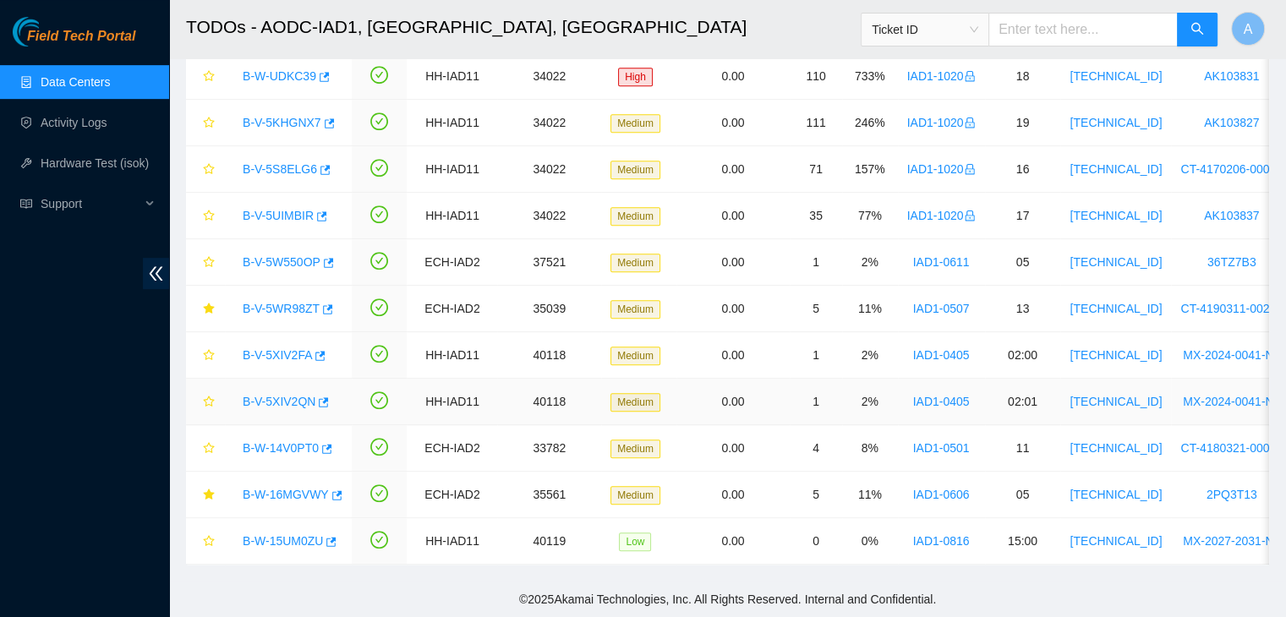
click at [276, 395] on link "B-V-5XIV2QN" at bounding box center [279, 402] width 73 height 14
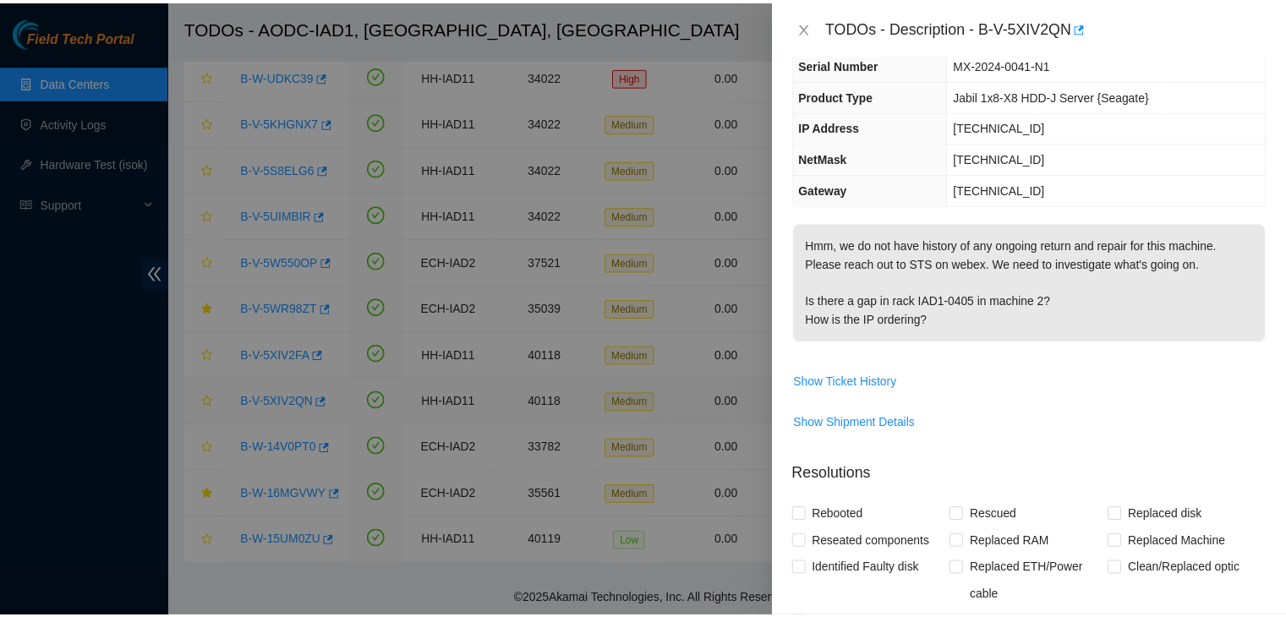
scroll to position [71, 0]
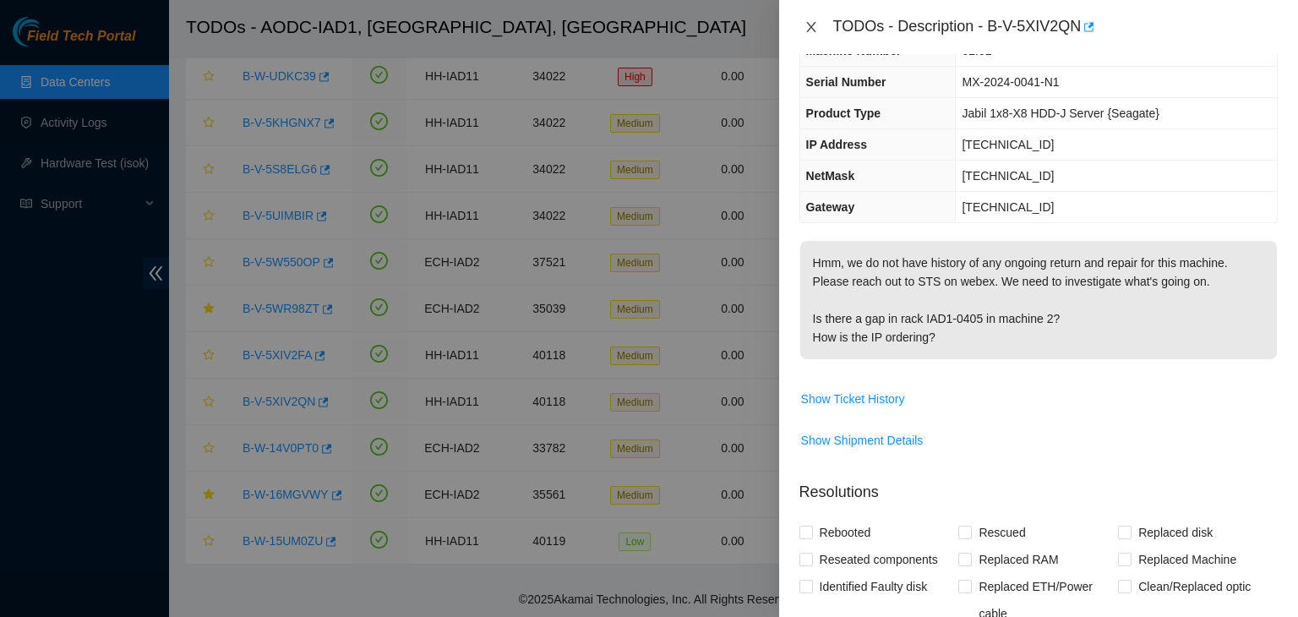
click at [814, 32] on icon "close" at bounding box center [812, 27] width 14 height 14
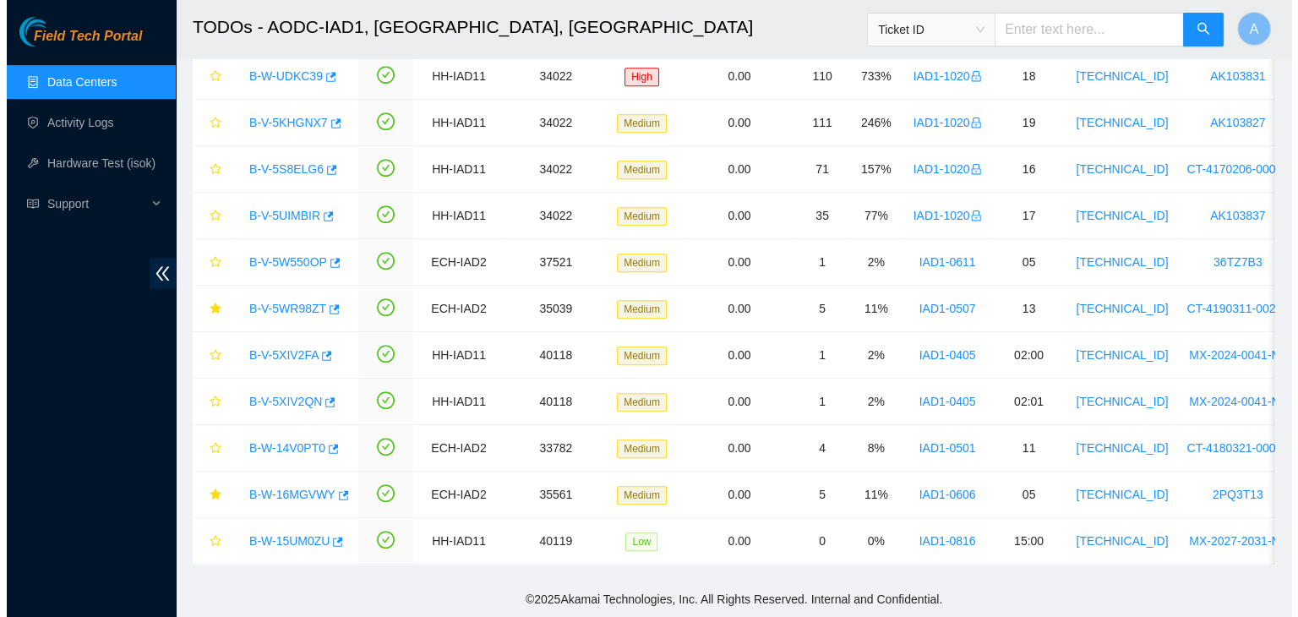
scroll to position [89, 0]
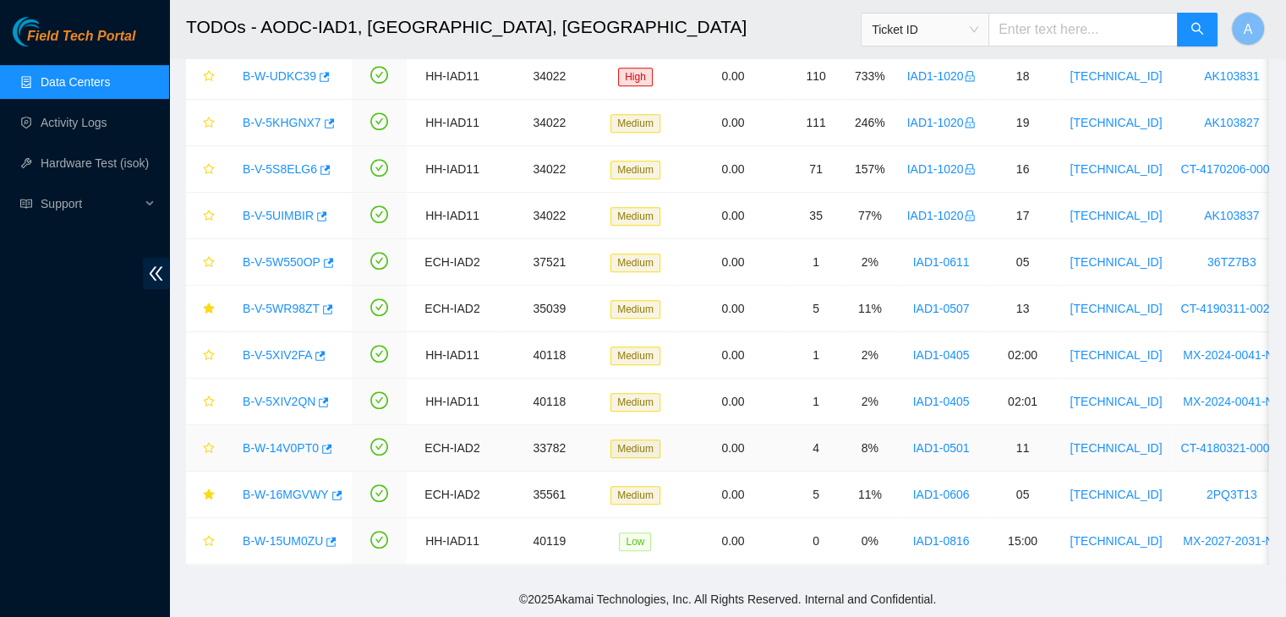
click at [272, 441] on link "B-W-14V0PT0" at bounding box center [281, 448] width 76 height 14
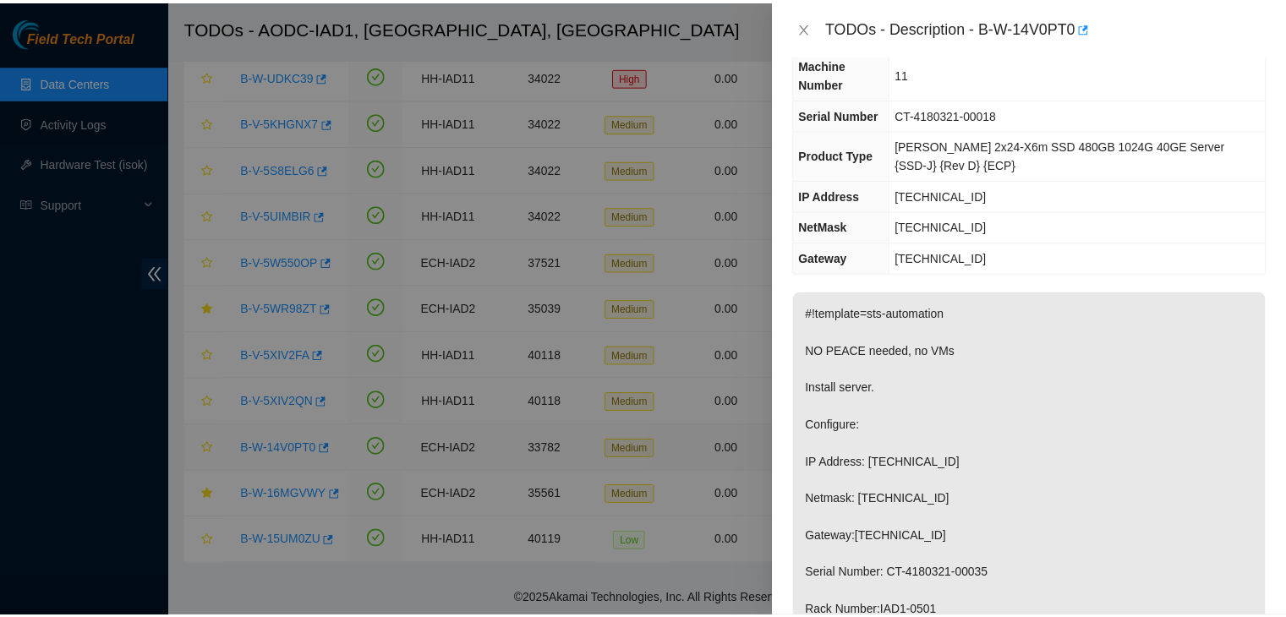
scroll to position [71, 0]
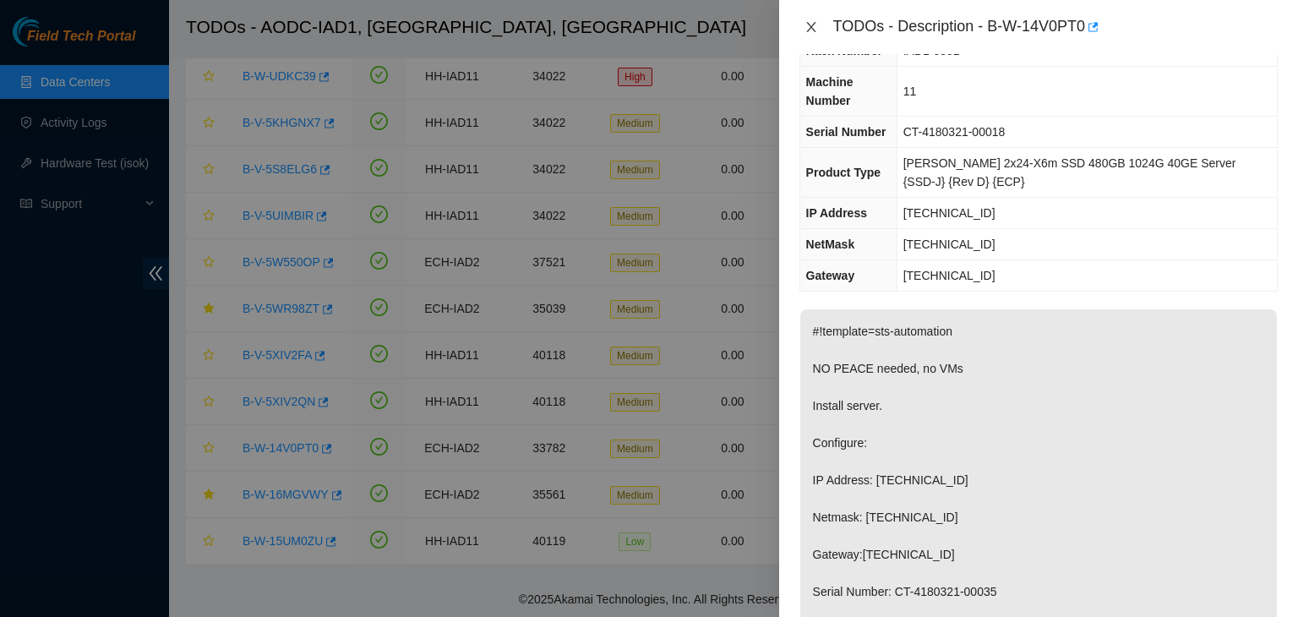
click at [812, 25] on icon "close" at bounding box center [812, 27] width 14 height 14
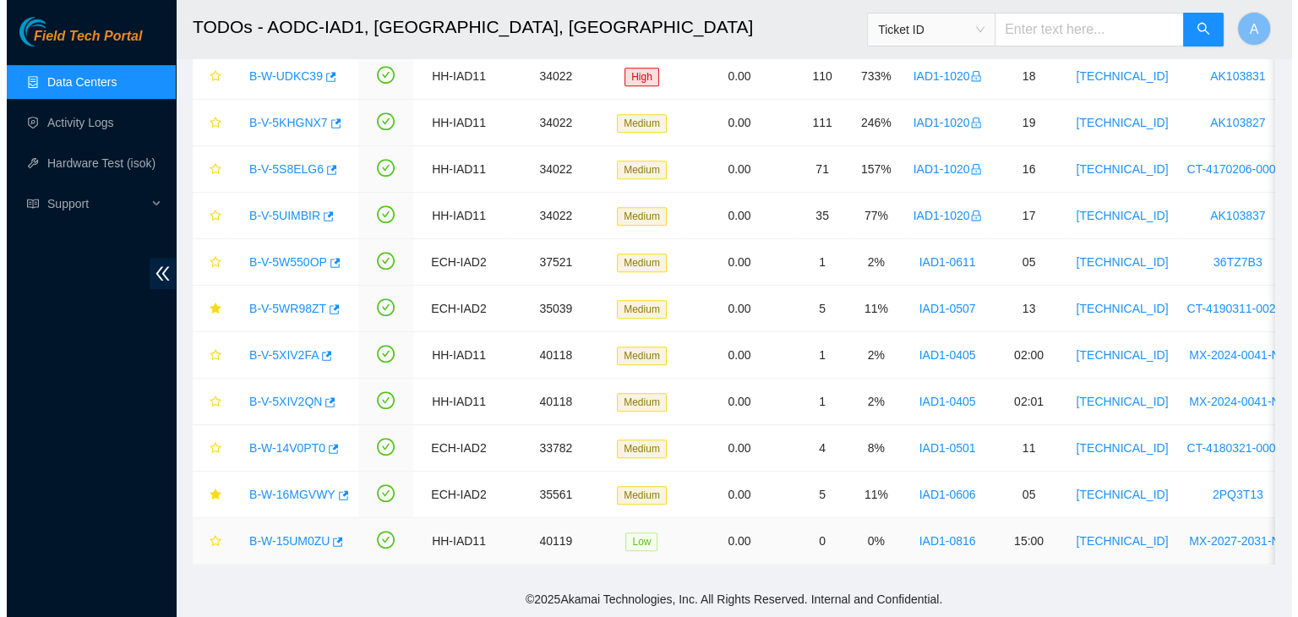
scroll to position [89, 0]
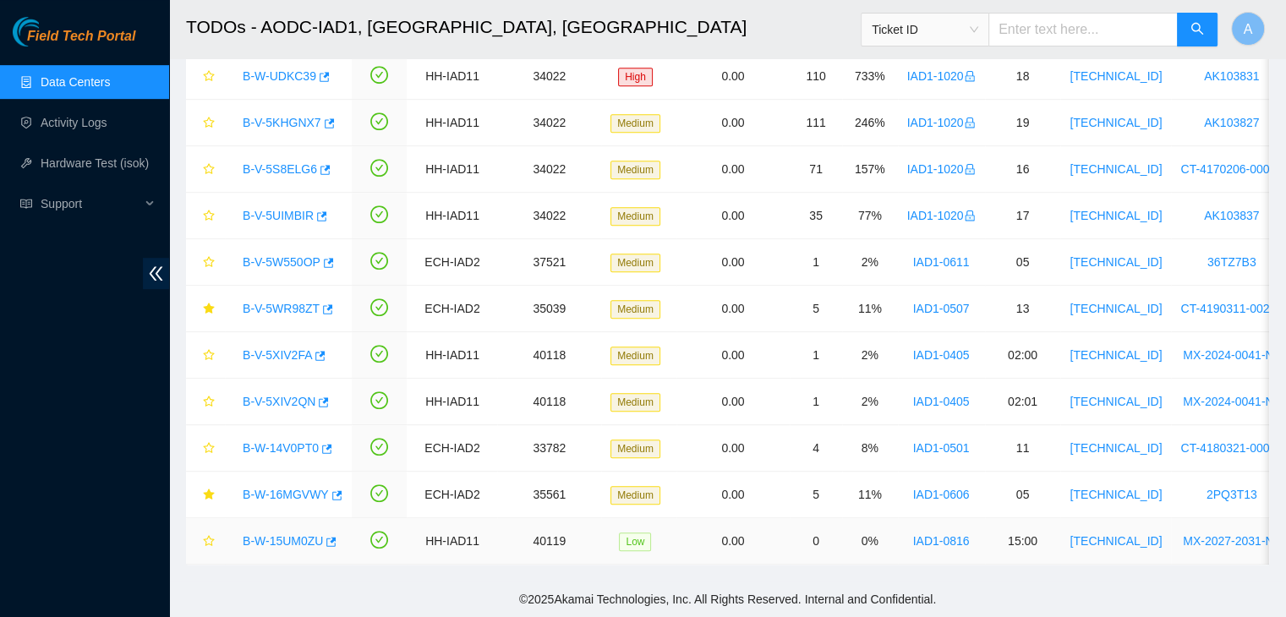
click at [280, 534] on link "B-W-15UM0ZU" at bounding box center [283, 541] width 80 height 14
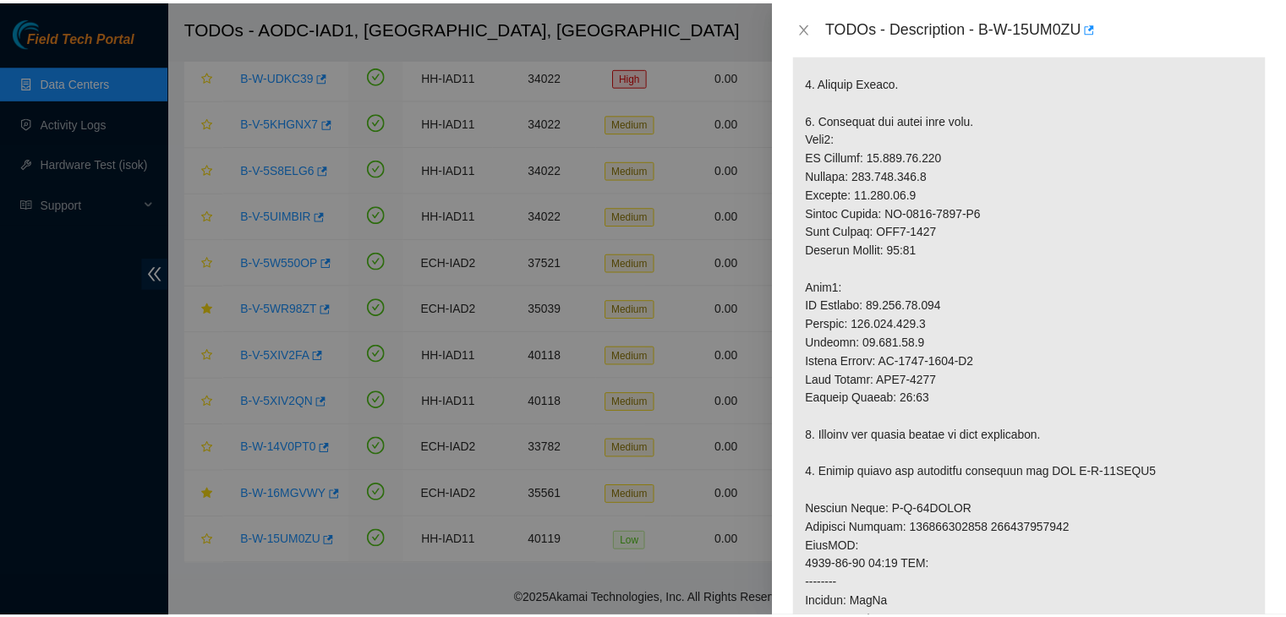
scroll to position [415, 0]
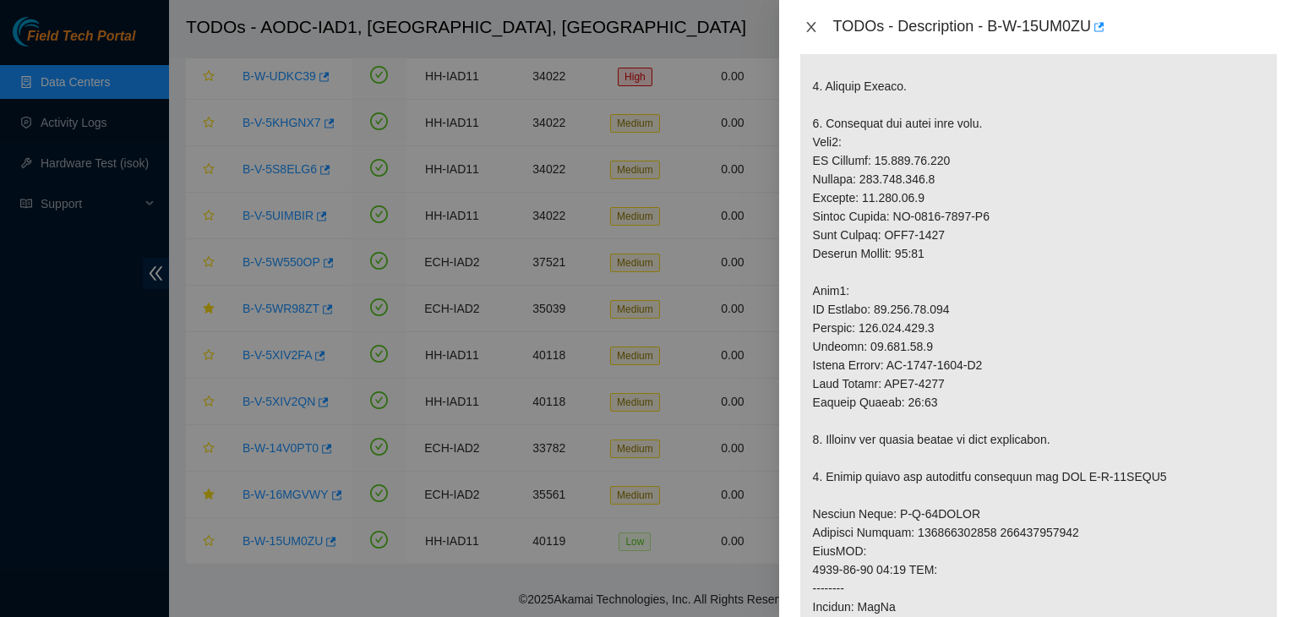
click at [817, 28] on icon "close" at bounding box center [812, 27] width 14 height 14
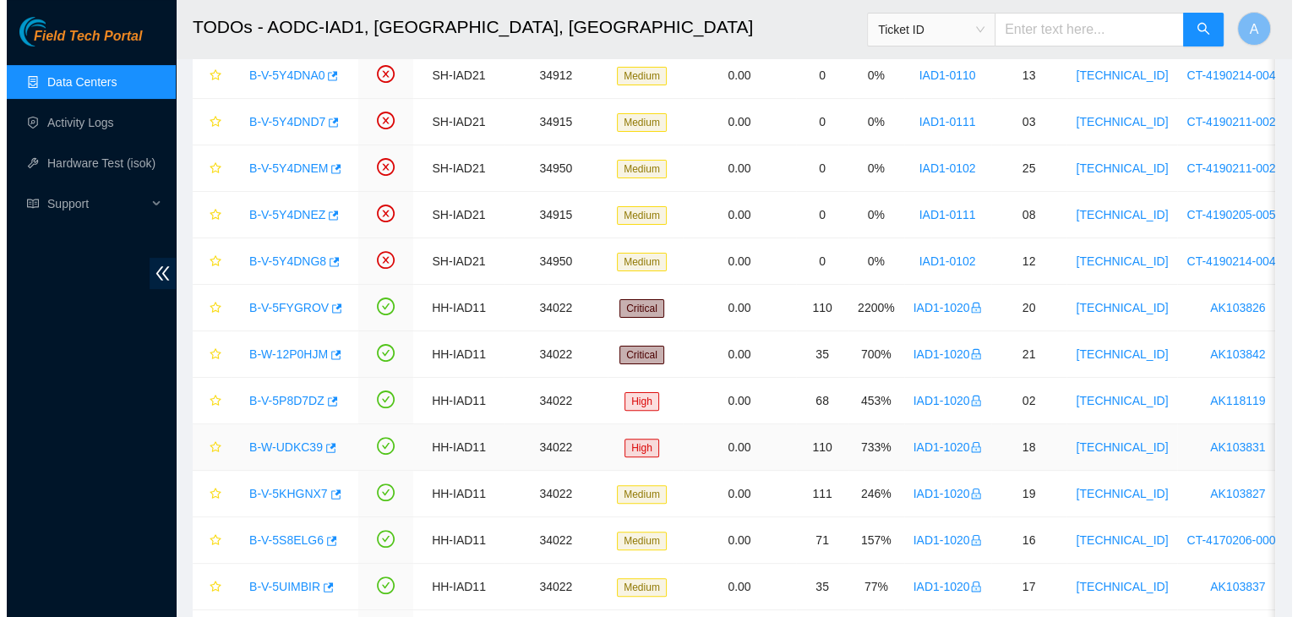
scroll to position [407, 0]
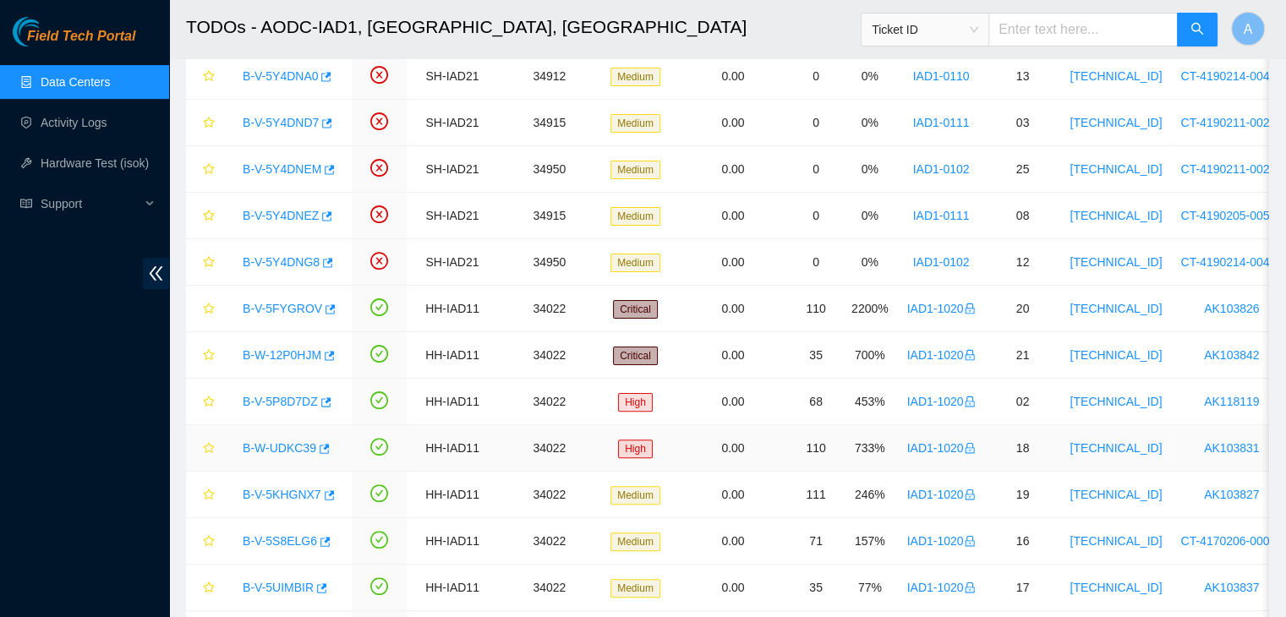
click at [291, 447] on link "B-W-UDKC39" at bounding box center [280, 448] width 74 height 14
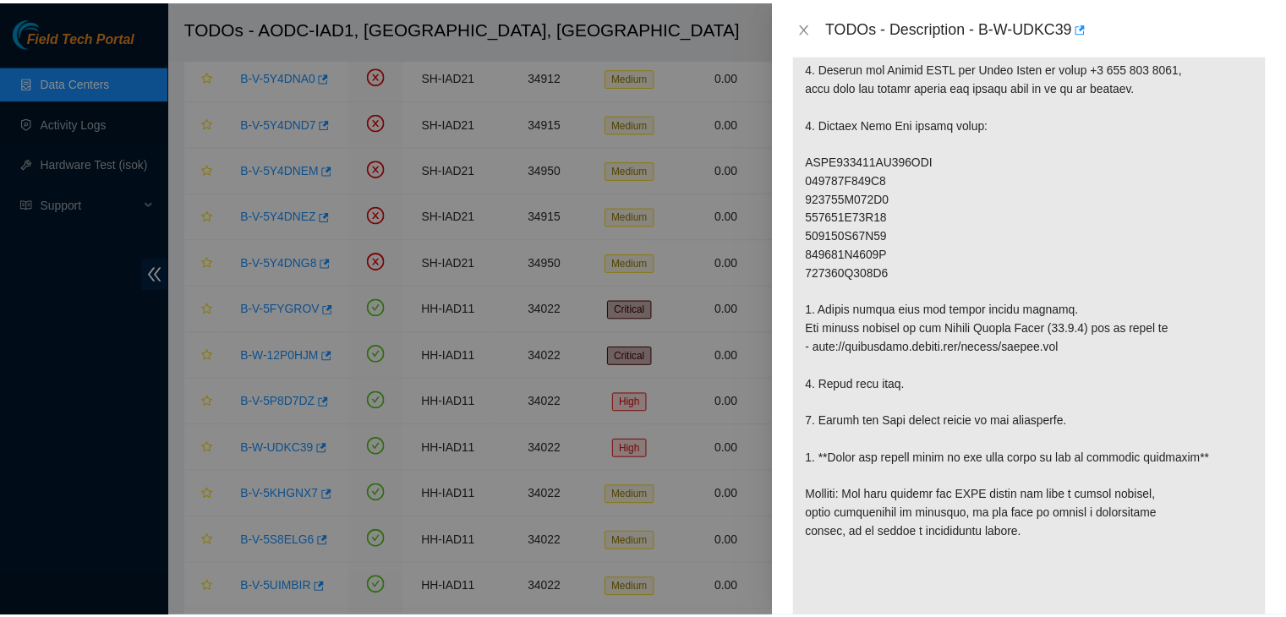
scroll to position [210, 0]
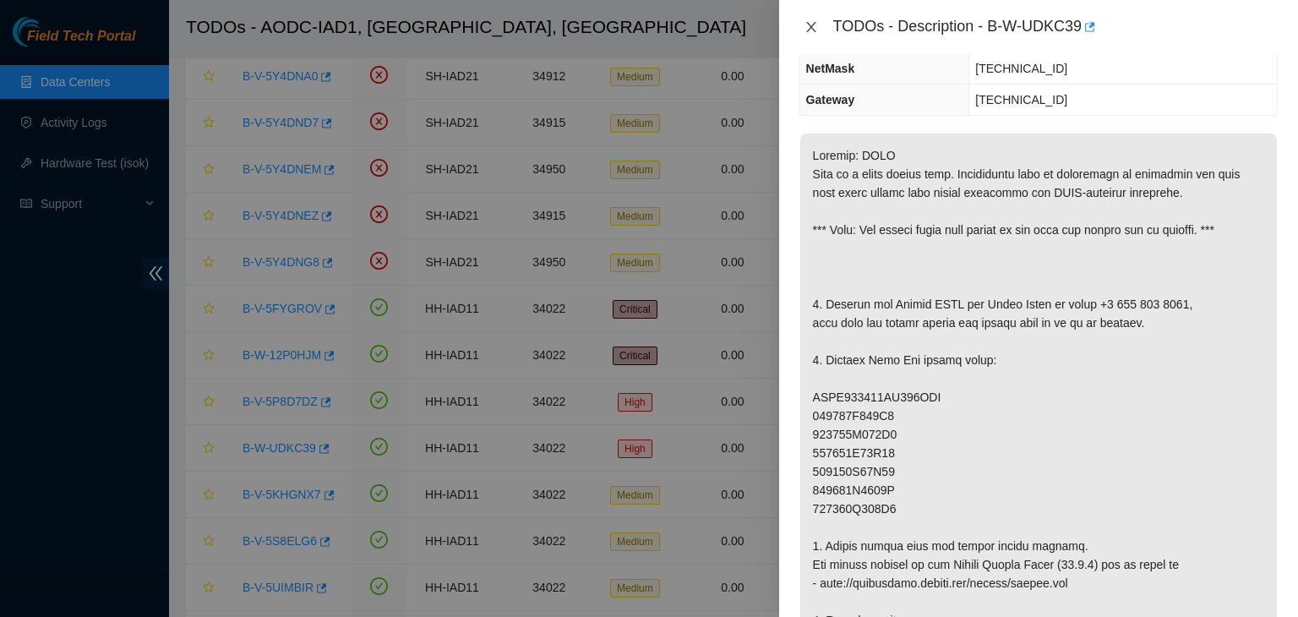
click at [812, 26] on icon "close" at bounding box center [810, 27] width 9 height 10
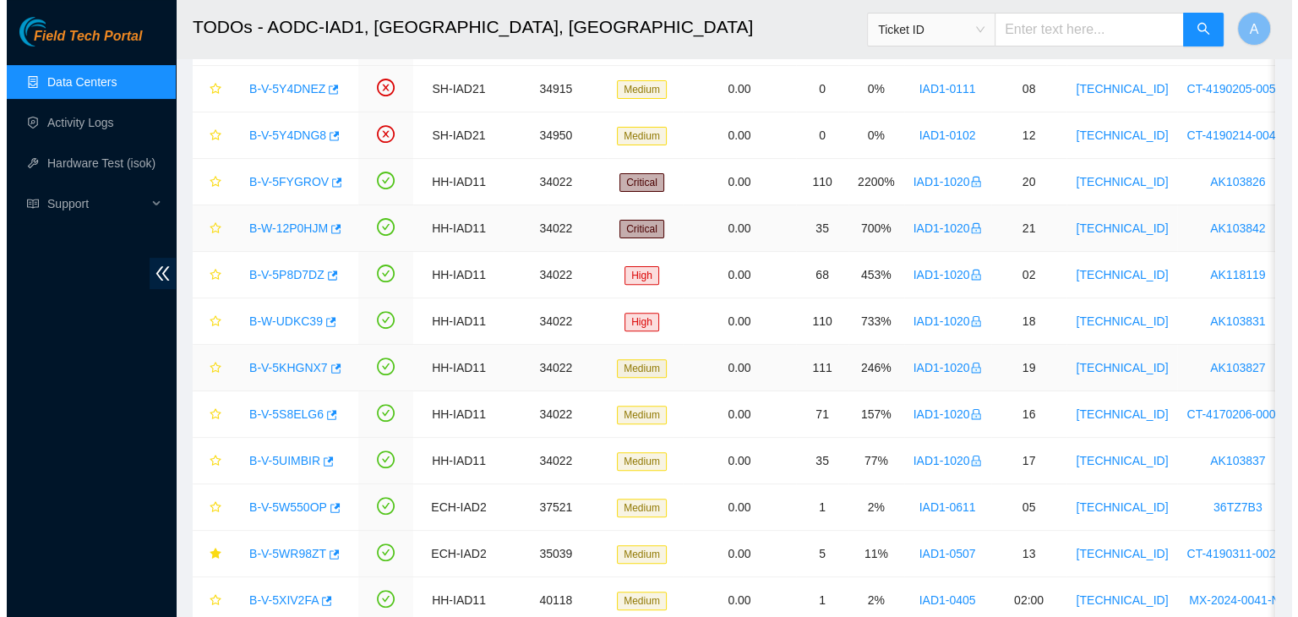
scroll to position [536, 0]
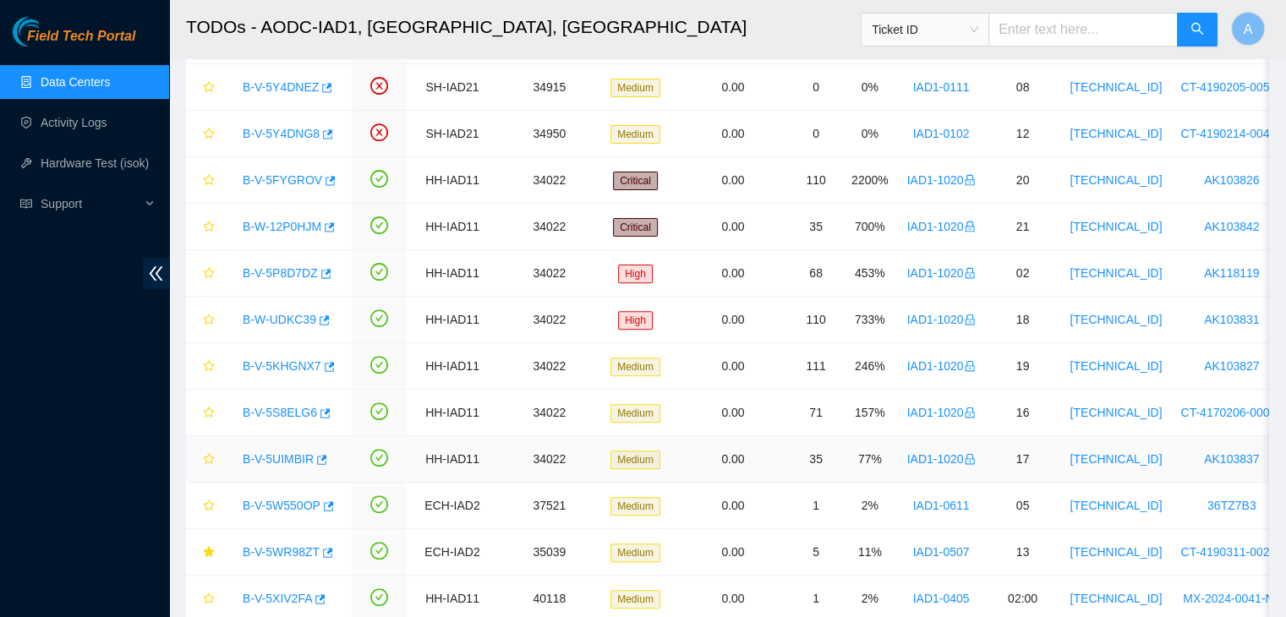
click at [260, 460] on link "B-V-5UIMBIR" at bounding box center [278, 459] width 71 height 14
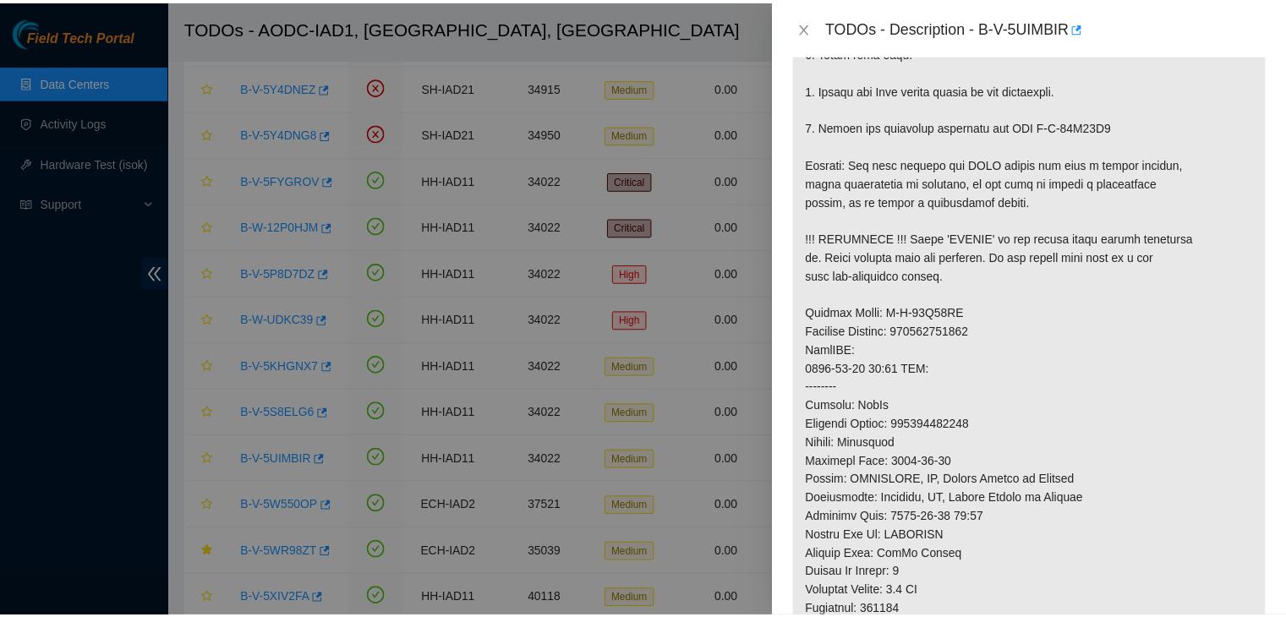
scroll to position [517, 0]
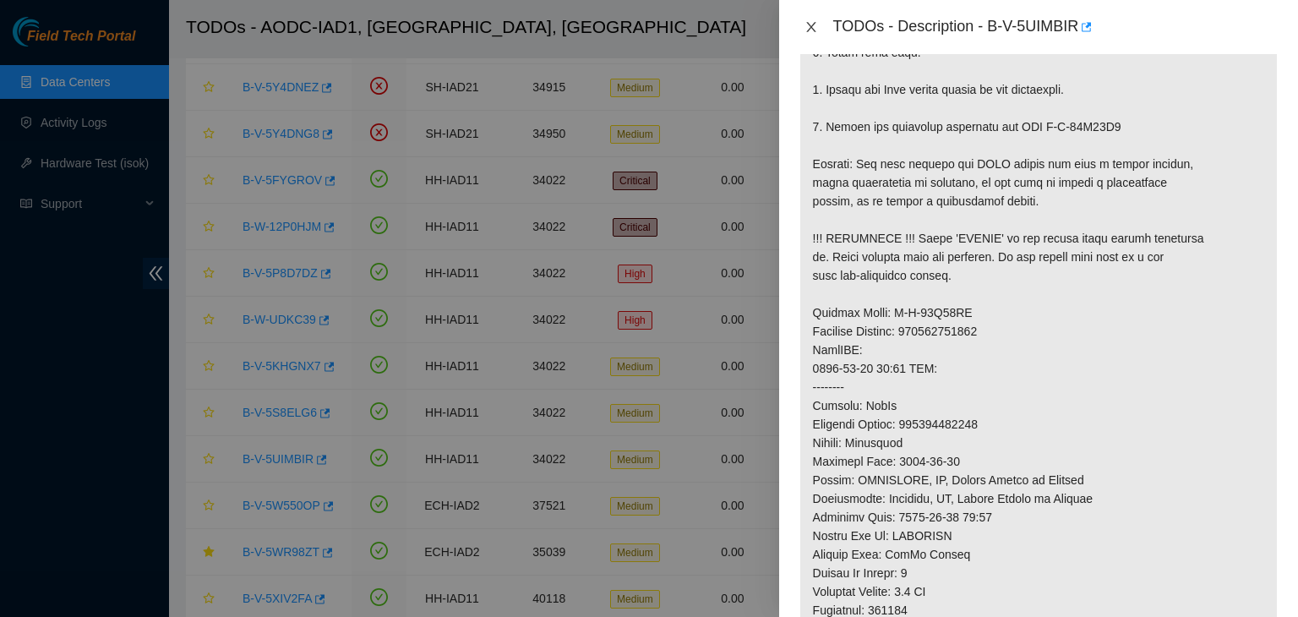
click at [812, 31] on icon "close" at bounding box center [812, 27] width 14 height 14
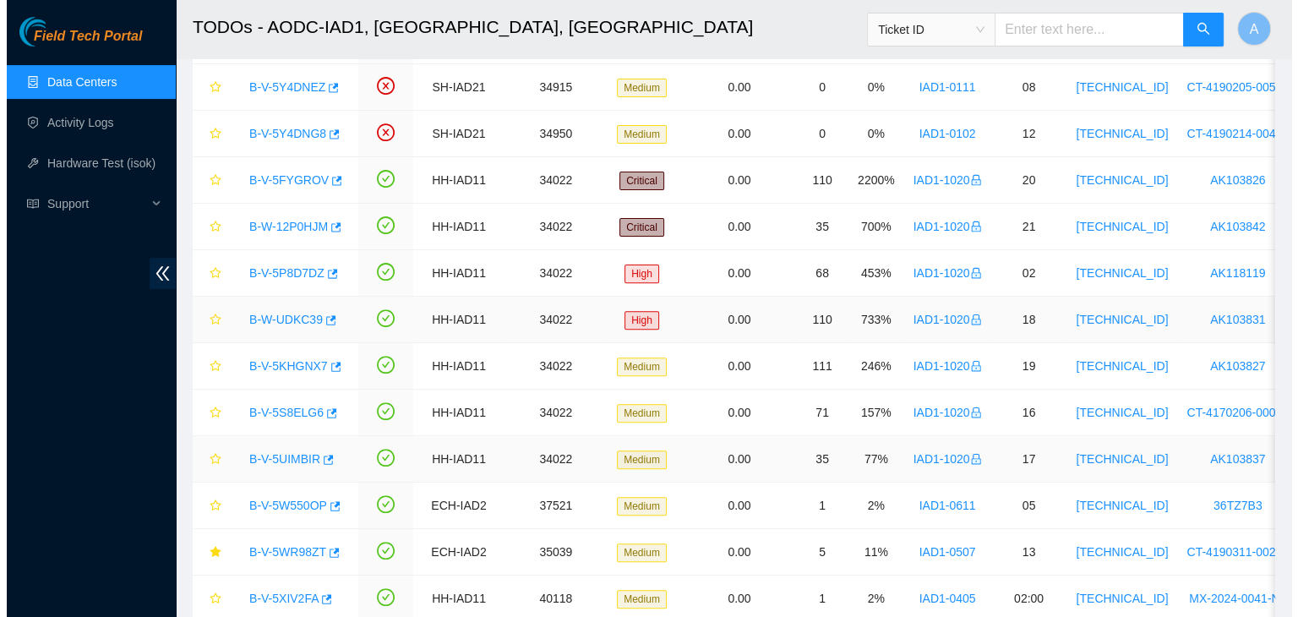
scroll to position [497, 0]
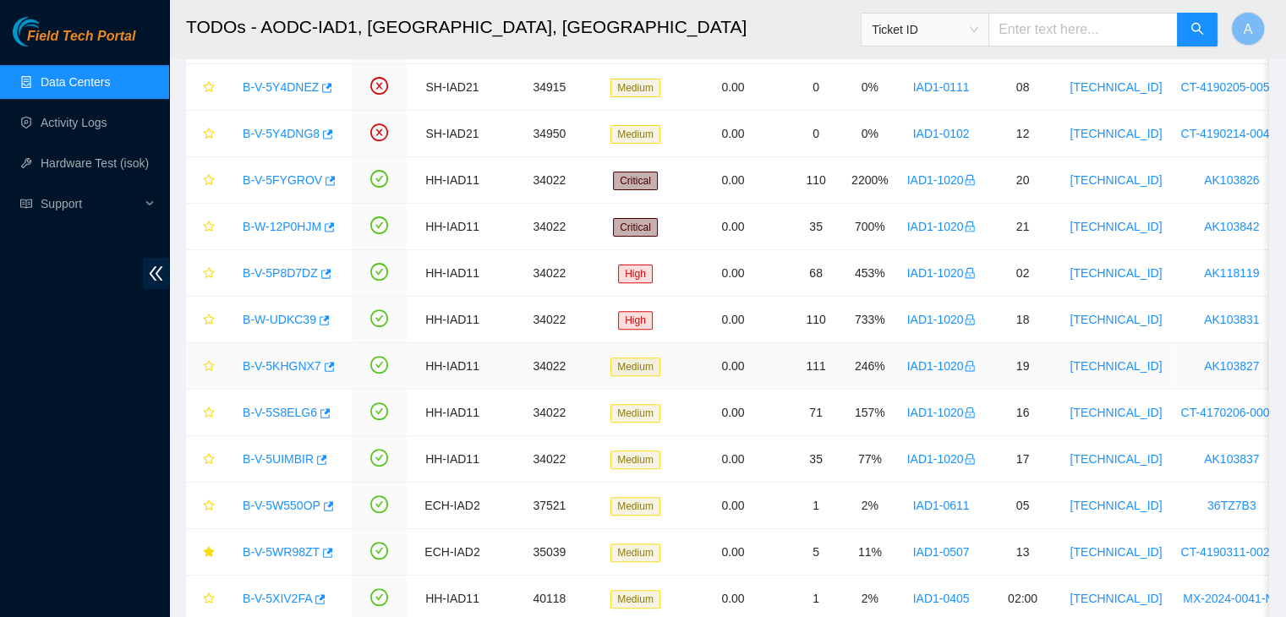
click at [291, 363] on link "B-V-5KHGNX7" at bounding box center [282, 366] width 79 height 14
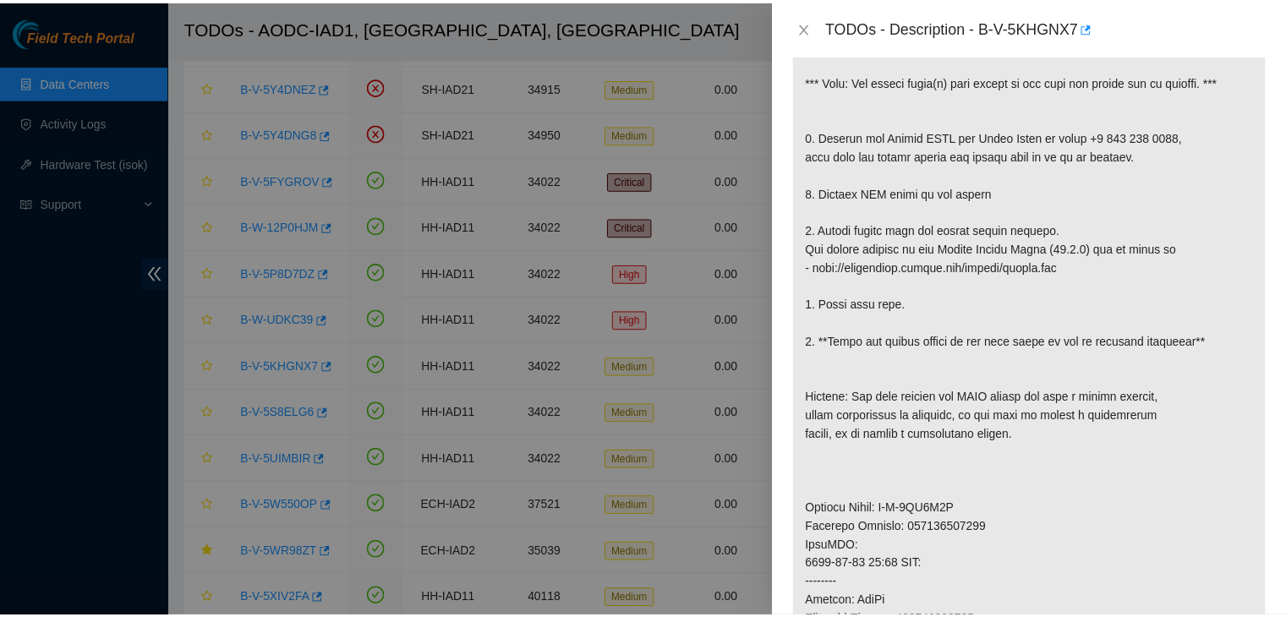
scroll to position [345, 0]
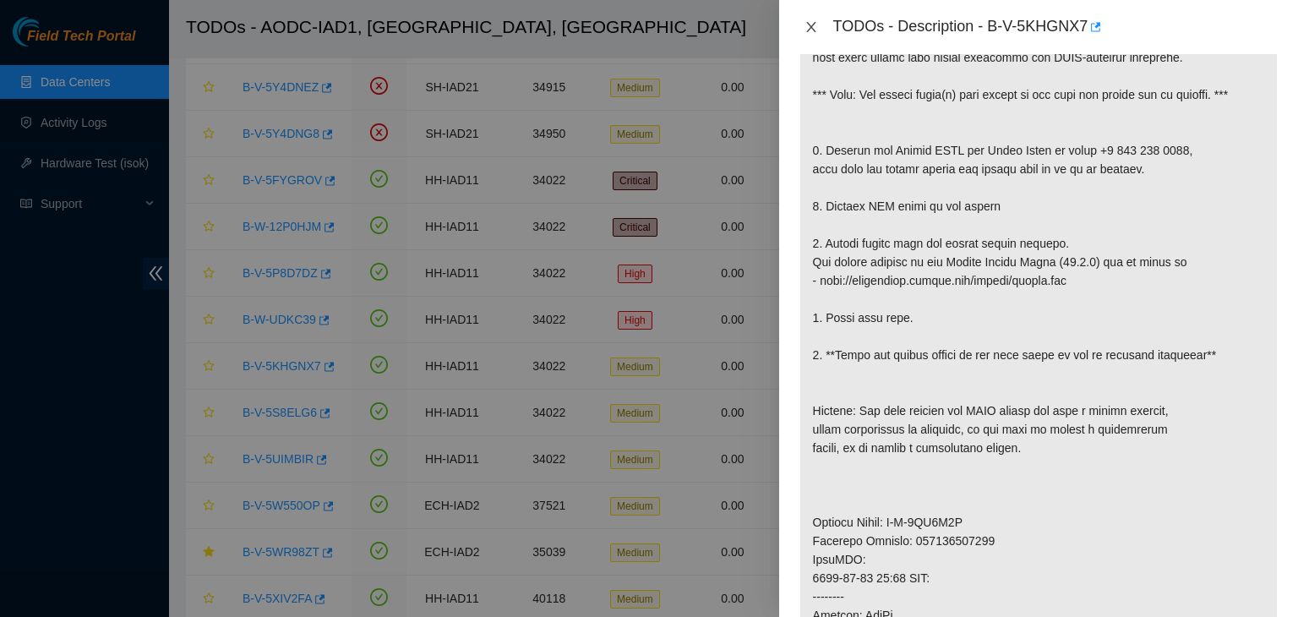
click at [813, 25] on icon "close" at bounding box center [810, 27] width 9 height 10
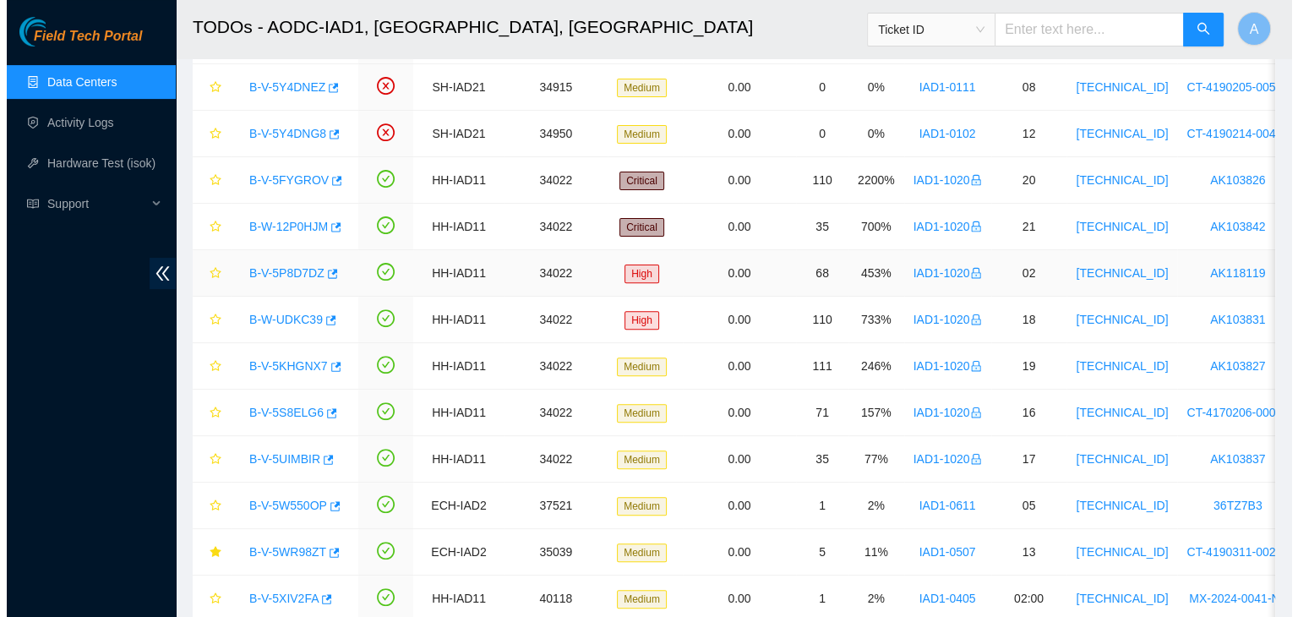
scroll to position [369, 0]
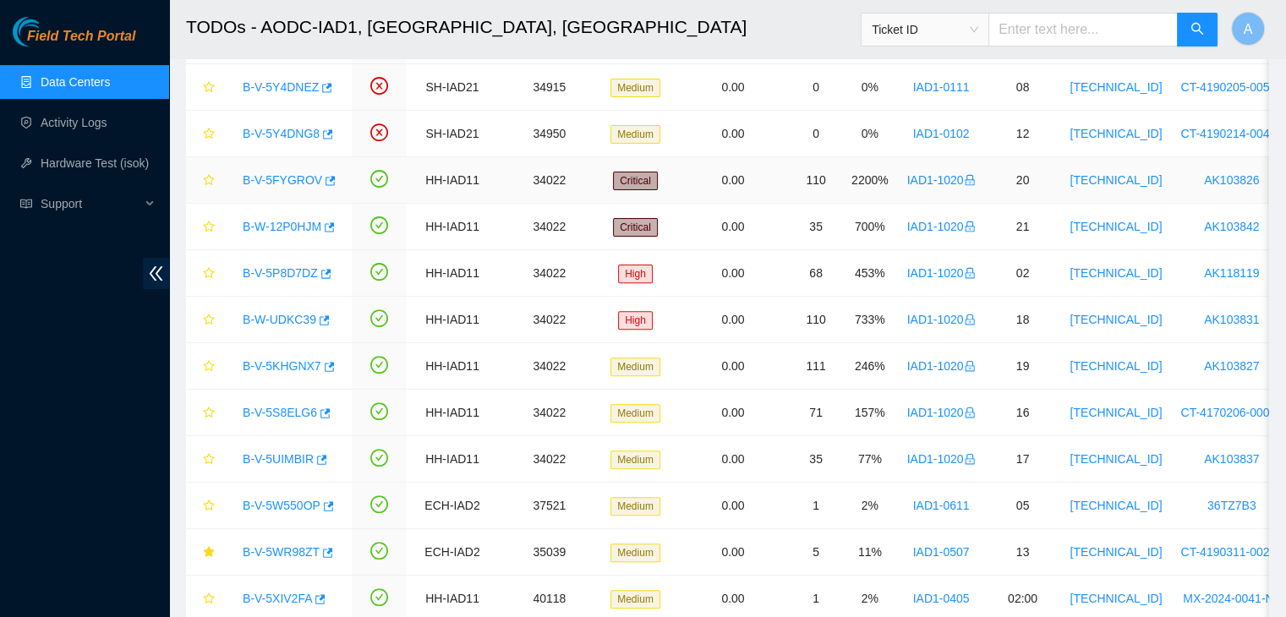
click at [293, 178] on link "B-V-5FYGROV" at bounding box center [282, 180] width 79 height 14
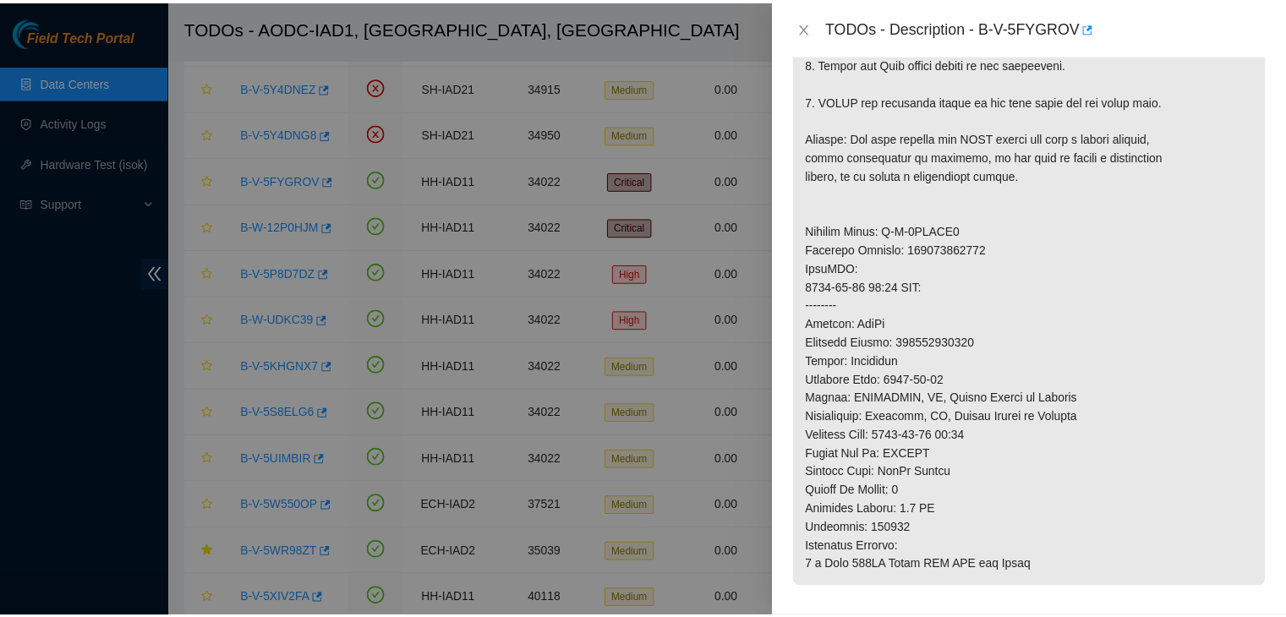
scroll to position [676, 0]
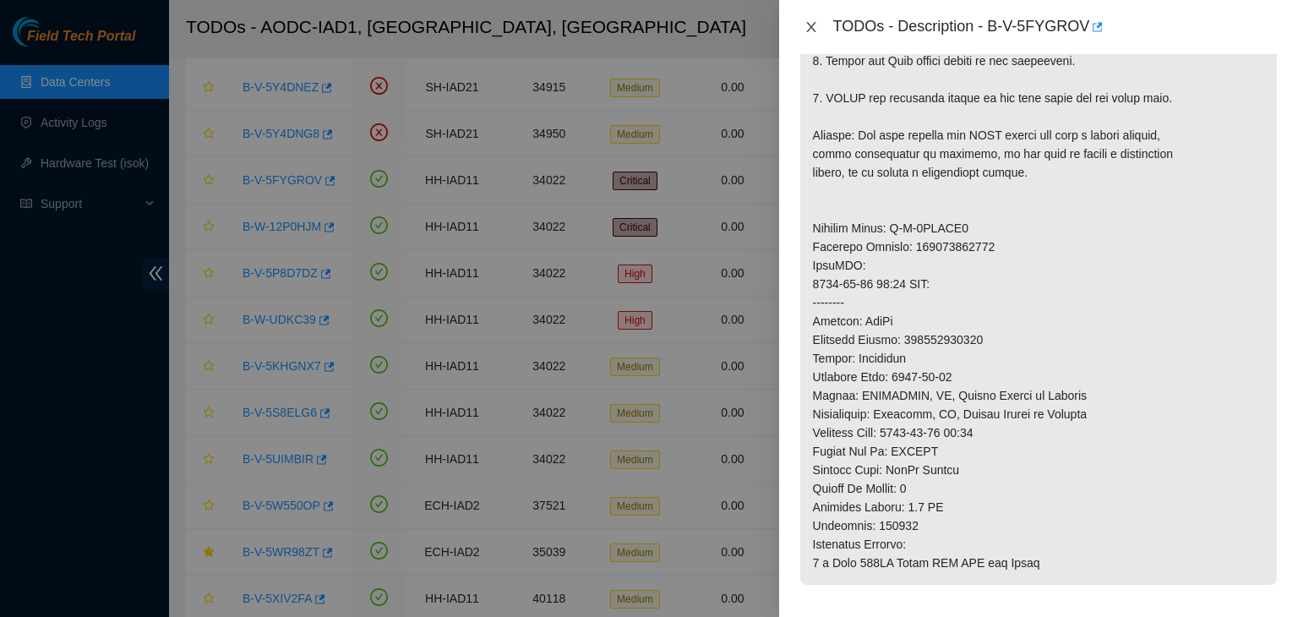
click at [807, 31] on icon "close" at bounding box center [810, 27] width 9 height 10
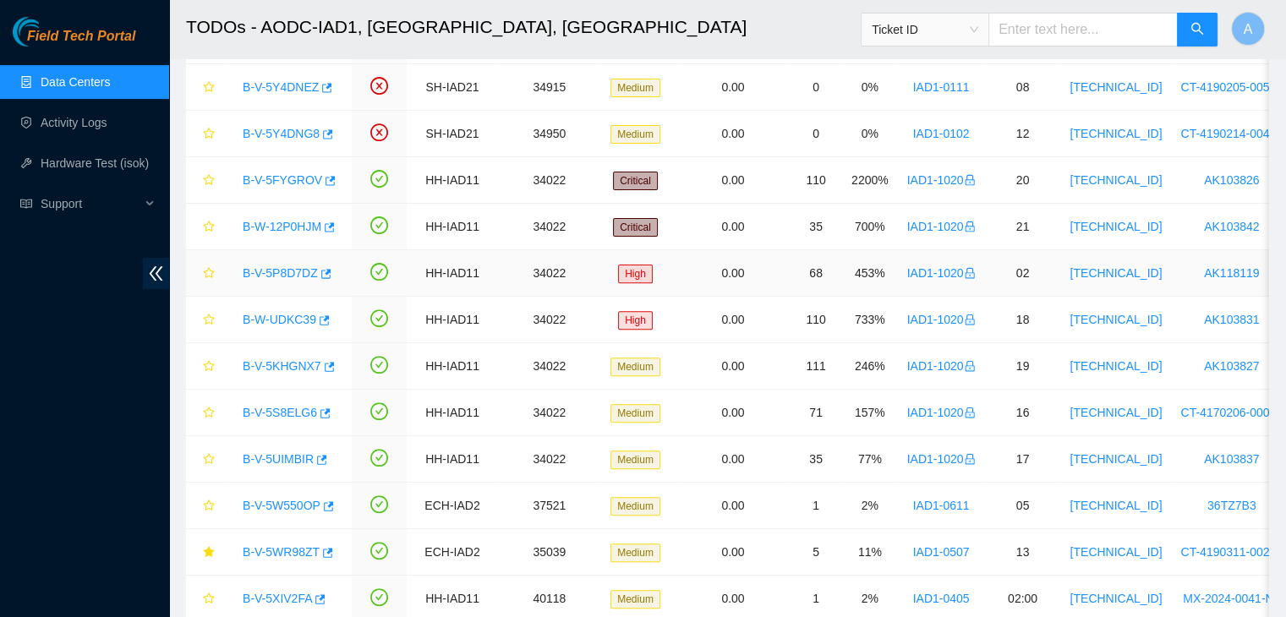
scroll to position [497, 0]
click at [98, 116] on link "Activity Logs" at bounding box center [74, 123] width 67 height 14
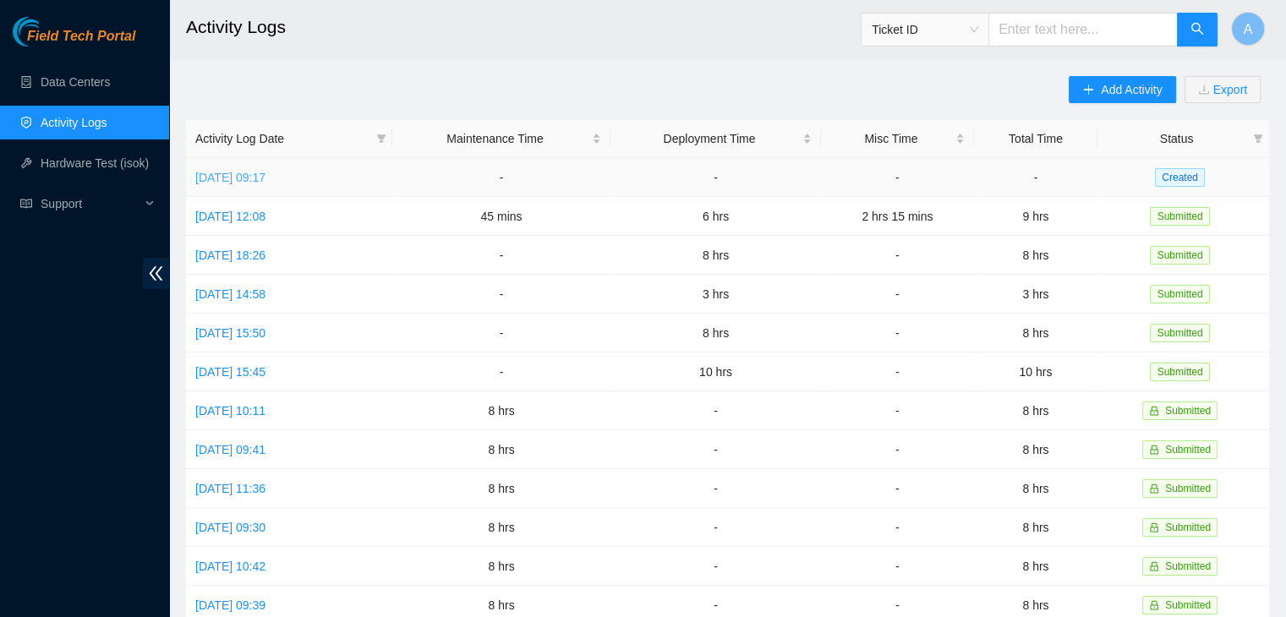
click at [257, 178] on link "Wed, 15 Oct 2025 09:17" at bounding box center [230, 178] width 70 height 14
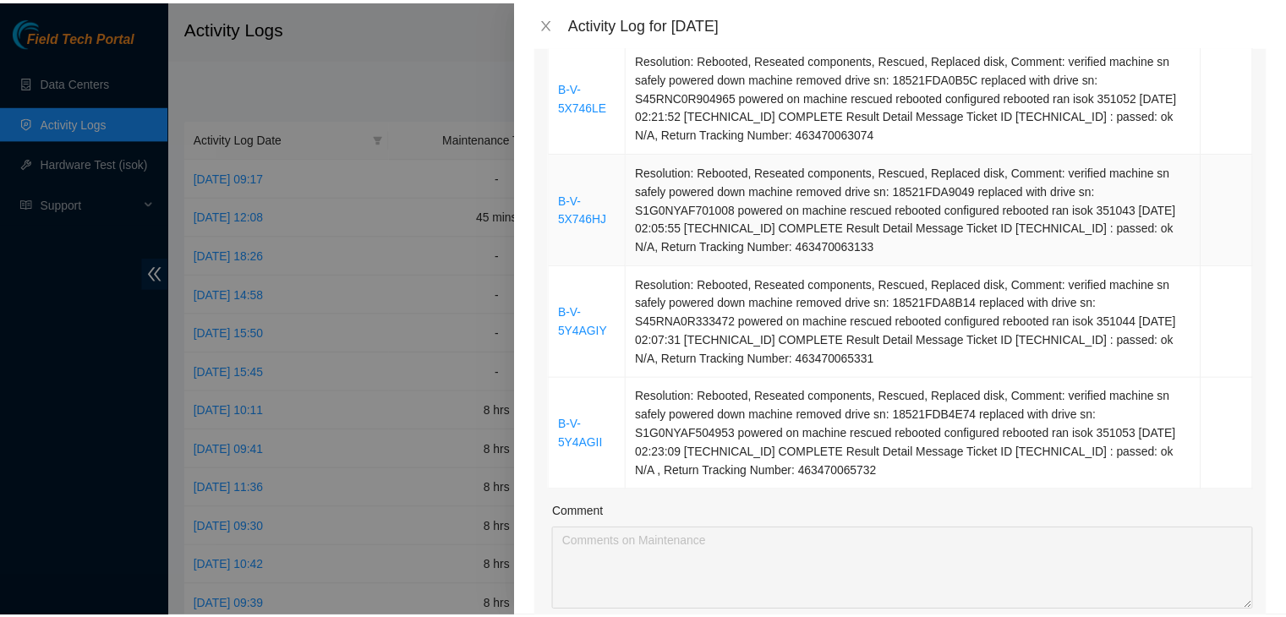
scroll to position [2204, 0]
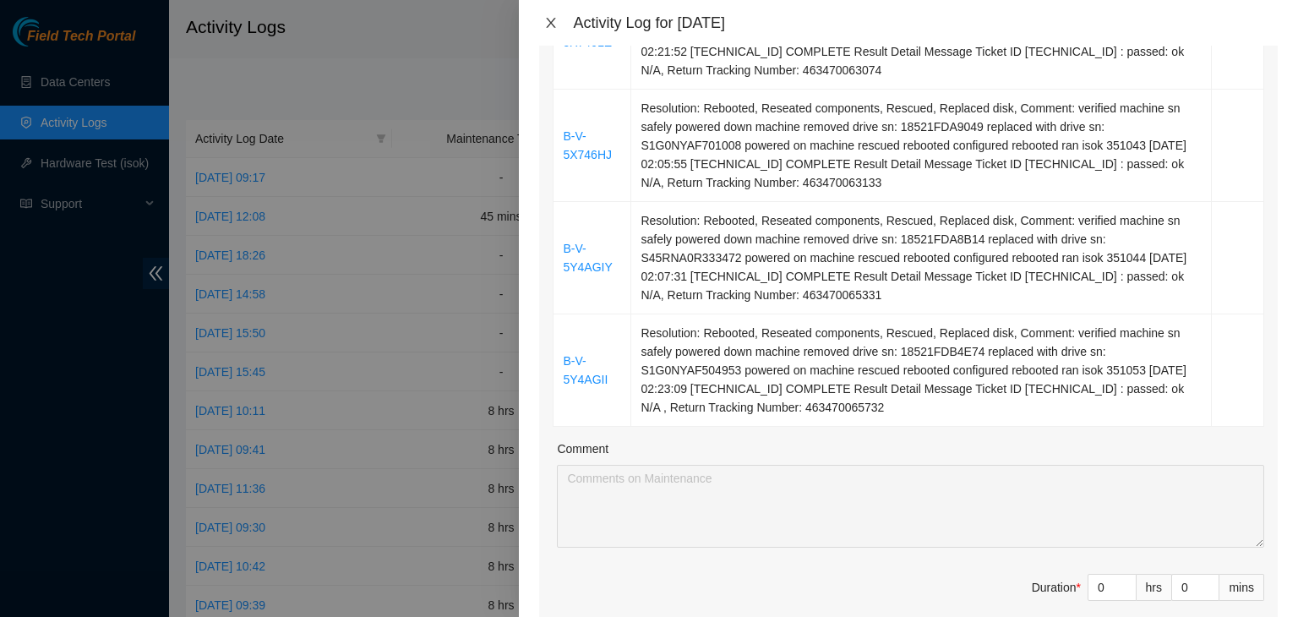
click at [551, 21] on icon "close" at bounding box center [551, 23] width 14 height 14
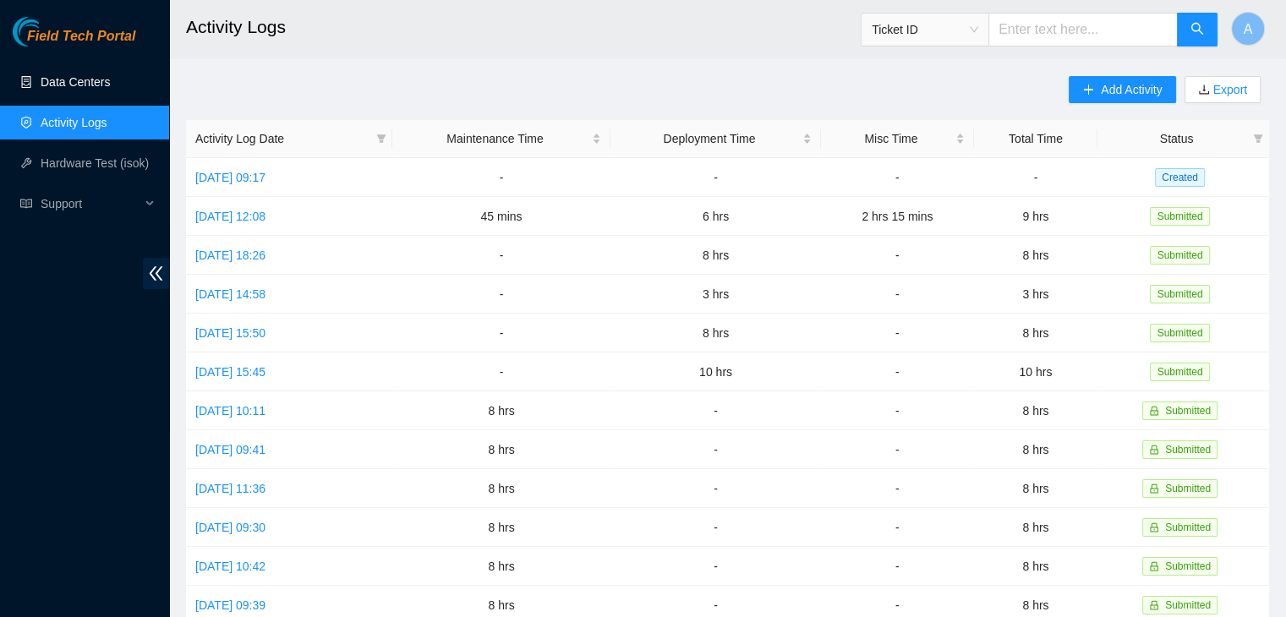
click at [110, 89] on link "Data Centers" at bounding box center [75, 82] width 69 height 14
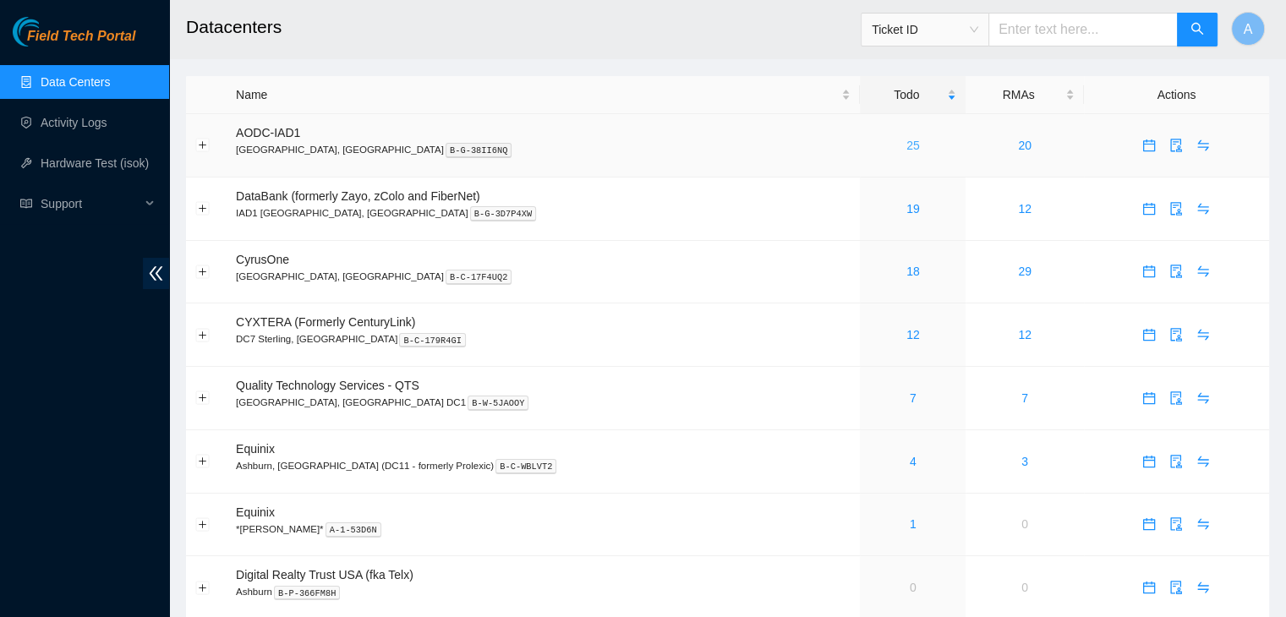
click at [906, 150] on link "25" at bounding box center [913, 146] width 14 height 14
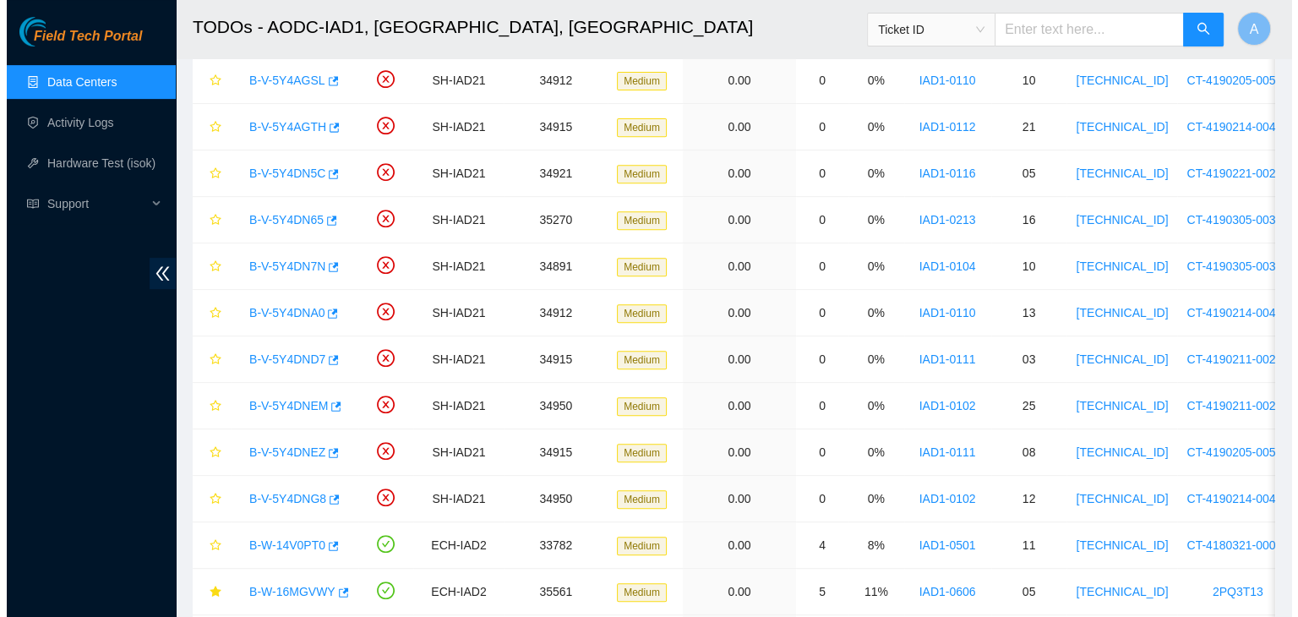
scroll to position [788, 0]
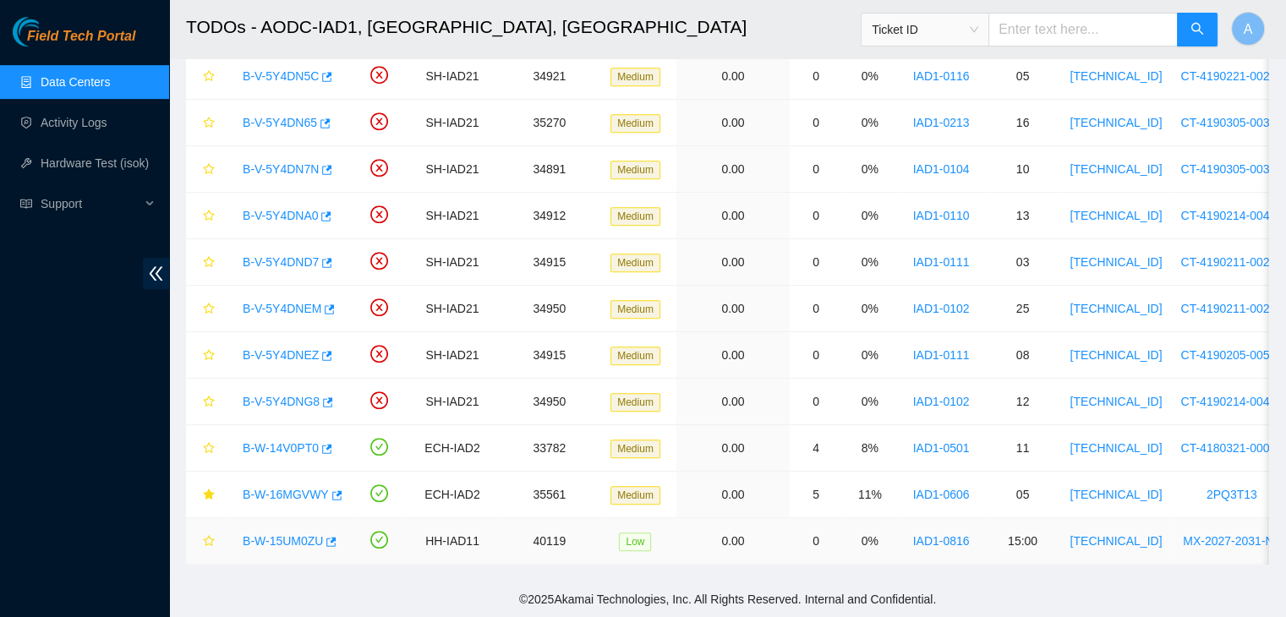
click at [298, 534] on link "B-W-15UM0ZU" at bounding box center [283, 541] width 80 height 14
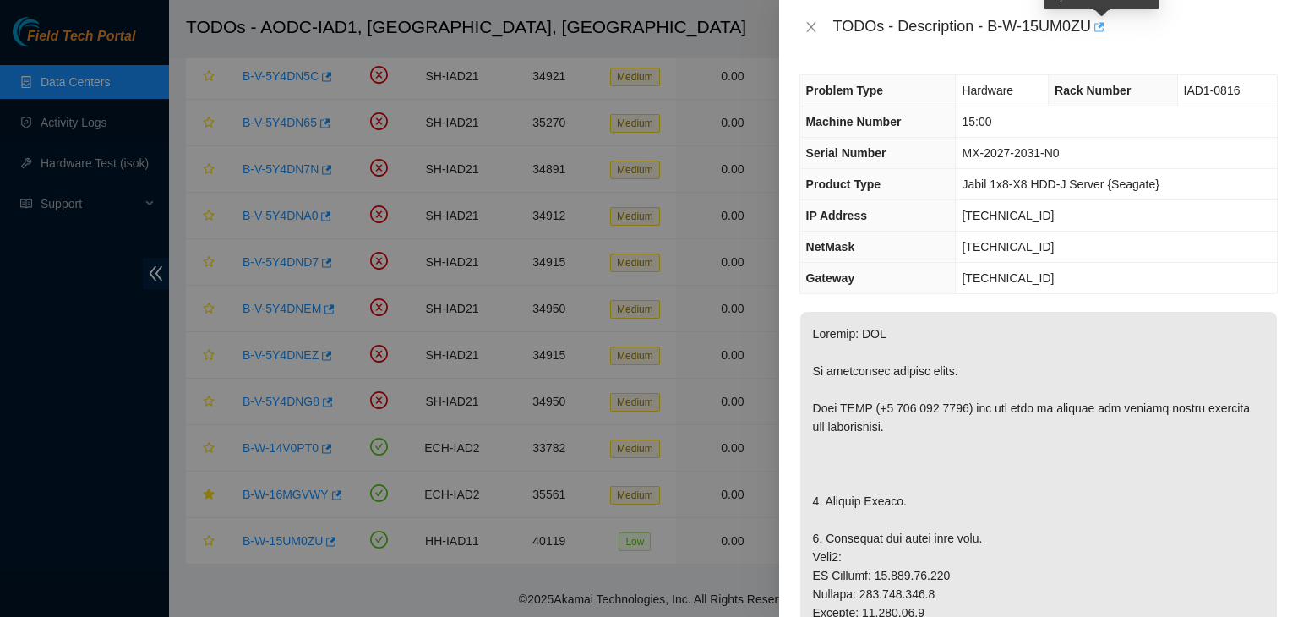
click at [1101, 25] on icon "button" at bounding box center [1100, 26] width 10 height 9
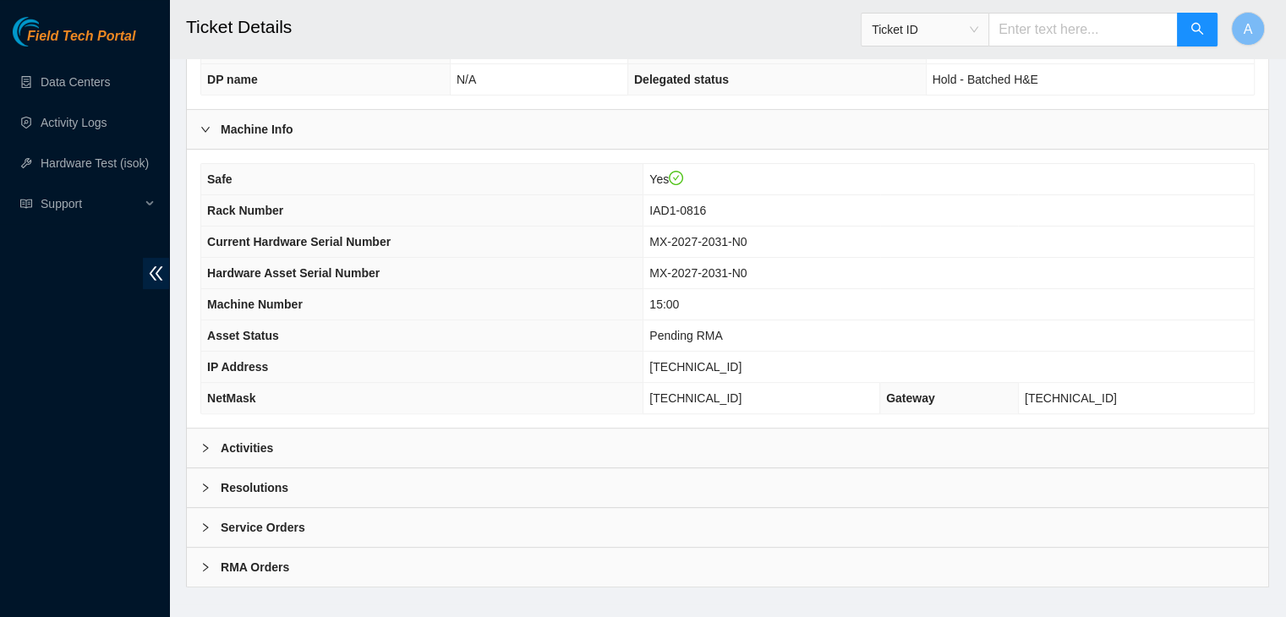
scroll to position [525, 0]
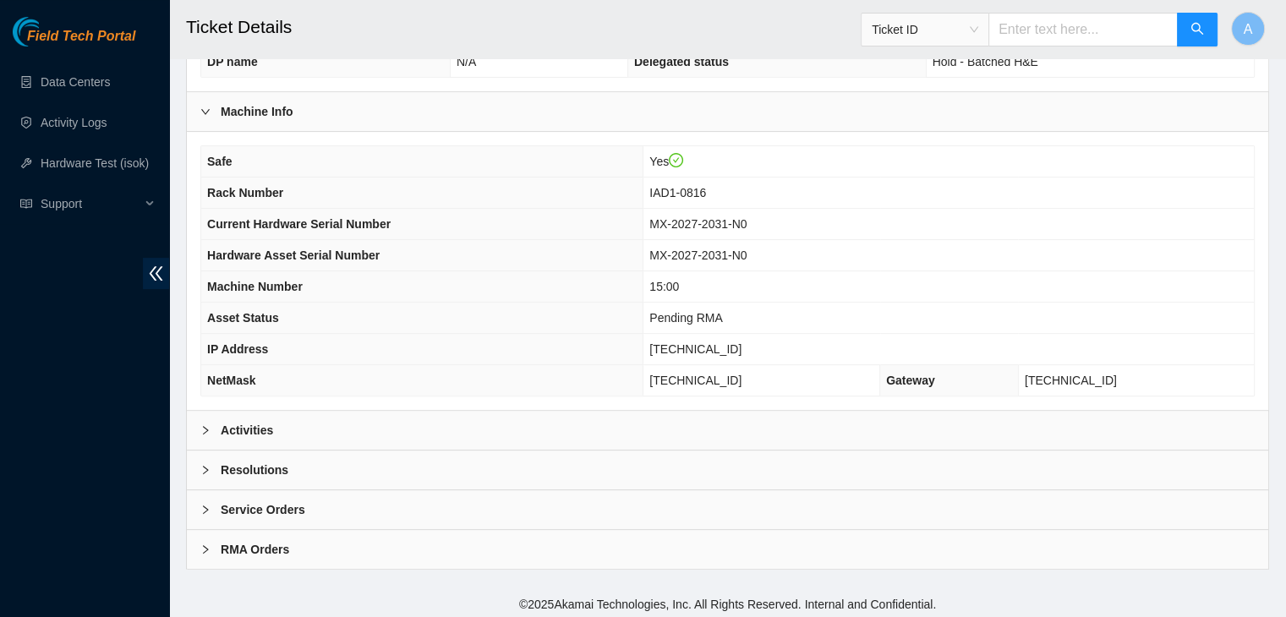
click at [544, 436] on div "Activities" at bounding box center [727, 430] width 1081 height 39
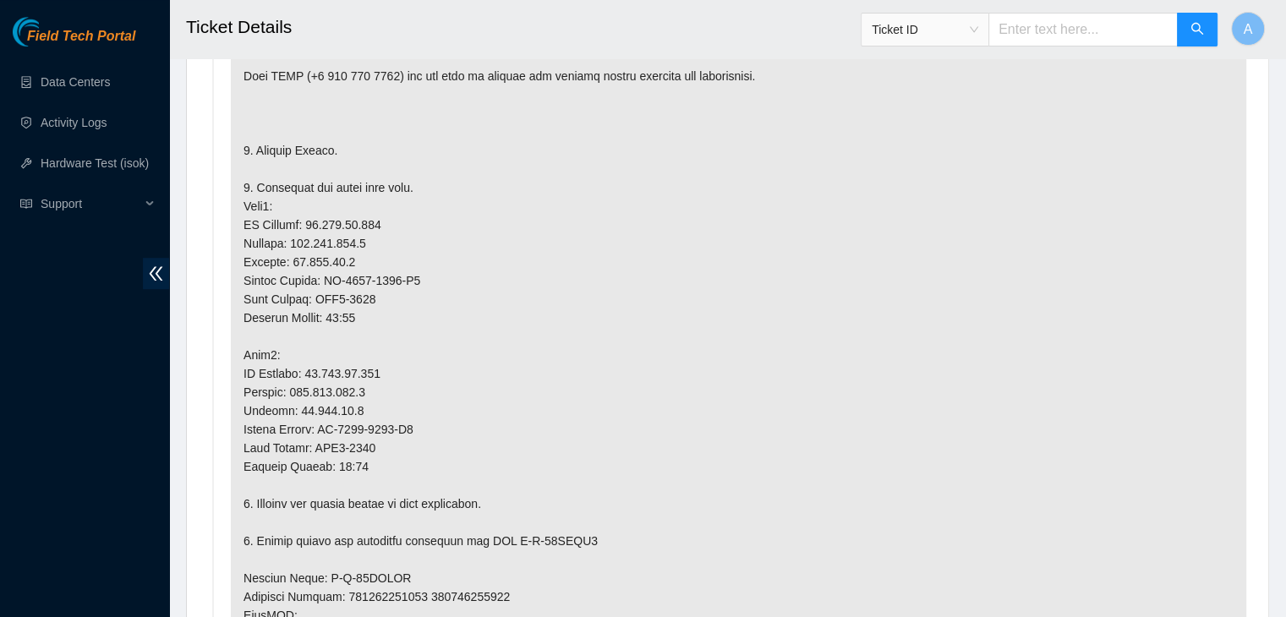
scroll to position [1041, 0]
click at [894, 465] on p at bounding box center [738, 533] width 1015 height 1104
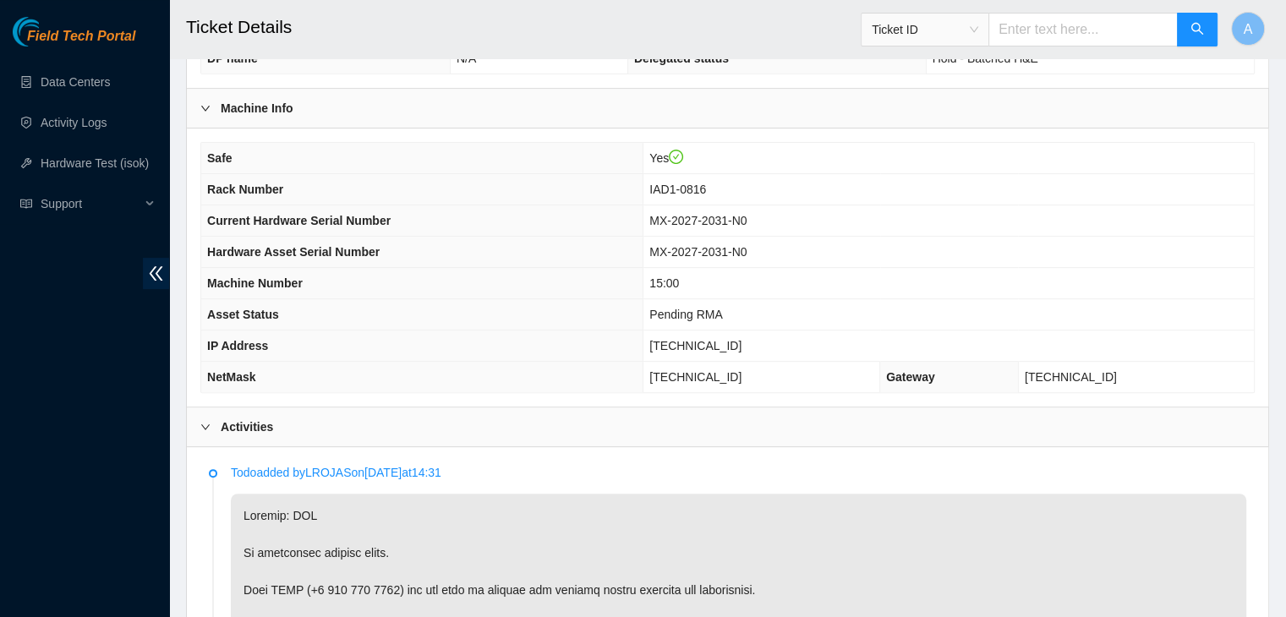
click at [741, 342] on span "[TECHNICAL_ID]" at bounding box center [695, 346] width 92 height 14
copy span "[TECHNICAL_ID]"
click at [741, 342] on span "[TECHNICAL_ID]" at bounding box center [695, 346] width 92 height 14
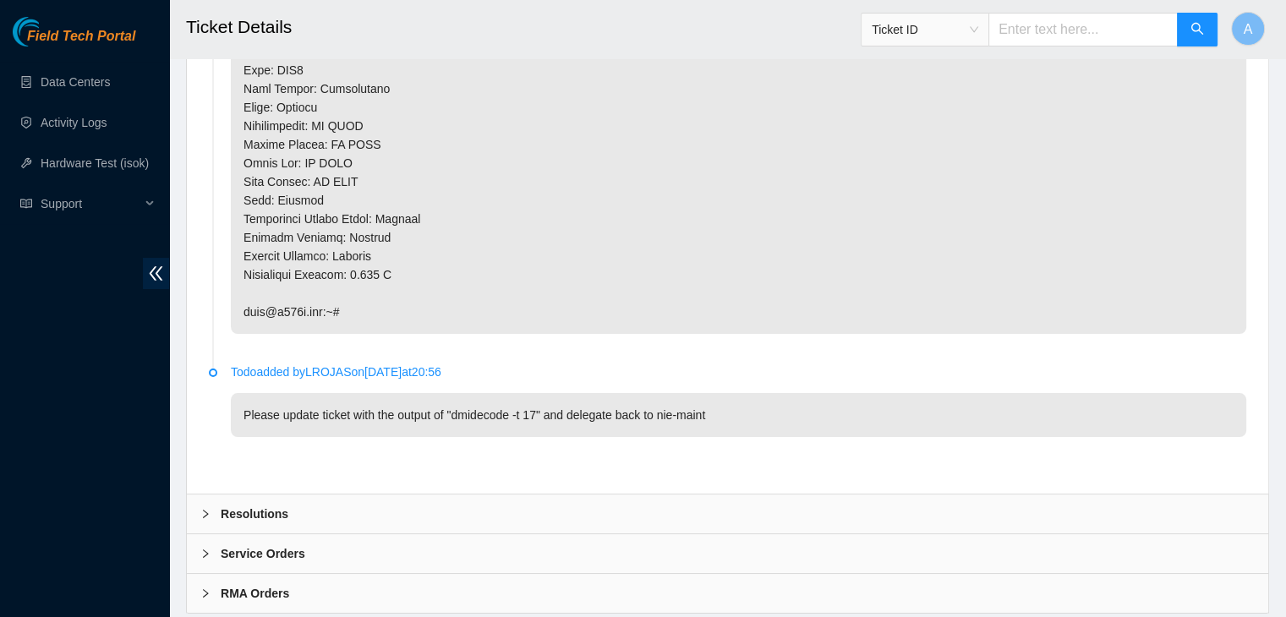
scroll to position [6462, 0]
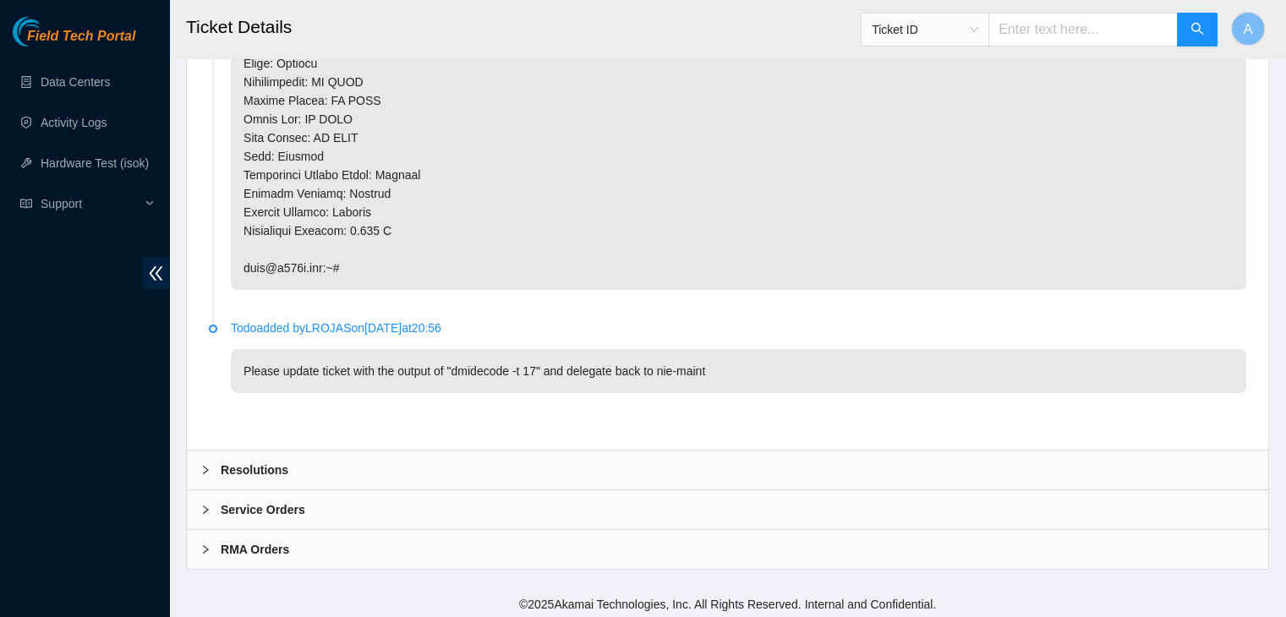
click at [489, 454] on div "Resolutions" at bounding box center [727, 470] width 1081 height 39
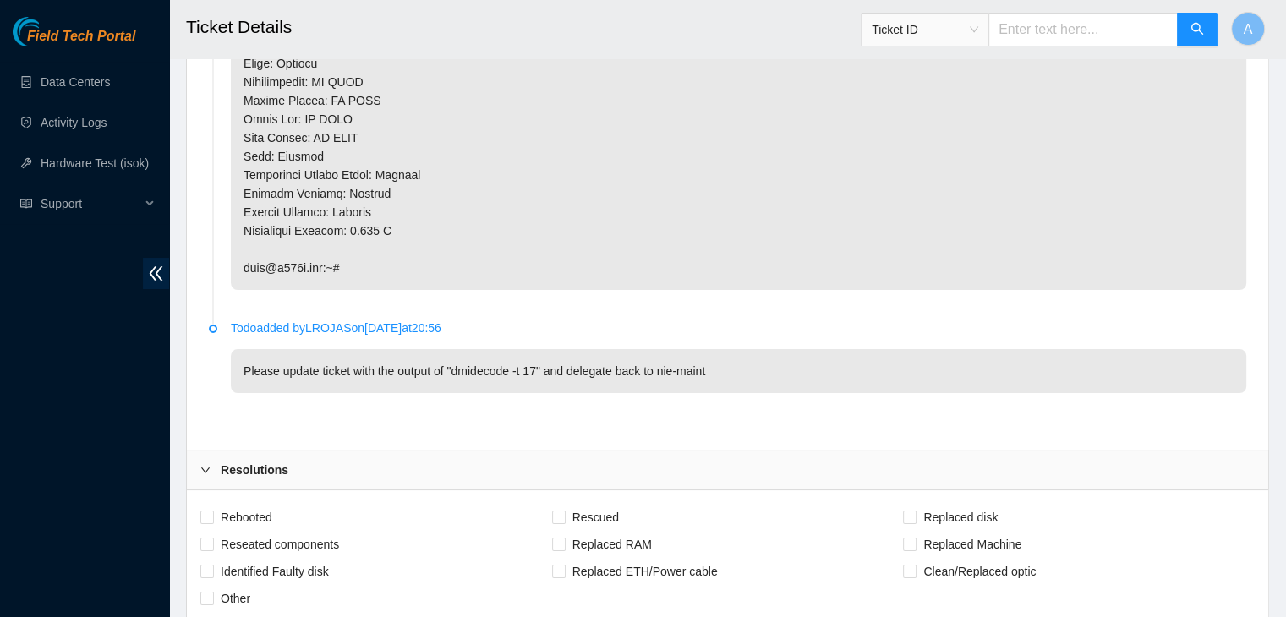
scroll to position [6568, 0]
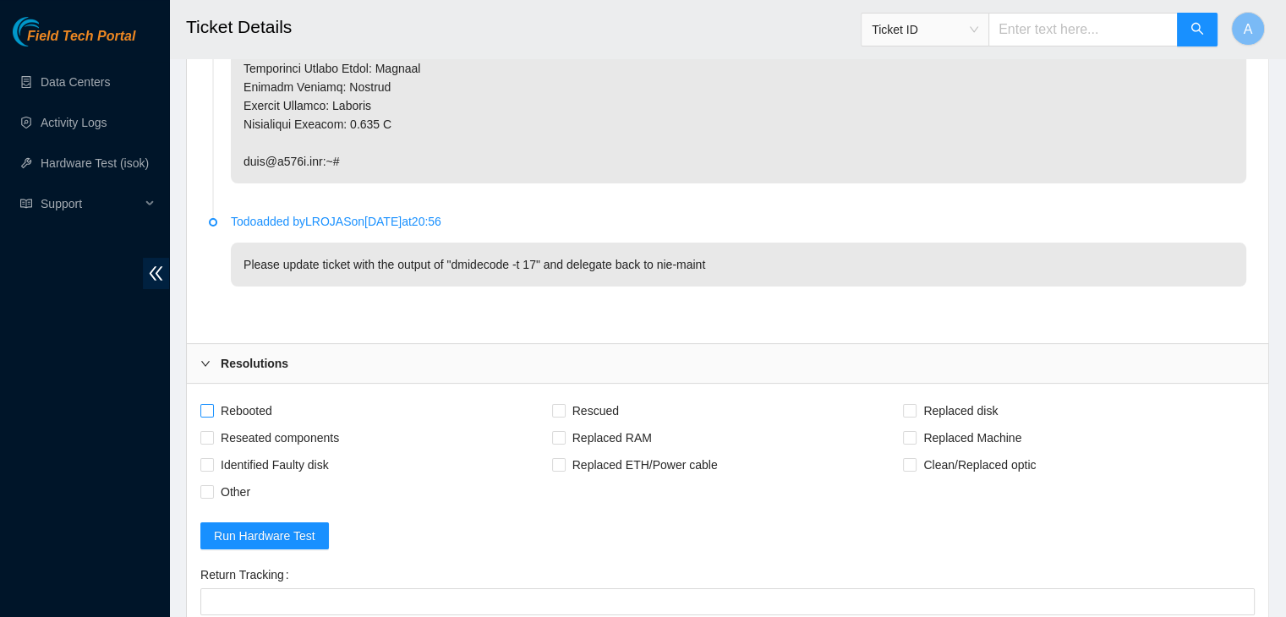
click at [264, 407] on span "Rebooted" at bounding box center [246, 410] width 65 height 27
click at [212, 407] on input "Rebooted" at bounding box center [206, 410] width 12 height 12
checkbox input "true"
click at [276, 430] on span "Reseated components" at bounding box center [280, 437] width 132 height 27
click at [212, 431] on input "Reseated components" at bounding box center [206, 437] width 12 height 12
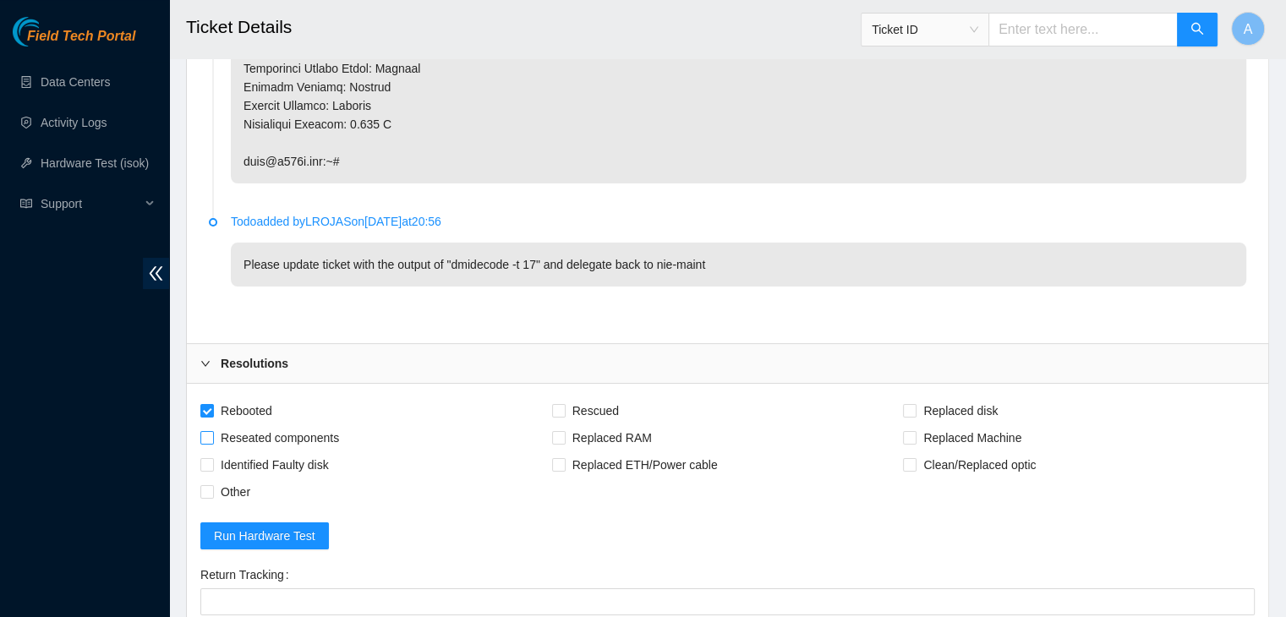
checkbox input "true"
click at [577, 398] on span "Rescued" at bounding box center [596, 410] width 60 height 27
click at [564, 404] on input "Rescued" at bounding box center [558, 410] width 12 height 12
checkbox input "true"
click at [959, 430] on span "Replaced Machine" at bounding box center [972, 437] width 112 height 27
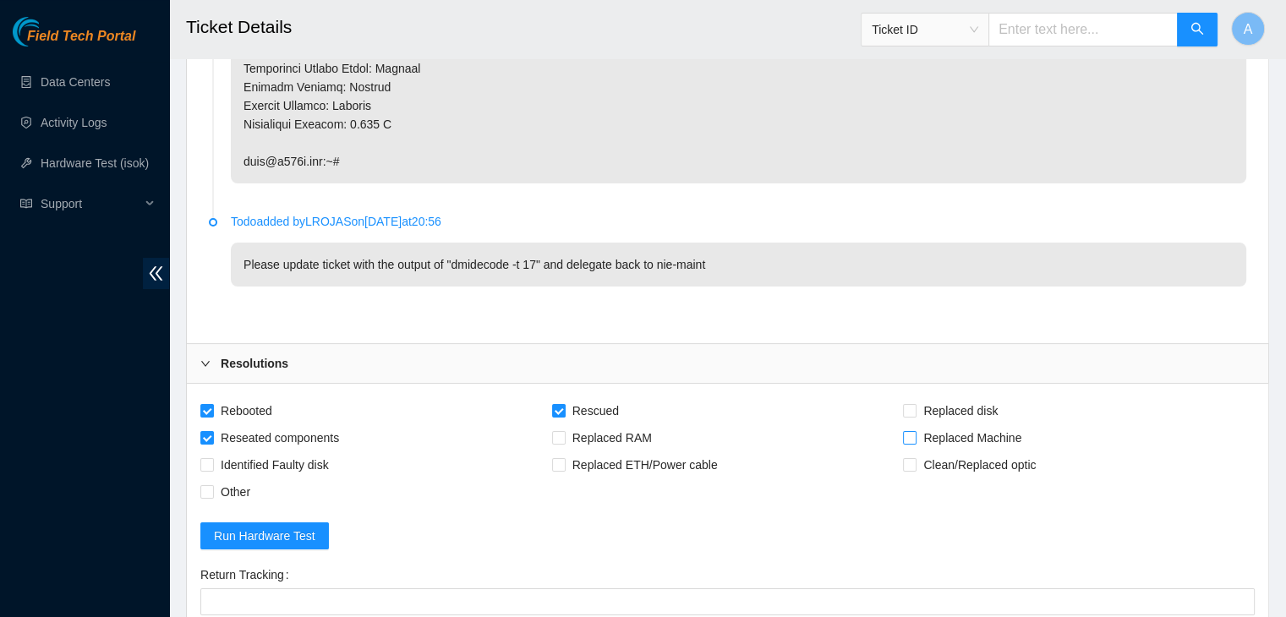
click at [915, 431] on input "Replaced Machine" at bounding box center [909, 437] width 12 height 12
checkbox input "true"
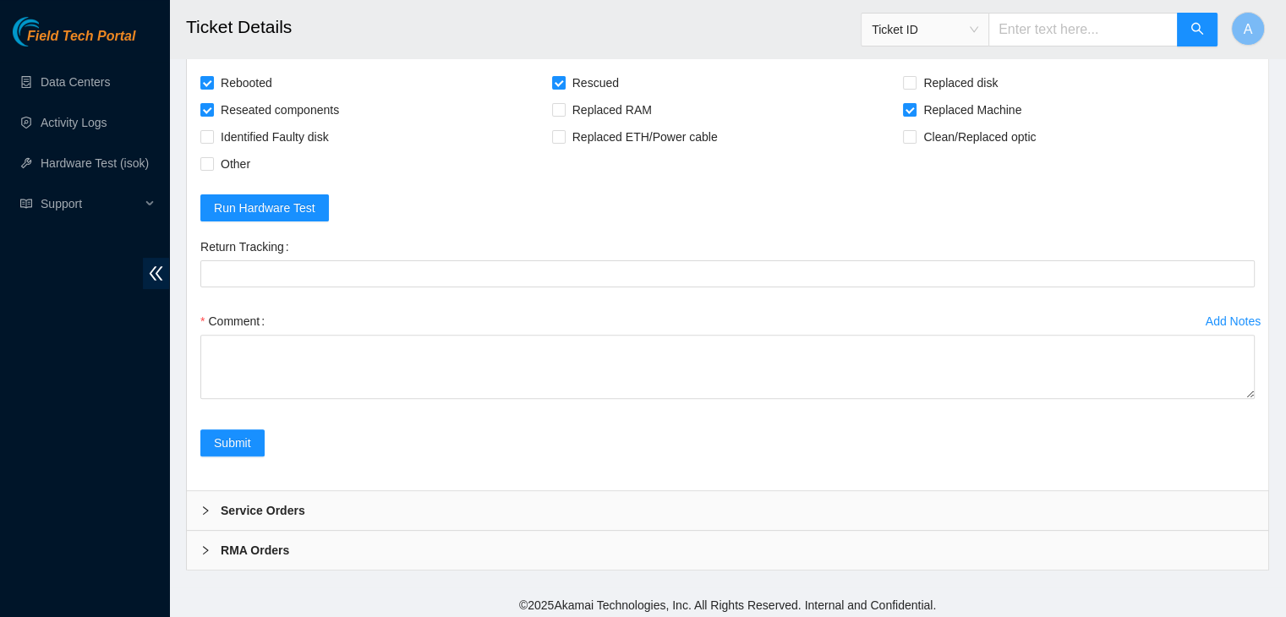
drag, startPoint x: 1249, startPoint y: 388, endPoint x: 1211, endPoint y: 624, distance: 238.9
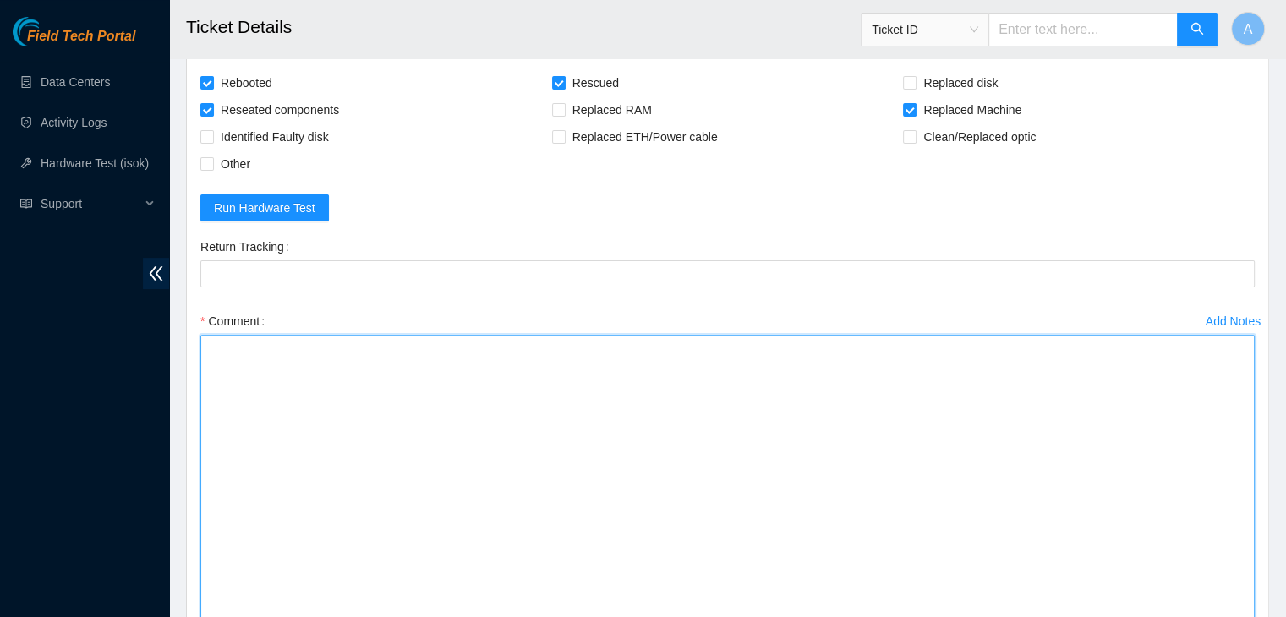
click at [1071, 459] on textarea "Comment" at bounding box center [727, 485] width 1054 height 300
type textarea "V"
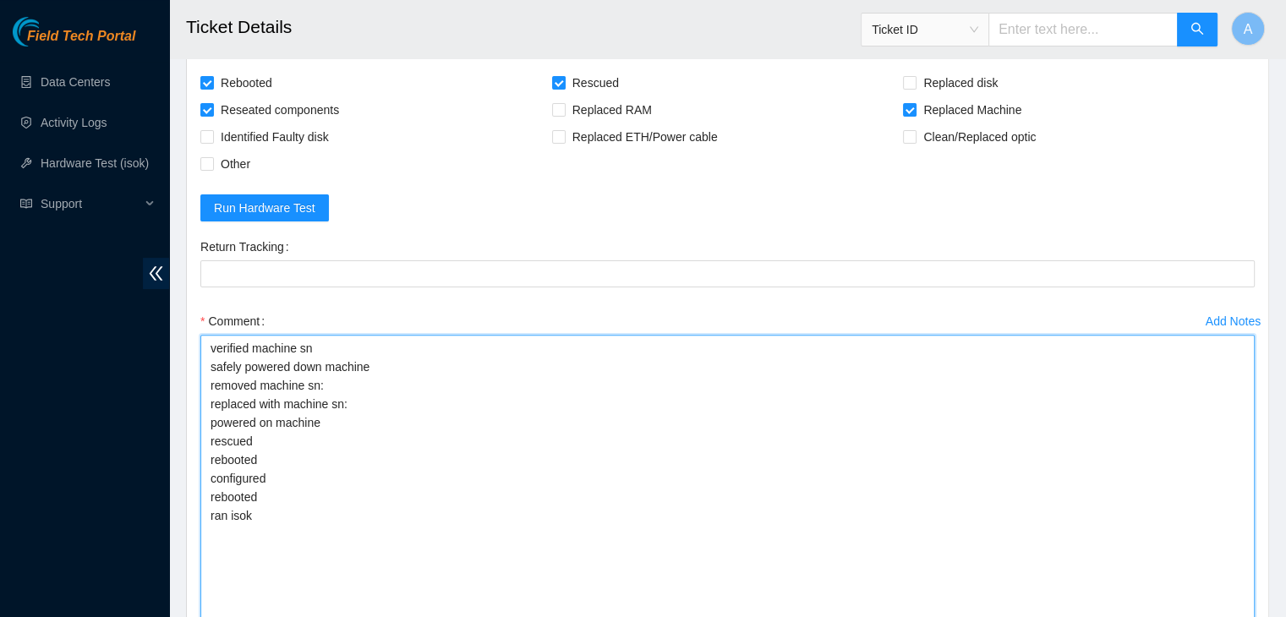
paste textarea "351101 [DATE] 03:57:14 [TECHNICAL_ID] COMPLETE Result Detail Message Ticket ID …"
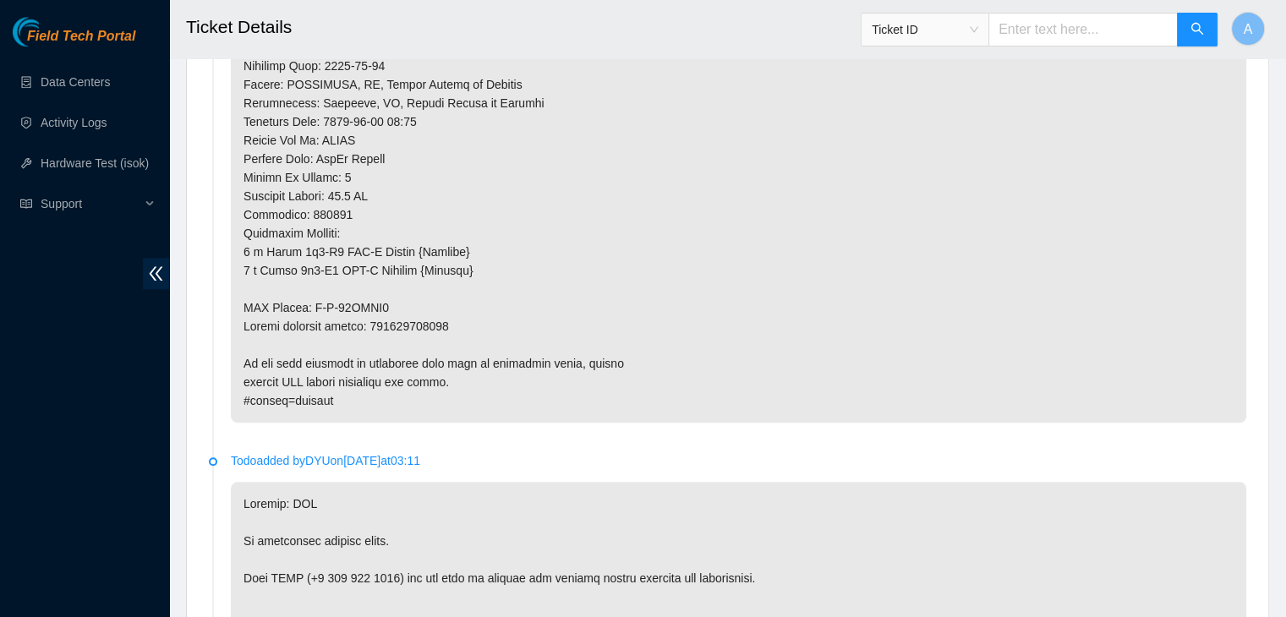
scroll to position [1701, 0]
type textarea "verified machine sn safely powered down machine removed machine sn: replaced wi…"
copy p "417328429247"
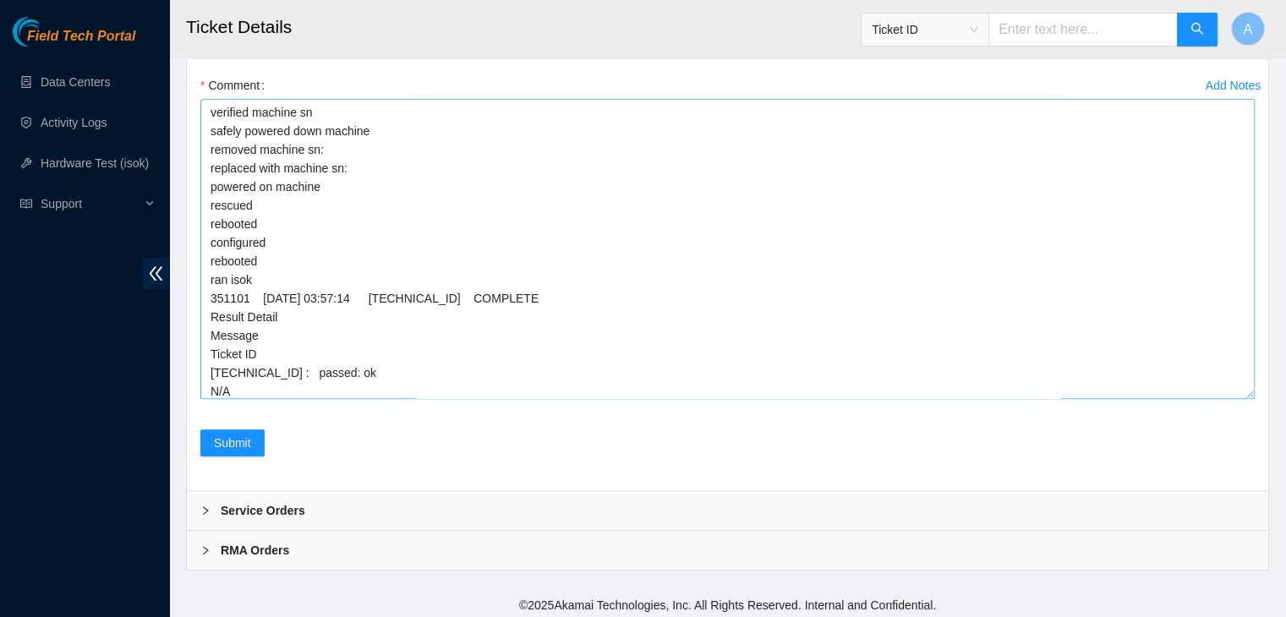
scroll to position [6950, 0]
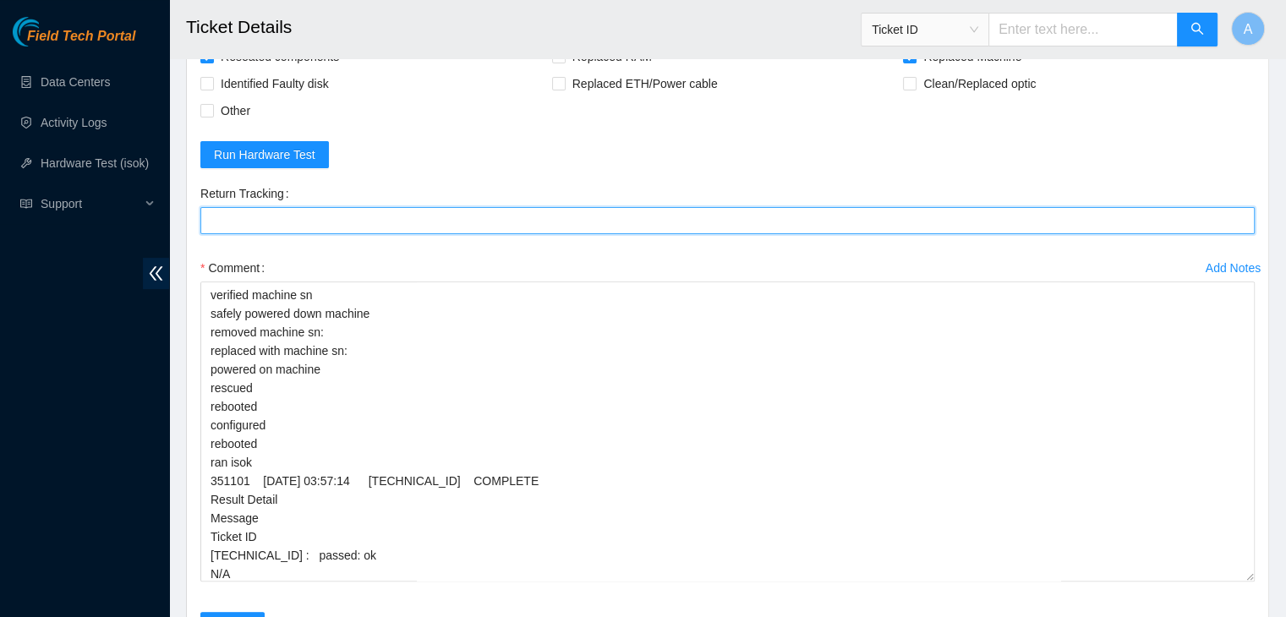
click at [391, 207] on Tracking "Return Tracking" at bounding box center [727, 220] width 1054 height 27
paste Tracking "417328429247"
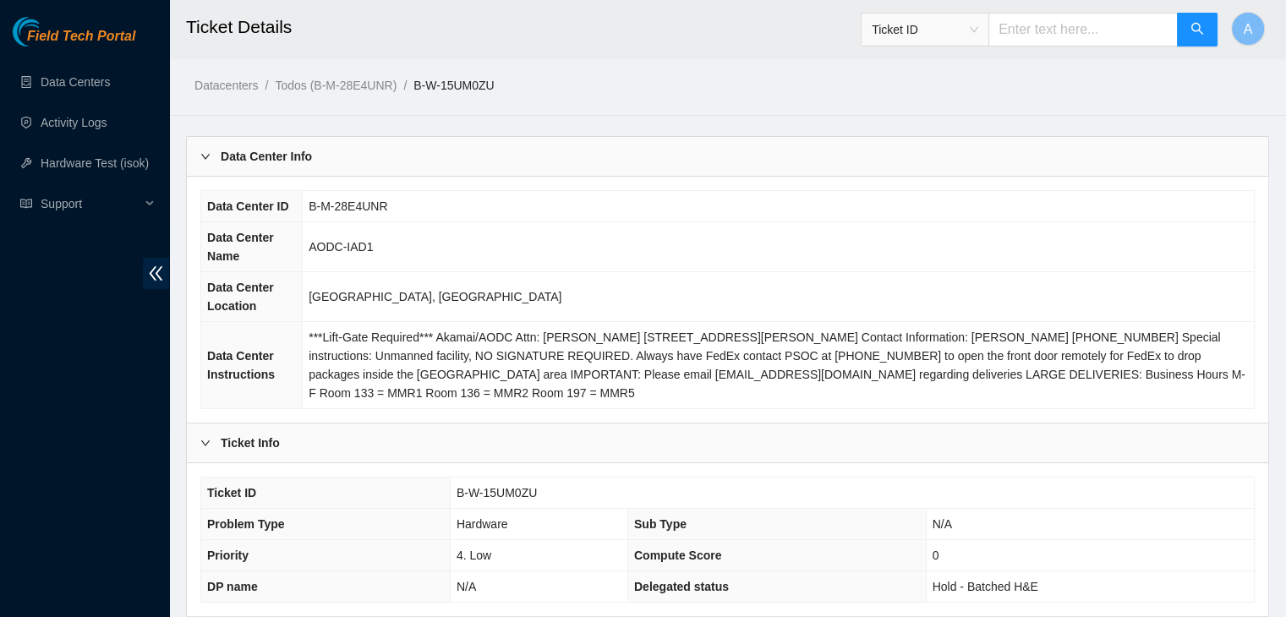
scroll to position [237, 0]
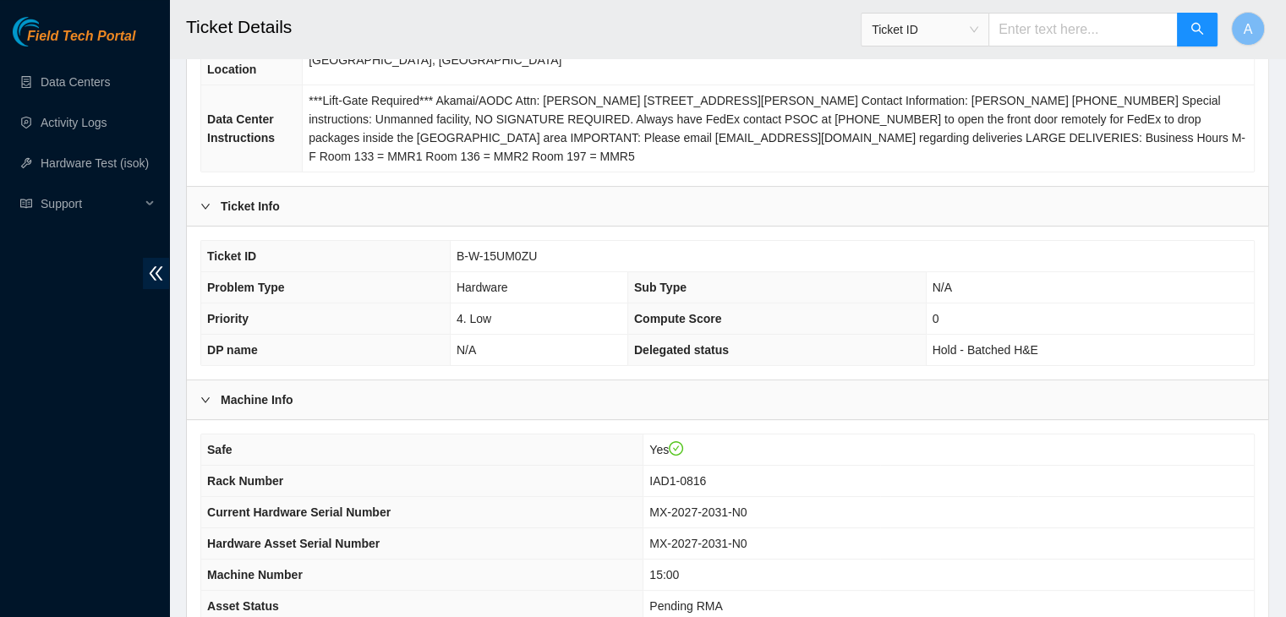
type Tracking "417328429247"
drag, startPoint x: 709, startPoint y: 506, endPoint x: 786, endPoint y: 504, distance: 76.9
click at [746, 506] on span "MX-2027-2031-N0" at bounding box center [697, 513] width 97 height 14
copy span "MX-2027-2031"
click at [746, 506] on span "MX-2027-2031-N0" at bounding box center [697, 513] width 97 height 14
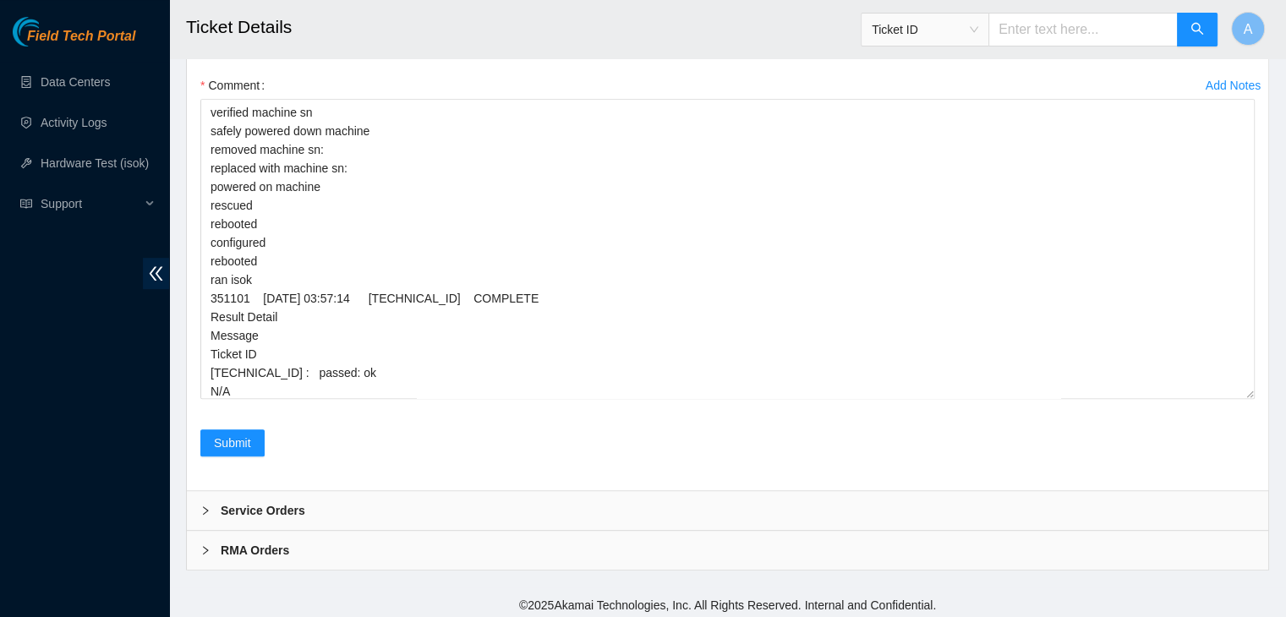
scroll to position [6996, 0]
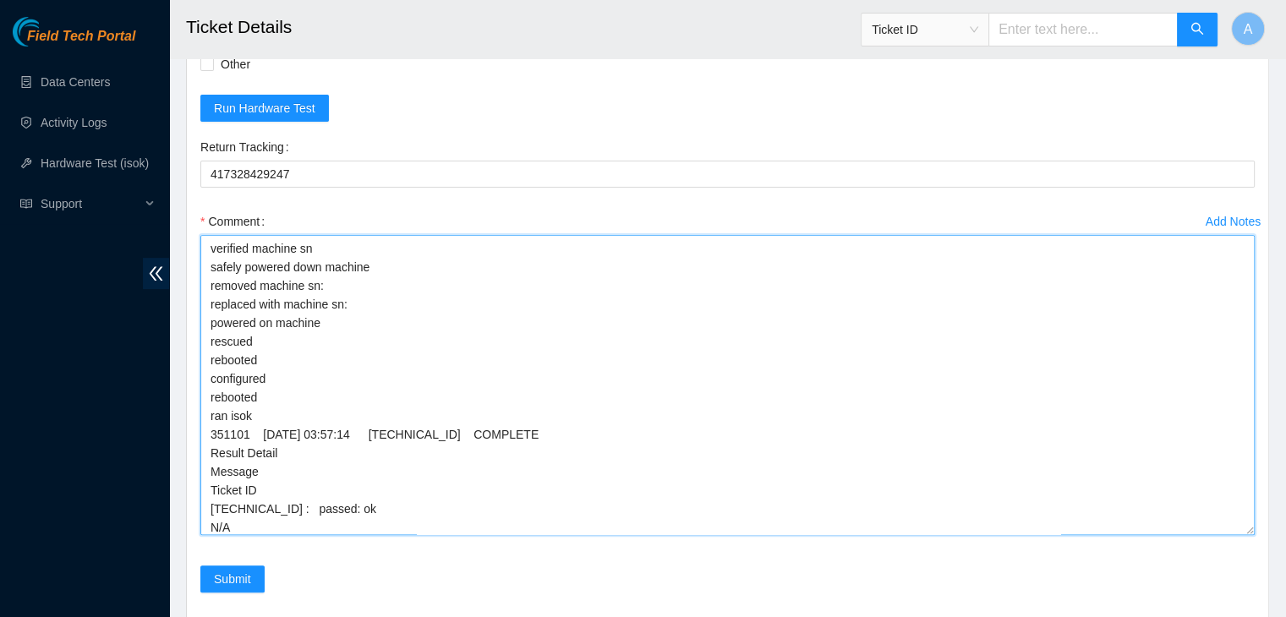
click at [744, 381] on textarea "verified machine sn safely powered down machine removed machine sn: replaced wi…" at bounding box center [727, 385] width 1054 height 300
paste textarea "MX-2027-2031"
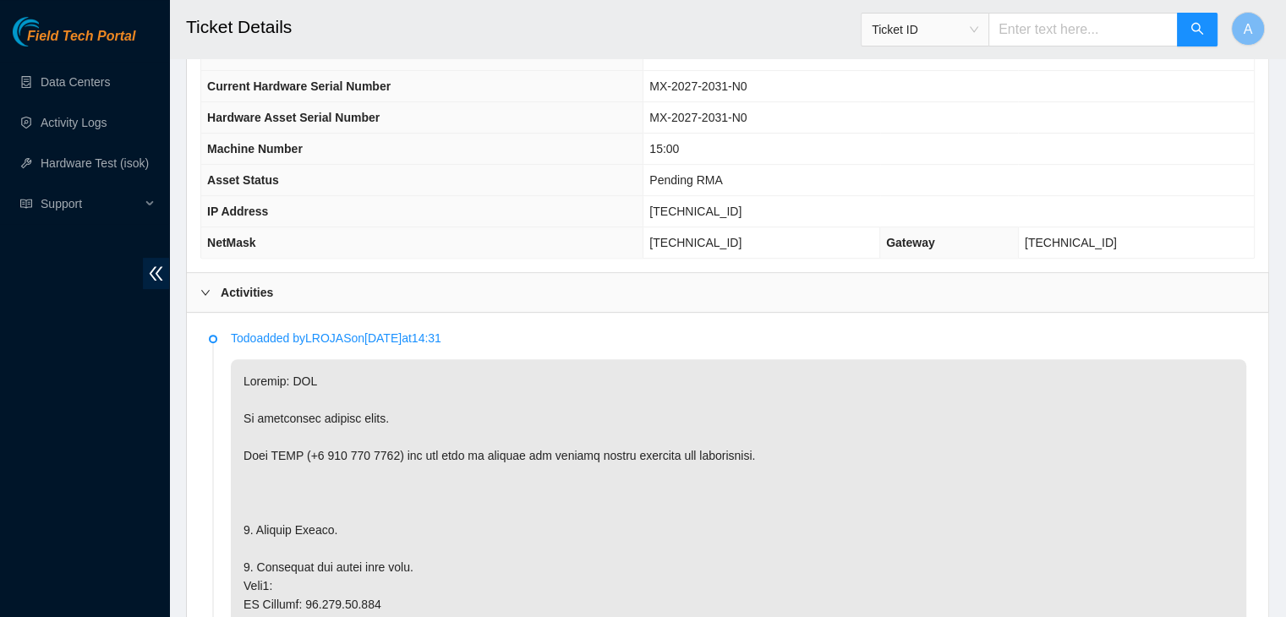
scroll to position [1069, 0]
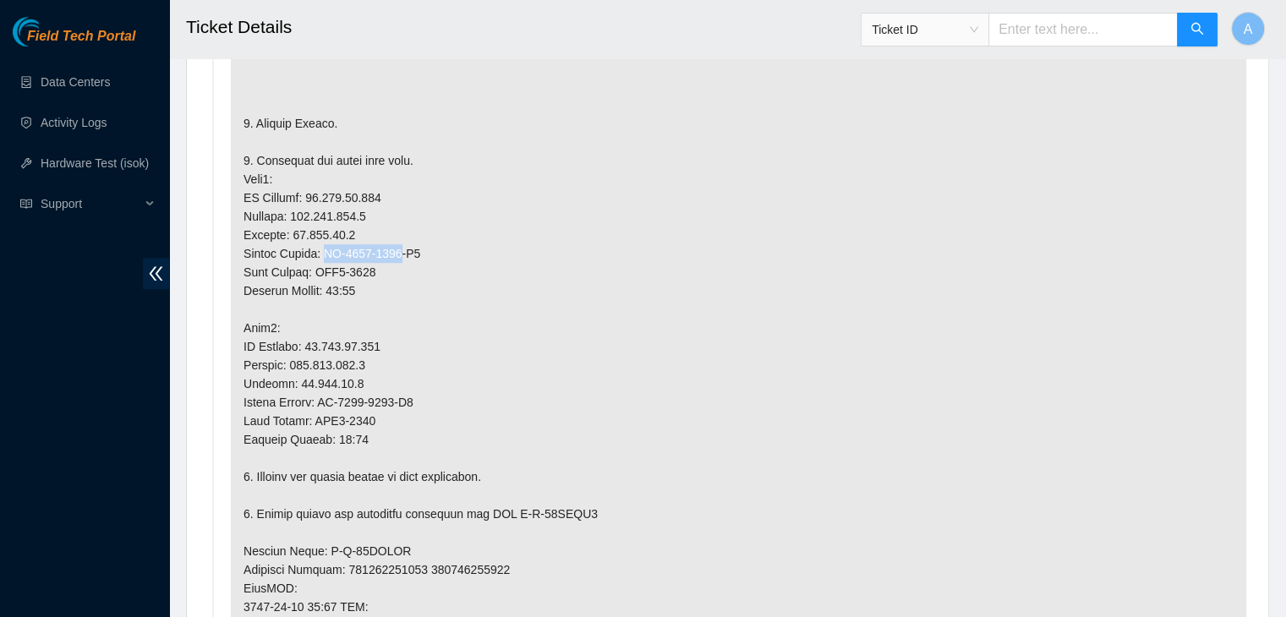
drag, startPoint x: 400, startPoint y: 250, endPoint x: 323, endPoint y: 249, distance: 76.9
click at [323, 249] on p at bounding box center [738, 505] width 1015 height 1104
copy p "MX-2027-2028"
click at [323, 249] on p at bounding box center [738, 505] width 1015 height 1104
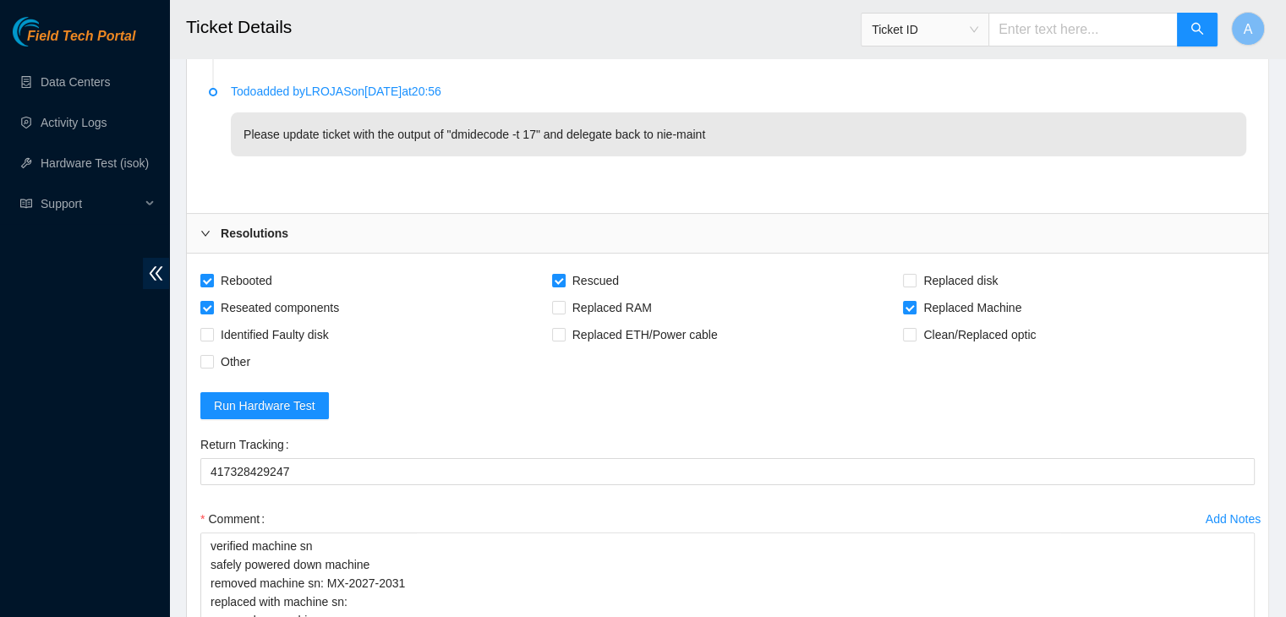
scroll to position [7132, 0]
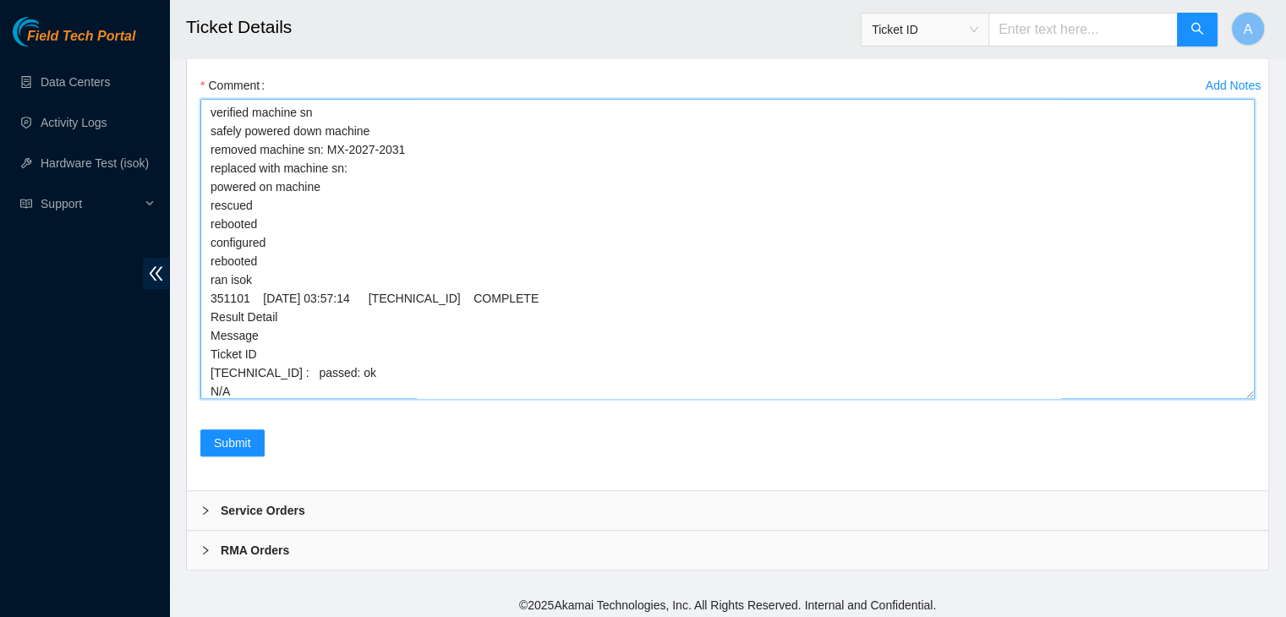
click at [410, 173] on textarea "verified machine sn safely powered down machine removed machine sn: MX-2027-203…" at bounding box center [727, 249] width 1054 height 300
paste textarea "MX-2027-2028"
type textarea "verified machine sn safely powered down machine removed machine sn: MX-2027-203…"
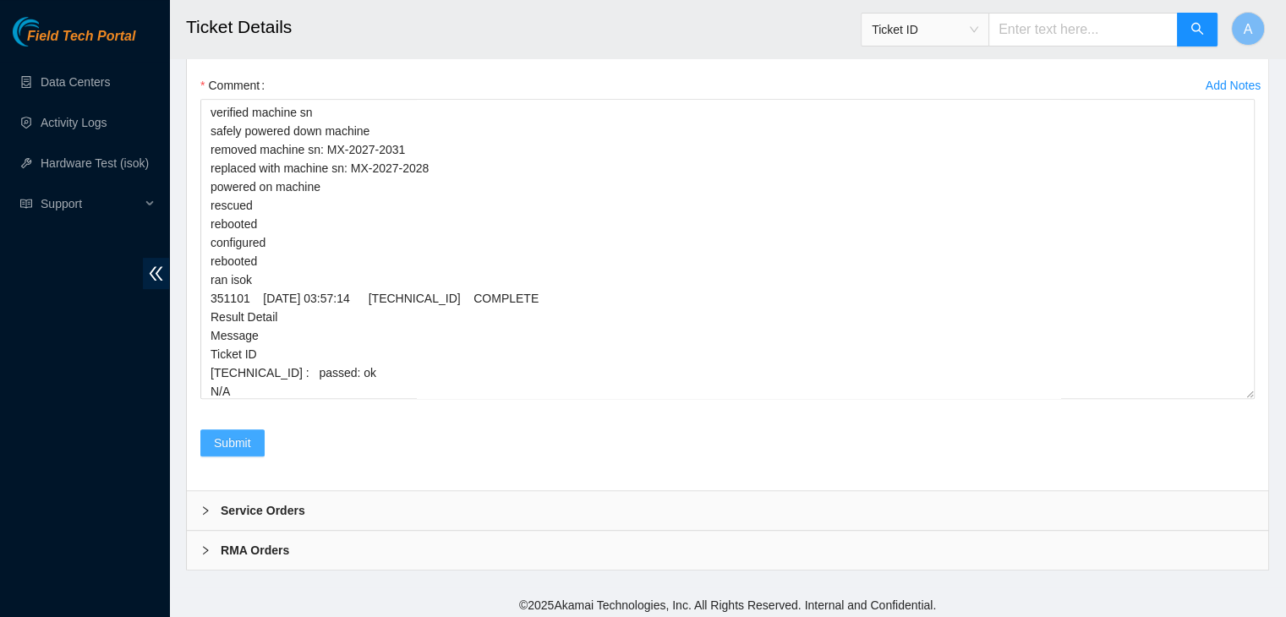
click at [258, 445] on button "Submit" at bounding box center [232, 442] width 64 height 27
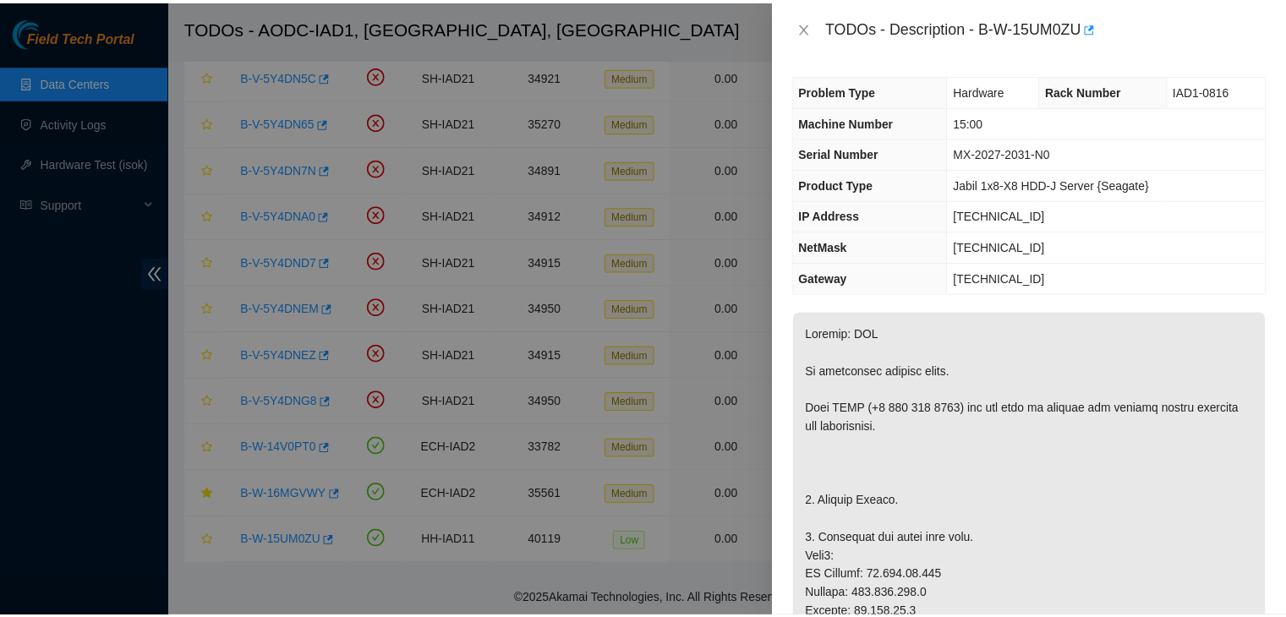
scroll to position [788, 0]
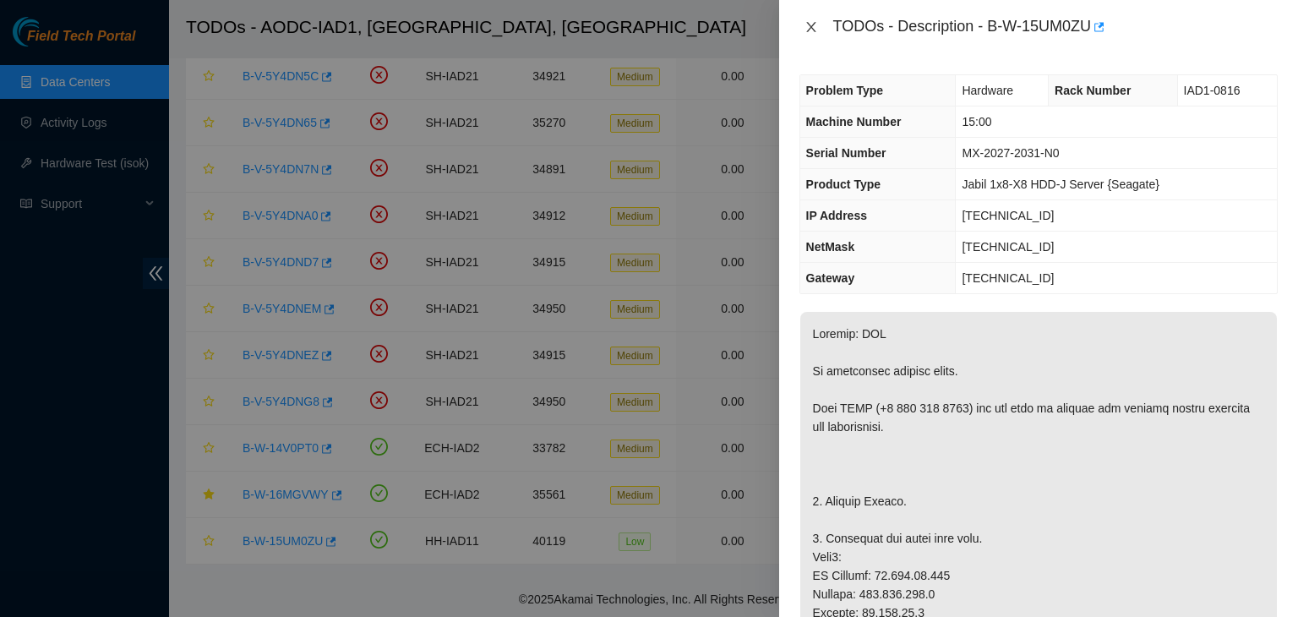
click at [814, 25] on icon "close" at bounding box center [812, 27] width 14 height 14
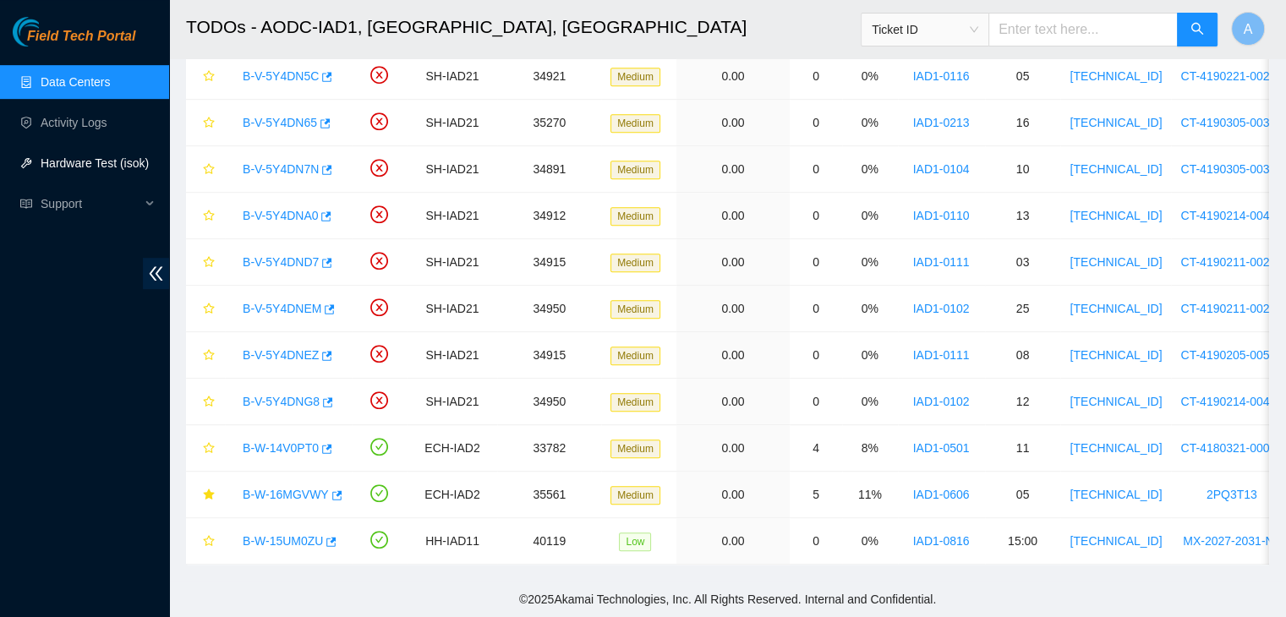
click at [47, 160] on link "Hardware Test (isok)" at bounding box center [95, 163] width 108 height 14
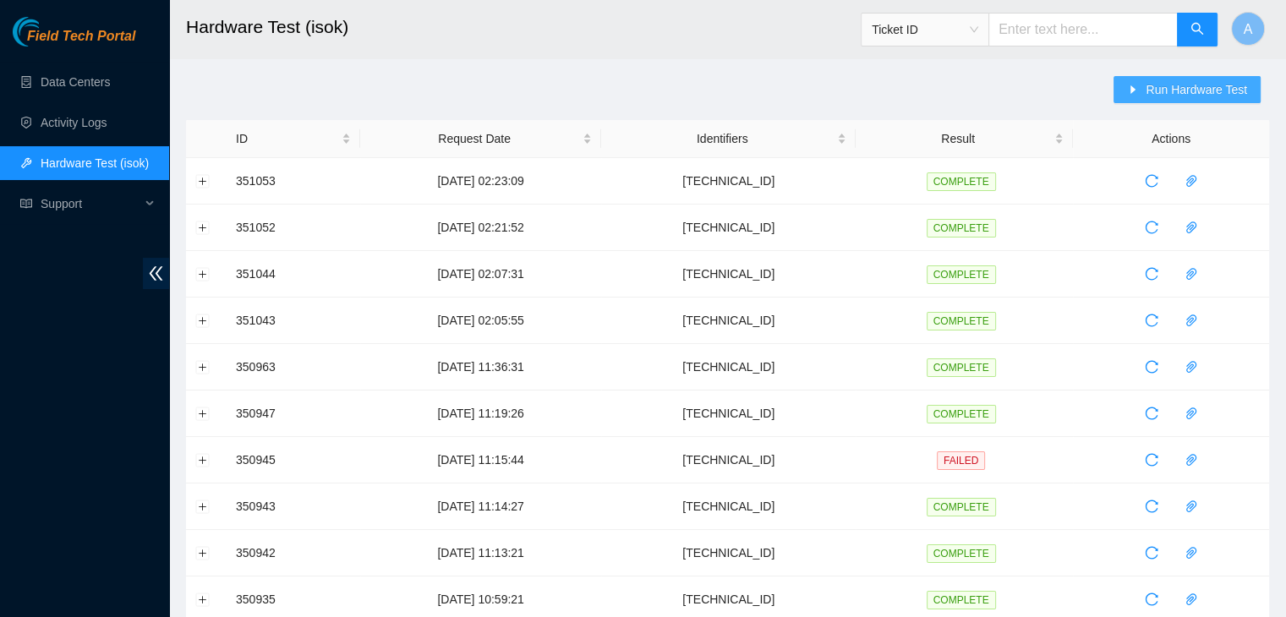
click at [1183, 96] on span "Run Hardware Test" at bounding box center [1195, 89] width 101 height 19
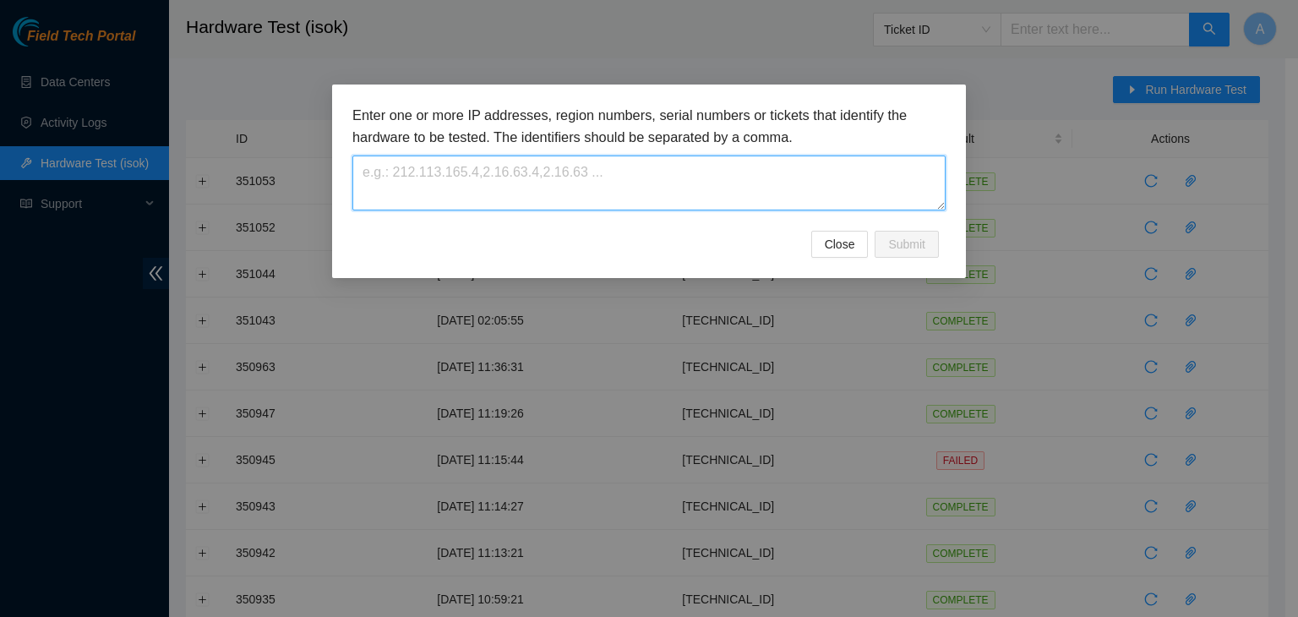
click at [801, 160] on textarea at bounding box center [649, 183] width 593 height 55
paste textarea "[TECHNICAL_ID]"
type textarea "[TECHNICAL_ID]"
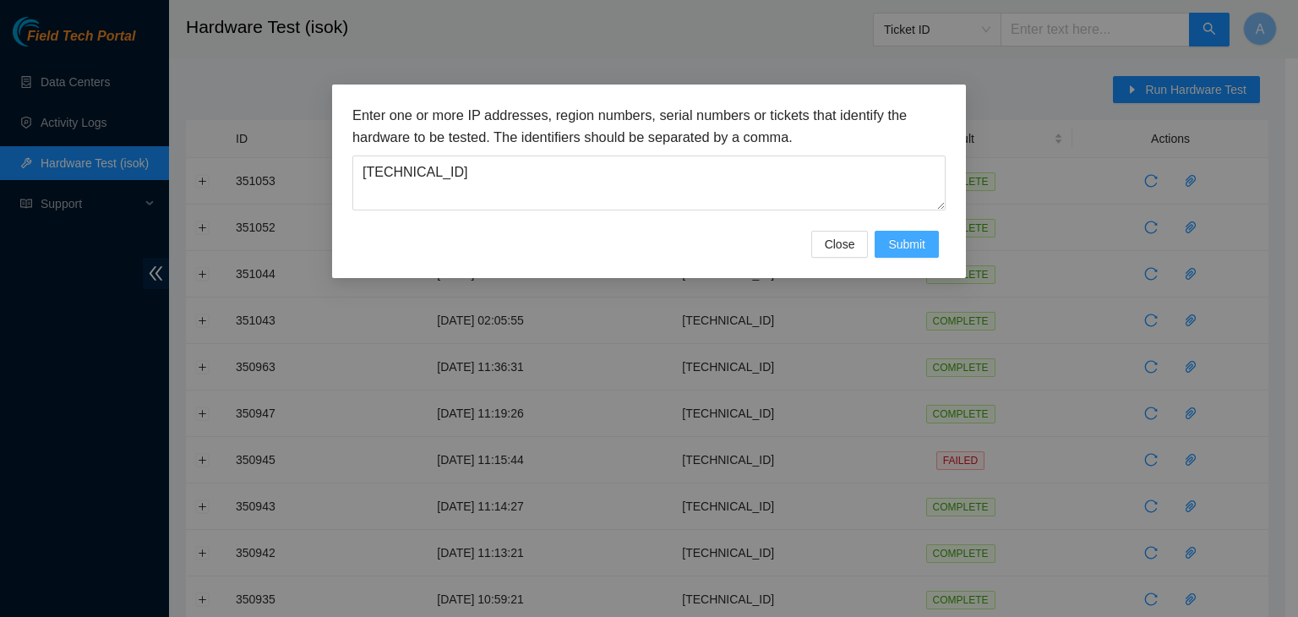
click at [910, 250] on span "Submit" at bounding box center [906, 244] width 37 height 19
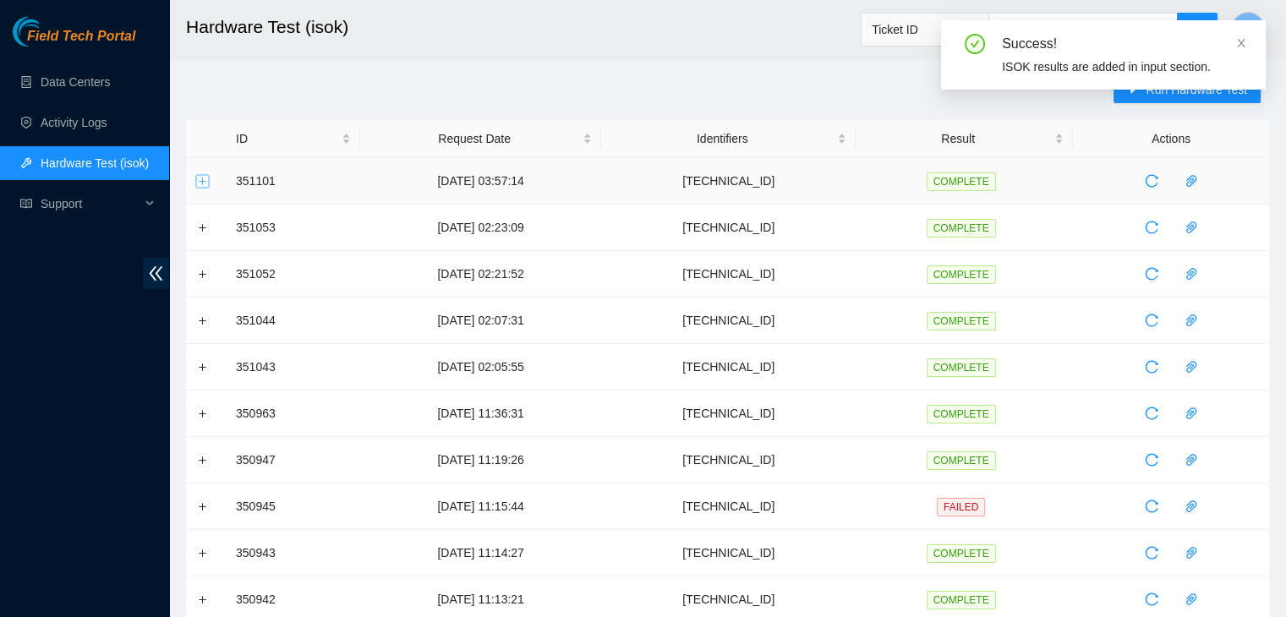
click at [203, 180] on button "Expand row" at bounding box center [203, 181] width 14 height 14
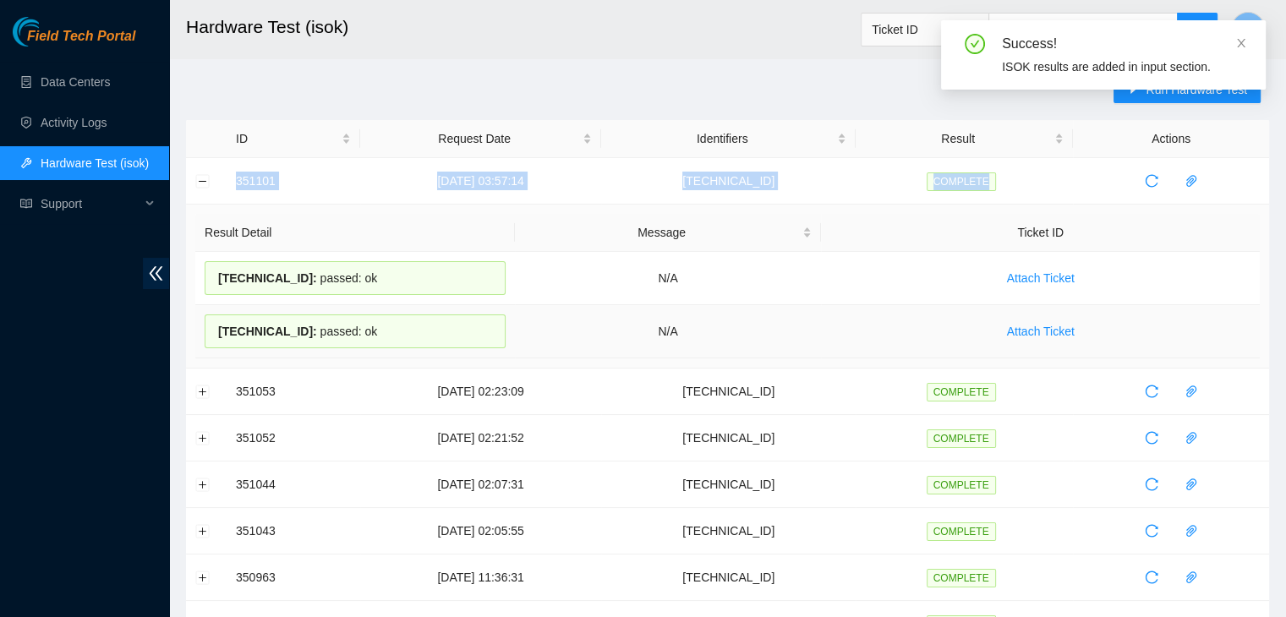
drag, startPoint x: 218, startPoint y: 178, endPoint x: 867, endPoint y: 331, distance: 667.0
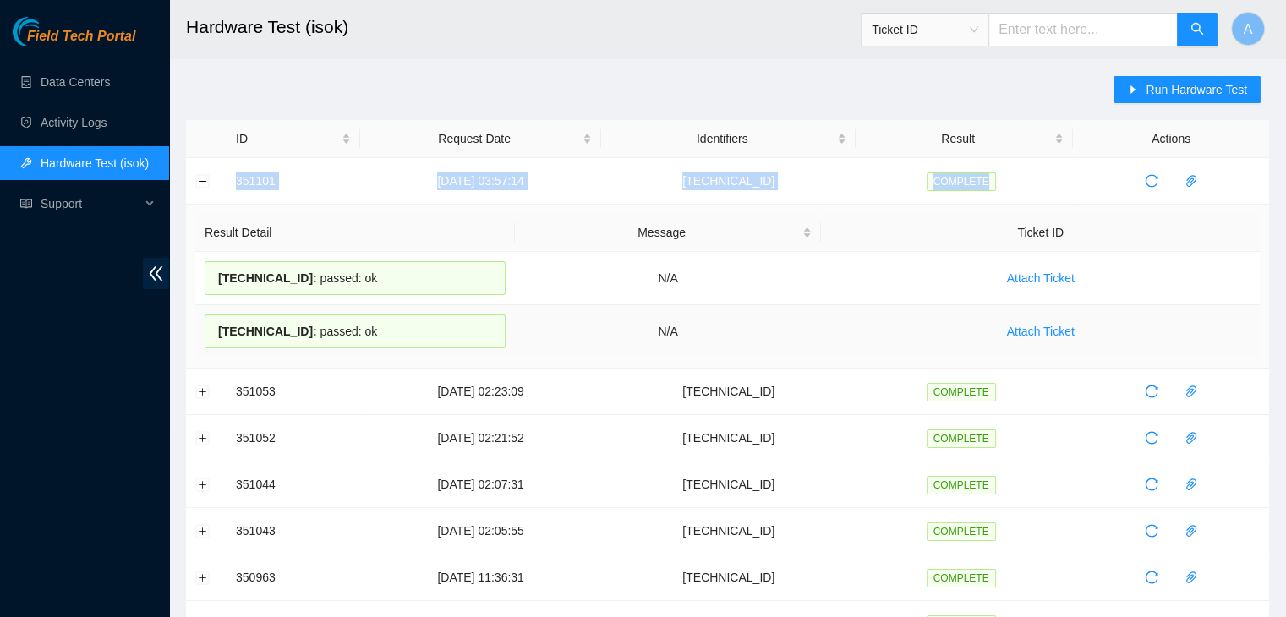
copy tr "351101 [DATE] 03:57:14 [TECHNICAL_ID] COMPLETE"
